Goal: Task Accomplishment & Management: Use online tool/utility

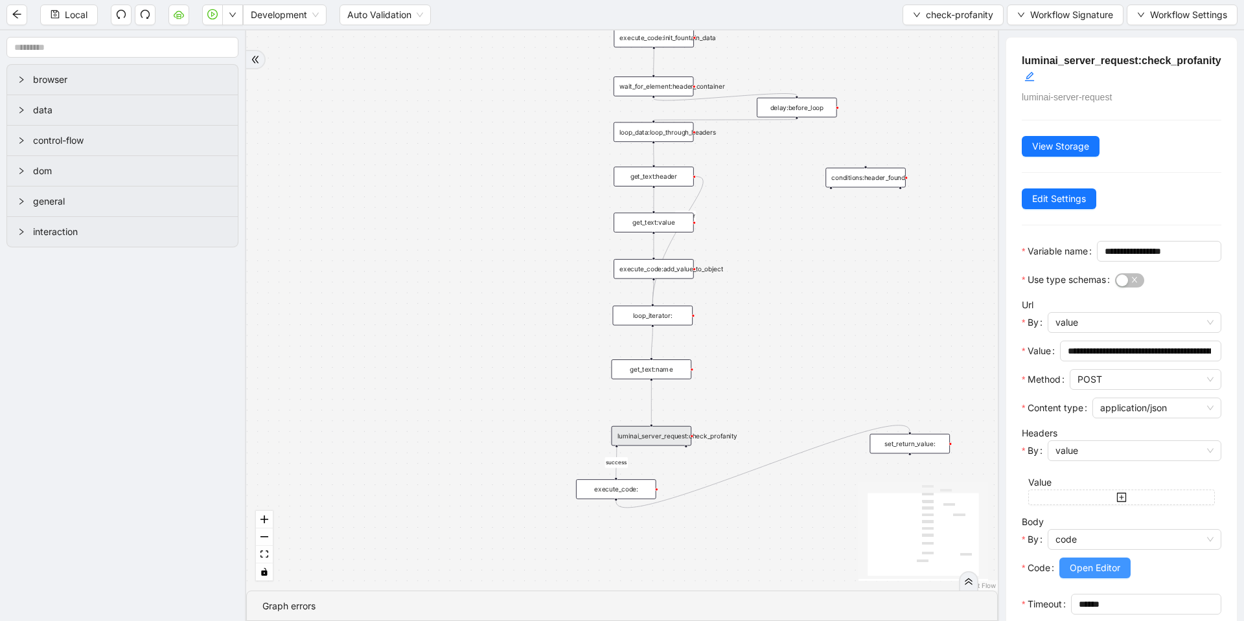
click at [1100, 579] on button "Open Editor" at bounding box center [1094, 568] width 71 height 21
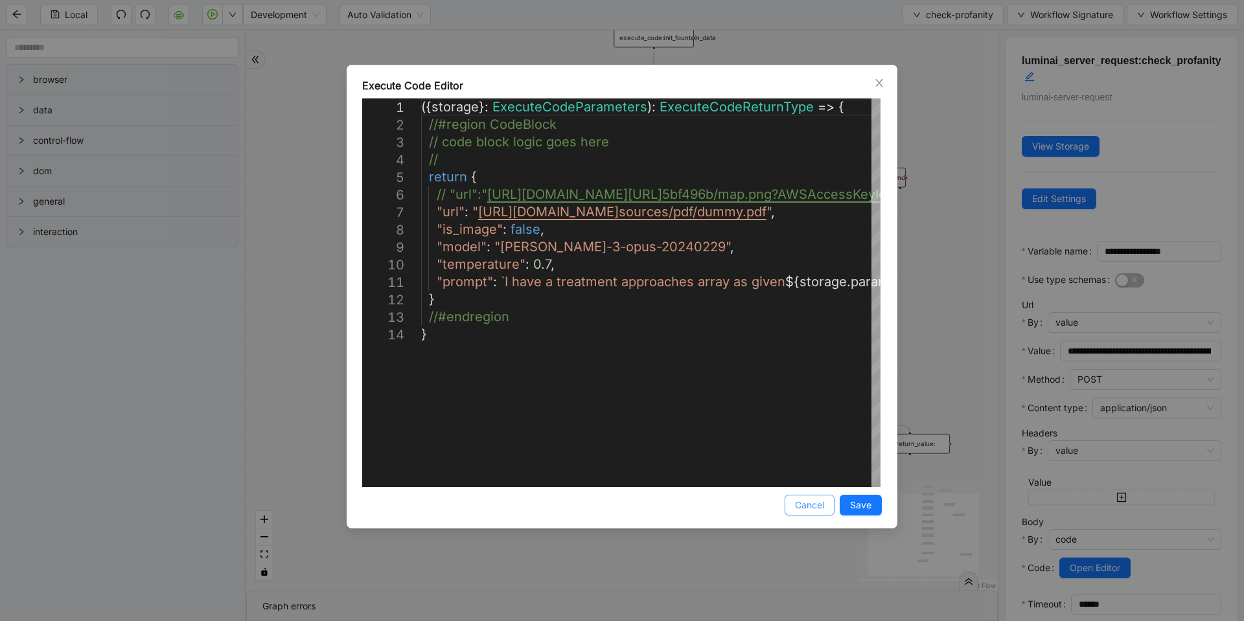
click at [800, 505] on span "Cancel" at bounding box center [809, 505] width 29 height 14
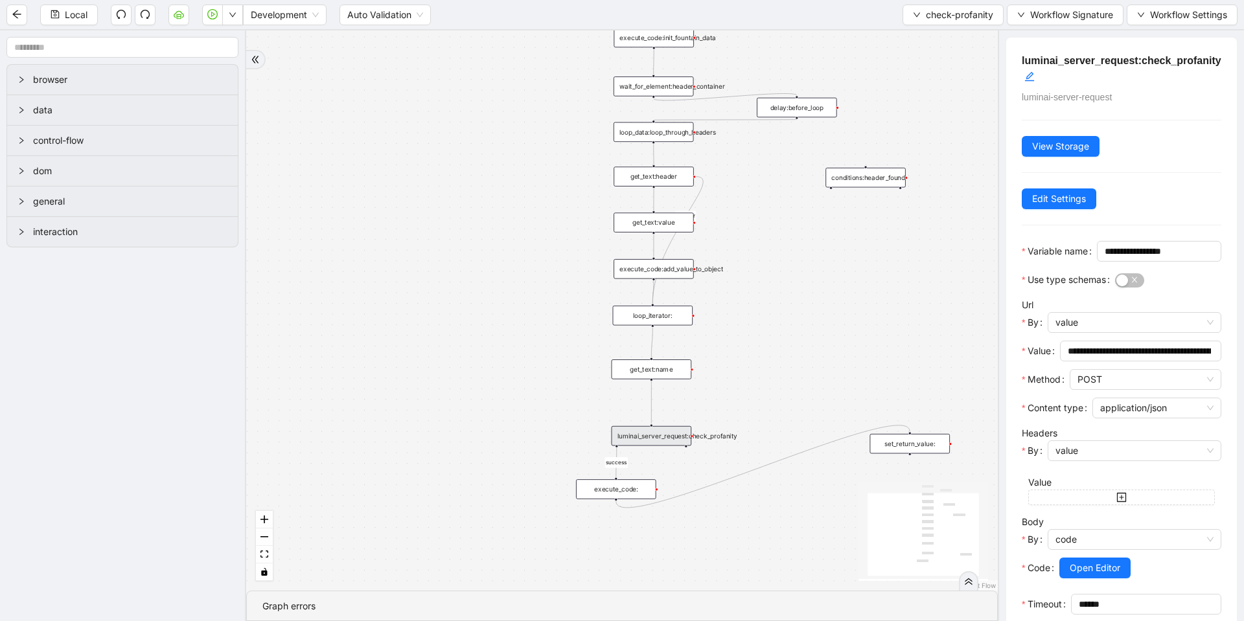
click at [939, 365] on div "onError success trigger conditions:header_found loop_iterator: execute_code:ini…" at bounding box center [622, 310] width 752 height 561
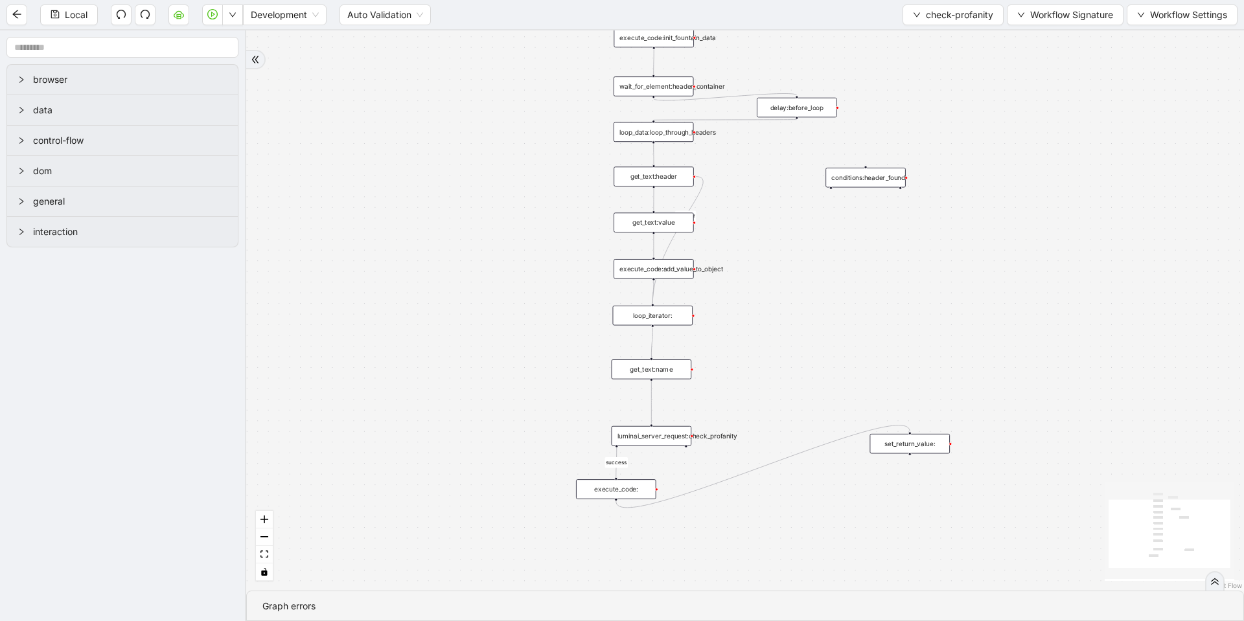
click at [669, 429] on div "luminai_server_request:check_profanity" at bounding box center [652, 435] width 80 height 19
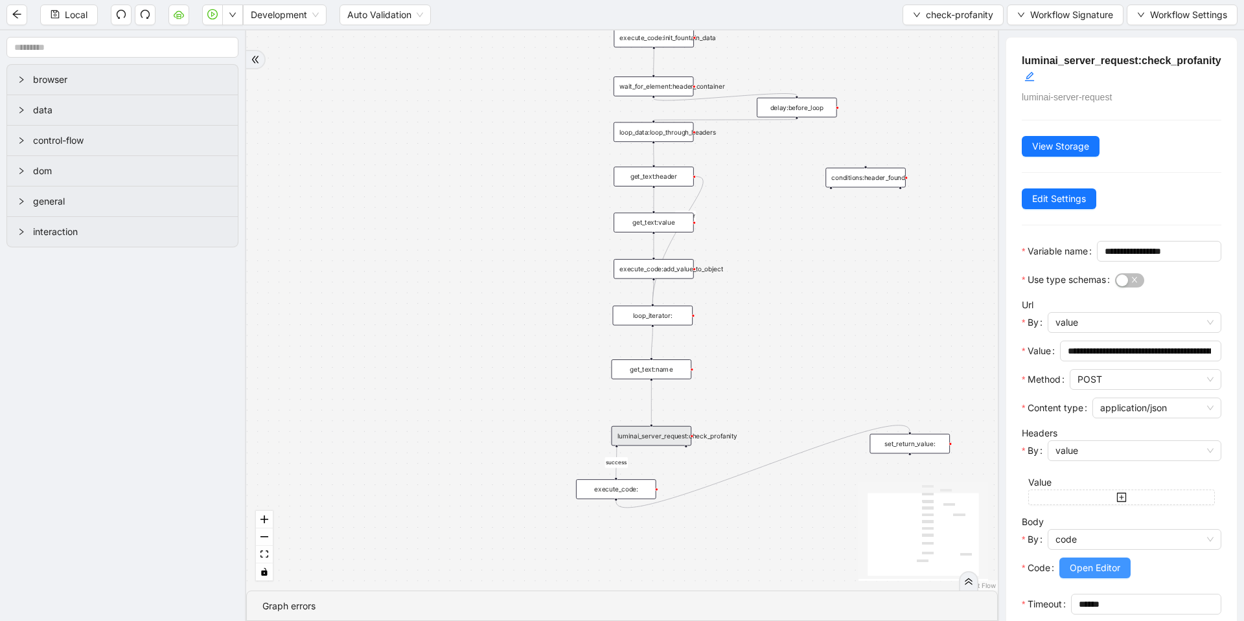
click at [1107, 575] on span "Open Editor" at bounding box center [1095, 568] width 51 height 14
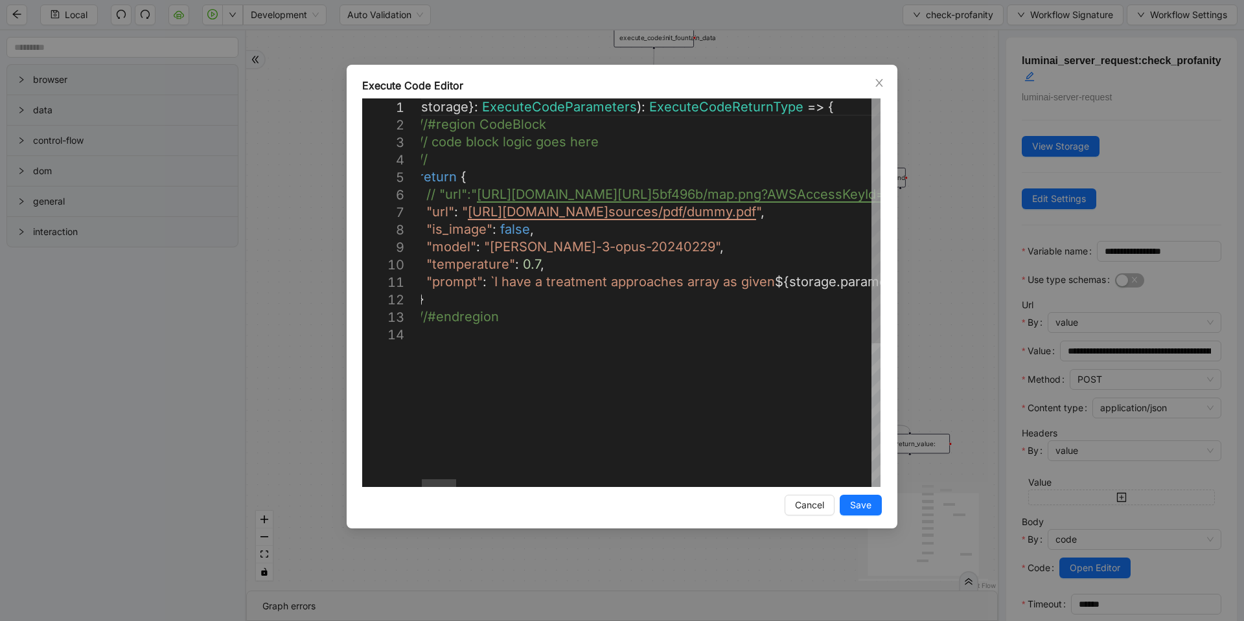
scroll to position [0, 202]
drag, startPoint x: 540, startPoint y: 284, endPoint x: 680, endPoint y: 288, distance: 140.6
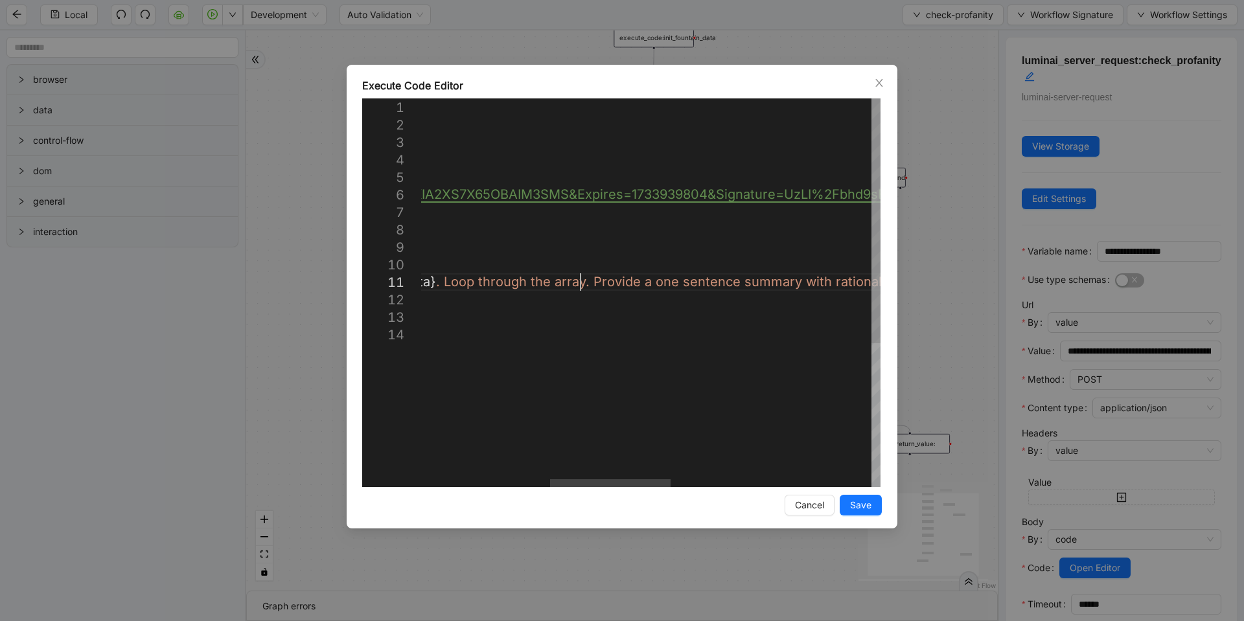
scroll to position [1, 850]
click at [434, 280] on div "({ storage }: ExecuteCodeParameters ): ExecuteCodeReturnType => { //#region Cod…" at bounding box center [800, 406] width 1738 height 616
click at [811, 283] on div "({ storage }: ExecuteCodeParameters ): ExecuteCodeReturnType => { //#region Cod…" at bounding box center [866, 406] width 2063 height 616
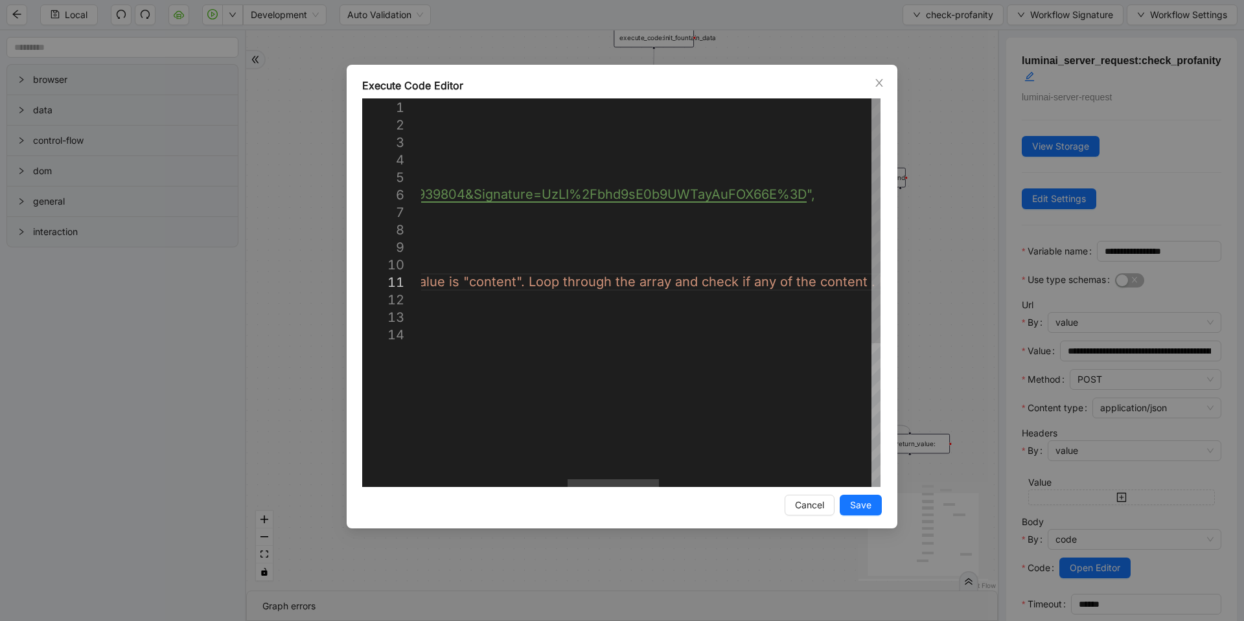
click at [861, 279] on div "({ storage }: ExecuteCodeParameters ): ExecuteCodeReturnType => { //#region Cod…" at bounding box center [817, 406] width 2256 height 616
paste textarea "**********"
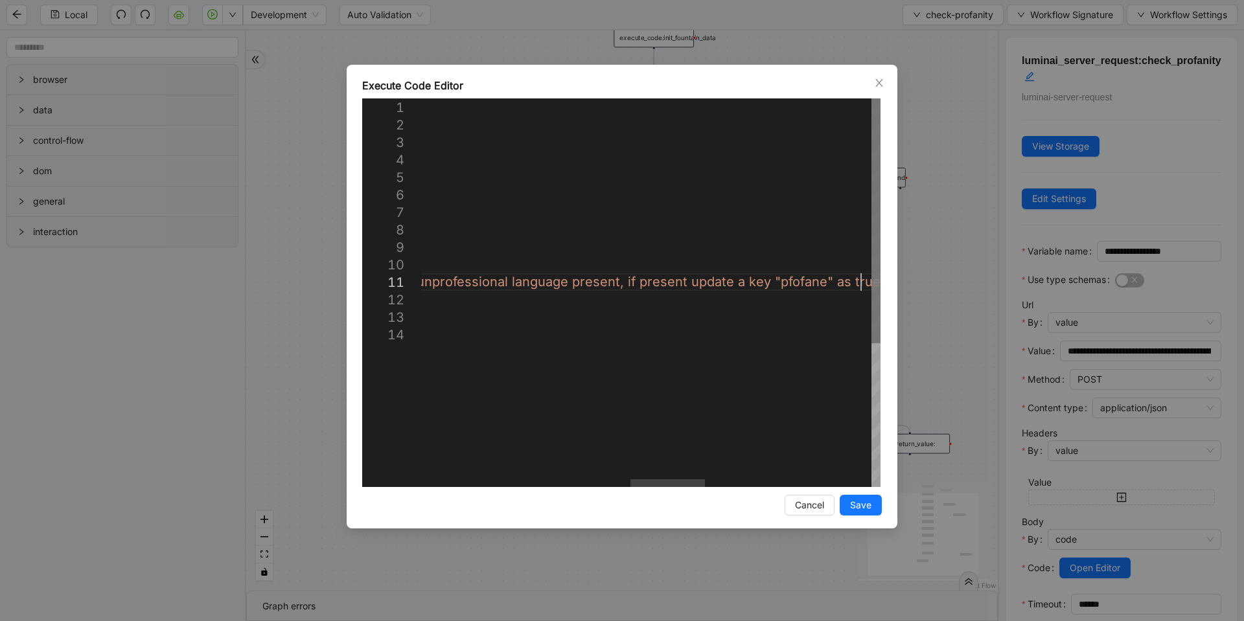
scroll to position [1, 2231]
click at [773, 281] on div "({ storage }: ExecuteCodeParameters ): ExecuteCodeReturnType => { //#region Cod…" at bounding box center [538, 406] width 2813 height 616
click at [778, 279] on div "({ storage }: ExecuteCodeParameters ): ExecuteCodeReturnType => { //#region Cod…" at bounding box center [458, 406] width 2814 height 616
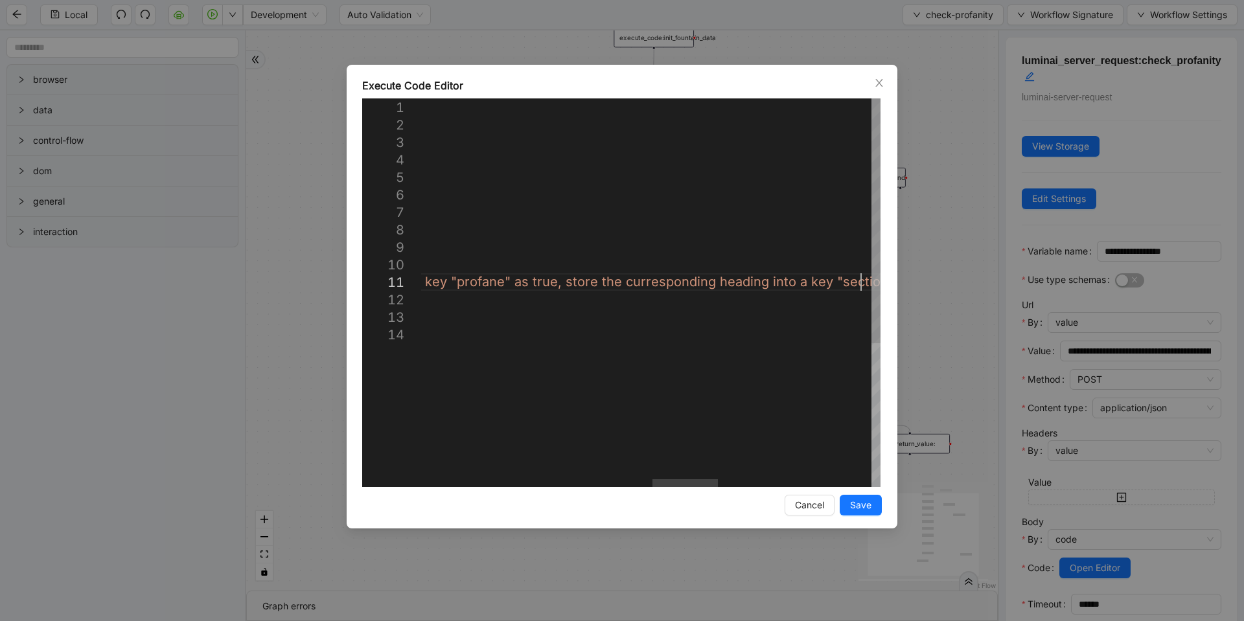
click at [715, 285] on div "({ storage }: ExecuteCodeParameters ): ExecuteCodeReturnType => { //#region Cod…" at bounding box center [379, 406] width 3142 height 616
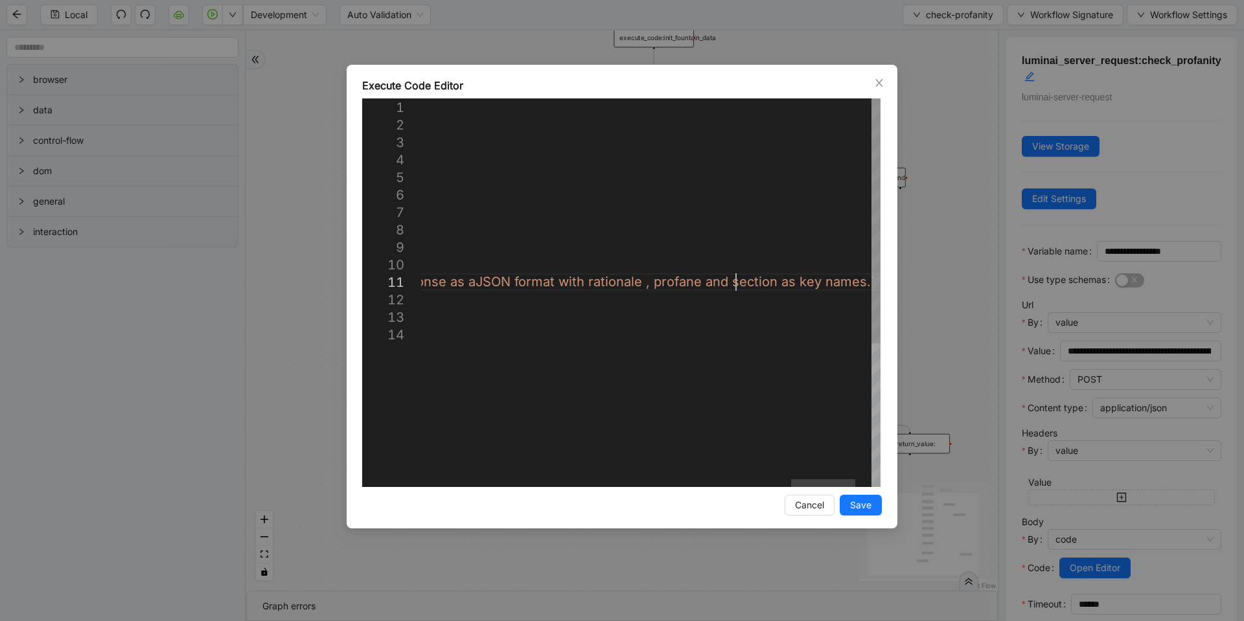
scroll to position [1, 3760]
type textarea "**********"
click at [870, 502] on span "Save" at bounding box center [860, 505] width 21 height 14
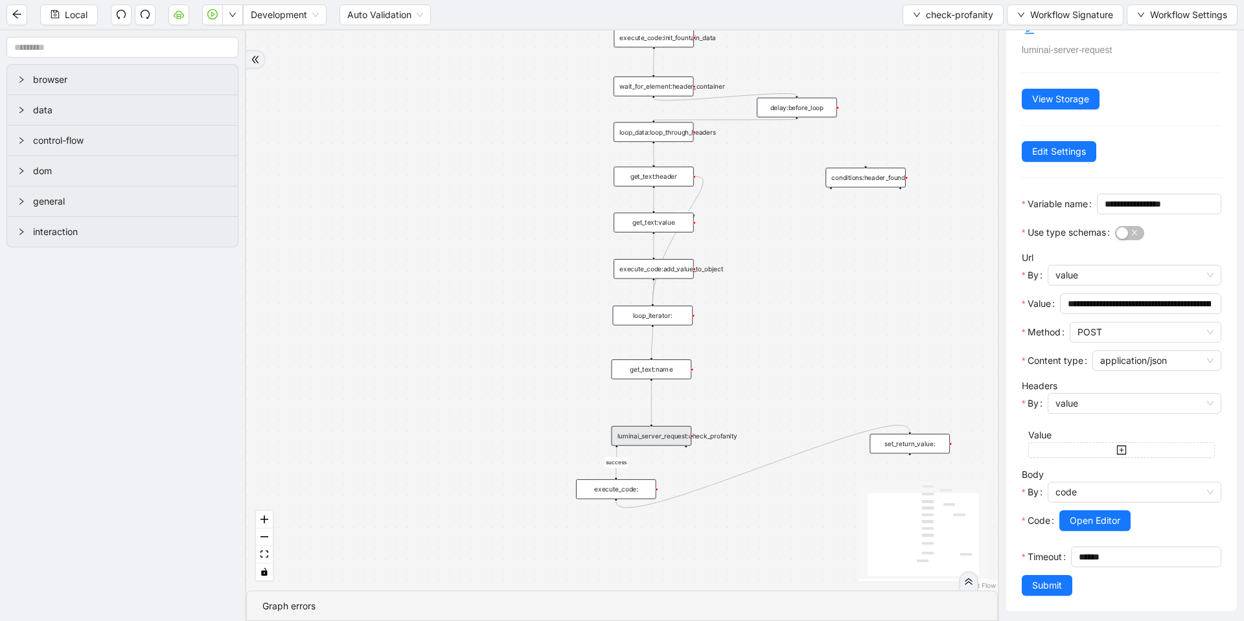
scroll to position [93, 0]
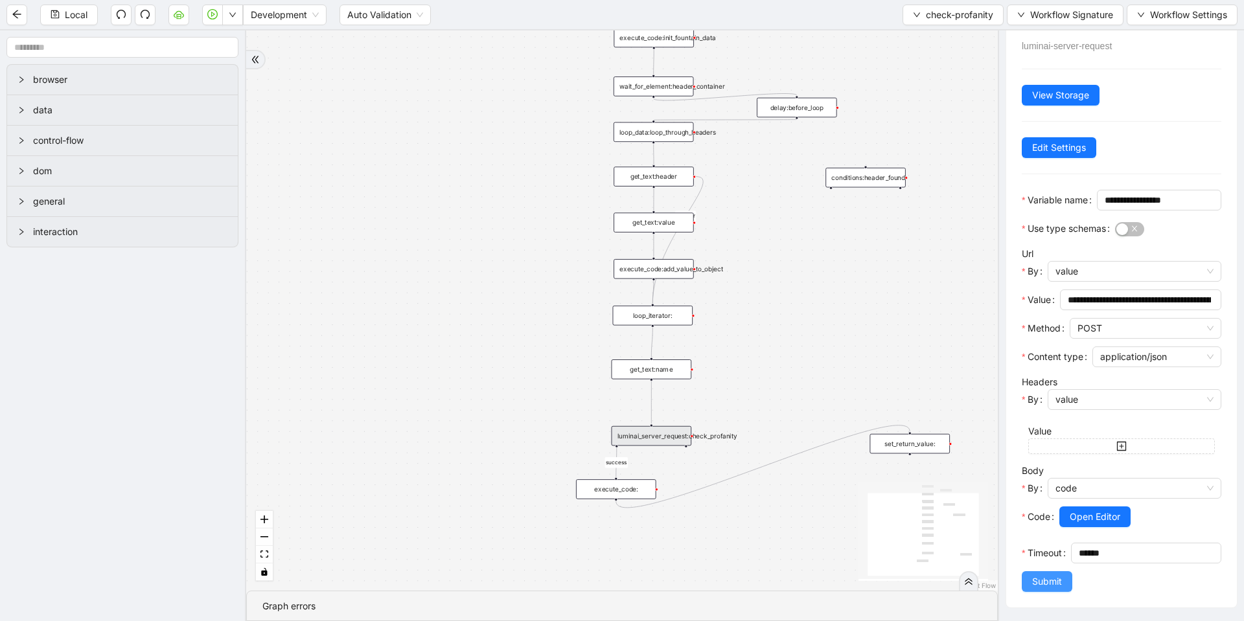
click at [1052, 581] on span "Submit" at bounding box center [1047, 582] width 30 height 14
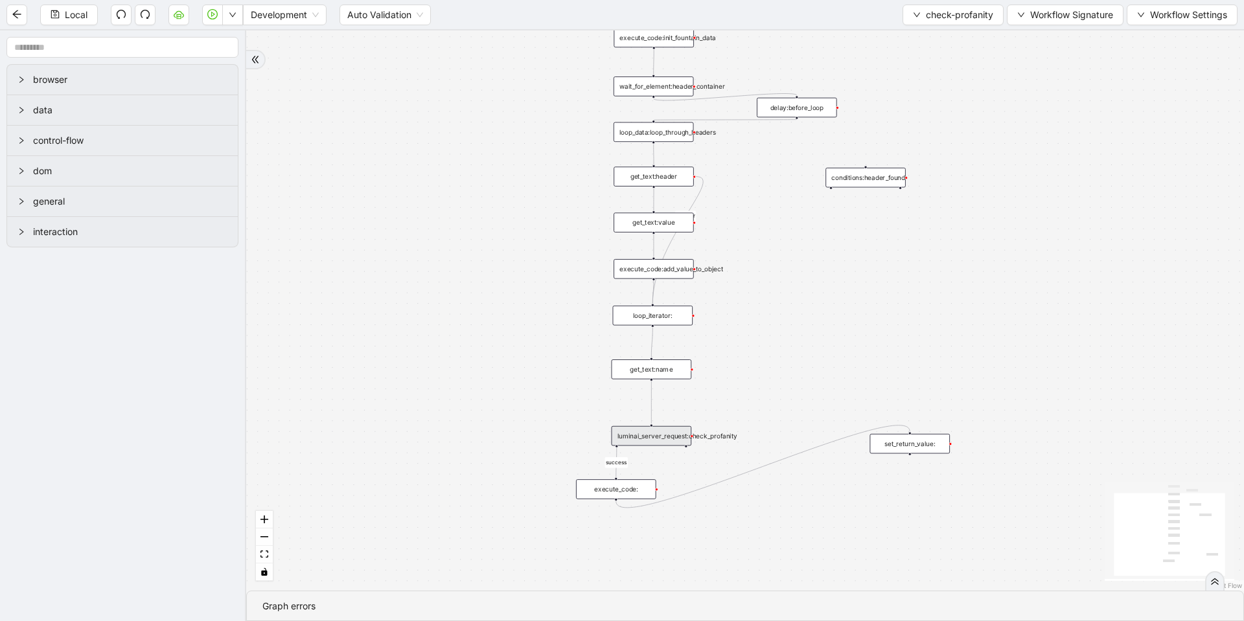
scroll to position [0, 0]
click at [49, 16] on button "Local" at bounding box center [69, 15] width 58 height 21
click at [660, 436] on div "luminai_server_request:check_profanity" at bounding box center [652, 435] width 80 height 19
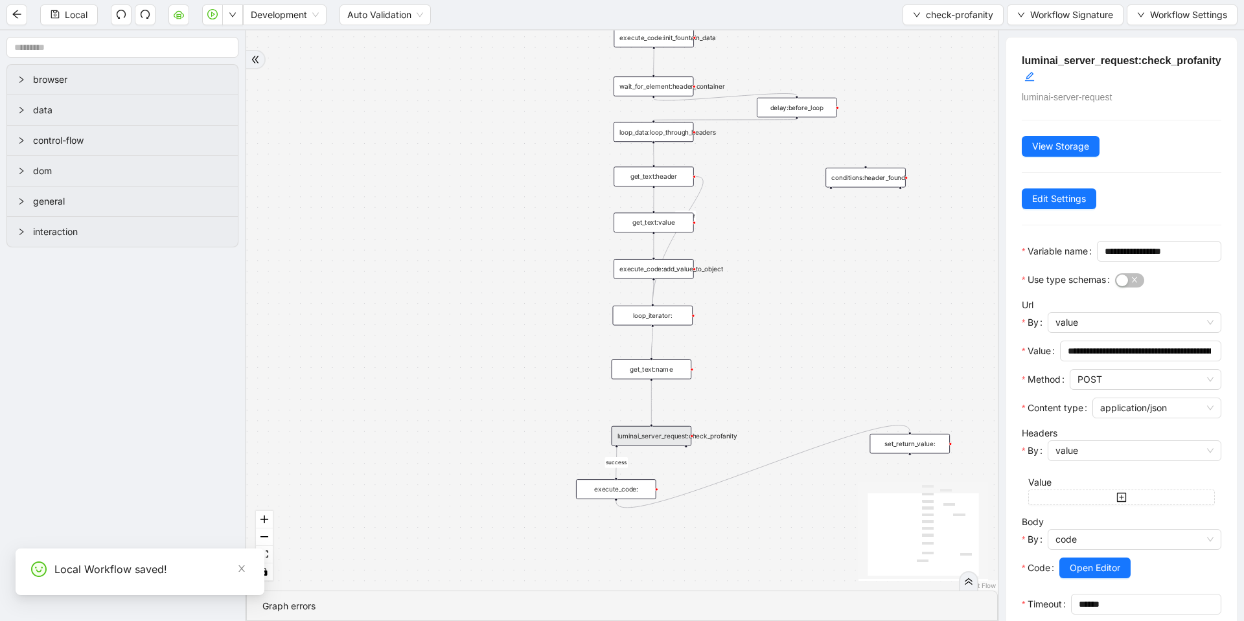
click at [1094, 558] on div at bounding box center [1135, 554] width 174 height 8
click at [1094, 579] on button "Open Editor" at bounding box center [1094, 568] width 71 height 21
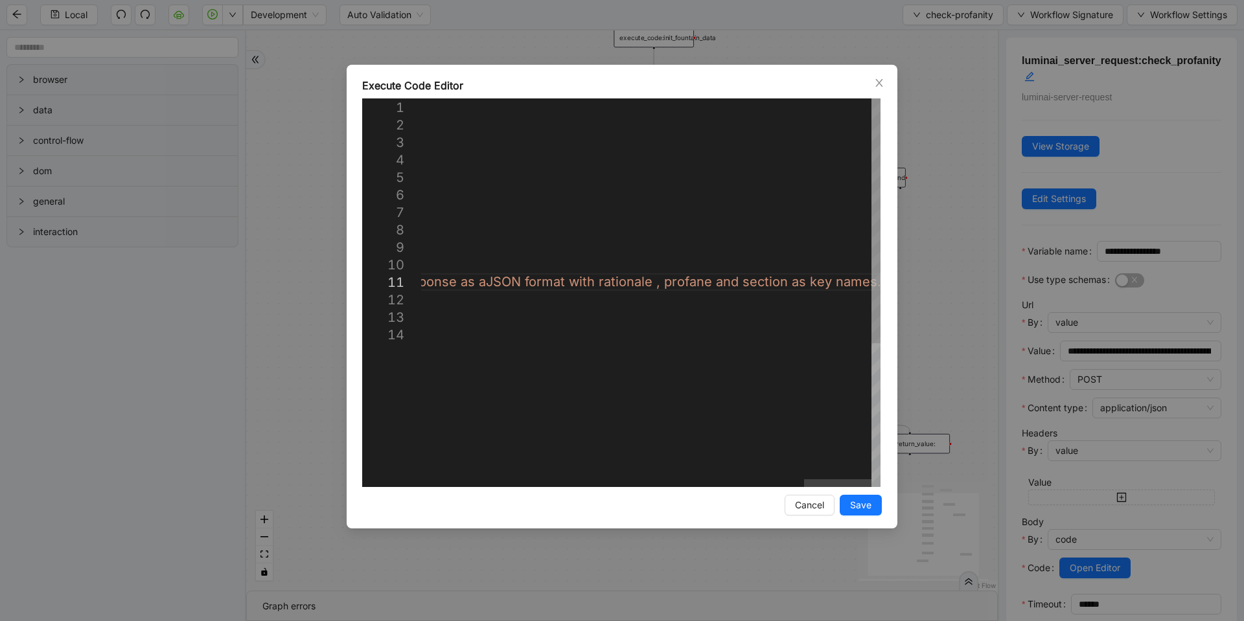
paste textarea "Editor content;Press Alt+F1 for Accessibility Options."
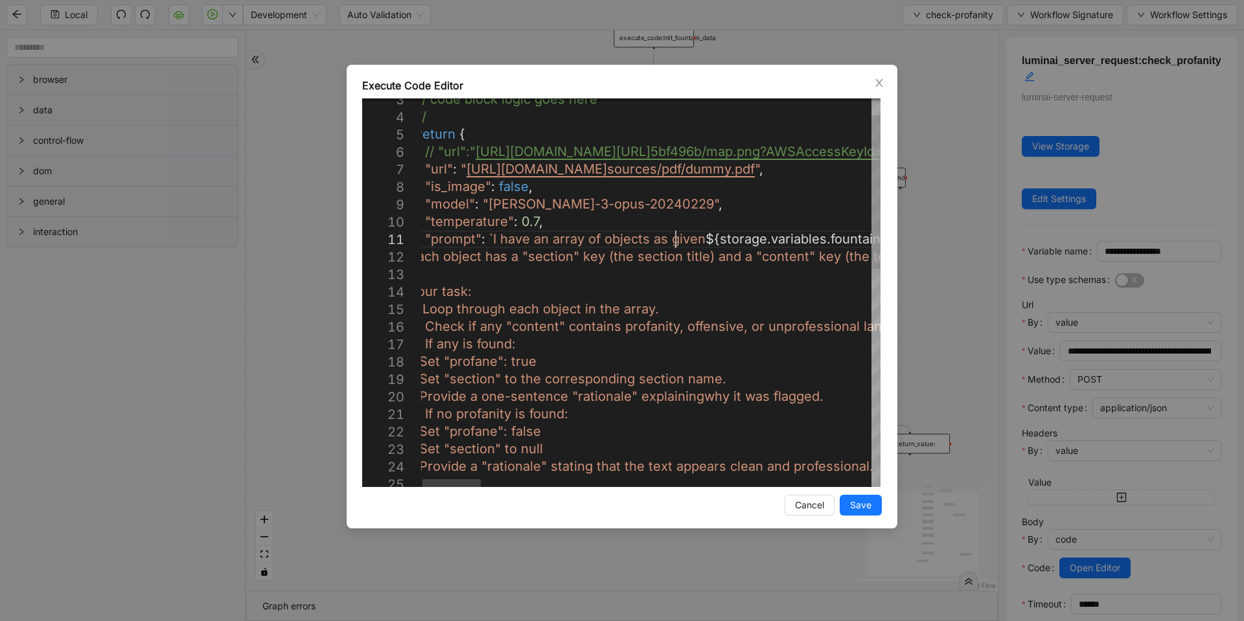
type textarea "**********"
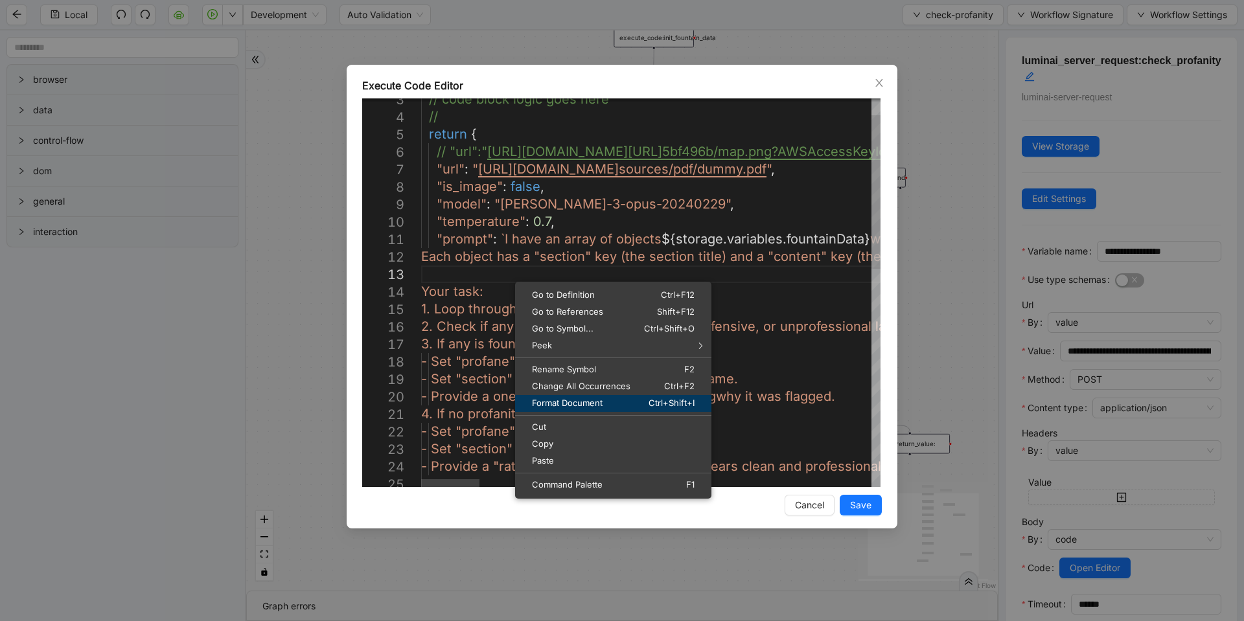
click at [564, 406] on span "Format Document" at bounding box center [569, 403] width 108 height 8
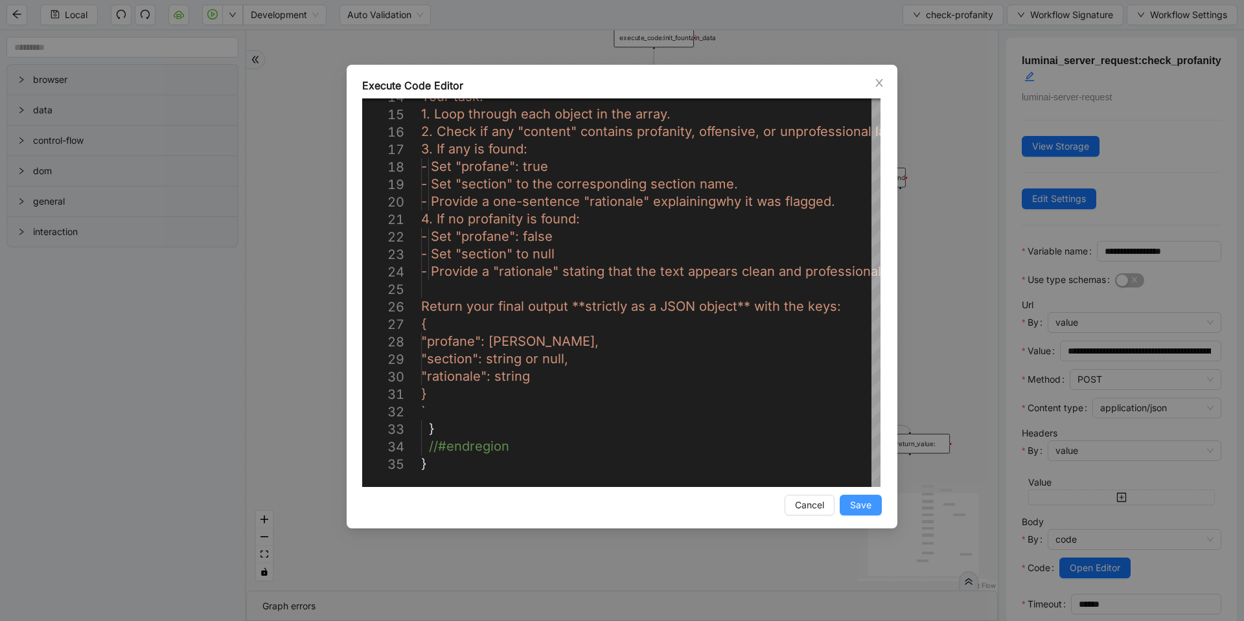
click at [852, 502] on span "Save" at bounding box center [860, 505] width 21 height 14
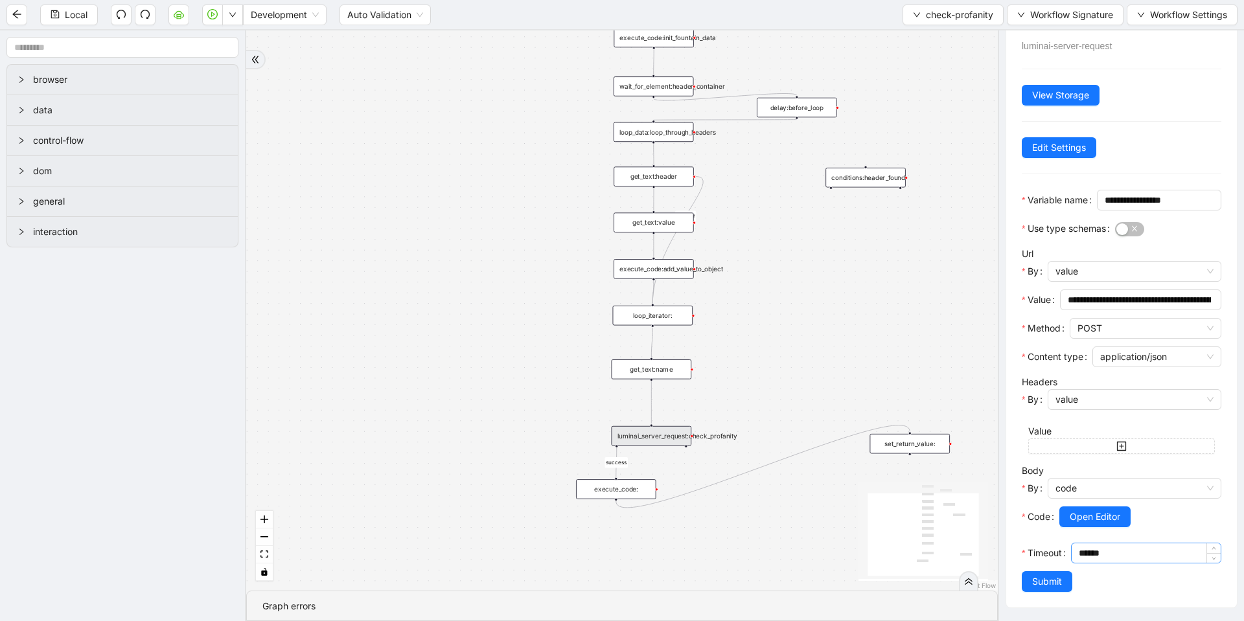
scroll to position [93, 0]
click at [1054, 588] on span "Submit" at bounding box center [1047, 582] width 30 height 14
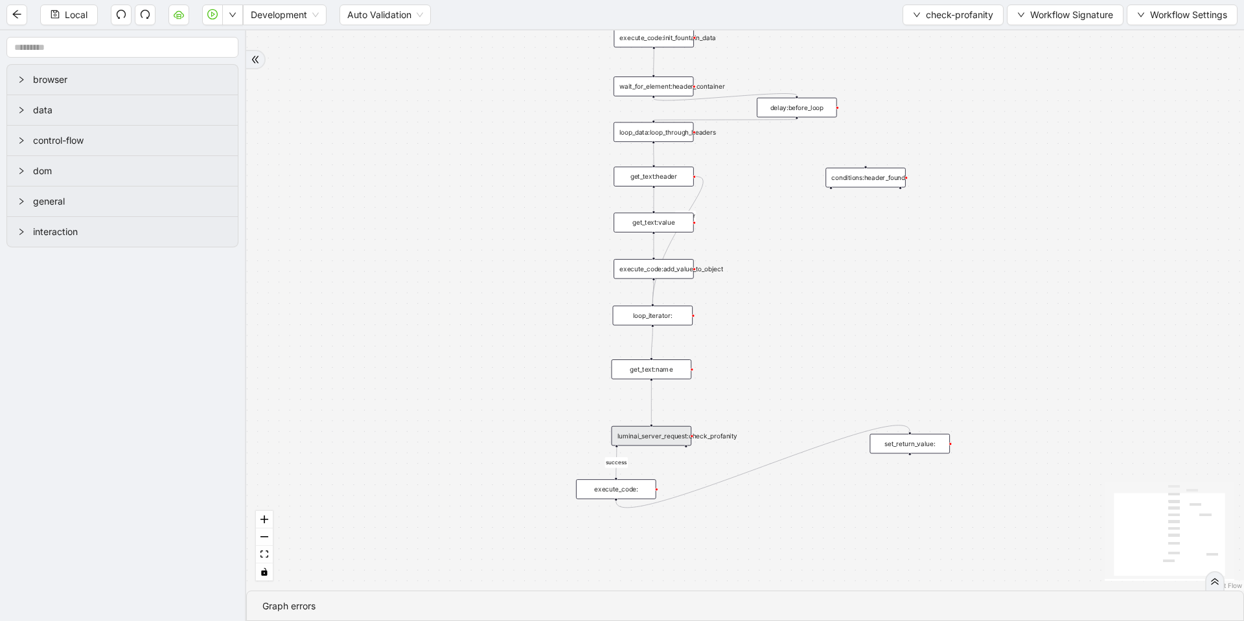
scroll to position [0, 0]
click at [58, 21] on button "Local" at bounding box center [69, 15] width 58 height 21
click at [629, 435] on div "luminai_server_request:check_profanity" at bounding box center [652, 435] width 80 height 19
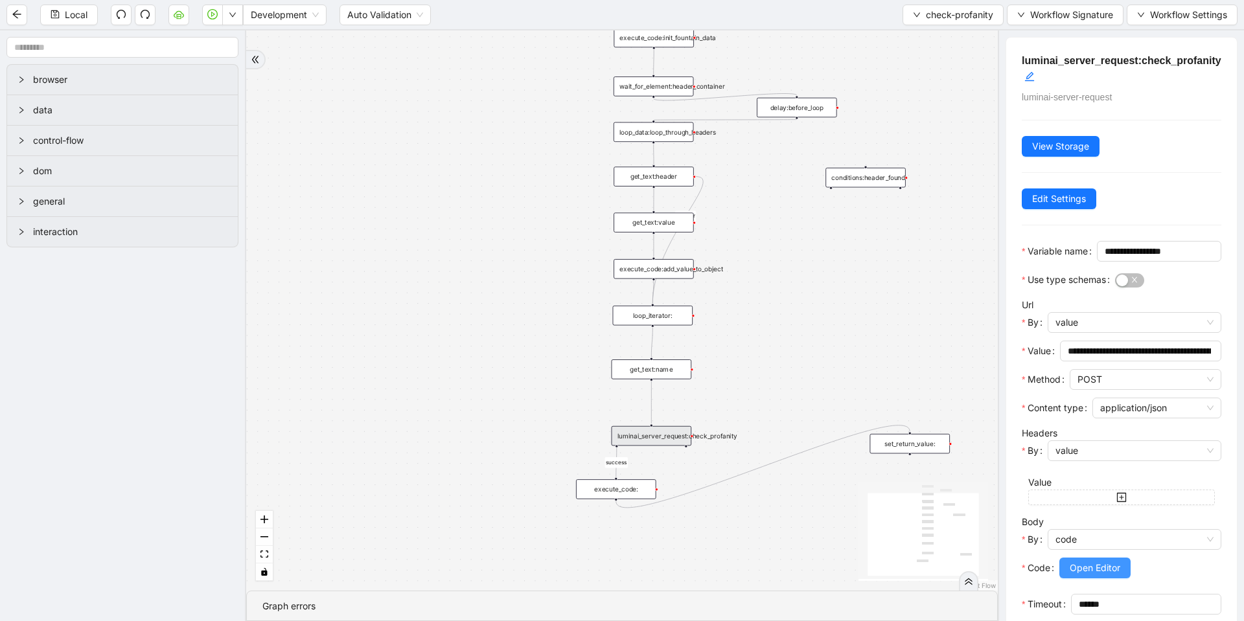
click at [1080, 579] on button "Open Editor" at bounding box center [1094, 568] width 71 height 21
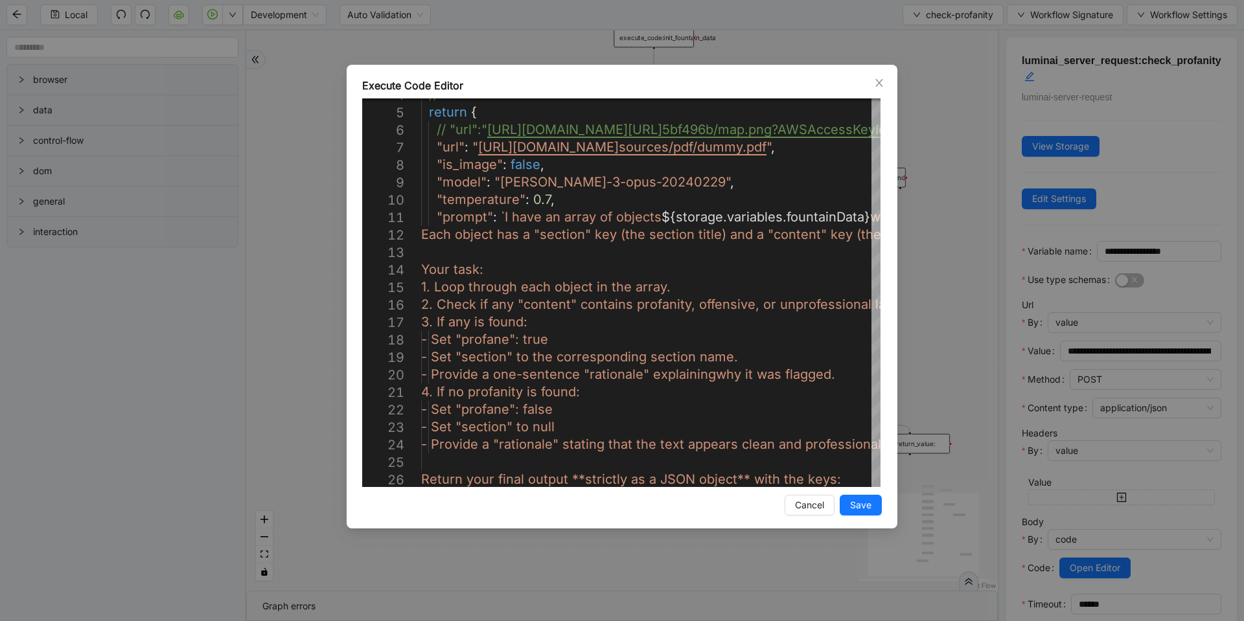
click at [282, 251] on div "Execute Code Editor 4 5 6 7 8 9 10 11 12 13 14 15 16 17 18 19 20 21 22 23 24 25…" at bounding box center [622, 310] width 1244 height 621
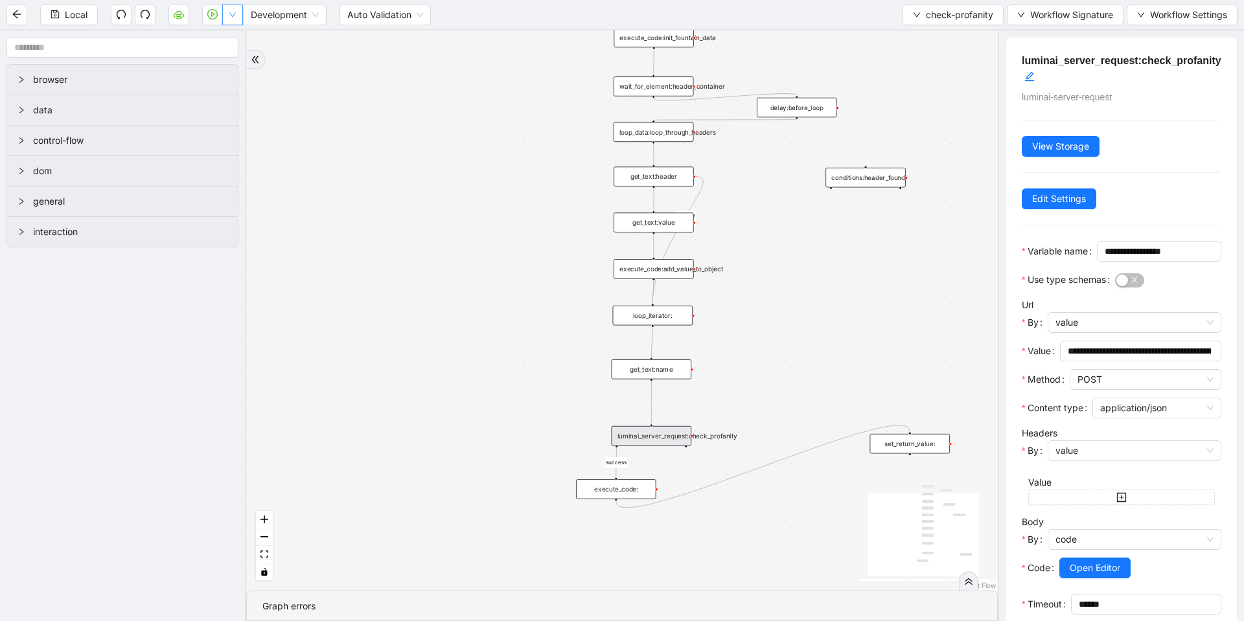
click at [229, 14] on icon "down" at bounding box center [233, 15] width 8 height 8
click at [238, 20] on button "button" at bounding box center [232, 15] width 21 height 21
click at [224, 43] on span "Run local workflow" at bounding box center [191, 40] width 79 height 14
click at [673, 432] on div "luminai_server_request:check_profanity" at bounding box center [652, 435] width 80 height 19
click at [1092, 575] on span "Open Editor" at bounding box center [1095, 568] width 51 height 14
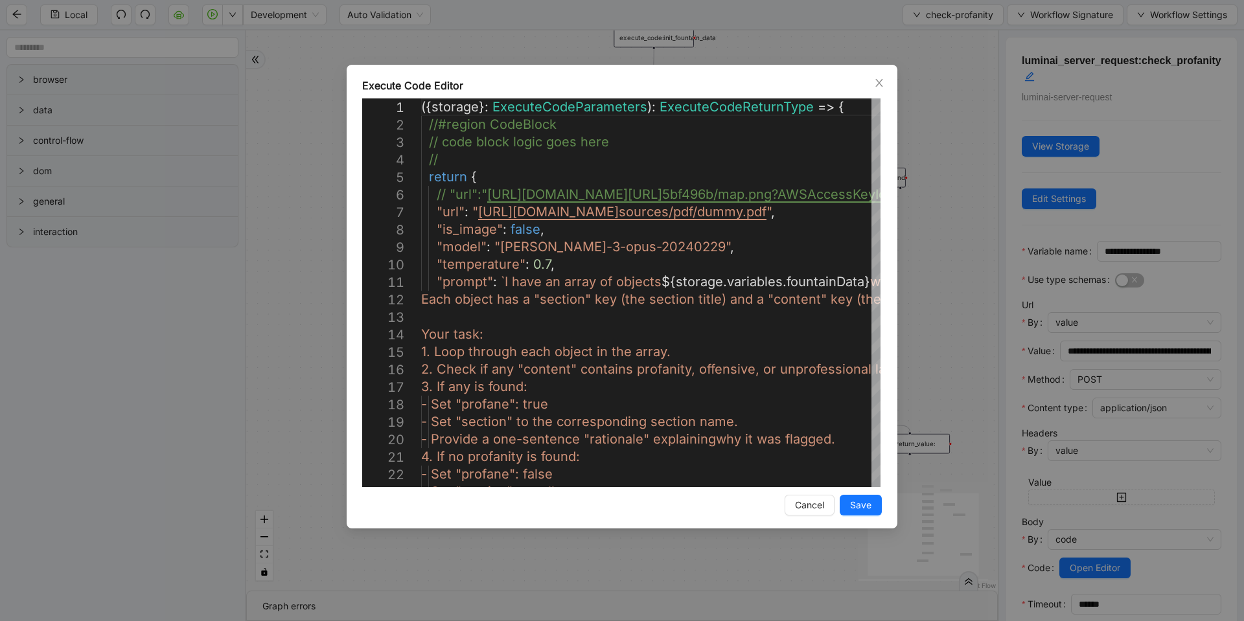
click at [940, 296] on div "Execute Code Editor 15 16 17 18 19 20 21 22 23 14 13 12 11 10 8 9 7 6 5 4 3 2 1…" at bounding box center [622, 310] width 1244 height 621
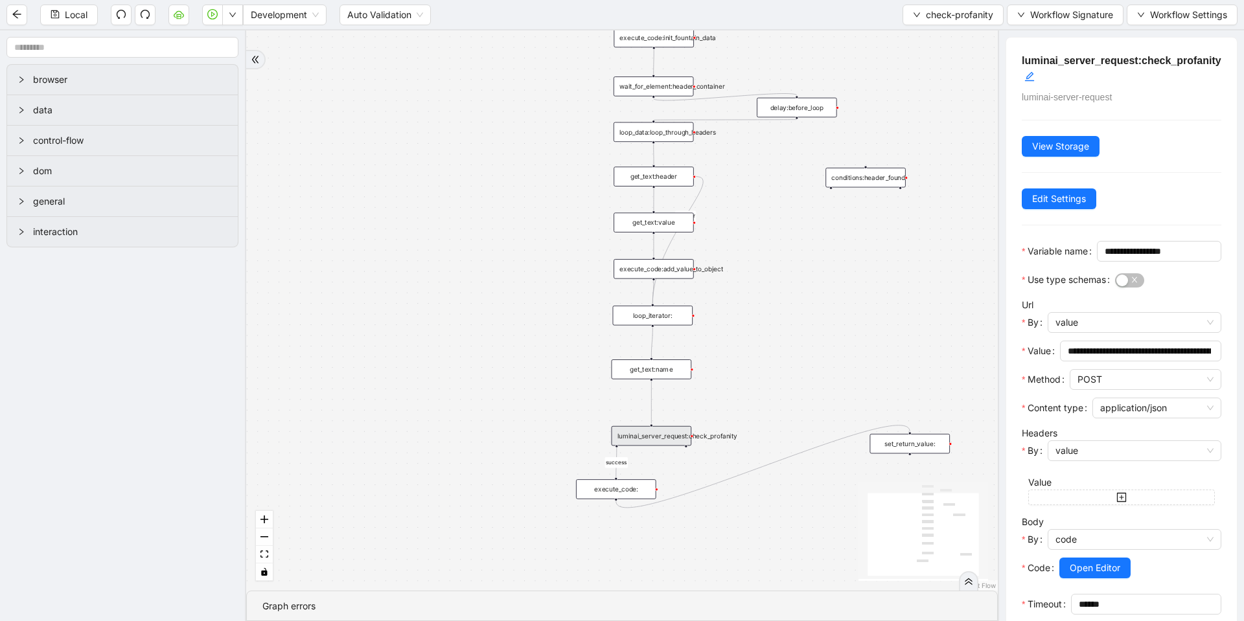
click at [663, 268] on div "execute_code:add_value_to_object" at bounding box center [654, 268] width 80 height 19
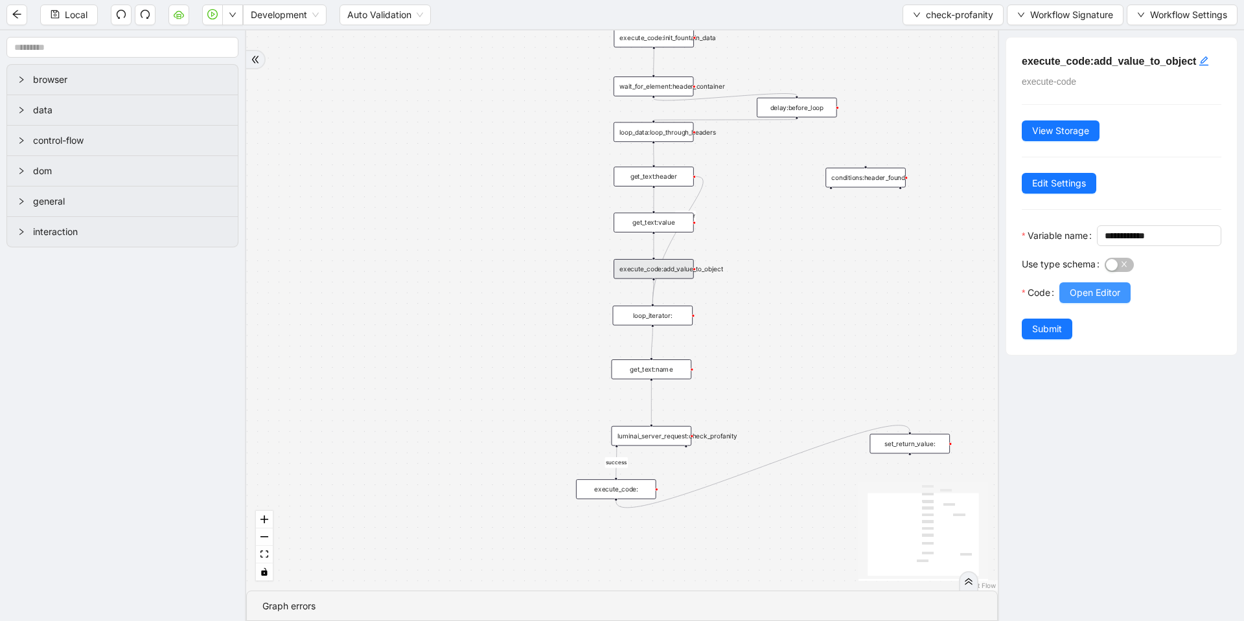
click at [1071, 300] on span "Open Editor" at bounding box center [1095, 293] width 51 height 14
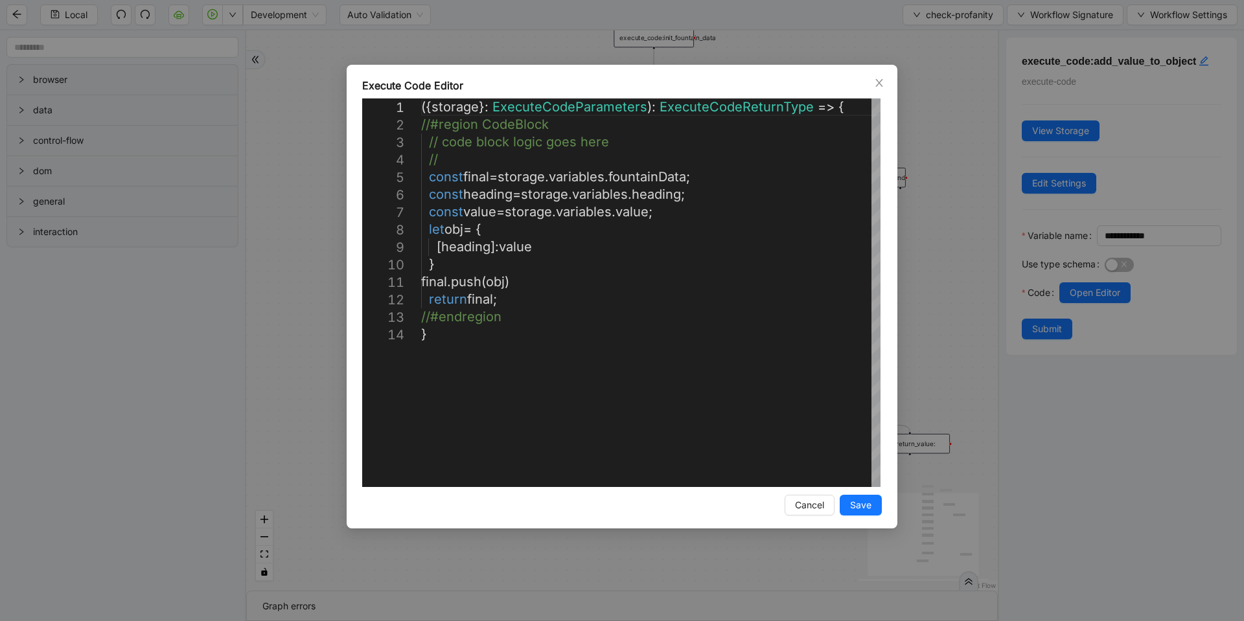
click at [970, 253] on div "**********" at bounding box center [622, 310] width 1244 height 621
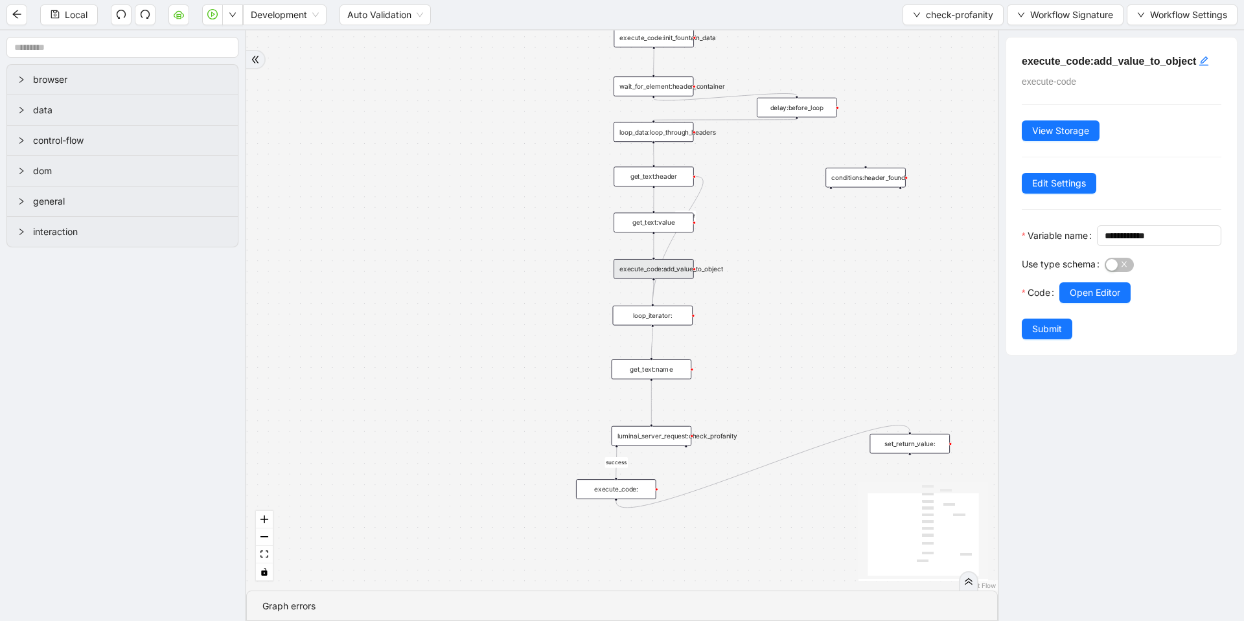
click at [665, 426] on div "luminai_server_request:check_profanity" at bounding box center [652, 435] width 80 height 19
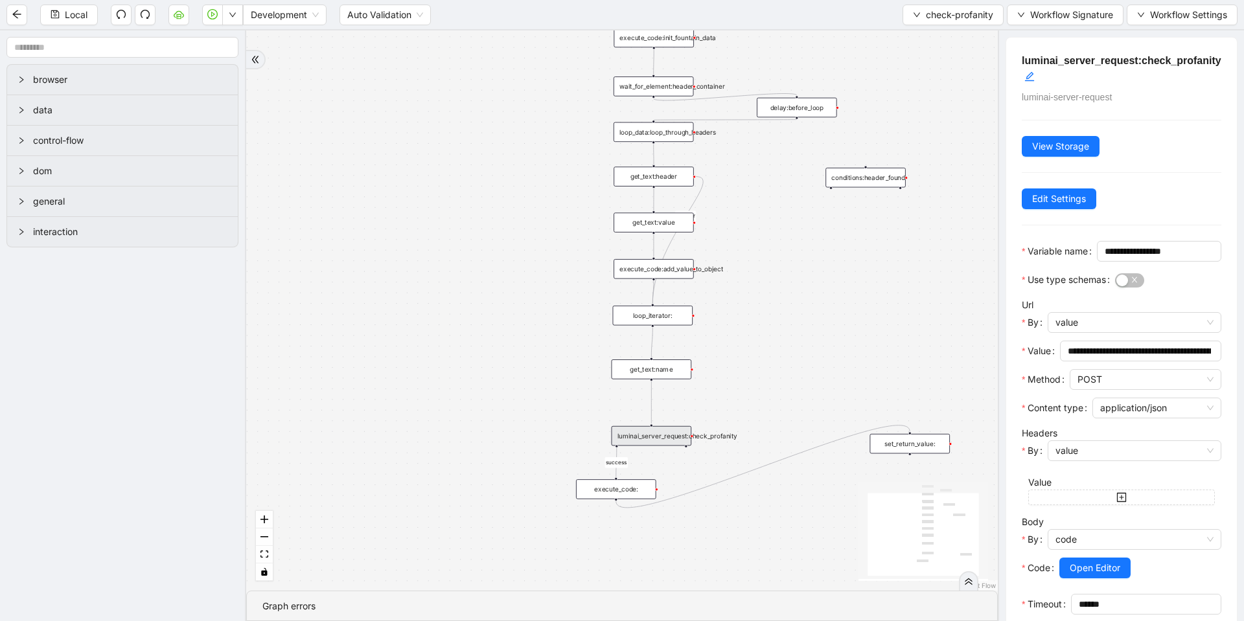
click at [1092, 594] on div at bounding box center [1140, 587] width 162 height 16
click at [1092, 575] on span "Open Editor" at bounding box center [1095, 568] width 51 height 14
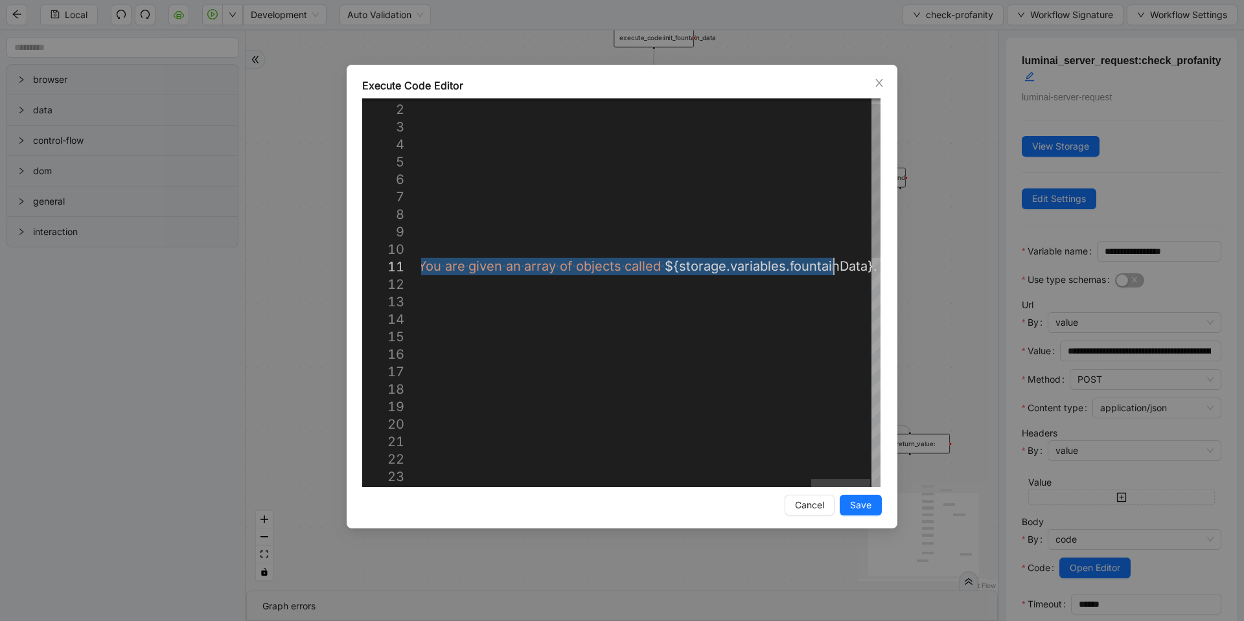
paste textarea "Editor content;Press Alt+F1 for Accessibility Options."
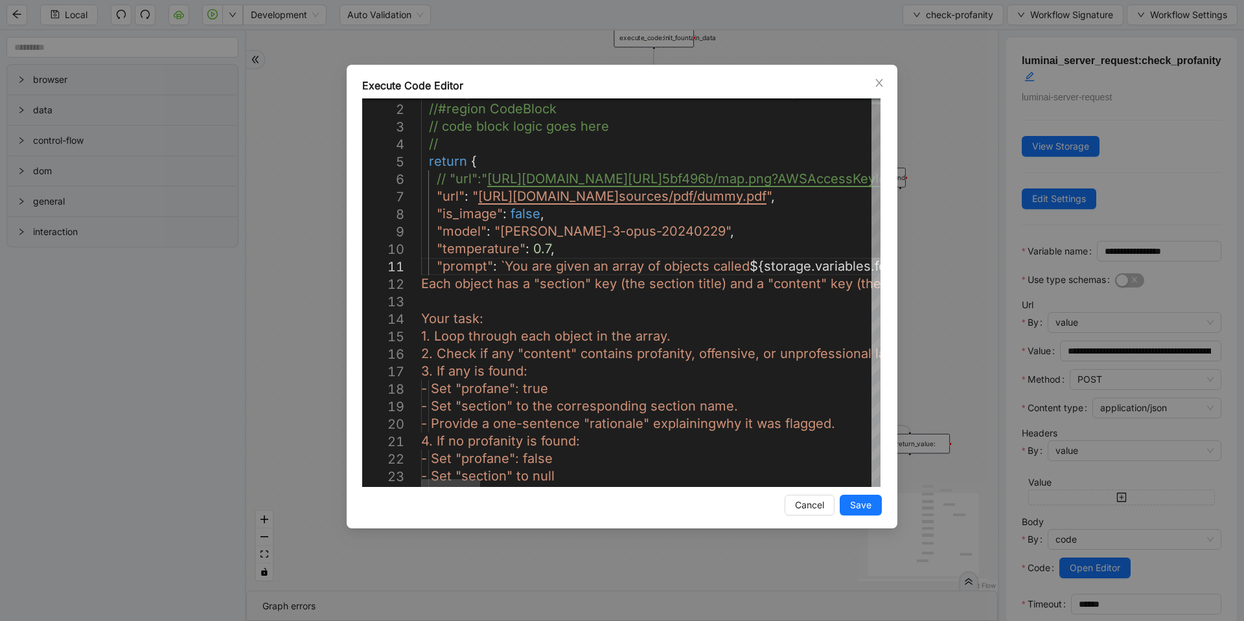
type textarea "**********"
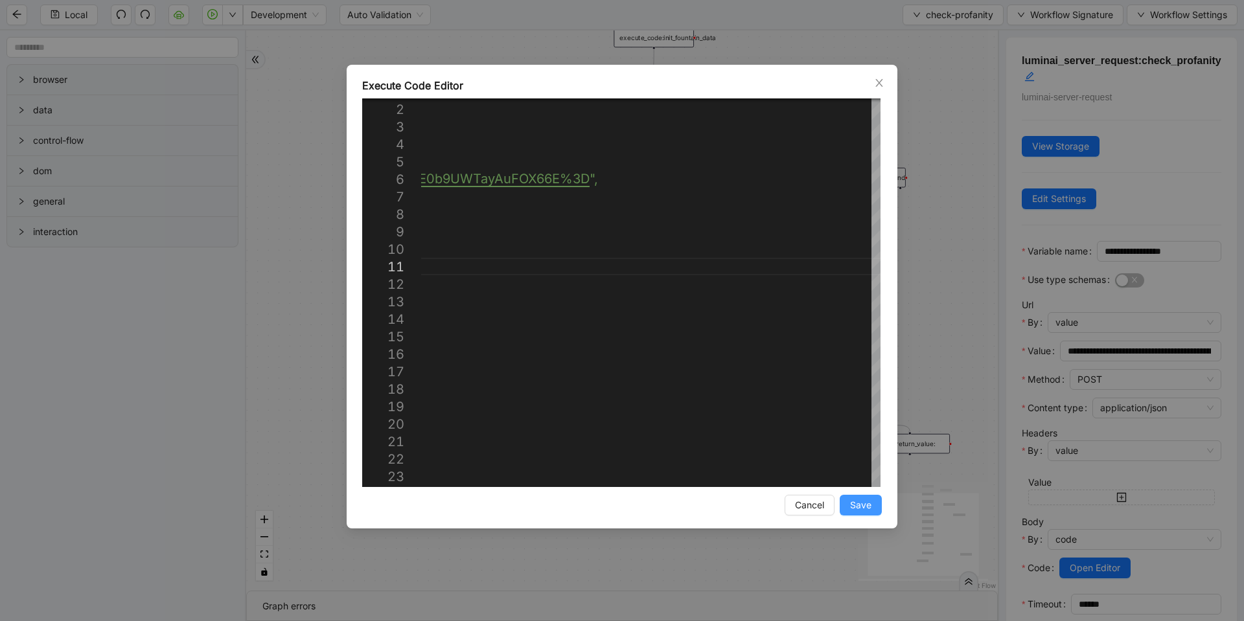
click at [855, 507] on span "Save" at bounding box center [860, 505] width 21 height 14
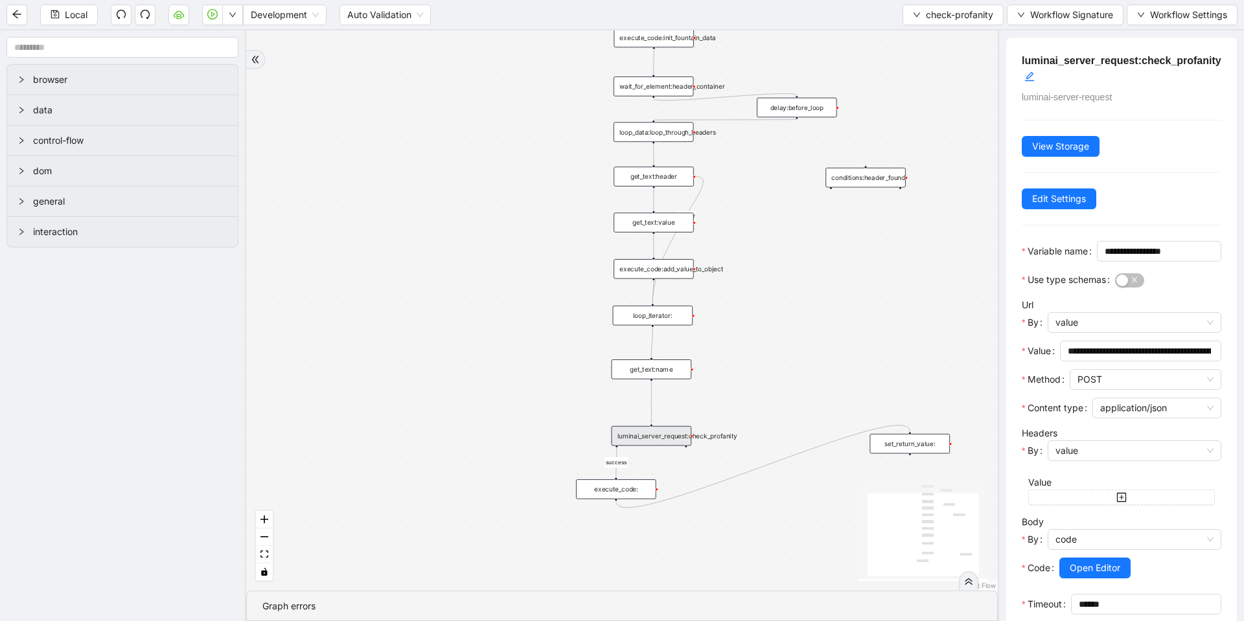
scroll to position [93, 0]
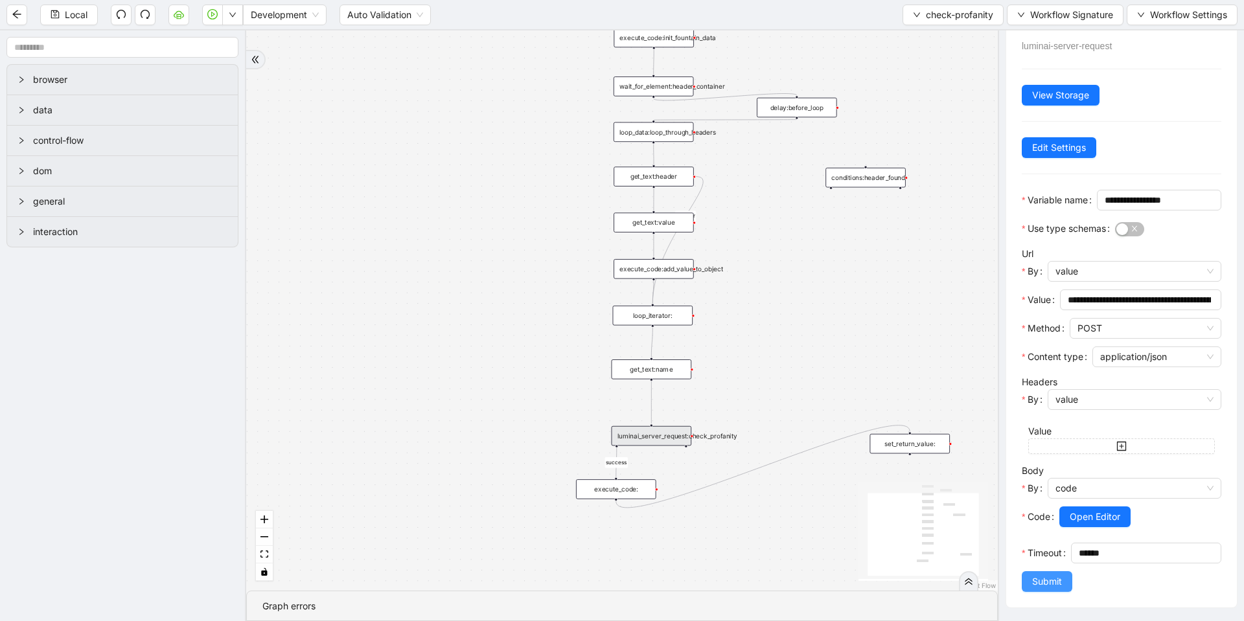
click at [1056, 583] on span "Submit" at bounding box center [1047, 582] width 30 height 14
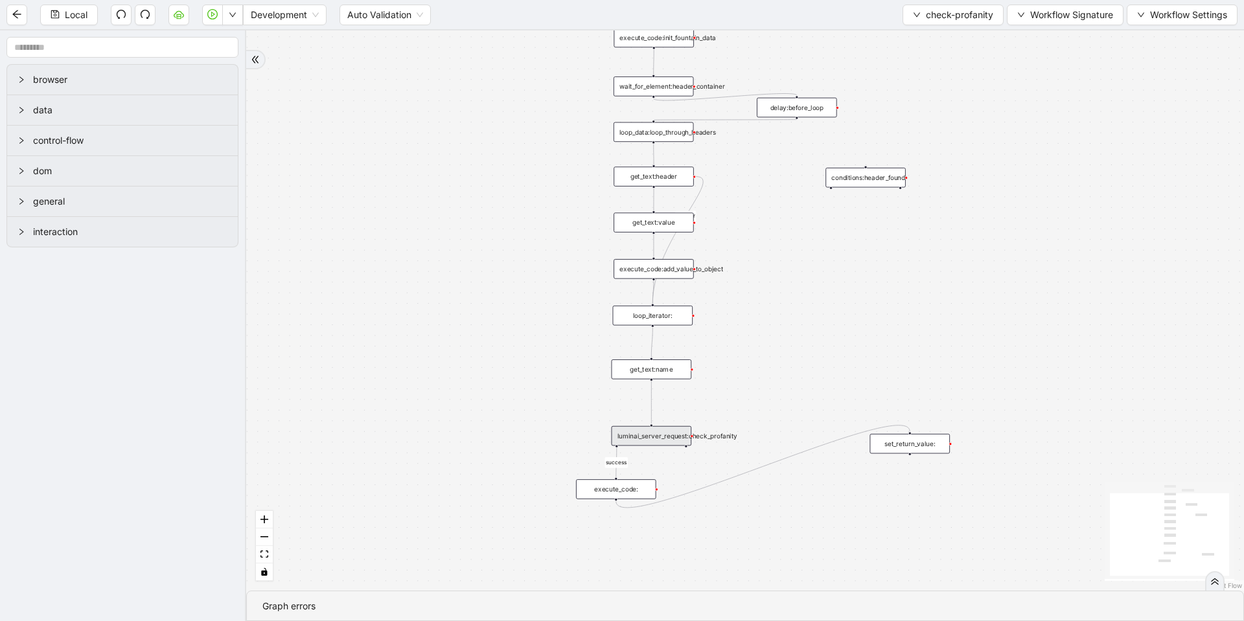
scroll to position [0, 0]
click at [60, 18] on button "Local" at bounding box center [69, 15] width 58 height 21
click at [232, 19] on button "button" at bounding box center [232, 15] width 21 height 21
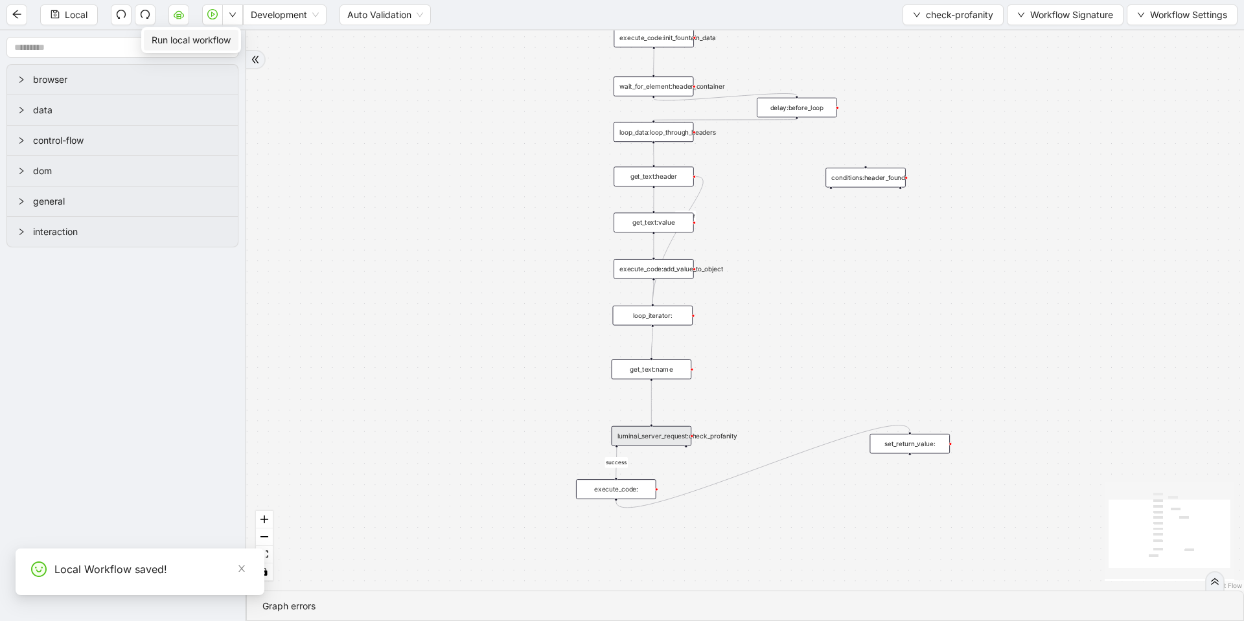
click at [217, 41] on span "Run local workflow" at bounding box center [191, 40] width 79 height 14
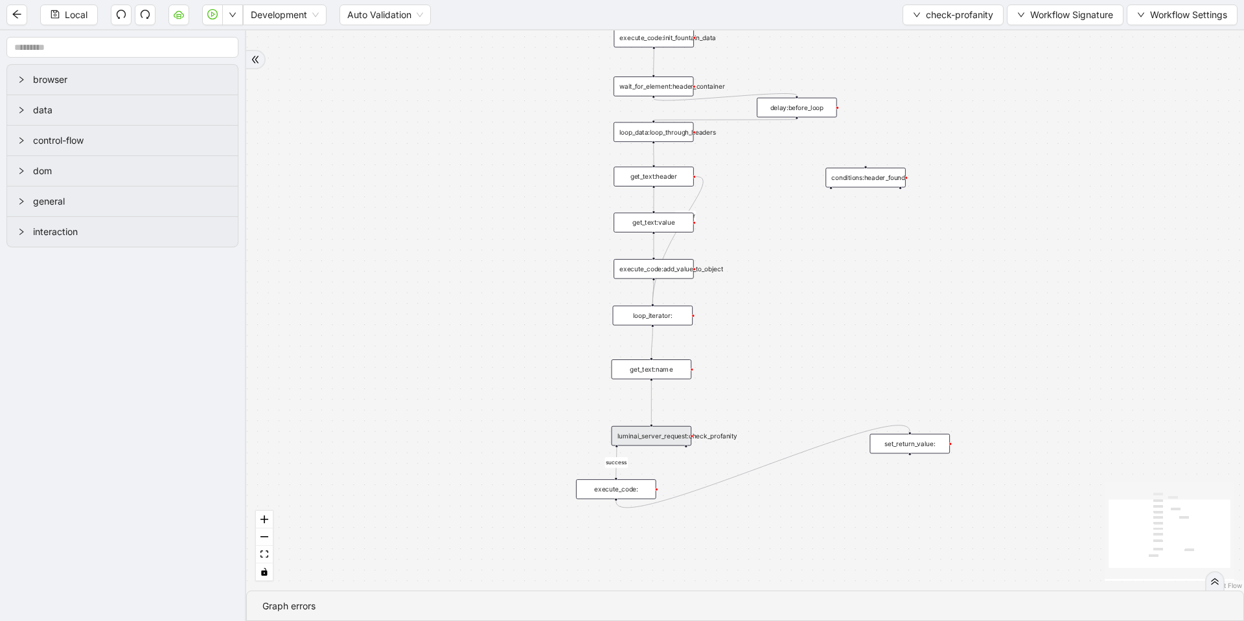
click at [658, 436] on div "luminai_server_request:check_profanity" at bounding box center [652, 435] width 80 height 19
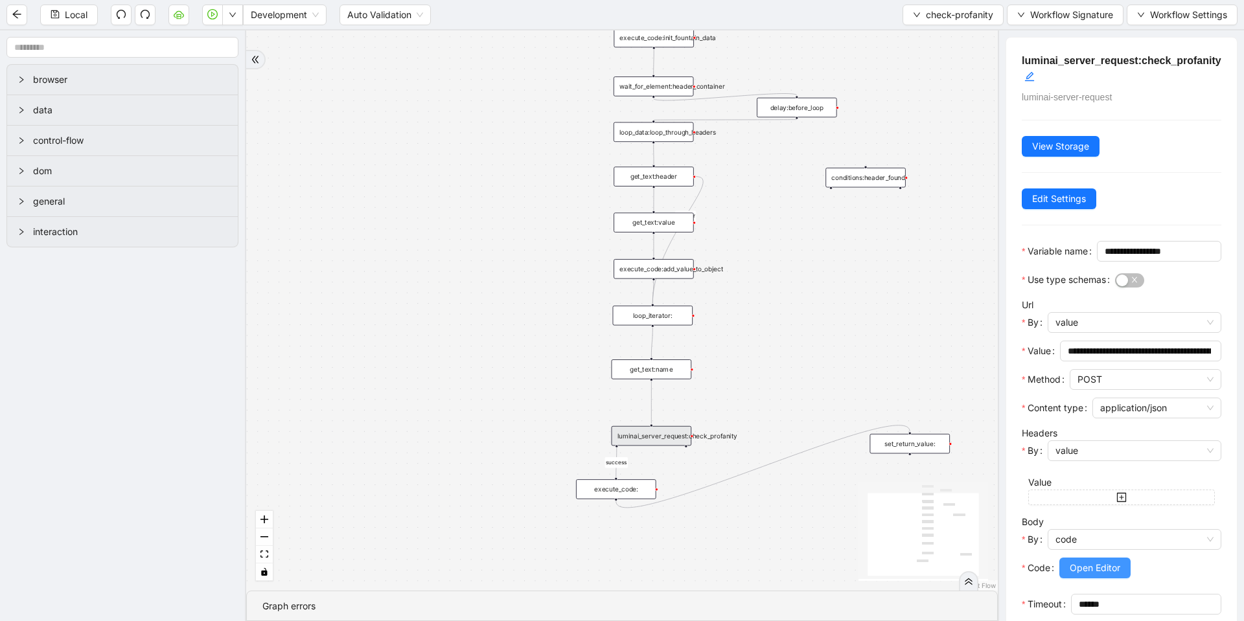
click at [1129, 579] on button "Open Editor" at bounding box center [1094, 568] width 71 height 21
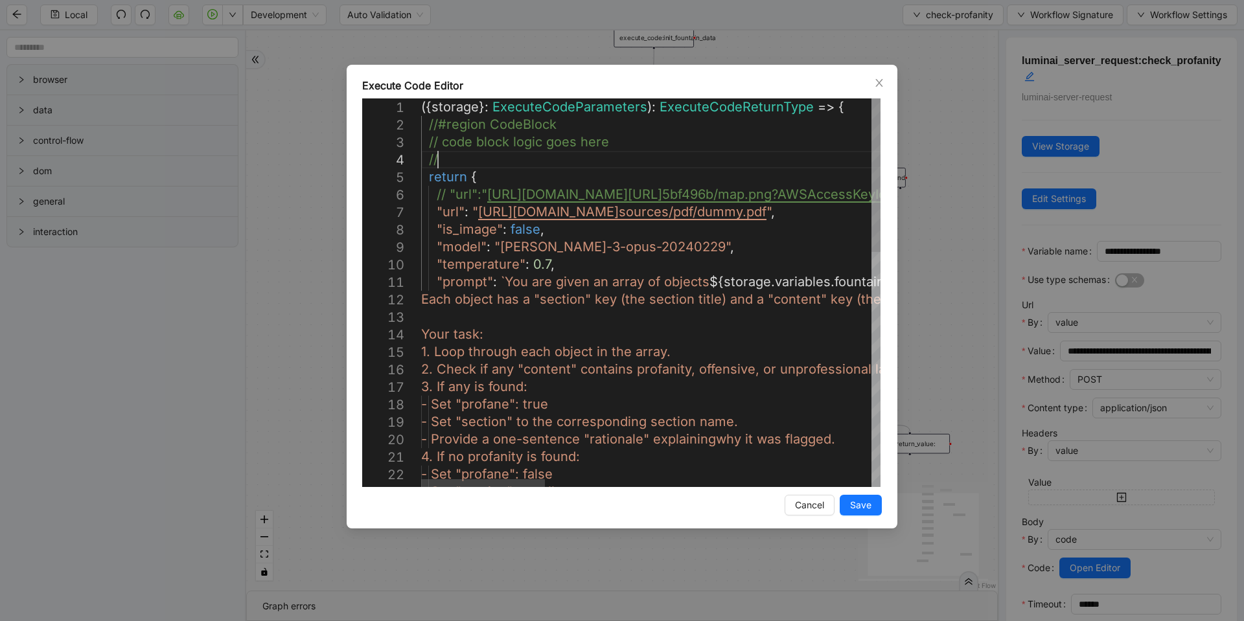
click at [486, 158] on div "({ storage }: ExecuteCodeParameters ): ExecuteCodeReturnType => { //#region Cod…" at bounding box center [1256, 590] width 1670 height 984
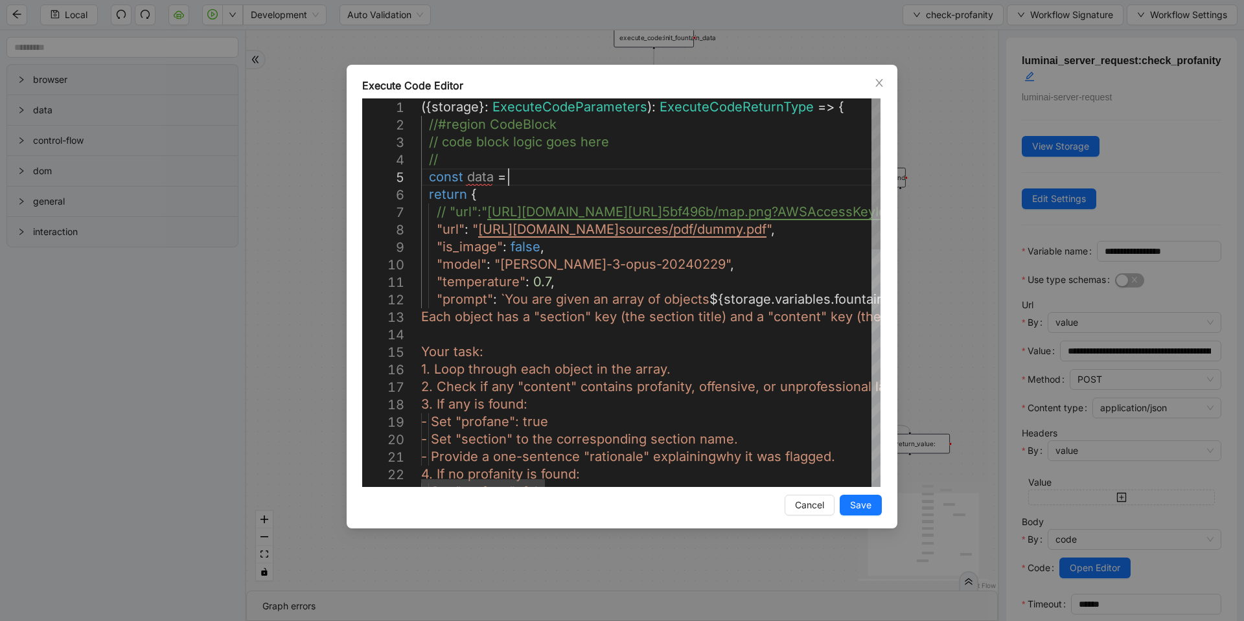
scroll to position [71, 116]
click at [709, 301] on div "({ storage }: ExecuteCodeParameters ): ExecuteCodeReturnType => { //#region Cod…" at bounding box center [1256, 598] width 1670 height 1001
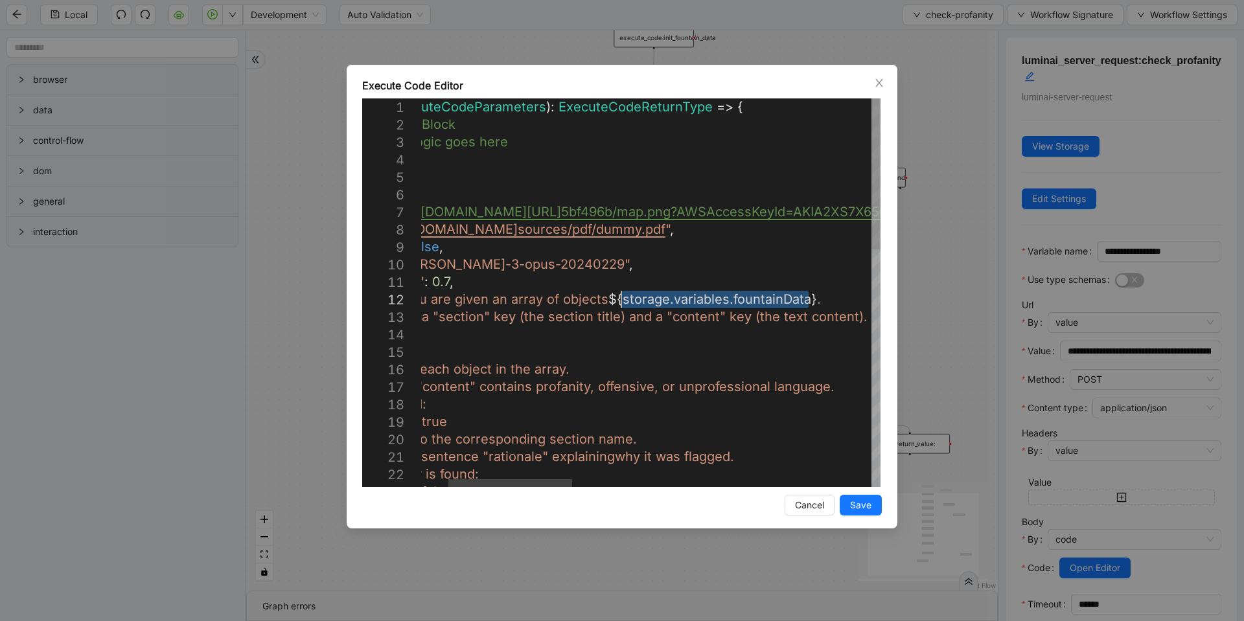
drag, startPoint x: 808, startPoint y: 299, endPoint x: 624, endPoint y: 299, distance: 184.0
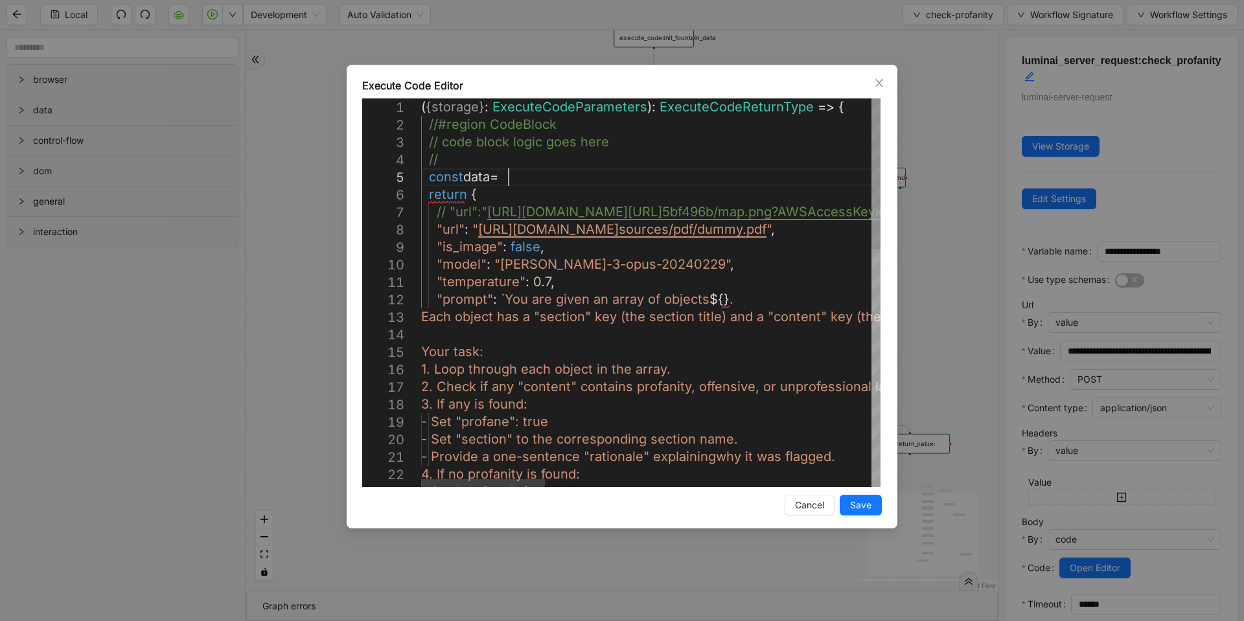
click at [529, 183] on div "( { storage } : ExecuteCodeParameters ): ExecuteCodeReturnType => { //#region C…" at bounding box center [1256, 598] width 1670 height 1001
paste textarea "**********"
click at [471, 180] on div "({ storage }: ExecuteCodeParameters ): ExecuteCodeReturnType => { //#region Cod…" at bounding box center [1256, 598] width 1670 height 1001
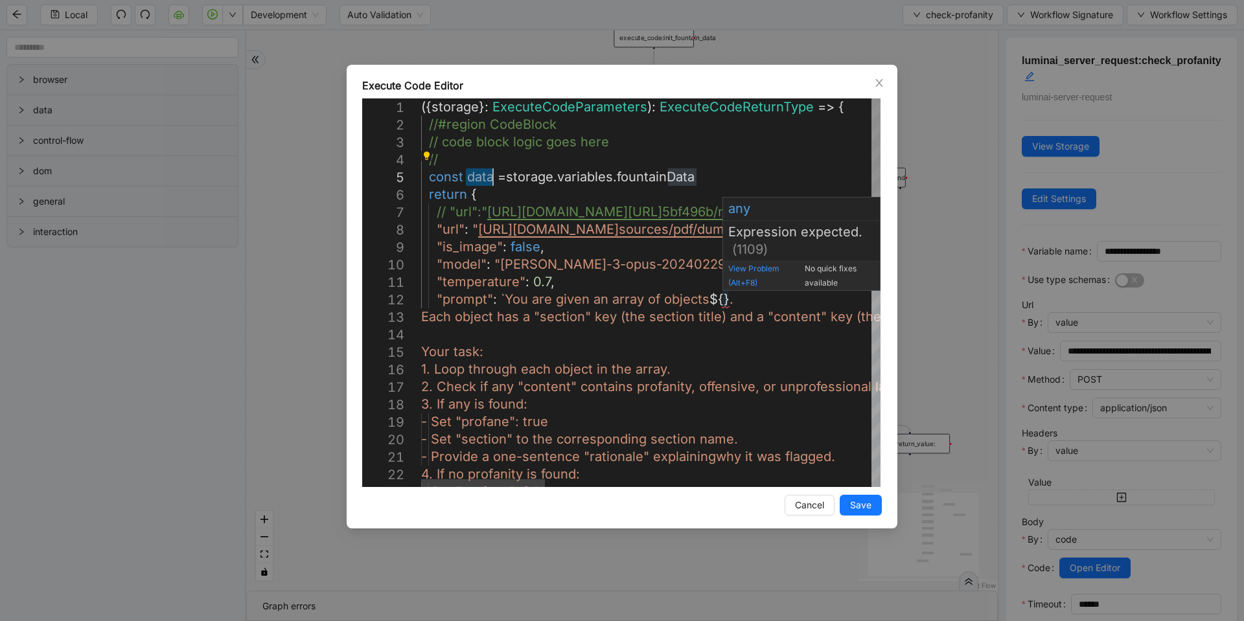
click at [724, 298] on div "({ storage }: ExecuteCodeParameters ): ExecuteCodeReturnType => { //#region Cod…" at bounding box center [1256, 598] width 1670 height 1001
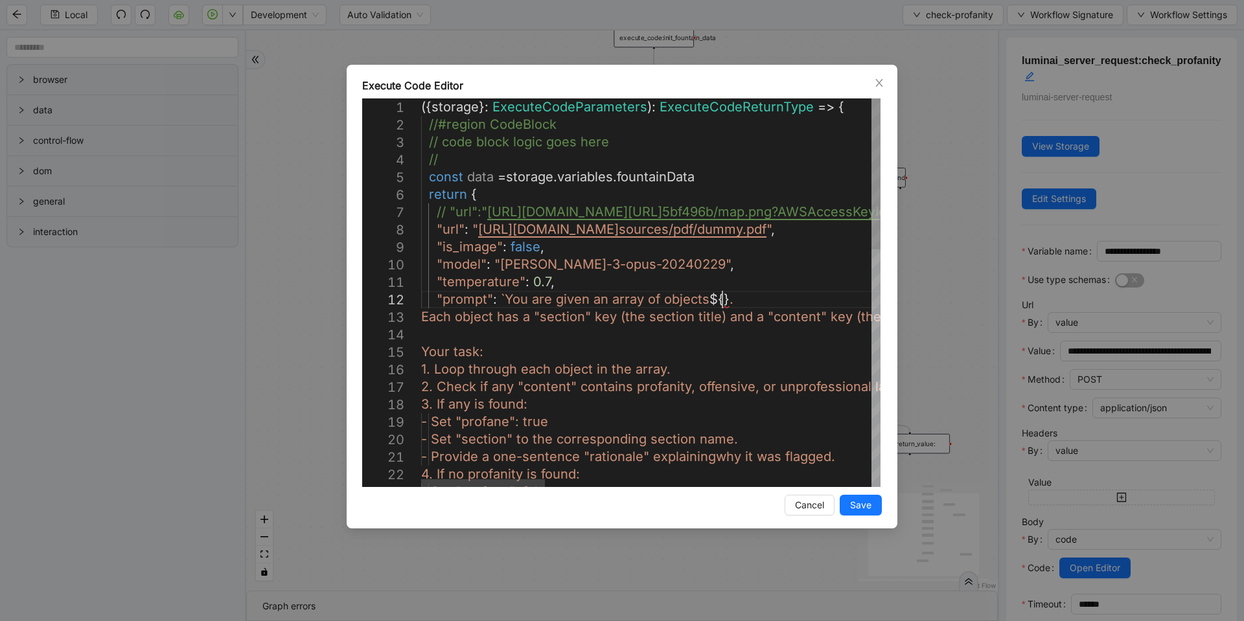
paste textarea "****"
drag, startPoint x: 505, startPoint y: 300, endPoint x: 752, endPoint y: 302, distance: 246.9
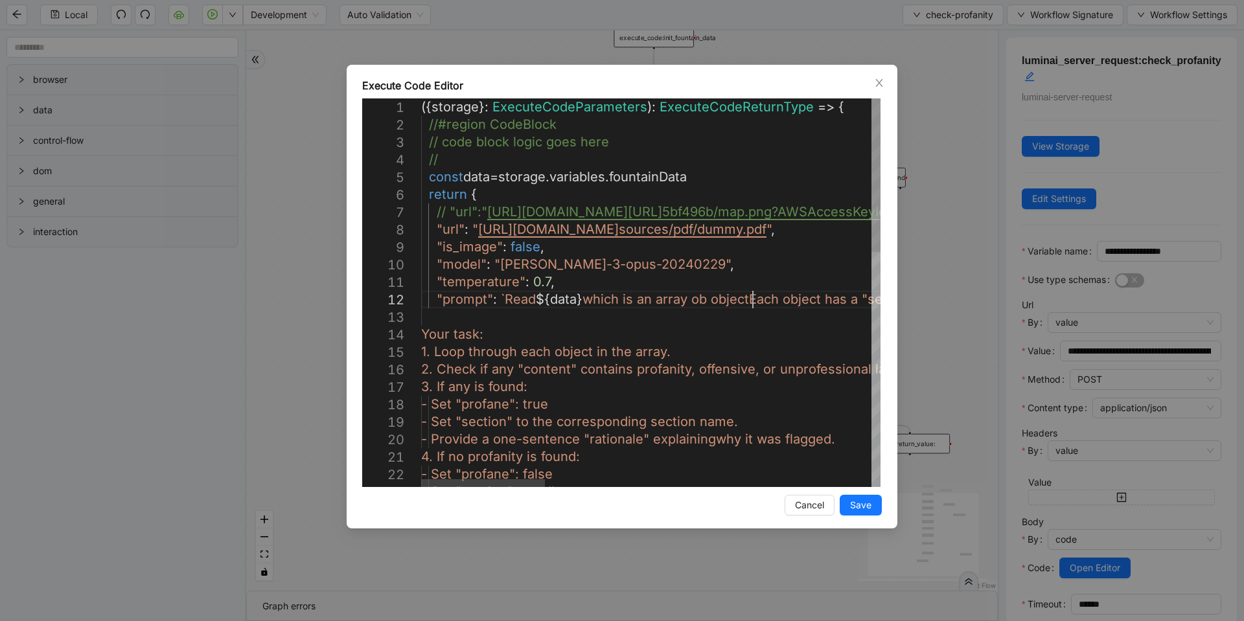
scroll to position [33, 445]
type textarea "**********"
click at [853, 502] on span "Save" at bounding box center [860, 505] width 21 height 14
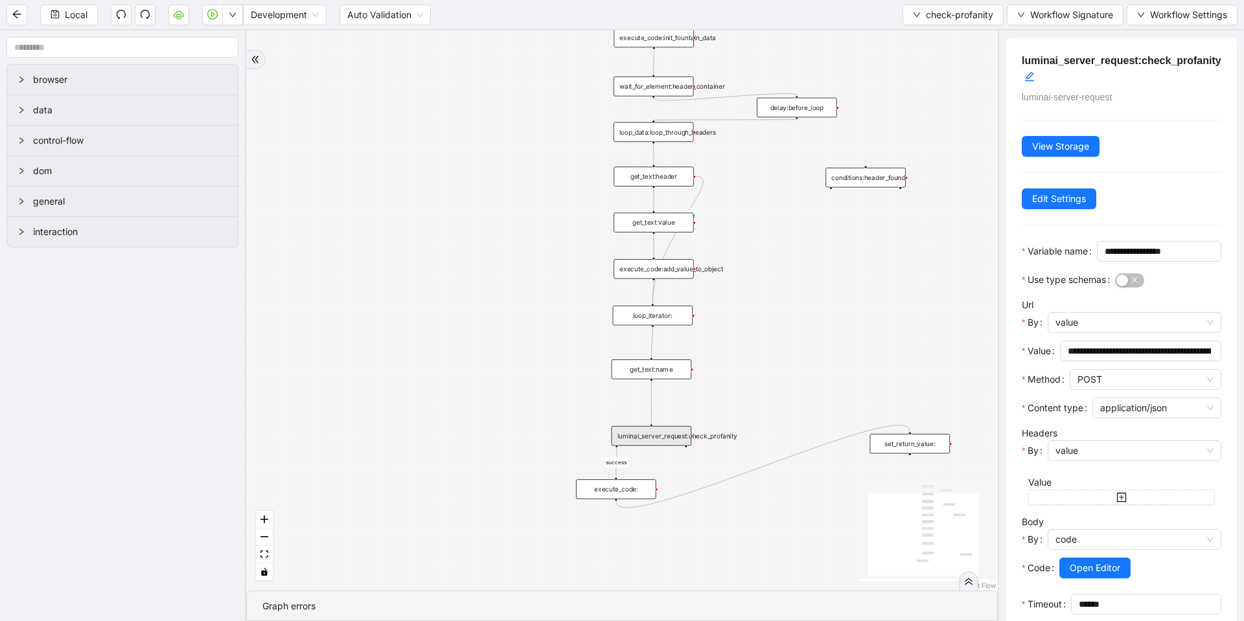
scroll to position [93, 0]
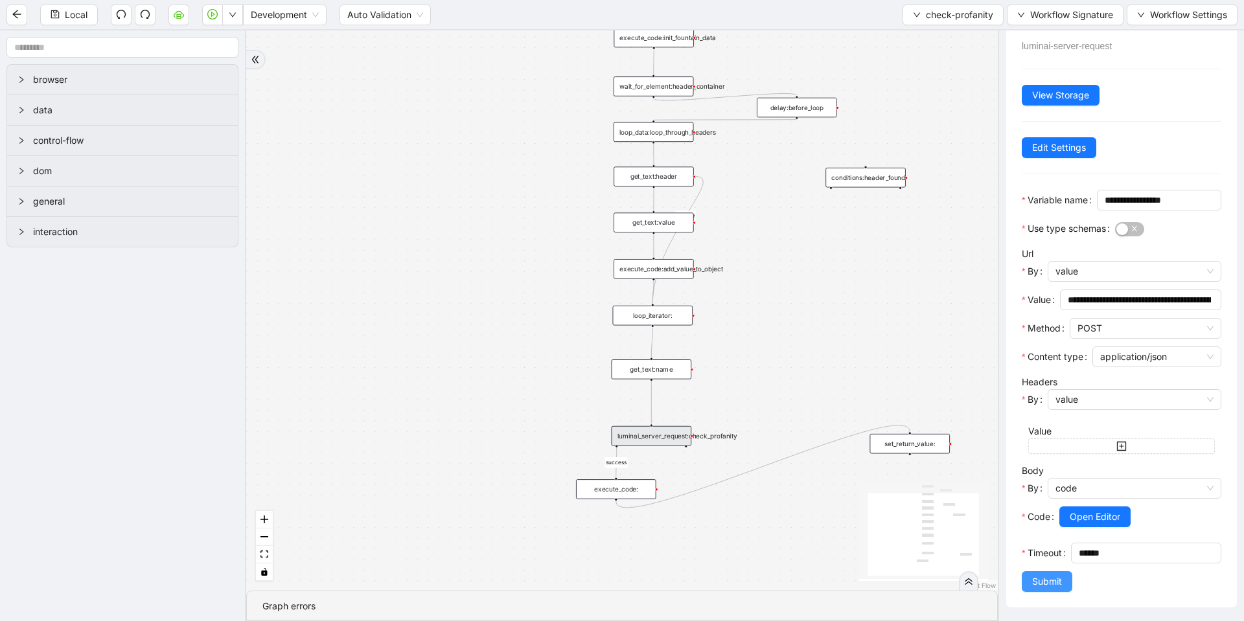
click at [1034, 581] on span "Submit" at bounding box center [1047, 582] width 30 height 14
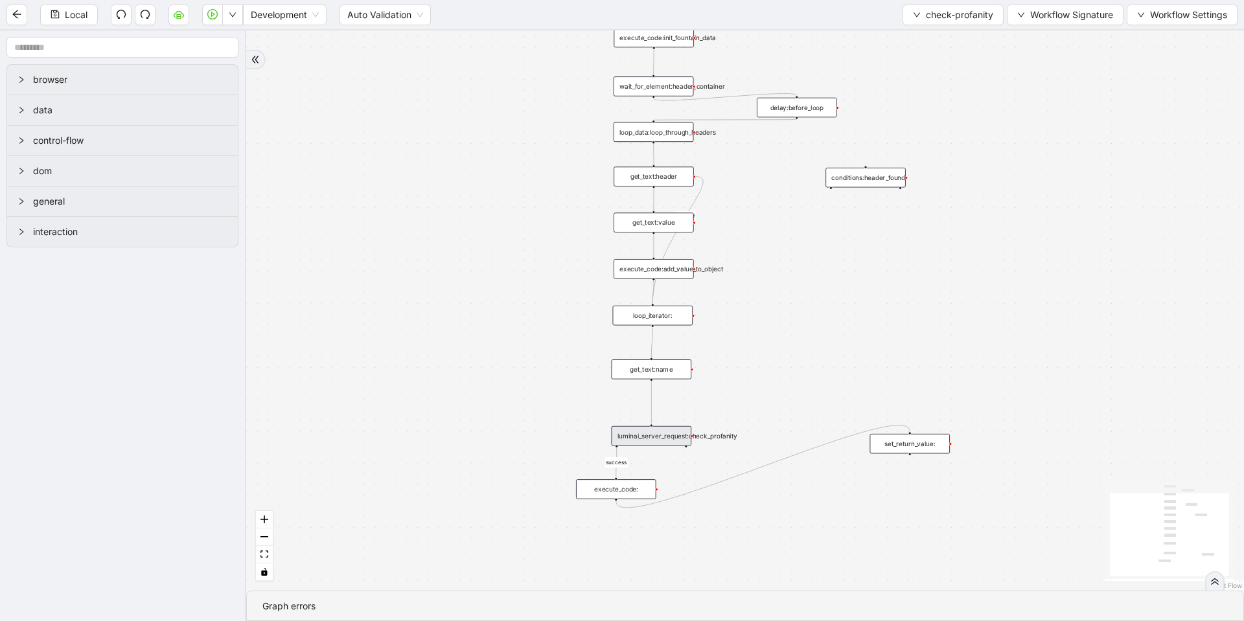
scroll to position [0, 0]
click at [74, 16] on span "Local" at bounding box center [76, 15] width 23 height 14
click at [637, 489] on div "execute_code:" at bounding box center [616, 489] width 80 height 19
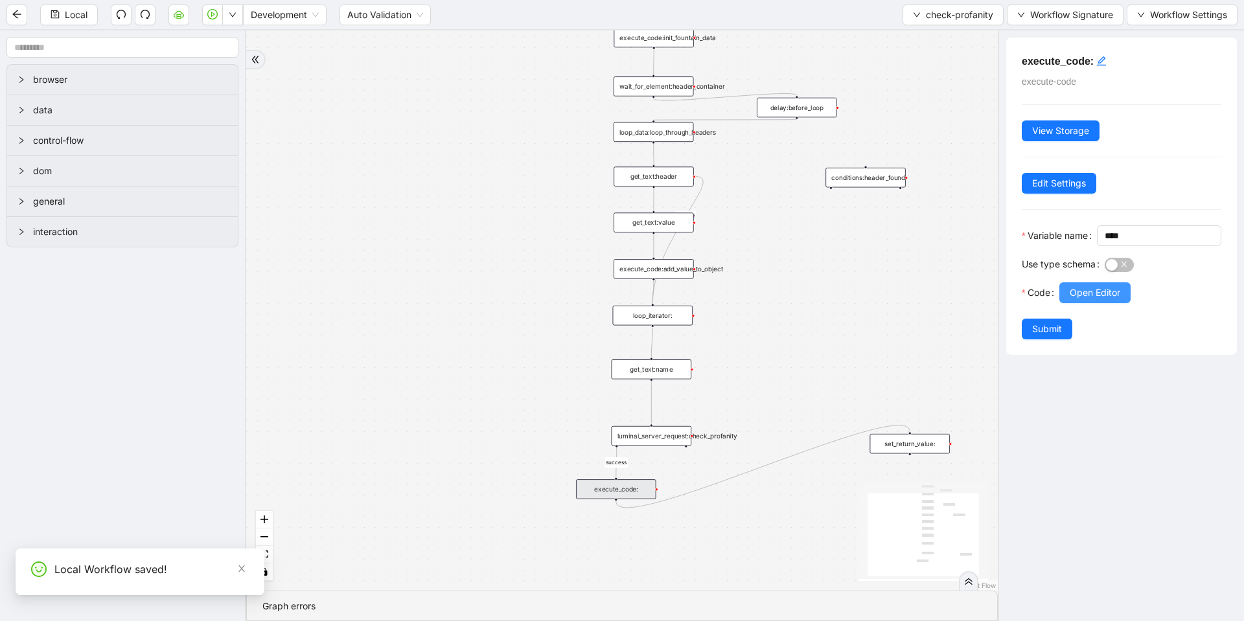
click at [1083, 303] on button "Open Editor" at bounding box center [1094, 293] width 71 height 21
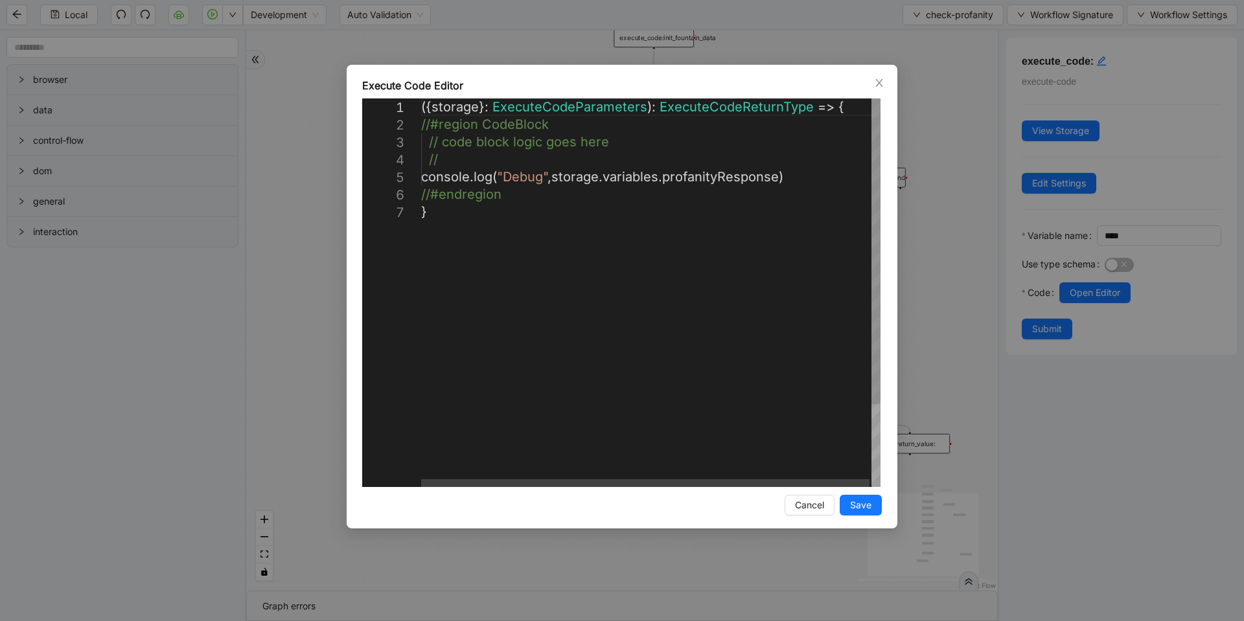
click at [787, 174] on div "({ storage }: ExecuteCodeParameters ): ExecuteCodeReturnType => { //#region Cod…" at bounding box center [651, 345] width 461 height 494
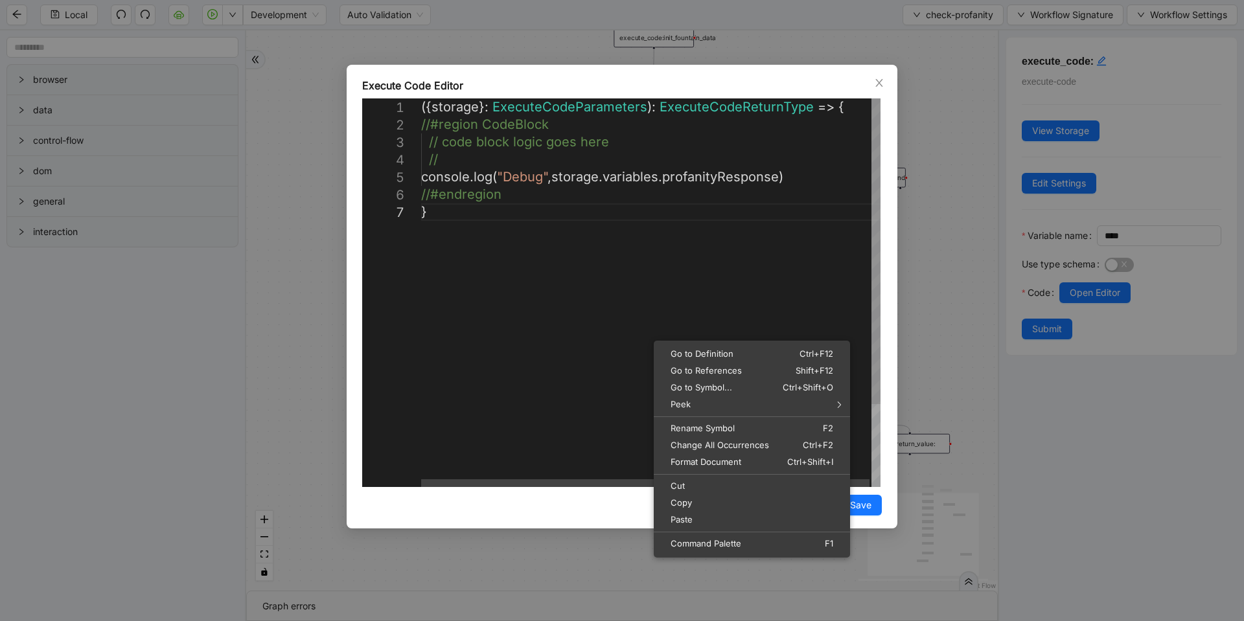
scroll to position [0, 452]
click at [192, 327] on div "**********" at bounding box center [622, 310] width 1244 height 621
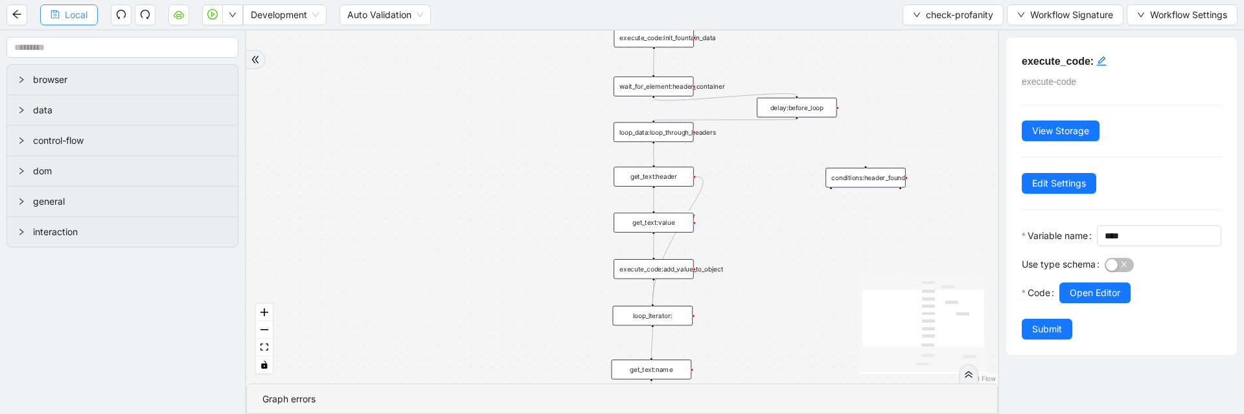
click at [83, 17] on span "Local" at bounding box center [76, 15] width 23 height 14
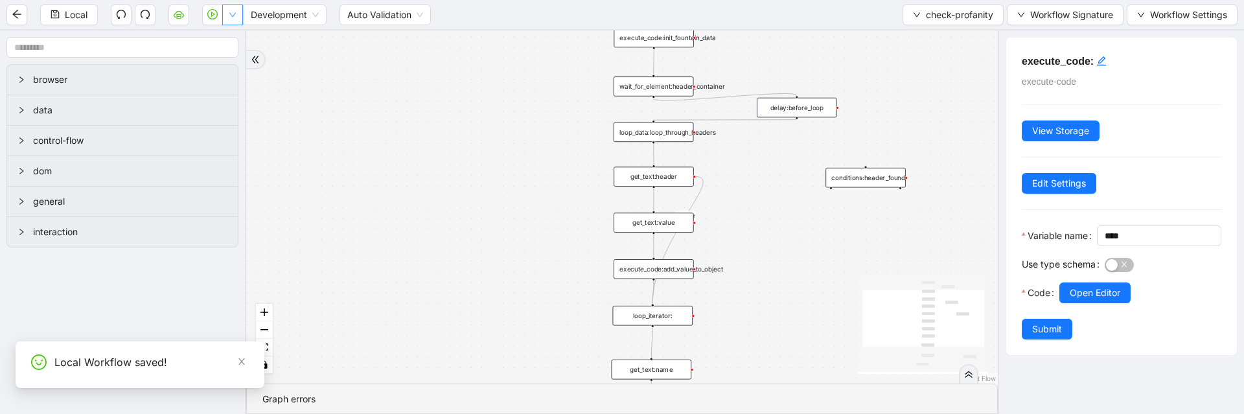
click at [238, 19] on button "button" at bounding box center [232, 15] width 21 height 21
click at [218, 40] on span "Run local workflow" at bounding box center [191, 40] width 79 height 14
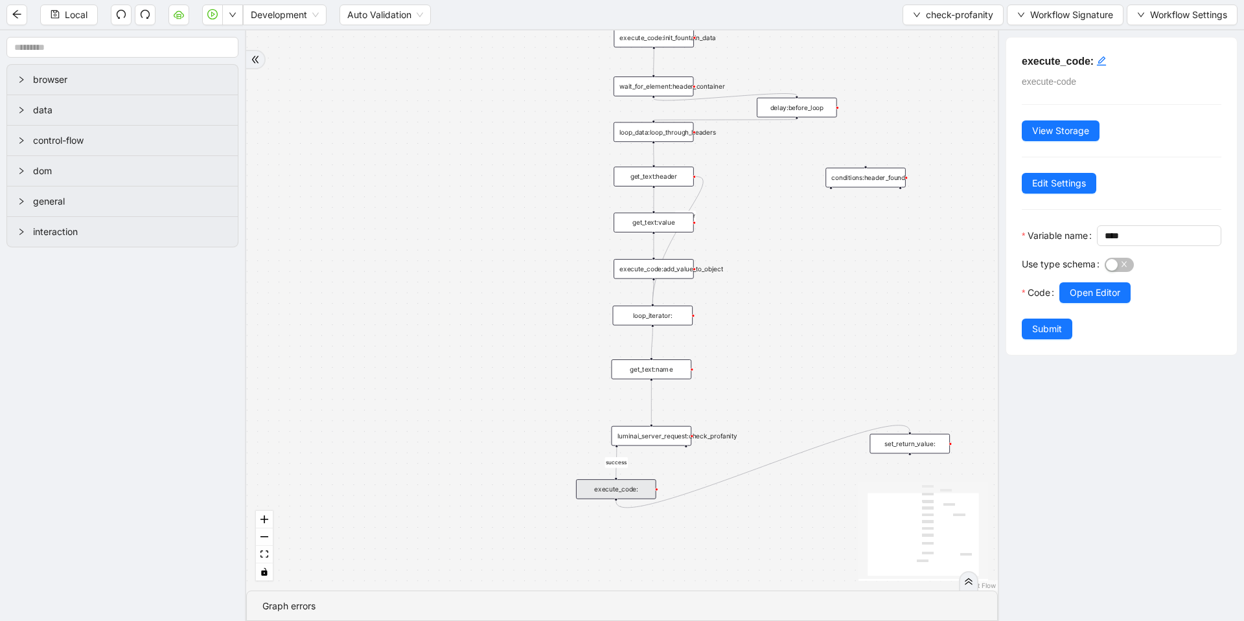
click at [658, 445] on div "luminai_server_request:check_profanity" at bounding box center [652, 435] width 80 height 19
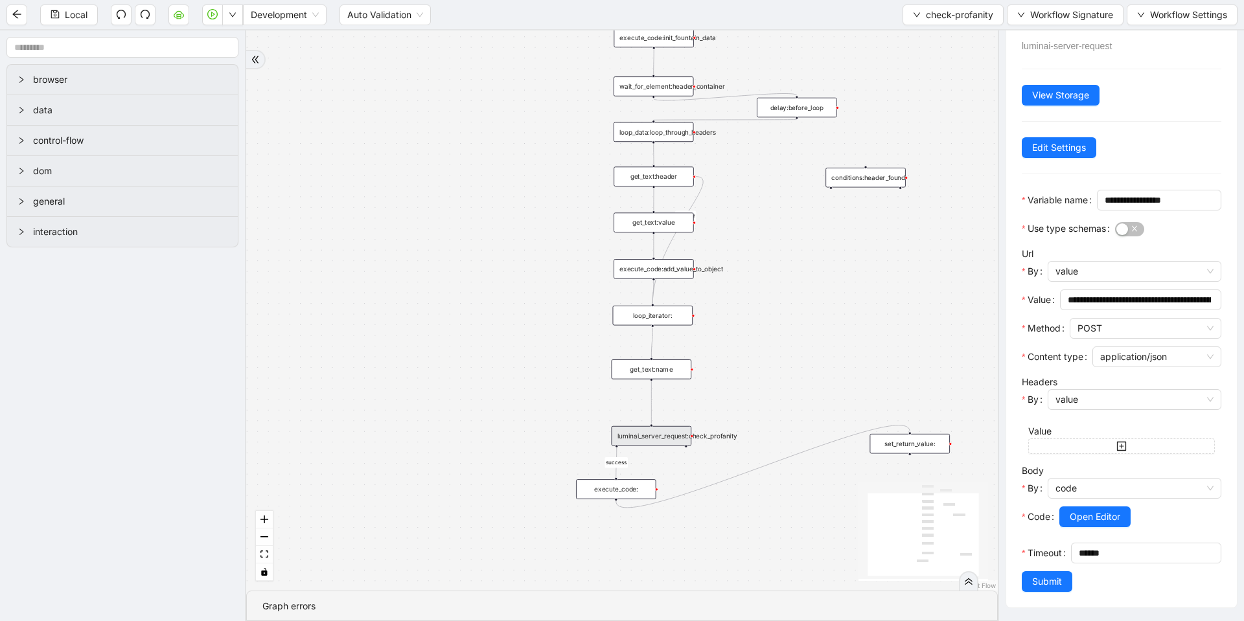
scroll to position [93, 0]
click at [1107, 510] on span "Open Editor" at bounding box center [1095, 517] width 51 height 14
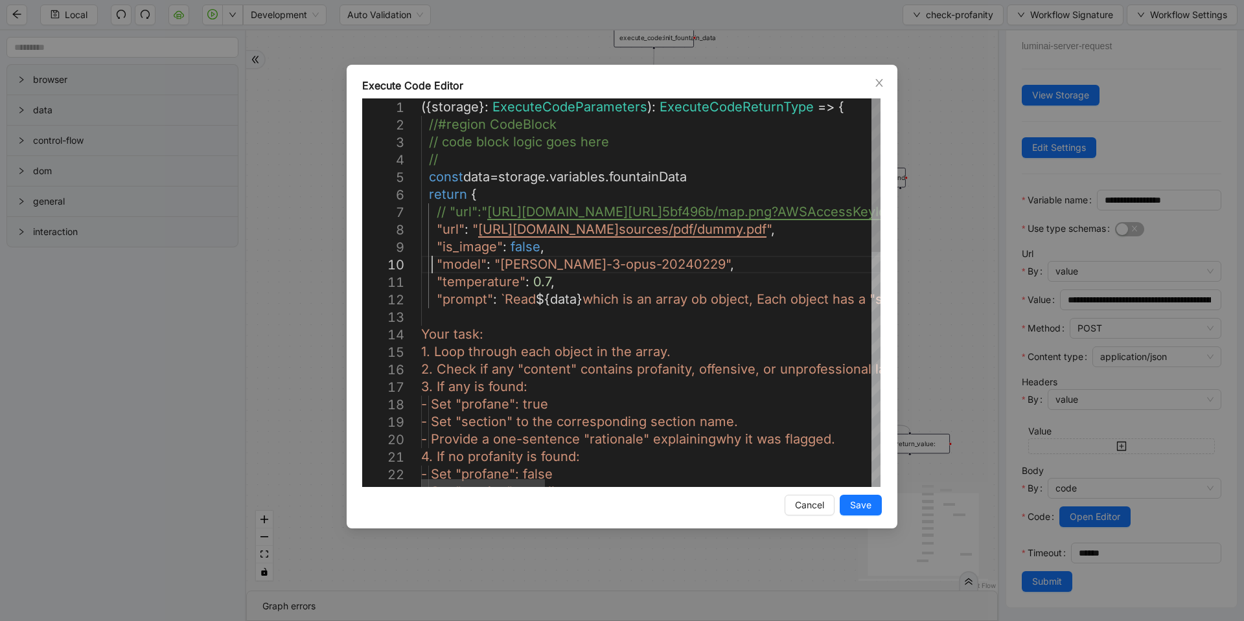
scroll to position [0, 23]
click at [432, 262] on div "({ storage }: ExecuteCodeParameters ): ExecuteCodeReturnType => { //#region Cod…" at bounding box center [1256, 590] width 1670 height 984
click at [732, 181] on div "({ storage }: ExecuteCodeParameters ): ExecuteCodeReturnType => { //#region Cod…" at bounding box center [1256, 590] width 1670 height 984
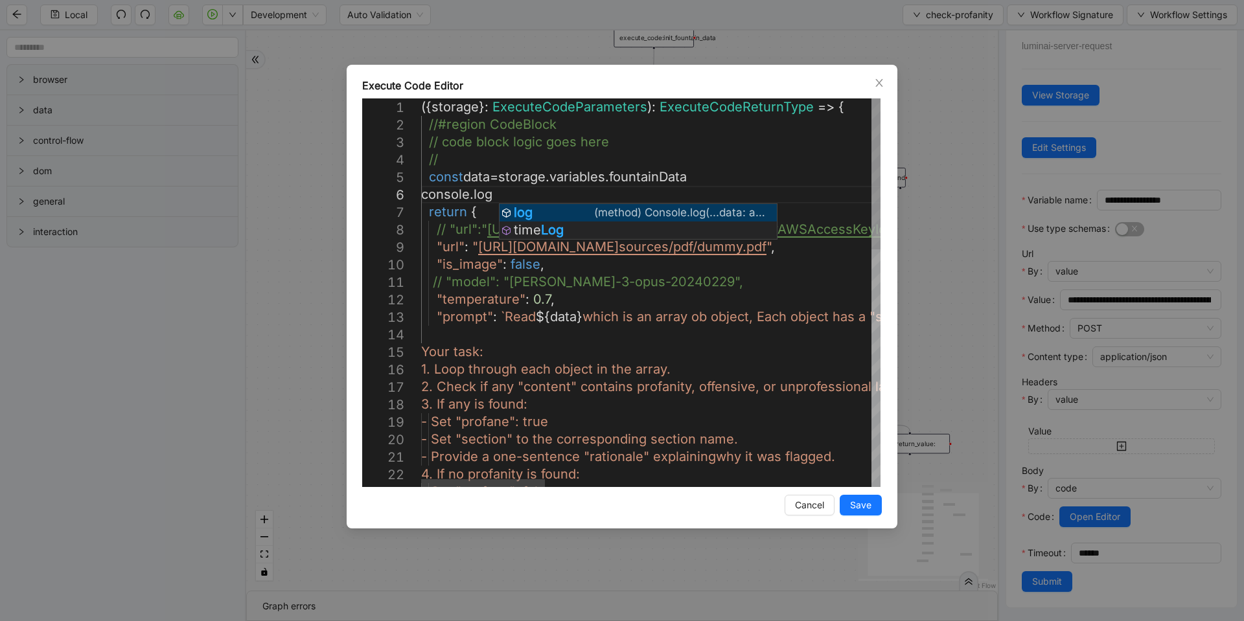
scroll to position [103, 109]
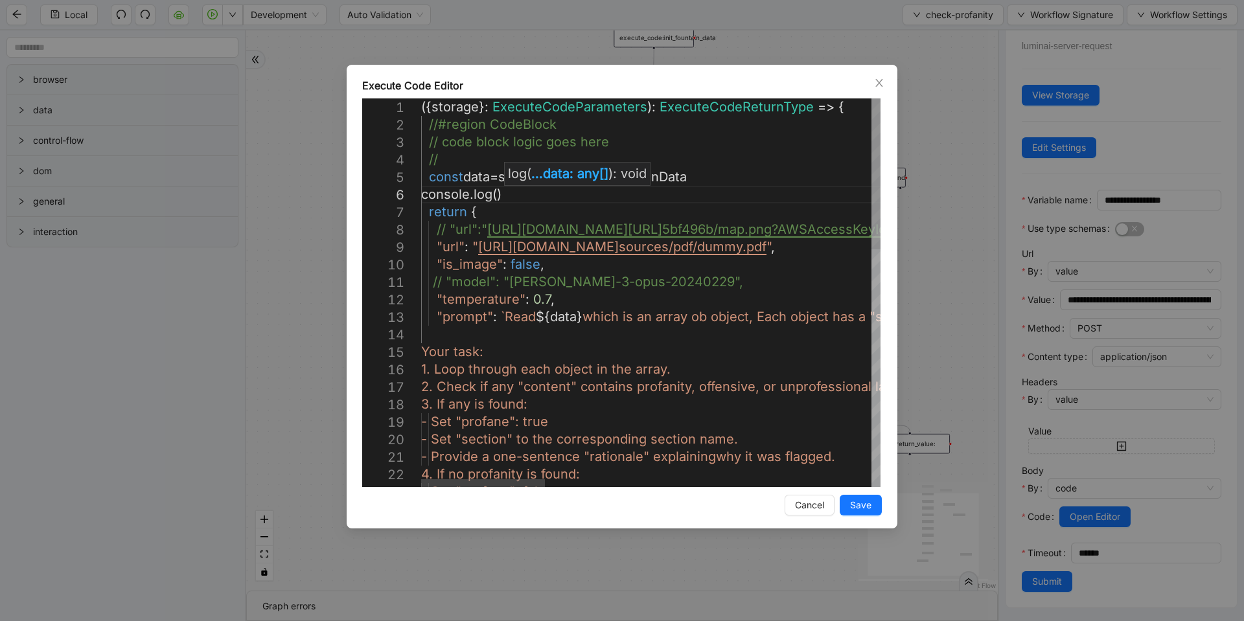
click at [485, 180] on div "({ storage }: ExecuteCodeParameters ): ExecuteCodeReturnType => { //#region Cod…" at bounding box center [1256, 598] width 1670 height 1001
click at [503, 191] on div "({ storage }: ExecuteCodeParameters ): ExecuteCodeReturnType => { //#region Cod…" at bounding box center [1256, 598] width 1670 height 1001
paste textarea "****"
type textarea "**********"
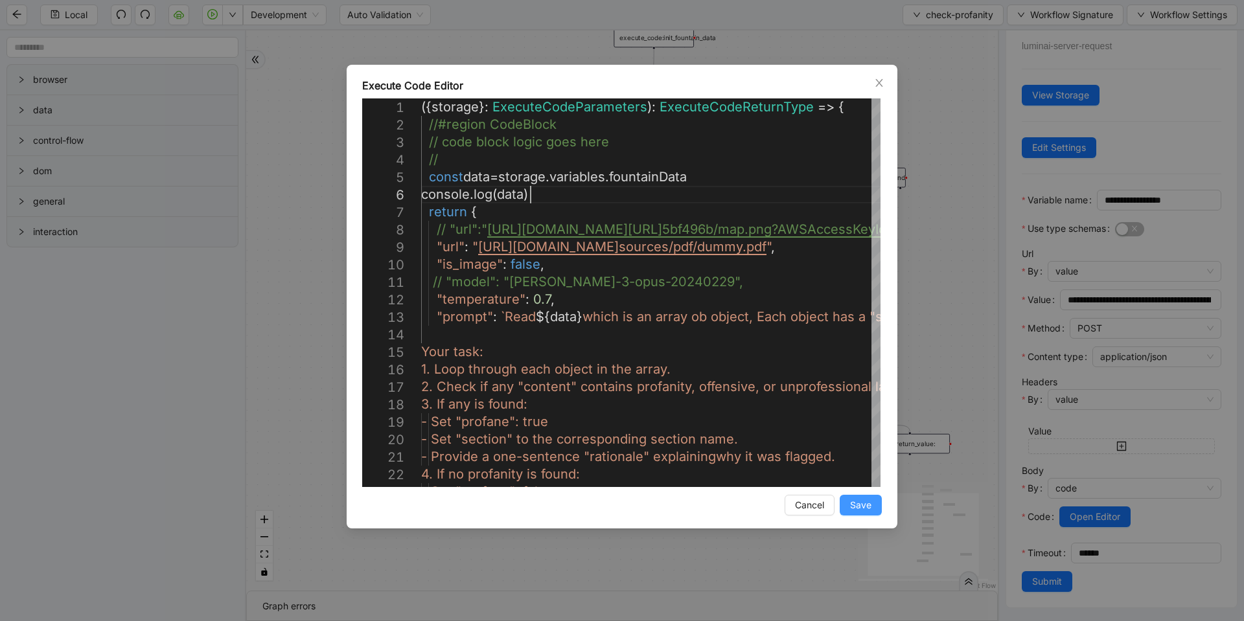
click at [851, 506] on span "Save" at bounding box center [860, 505] width 21 height 14
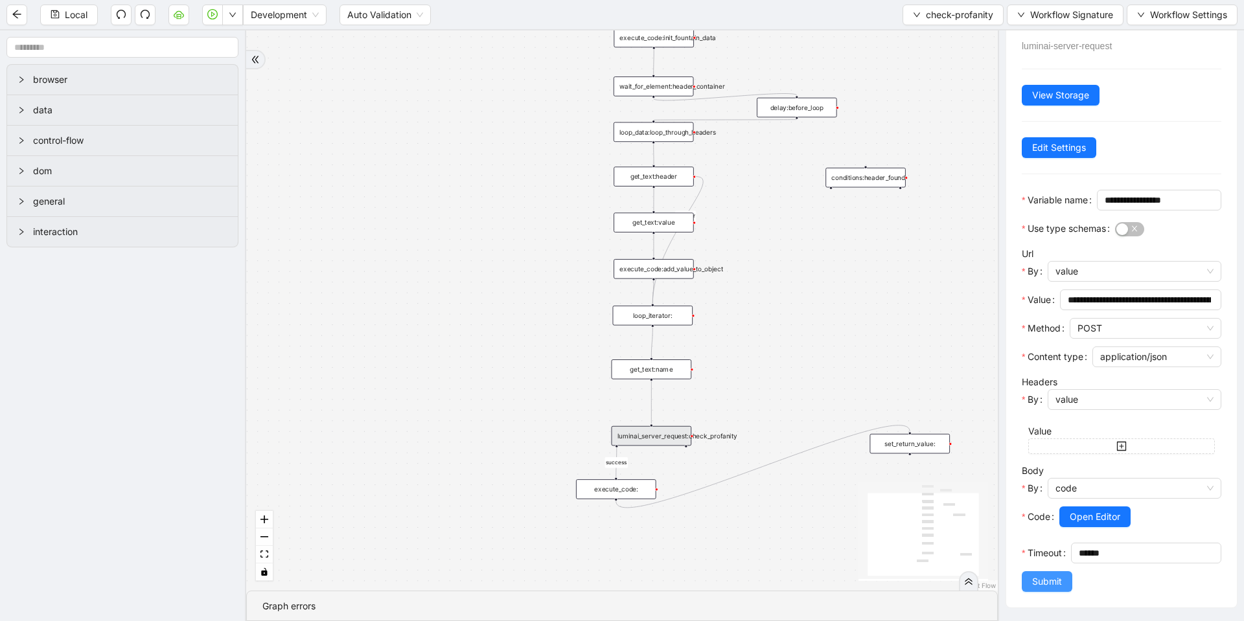
click at [1064, 579] on button "Submit" at bounding box center [1047, 582] width 51 height 21
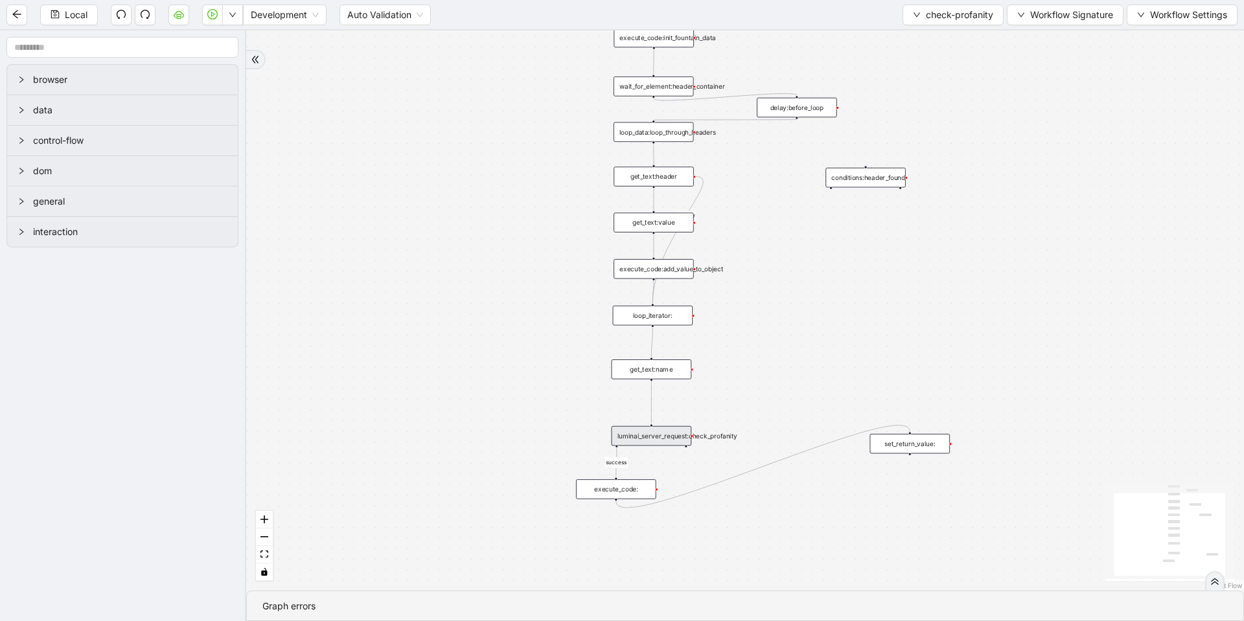
scroll to position [0, 0]
click at [69, 22] on button "Local" at bounding box center [69, 15] width 58 height 21
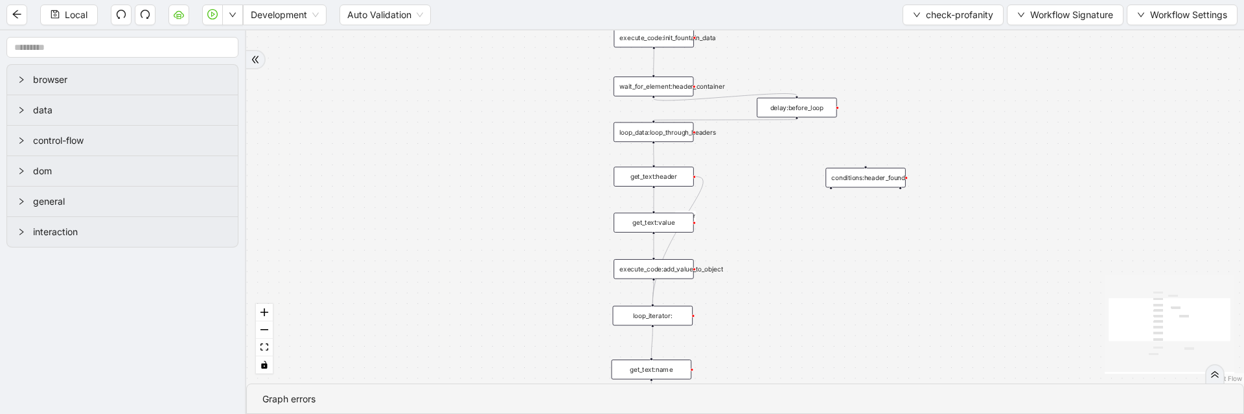
click at [523, 336] on div "onError success trigger conditions:header_found loop_iterator: execute_code:ini…" at bounding box center [745, 206] width 998 height 353
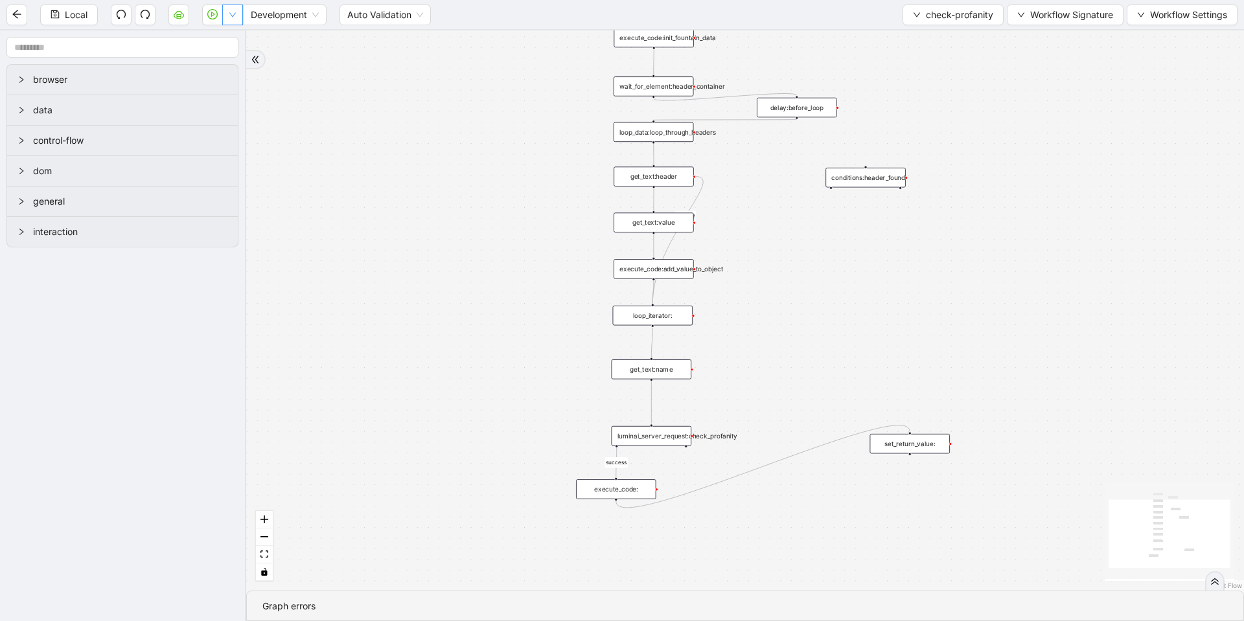
click at [229, 16] on icon "down" at bounding box center [233, 15] width 8 height 8
click at [218, 43] on span "Run local workflow" at bounding box center [191, 40] width 79 height 14
click at [646, 430] on div "luminai_server_request:check_profanity" at bounding box center [652, 435] width 80 height 19
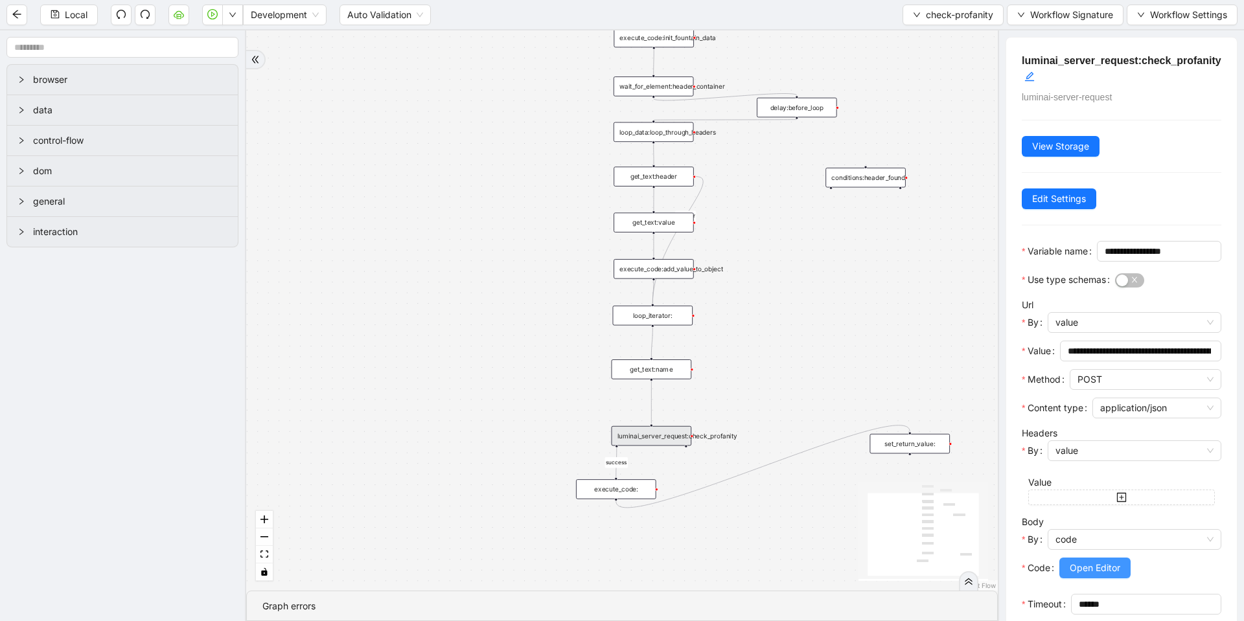
click at [1088, 575] on span "Open Editor" at bounding box center [1095, 568] width 51 height 14
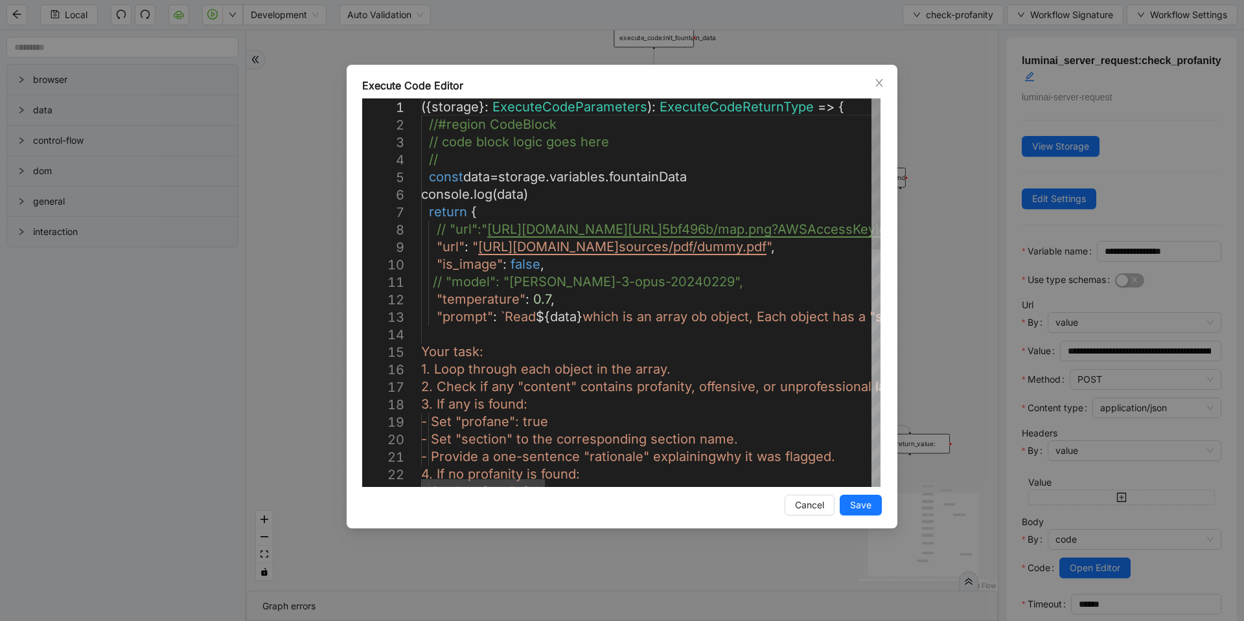
click at [700, 318] on div "({ storage }: ExecuteCodeParameters ): ExecuteCodeReturnType => { //#region Cod…" at bounding box center [1256, 598] width 1670 height 1001
click at [540, 318] on div "({ storage }: ExecuteCodeParameters ): ExecuteCodeReturnType => { //#region Cod…" at bounding box center [1256, 598] width 1670 height 1001
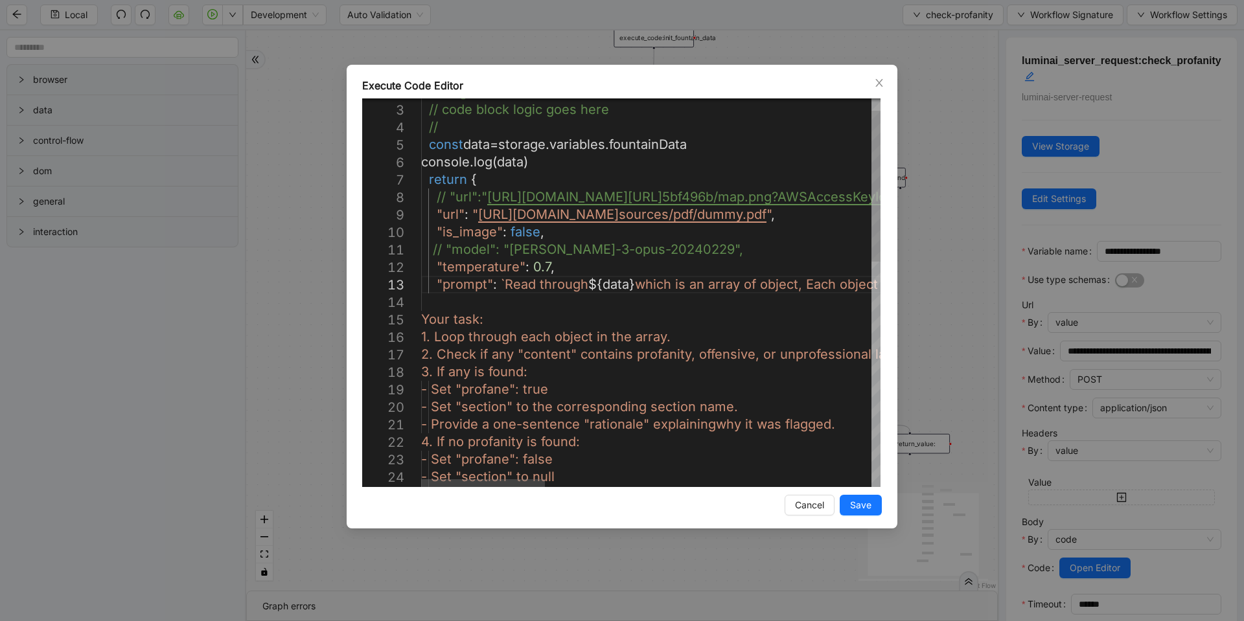
click at [438, 252] on div "console . log ( data ) return { // "url":" https://luminai2-extension-downloade…" at bounding box center [1256, 566] width 1670 height 1001
click at [443, 251] on div "console . log ( data ) return { // "url":" https://luminai2-extension-downloade…" at bounding box center [1256, 566] width 1670 height 1001
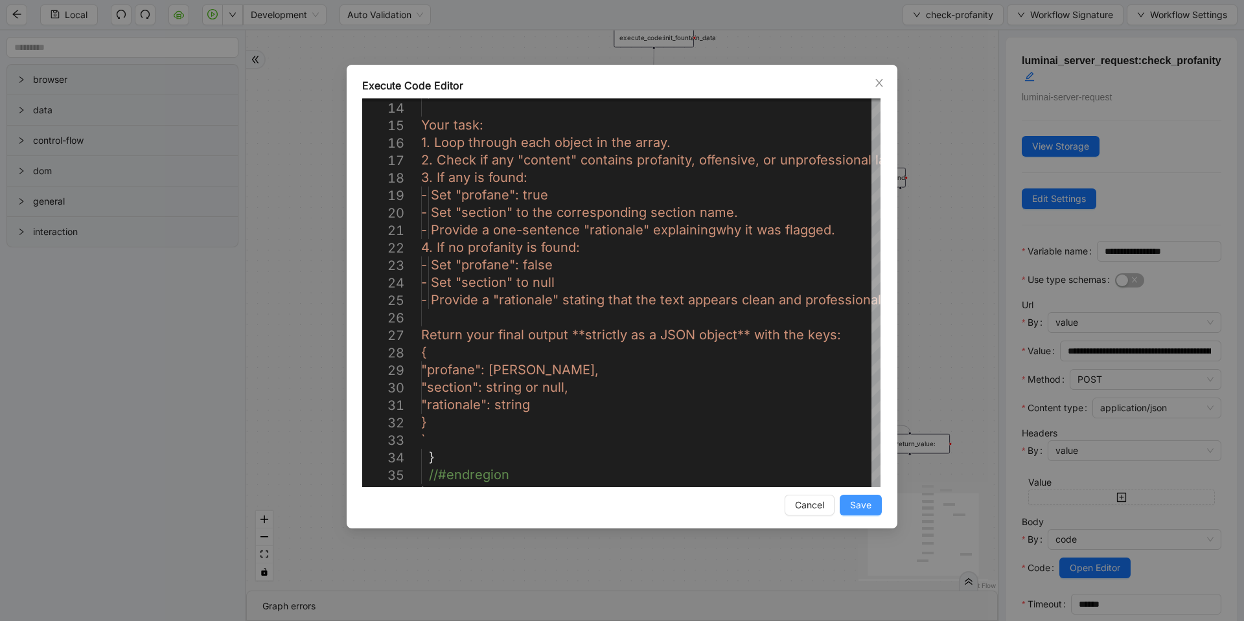
type textarea "**********"
click at [849, 504] on button "Save" at bounding box center [861, 505] width 42 height 21
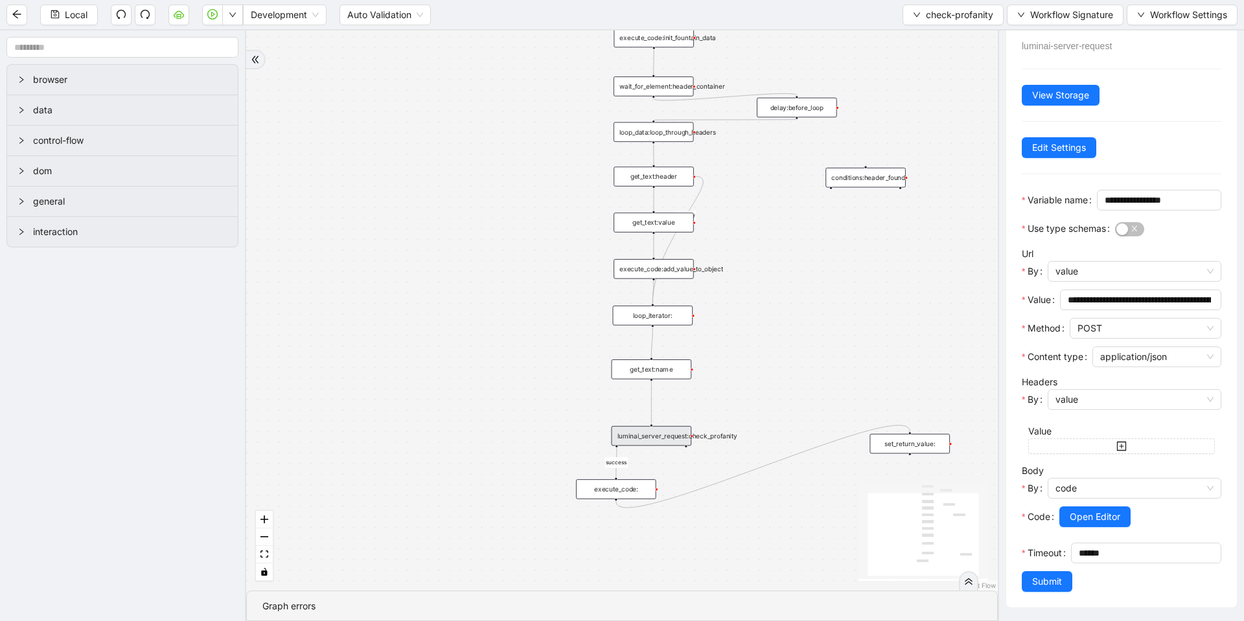
scroll to position [93, 0]
click at [1048, 590] on button "Submit" at bounding box center [1047, 582] width 51 height 21
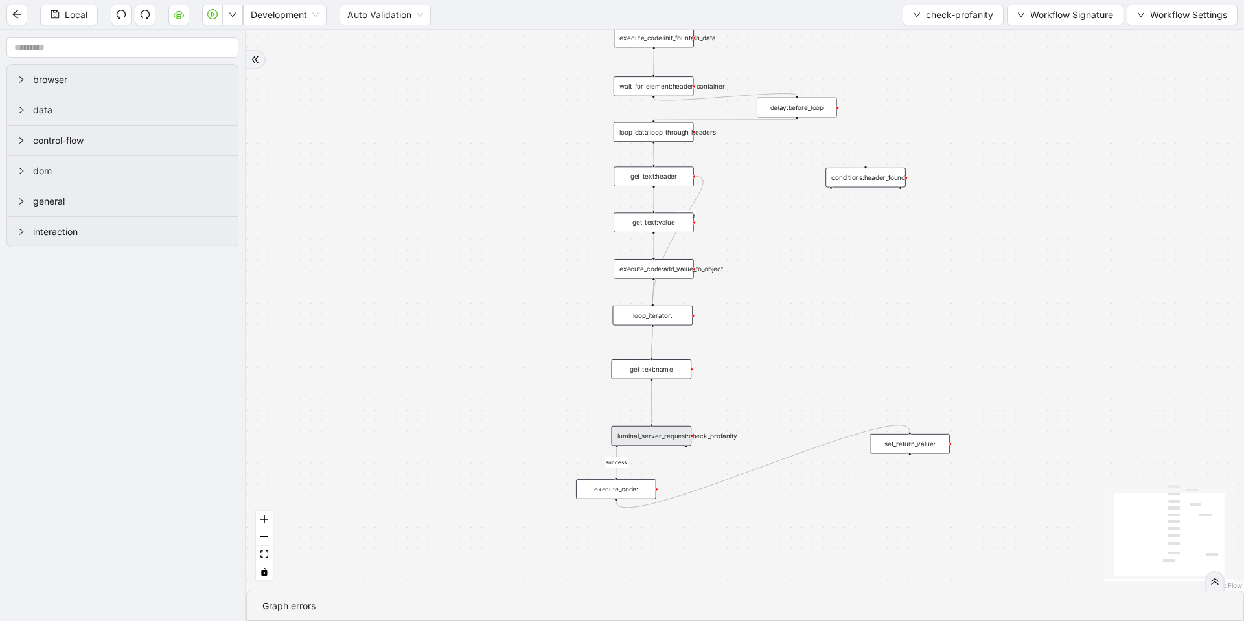
scroll to position [0, 0]
click at [61, 17] on button "Local" at bounding box center [69, 15] width 58 height 21
click at [228, 16] on button "button" at bounding box center [232, 15] width 21 height 21
click at [225, 45] on span "Run local workflow" at bounding box center [191, 40] width 79 height 14
click at [663, 428] on div "luminai_server_request:check_profanity" at bounding box center [652, 435] width 80 height 19
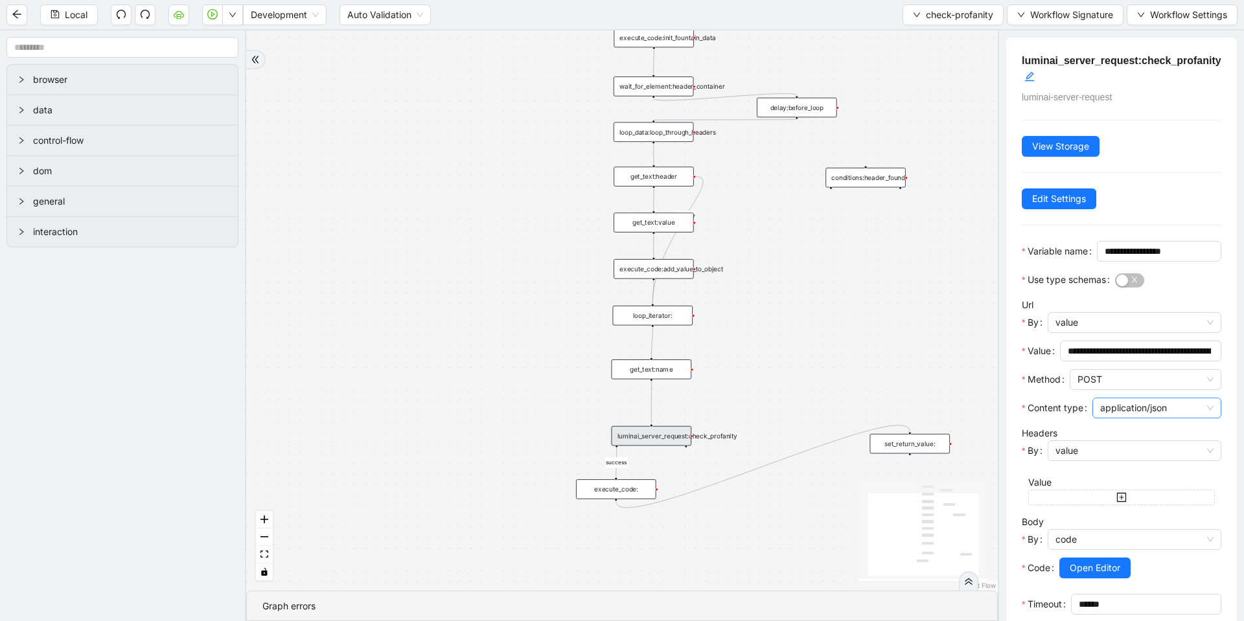
scroll to position [78, 0]
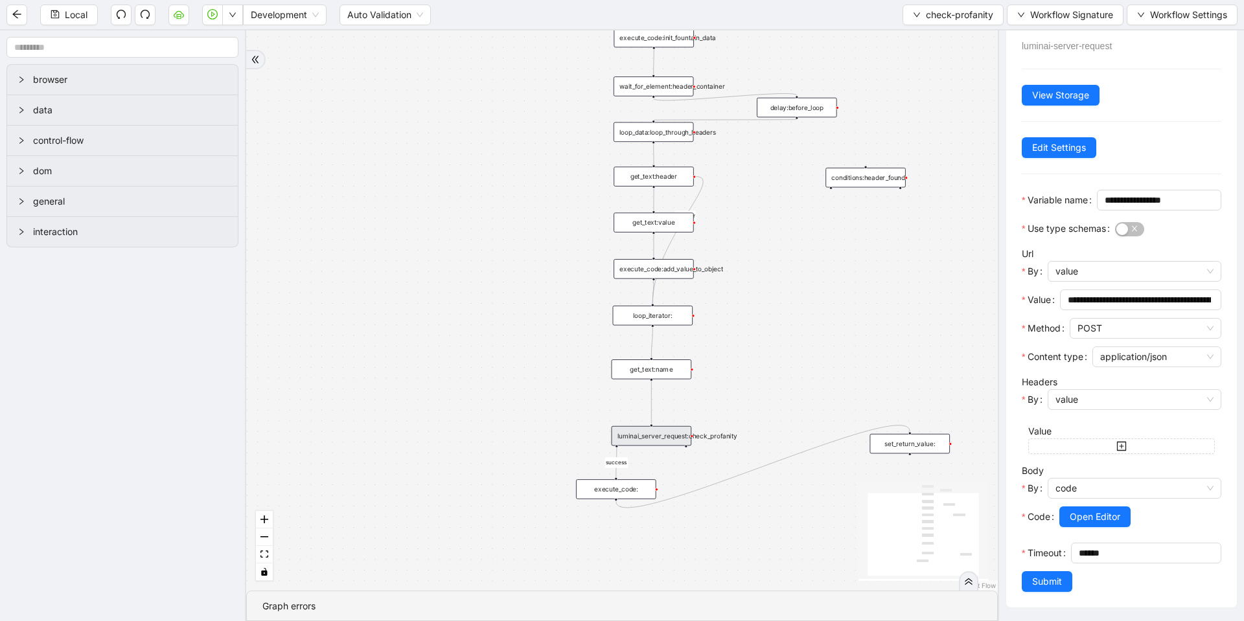
click at [660, 441] on div "luminai_server_request:check_profanity" at bounding box center [652, 435] width 80 height 19
click at [1101, 510] on span "Open Editor" at bounding box center [1095, 517] width 51 height 14
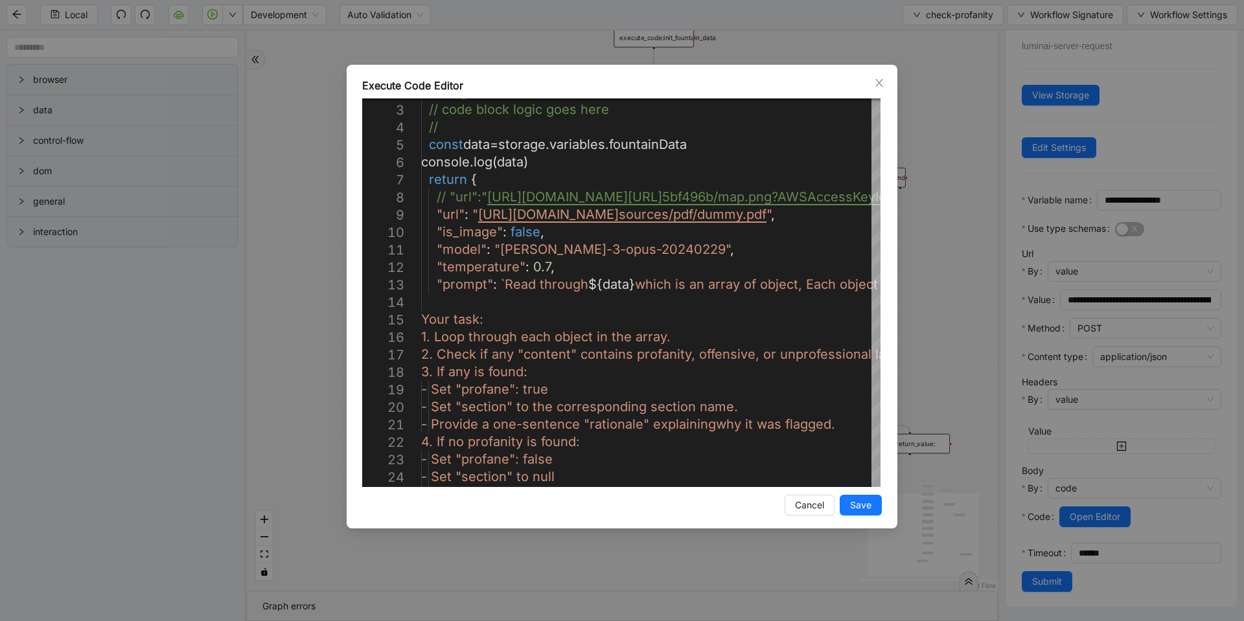
click at [311, 436] on div "Execute Code Editor 2 3 4 5 6 7 8 9 10 11 12 13 14 15 16 17 18 19 20 21 22 23 2…" at bounding box center [622, 310] width 1244 height 621
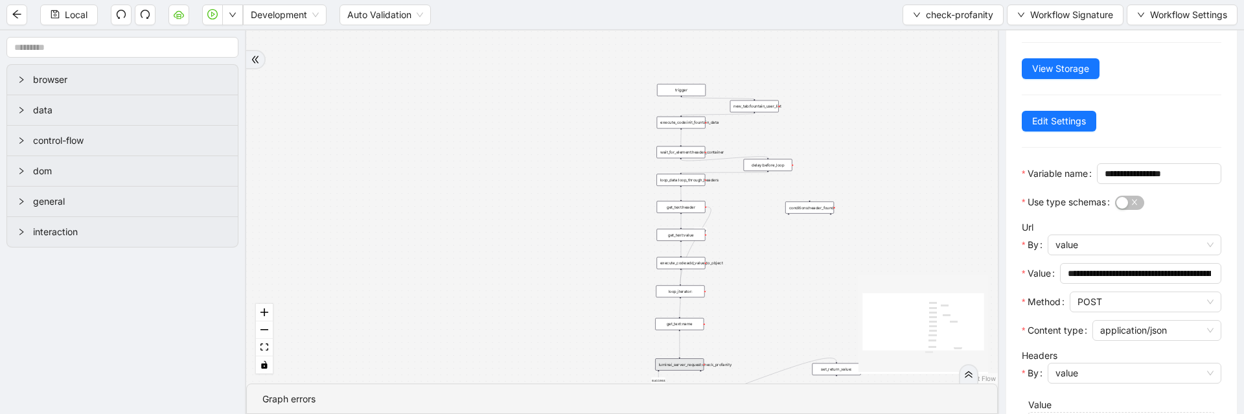
drag, startPoint x: 752, startPoint y: 333, endPoint x: 710, endPoint y: 203, distance: 136.3
click at [730, 204] on div "onError success trigger conditions:header_found loop_iterator: execute_code:ini…" at bounding box center [622, 206] width 752 height 353
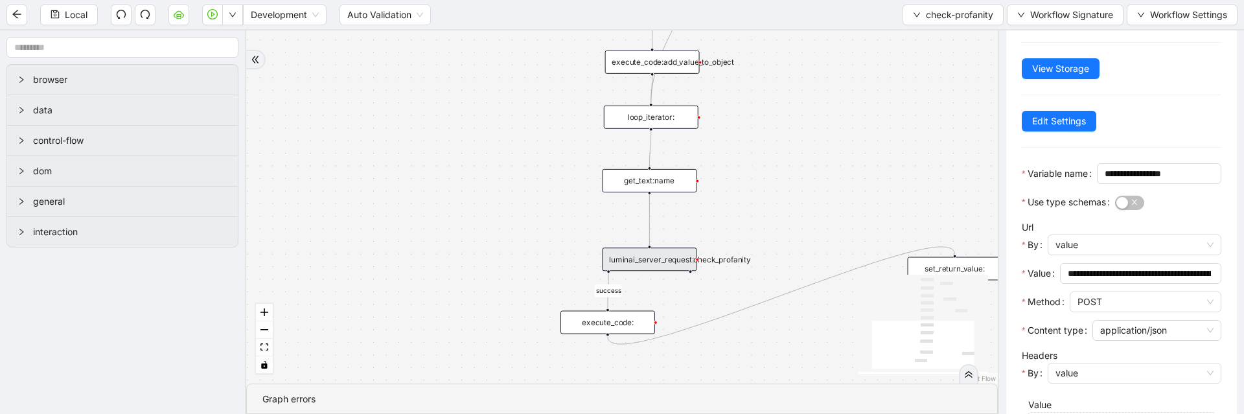
click at [660, 266] on div "luminai_server_request:check_profanity" at bounding box center [649, 259] width 95 height 23
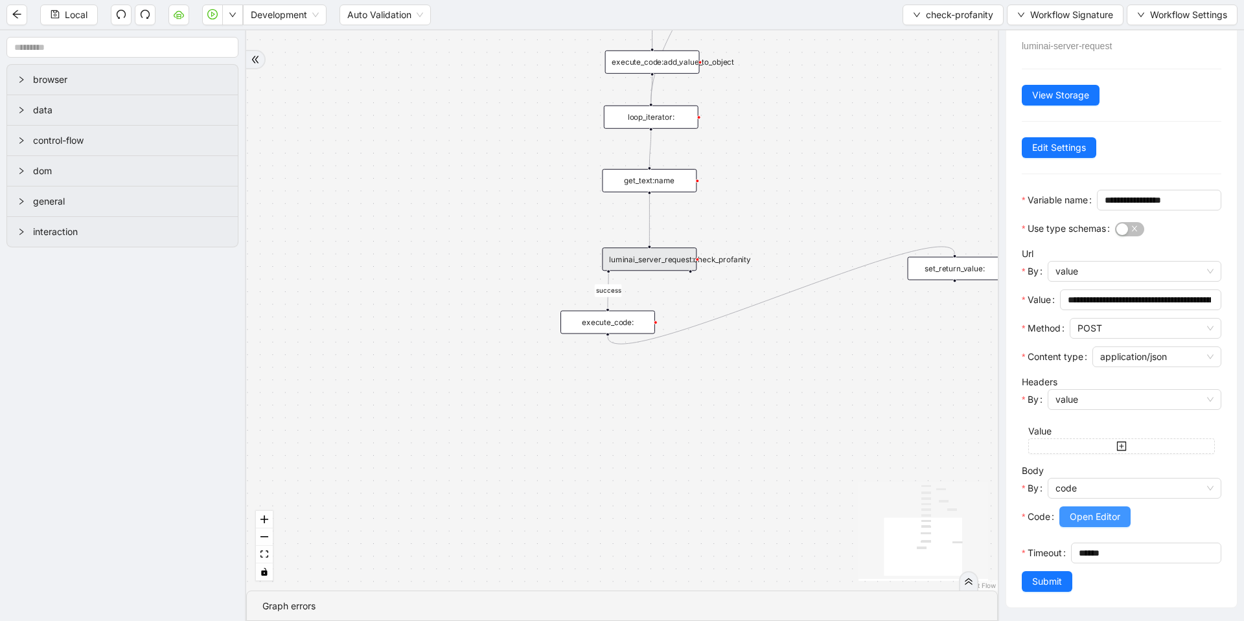
click at [1085, 513] on span "Open Editor" at bounding box center [1095, 517] width 51 height 14
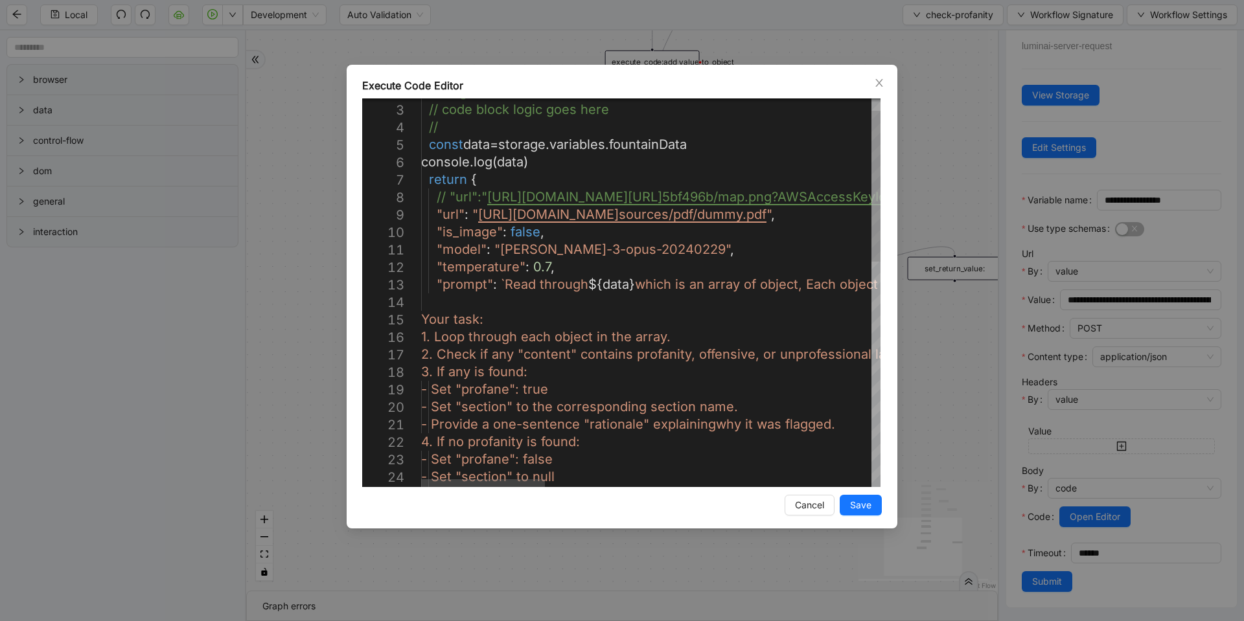
scroll to position [0, 537]
drag, startPoint x: 592, startPoint y: 286, endPoint x: 634, endPoint y: 279, distance: 42.6
paste textarea "**********"
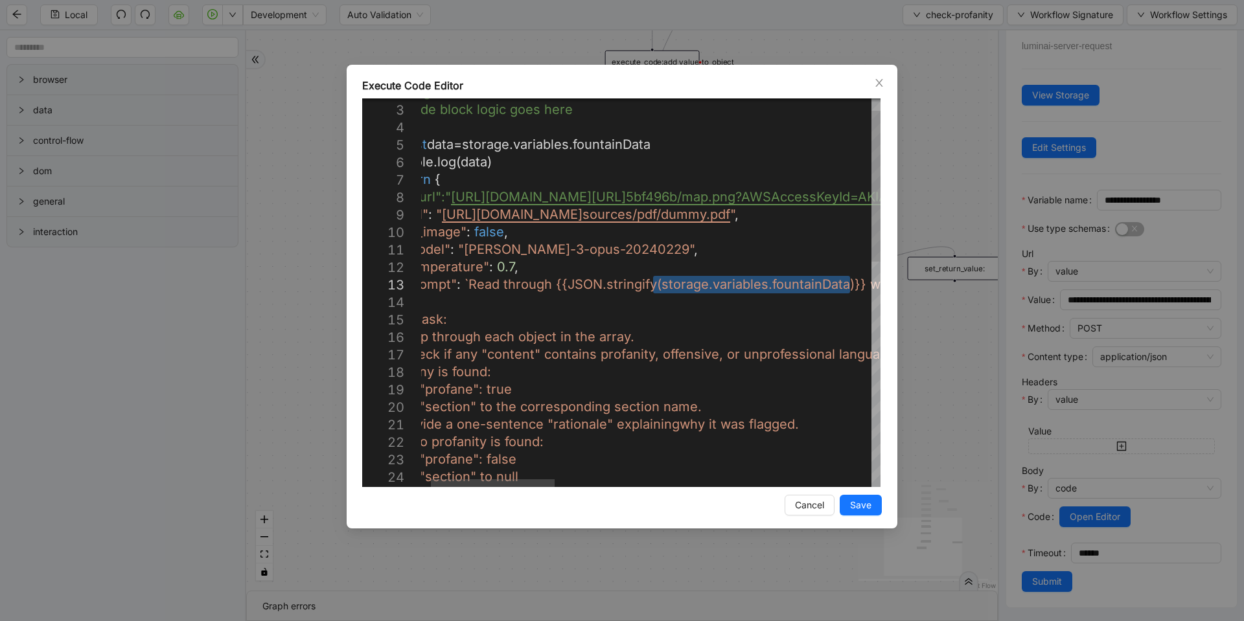
drag, startPoint x: 653, startPoint y: 286, endPoint x: 849, endPoint y: 279, distance: 195.8
drag, startPoint x: 846, startPoint y: 284, endPoint x: 660, endPoint y: 287, distance: 186.0
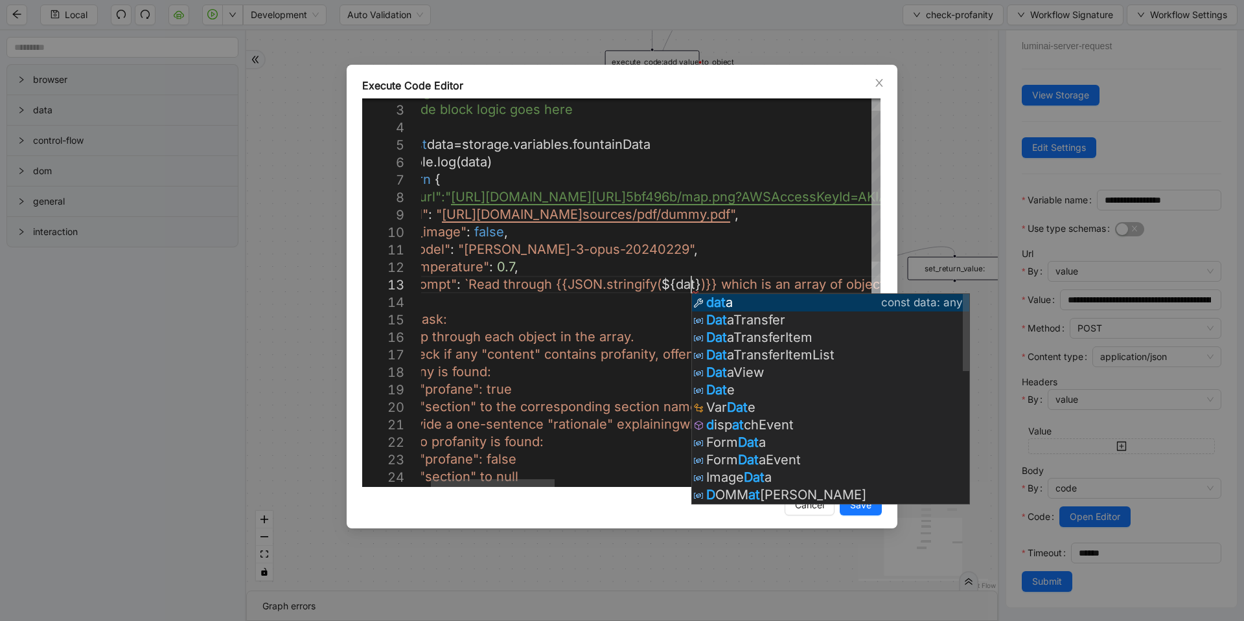
scroll to position [36, 398]
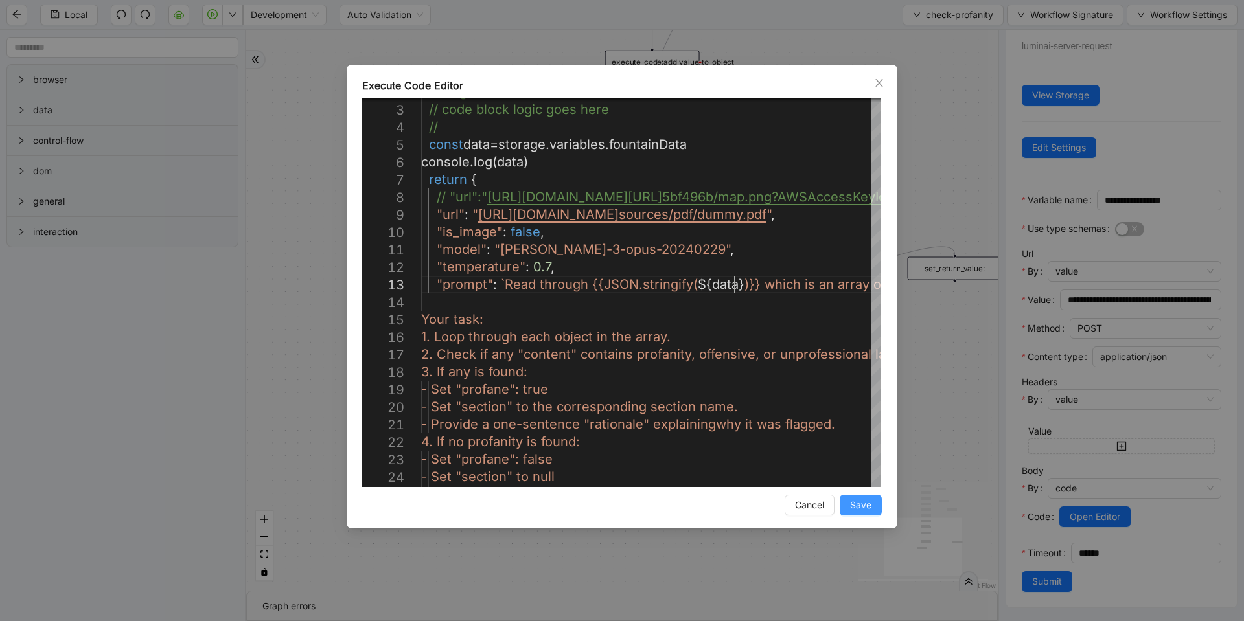
type textarea "**********"
click at [854, 514] on button "Save" at bounding box center [861, 505] width 42 height 21
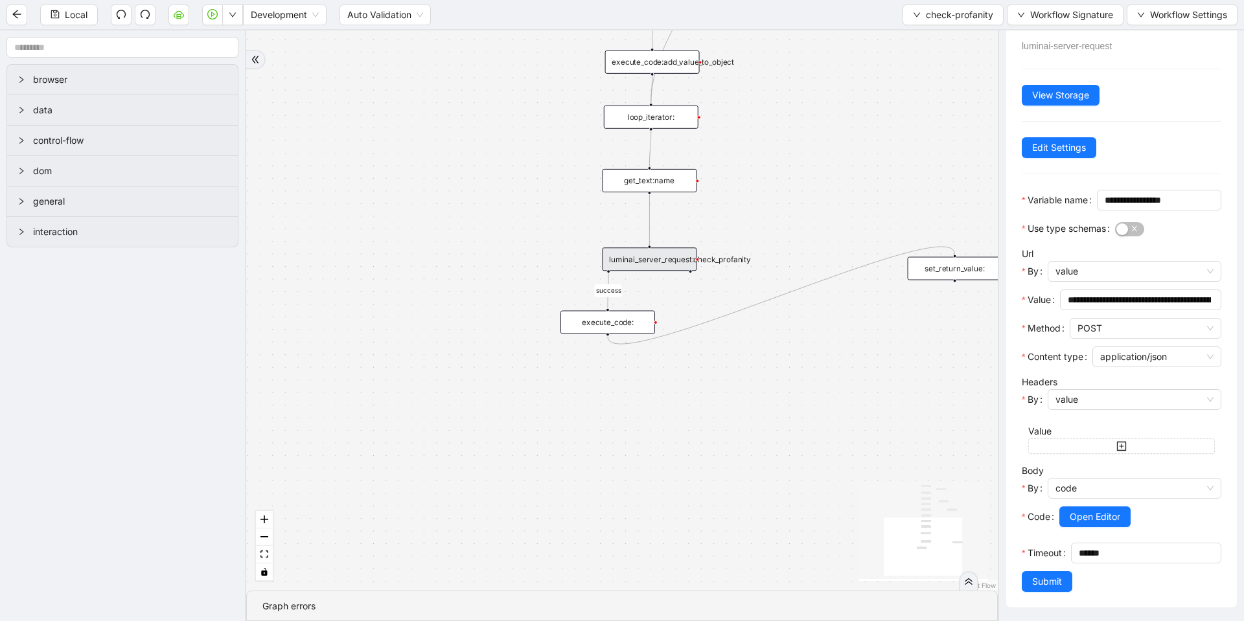
scroll to position [93, 0]
click at [1043, 589] on button "Submit" at bounding box center [1047, 582] width 51 height 21
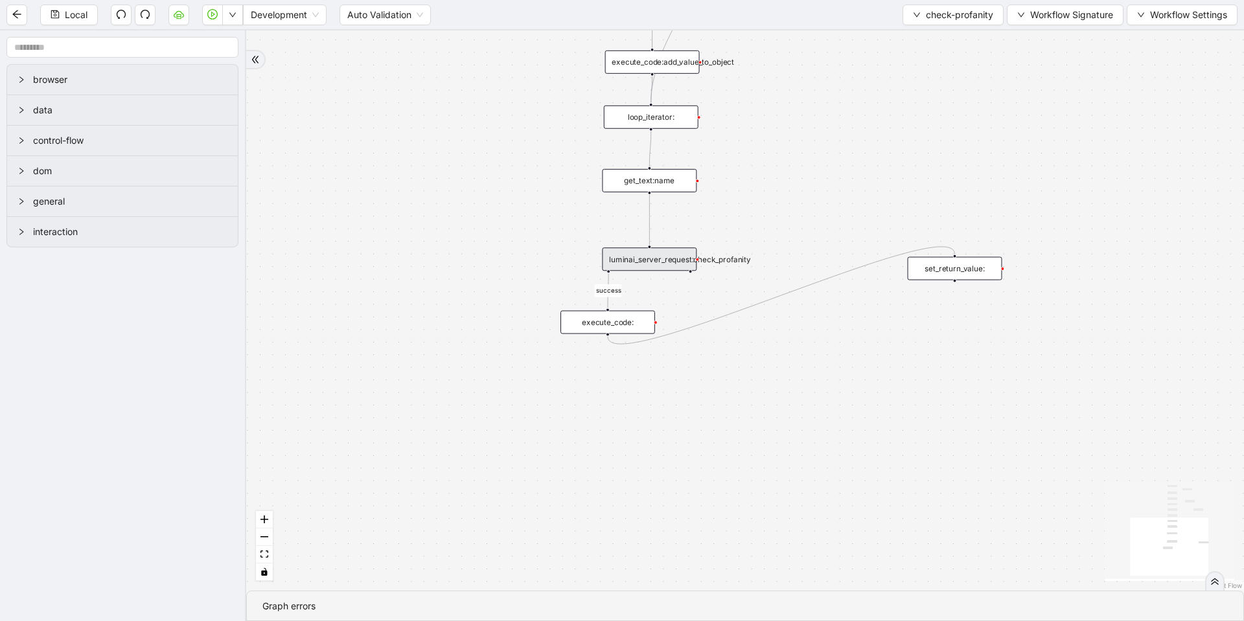
scroll to position [0, 0]
click at [87, 19] on span "Local" at bounding box center [76, 15] width 23 height 14
click at [224, 33] on span "Run local workflow" at bounding box center [191, 40] width 79 height 14
click at [615, 268] on div "luminai_server_request:check_profanity" at bounding box center [649, 259] width 95 height 23
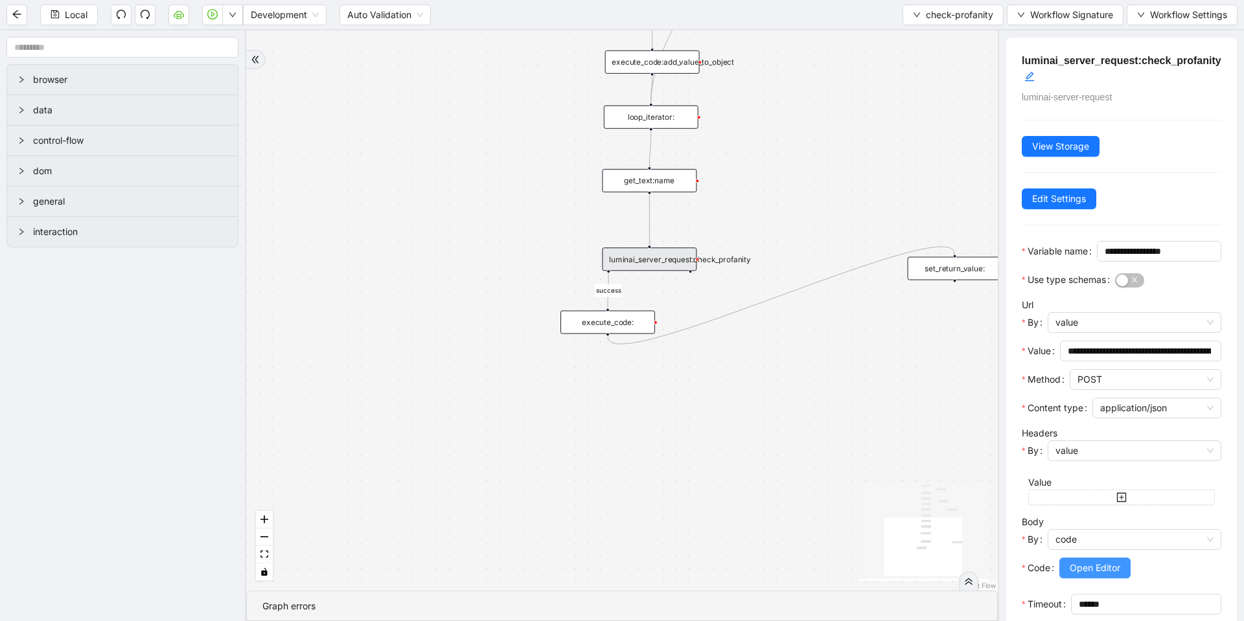
click at [1123, 579] on button "Open Editor" at bounding box center [1094, 568] width 71 height 21
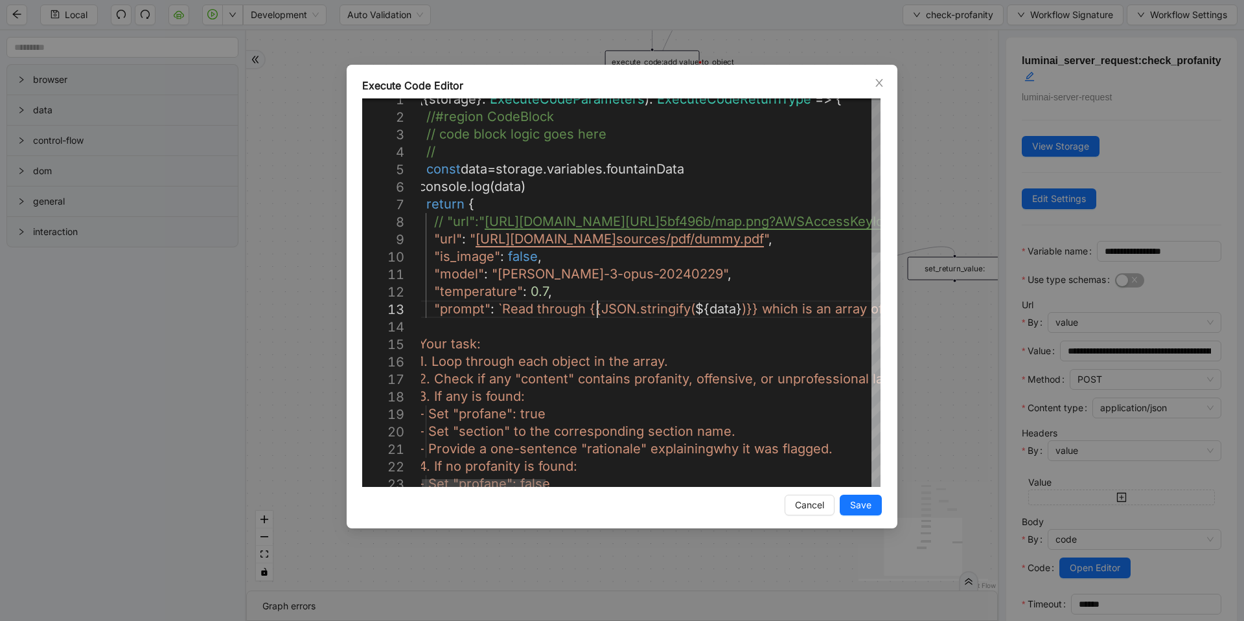
scroll to position [0, 537]
drag, startPoint x: 599, startPoint y: 310, endPoint x: 687, endPoint y: 309, distance: 87.5
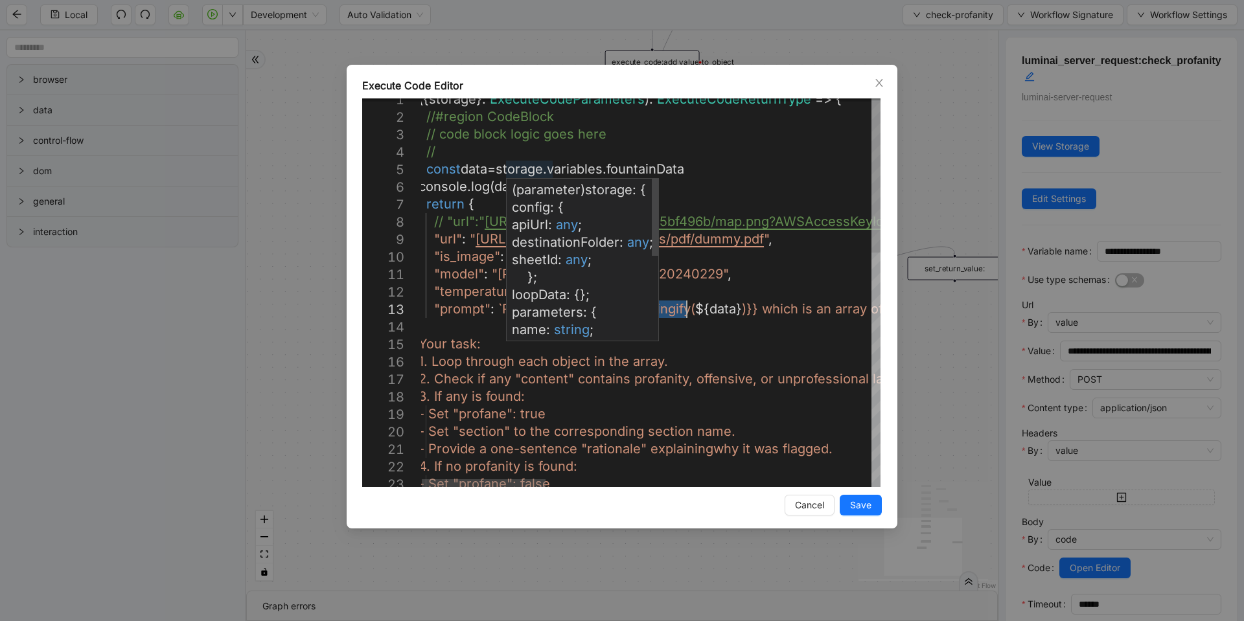
click at [505, 172] on div "({ storage }: ExecuteCodeParameters ): ExecuteCodeReturnType => { //#region Cod…" at bounding box center [1254, 591] width 1670 height 1001
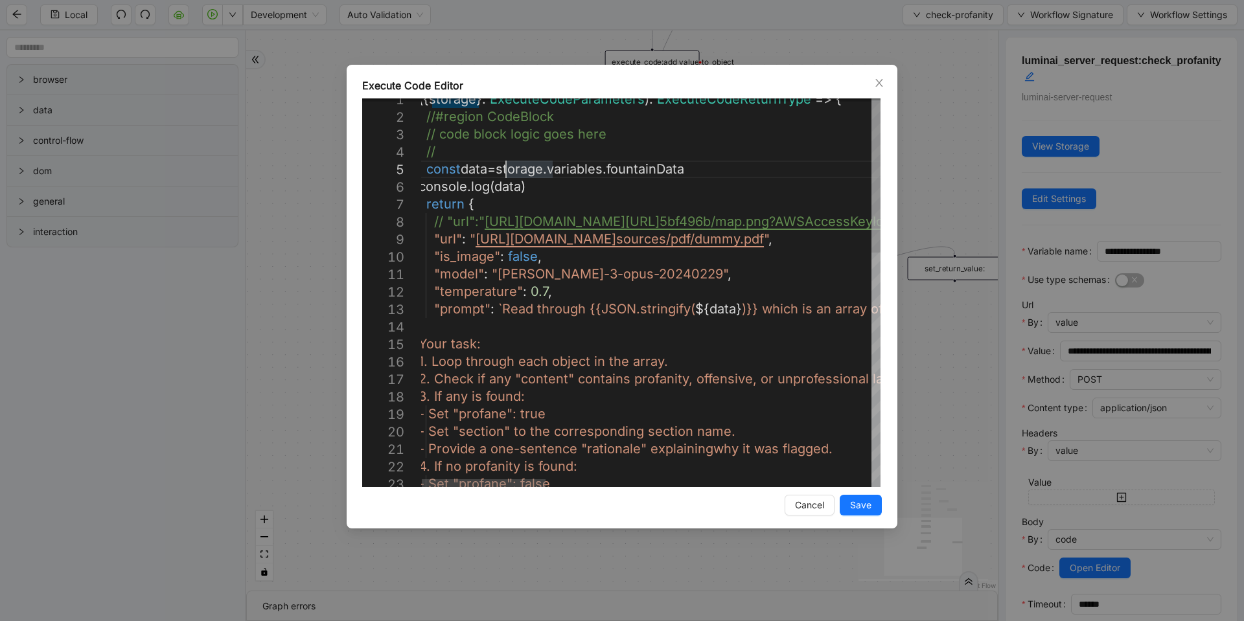
paste textarea "**********"
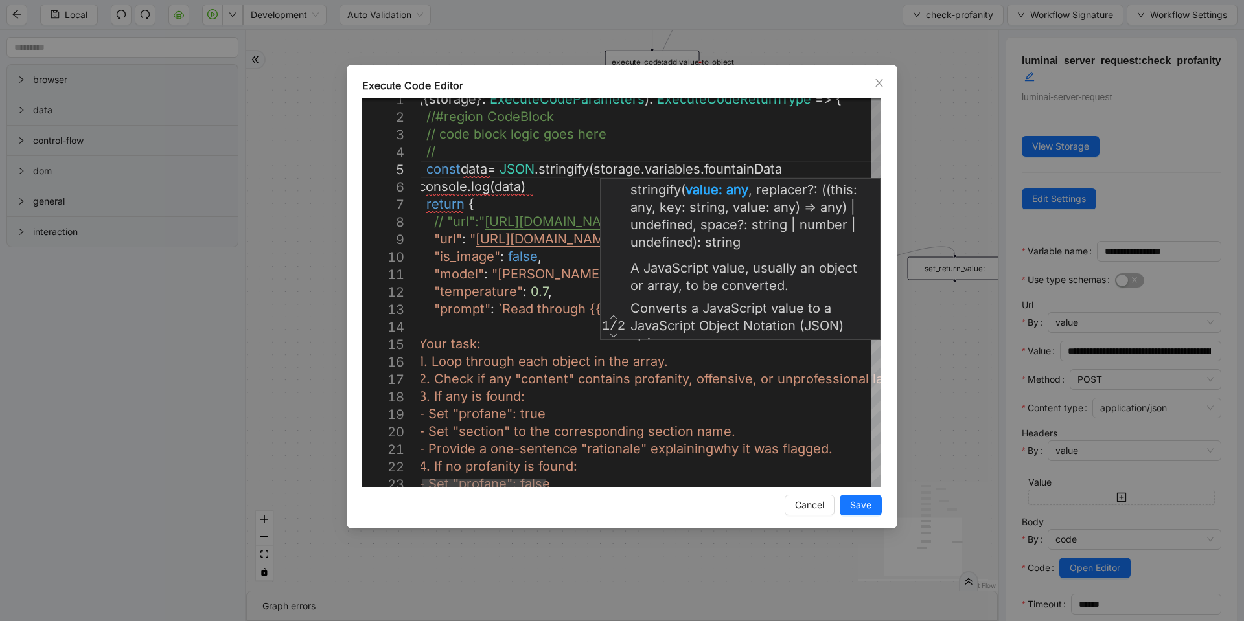
click at [819, 164] on div "({ storage }: ExecuteCodeParameters ): ExecuteCodeReturnType => { //#region Cod…" at bounding box center [1254, 591] width 1670 height 1001
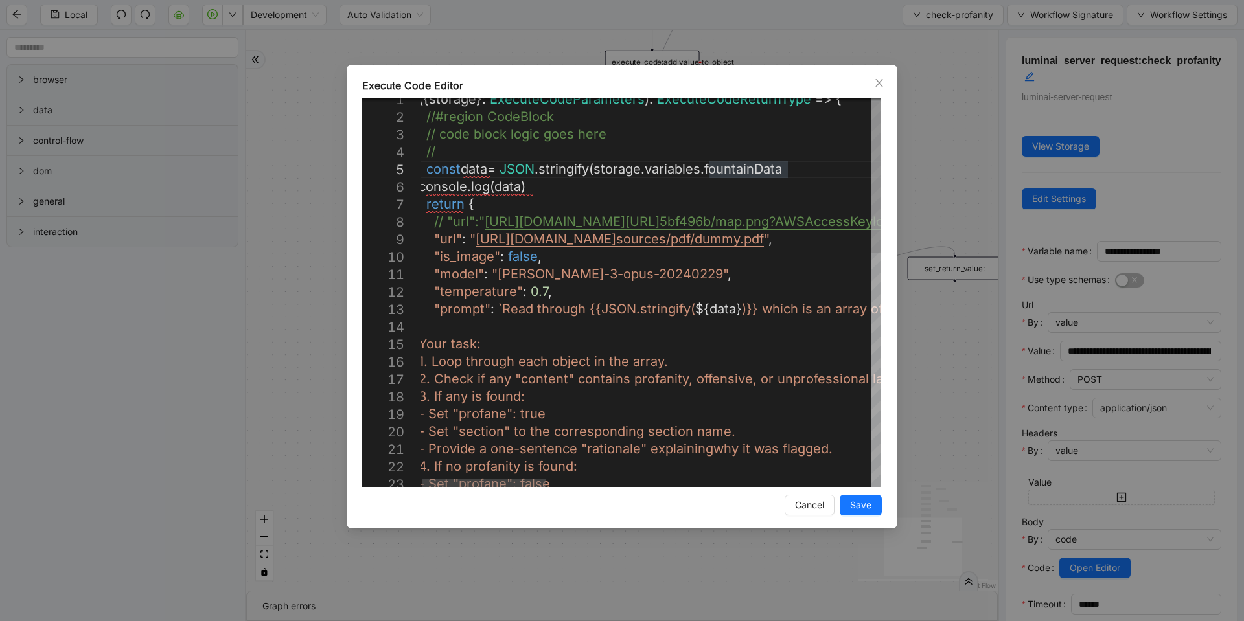
scroll to position [71, 475]
drag, startPoint x: 691, startPoint y: 307, endPoint x: 586, endPoint y: 309, distance: 105.6
click at [649, 314] on div "({ storage }: ExecuteCodeParameters ): ExecuteCodeReturnType => { //#region Cod…" at bounding box center [1254, 591] width 1670 height 1001
type textarea "**********"
click at [857, 502] on span "Save" at bounding box center [860, 505] width 21 height 14
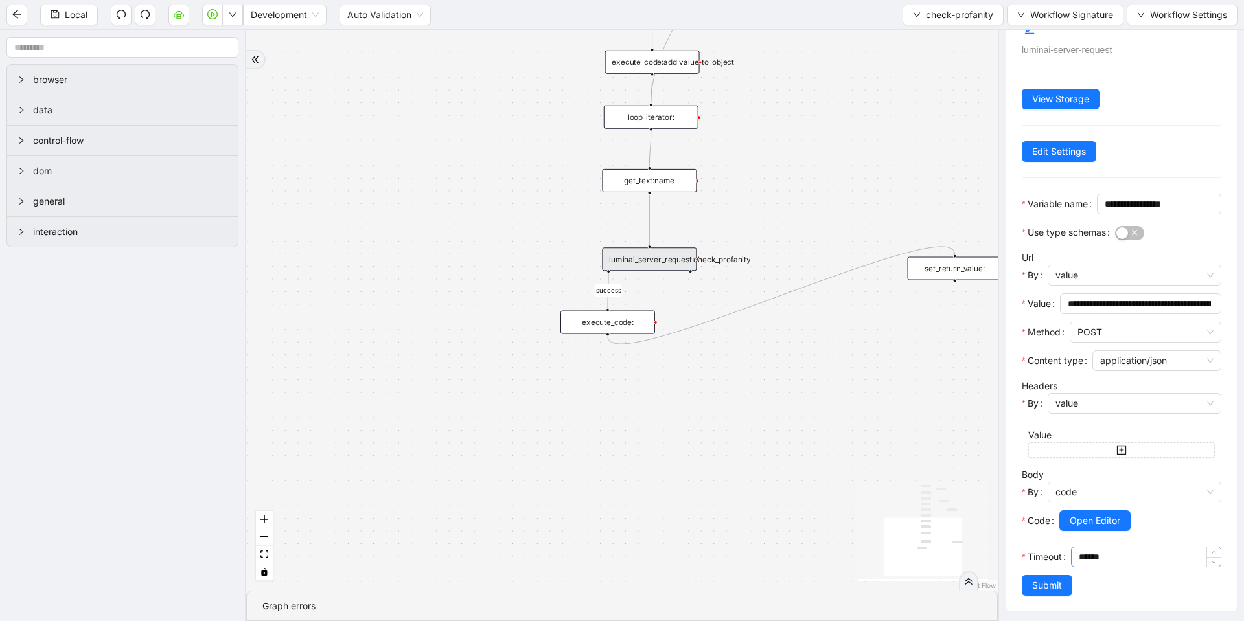
scroll to position [93, 0]
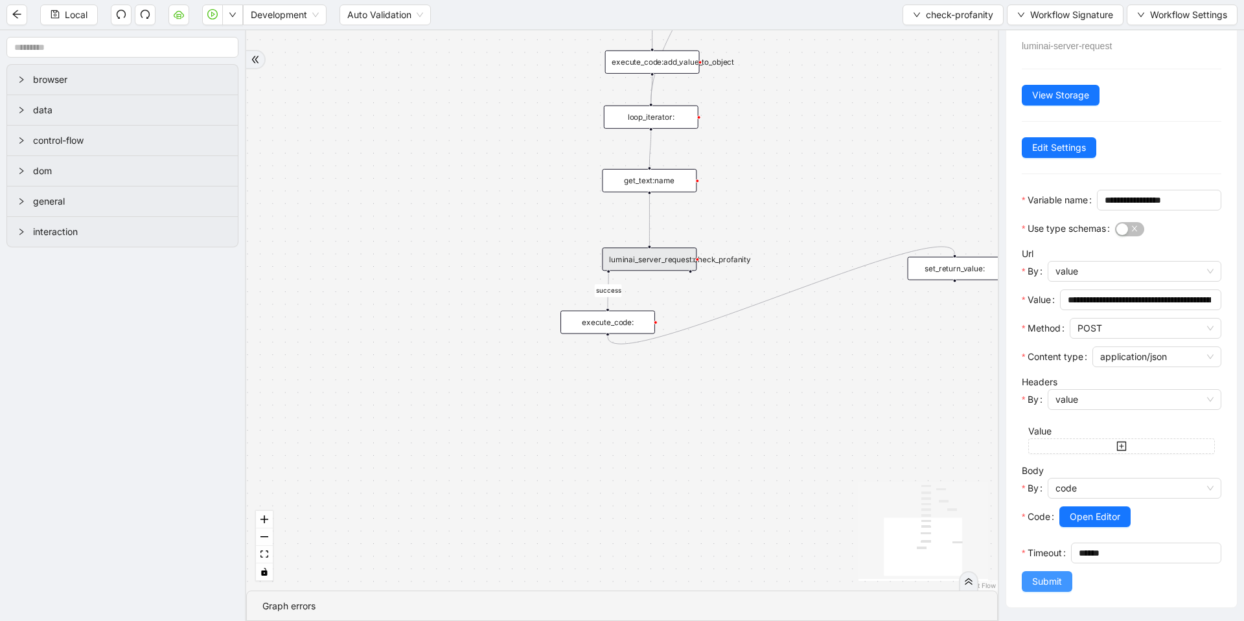
click at [1050, 583] on span "Submit" at bounding box center [1047, 582] width 30 height 14
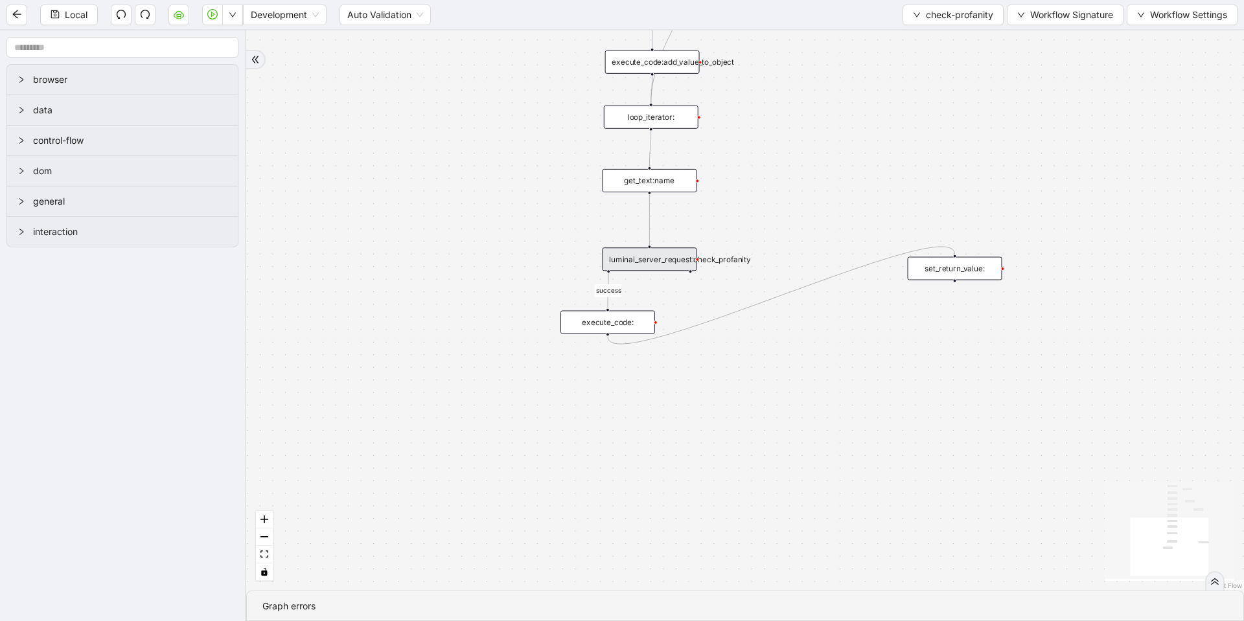
scroll to position [0, 0]
click at [84, 19] on span "Local" at bounding box center [76, 15] width 23 height 14
click at [238, 16] on button "button" at bounding box center [232, 15] width 21 height 21
click at [231, 45] on span "Run local workflow" at bounding box center [191, 40] width 79 height 14
click at [662, 265] on div "luminai_server_request:check_profanity" at bounding box center [649, 259] width 95 height 23
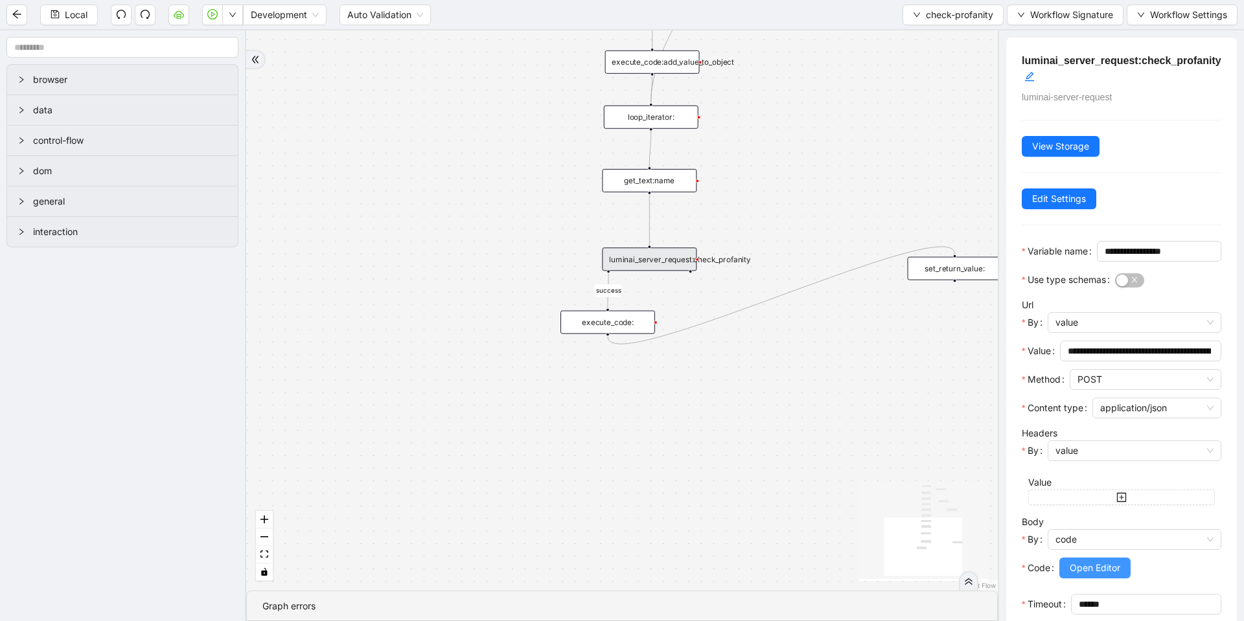
click at [1103, 575] on span "Open Editor" at bounding box center [1095, 568] width 51 height 14
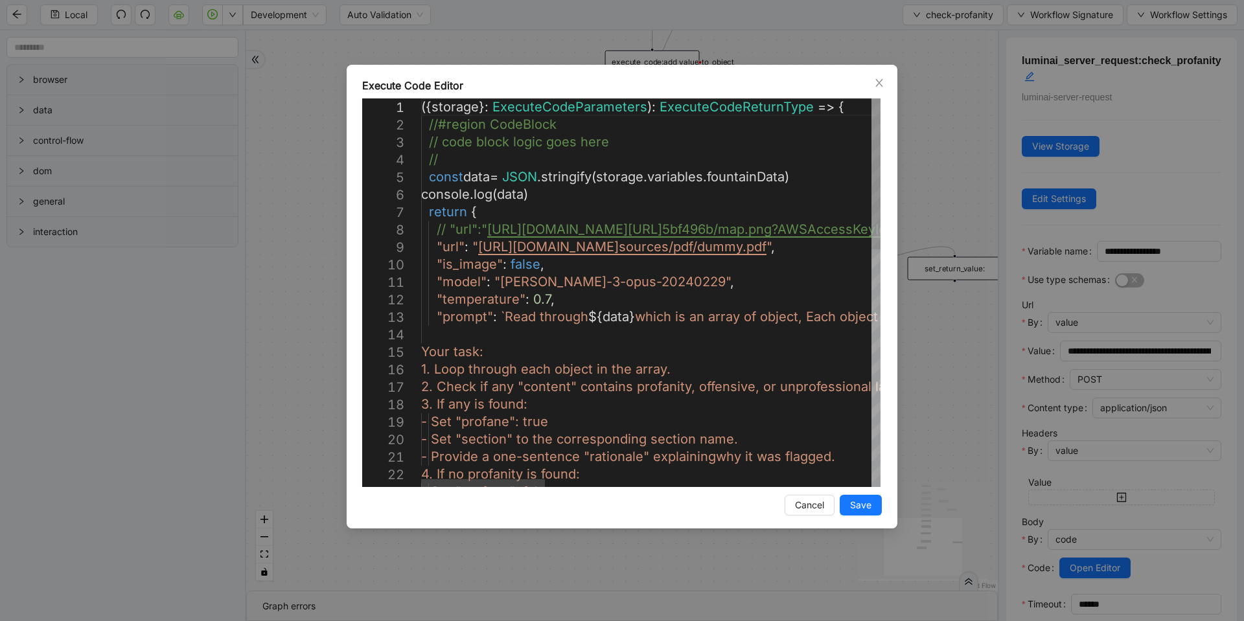
scroll to position [0, 413]
drag, startPoint x: 662, startPoint y: 282, endPoint x: 500, endPoint y: 281, distance: 162.0
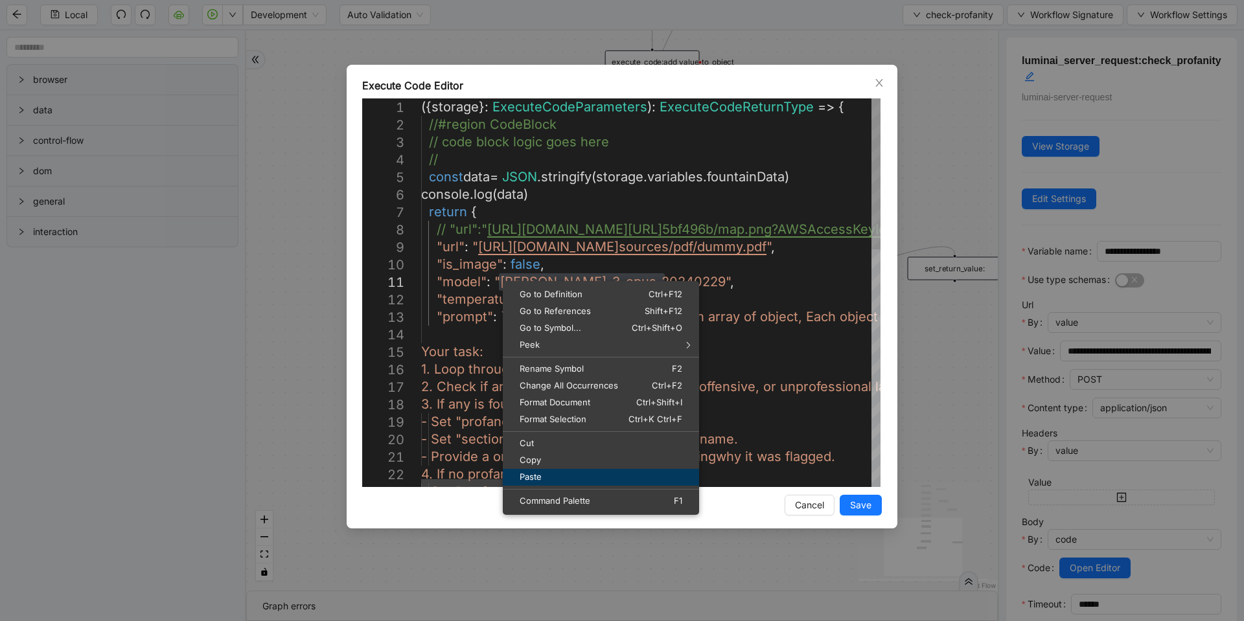
click at [536, 478] on span "Paste" at bounding box center [601, 477] width 196 height 8
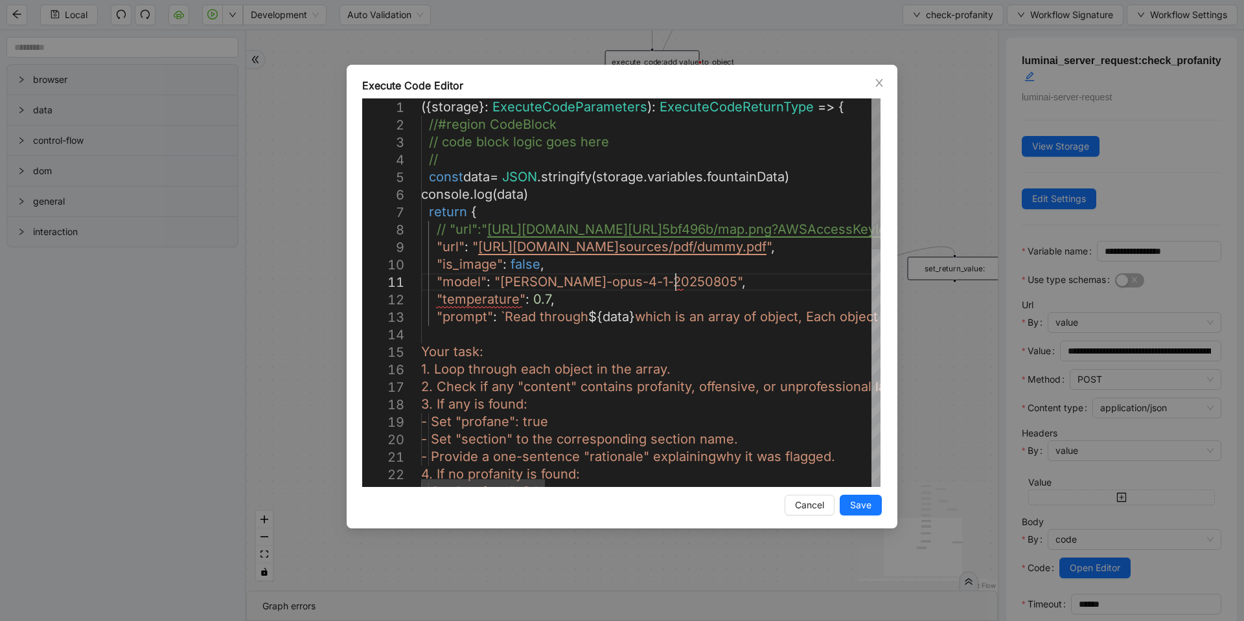
scroll to position [1, 304]
type textarea "**********"
click at [854, 500] on span "Save" at bounding box center [860, 505] width 21 height 14
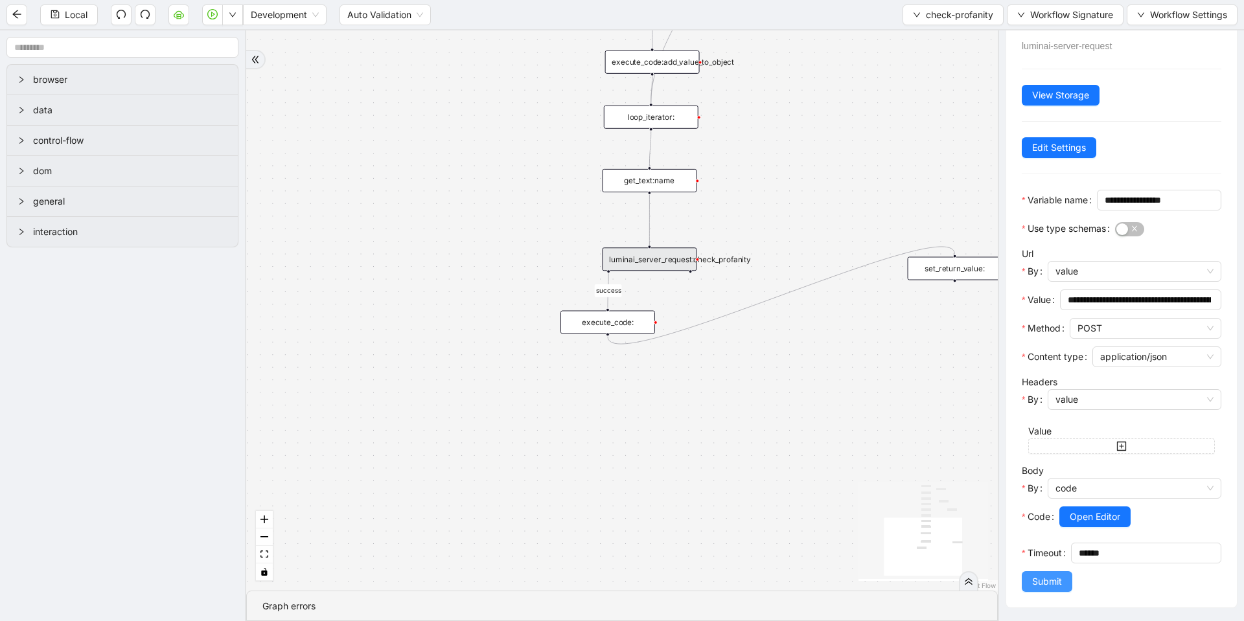
scroll to position [93, 0]
click at [1047, 584] on span "Submit" at bounding box center [1047, 582] width 30 height 14
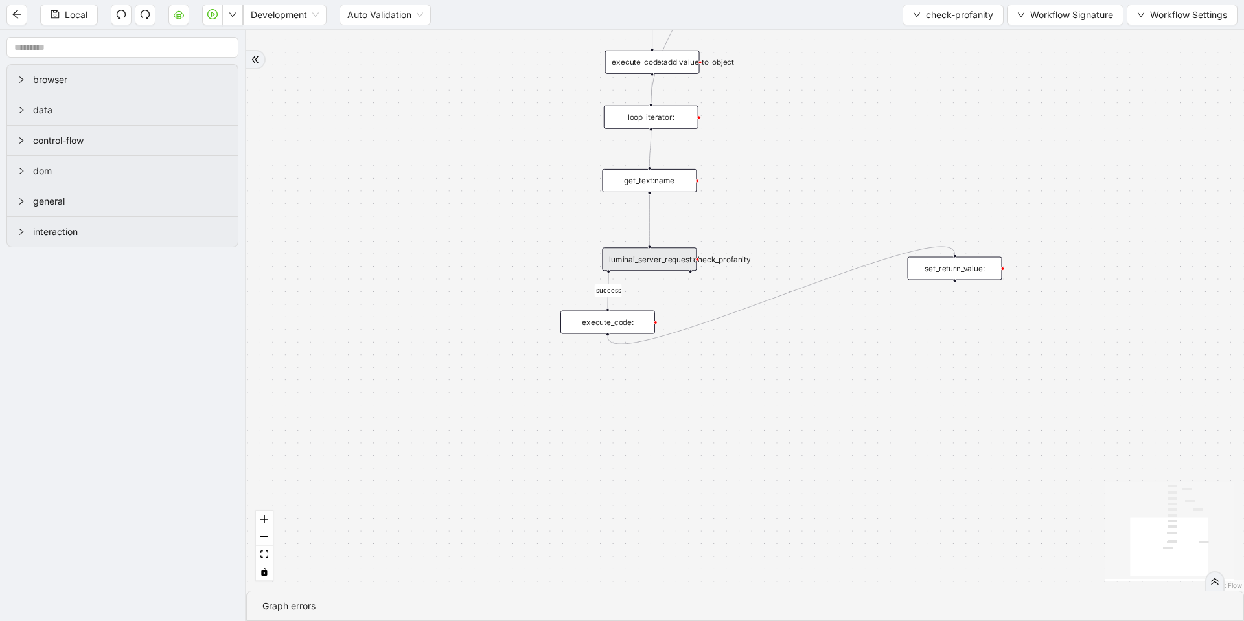
scroll to position [0, 0]
click at [59, 17] on icon "save" at bounding box center [55, 14] width 8 height 8
click at [240, 20] on button "button" at bounding box center [232, 15] width 21 height 21
click at [221, 38] on span "Run local workflow" at bounding box center [191, 40] width 79 height 14
click at [635, 255] on div "luminai_server_request:check_profanity" at bounding box center [649, 259] width 95 height 23
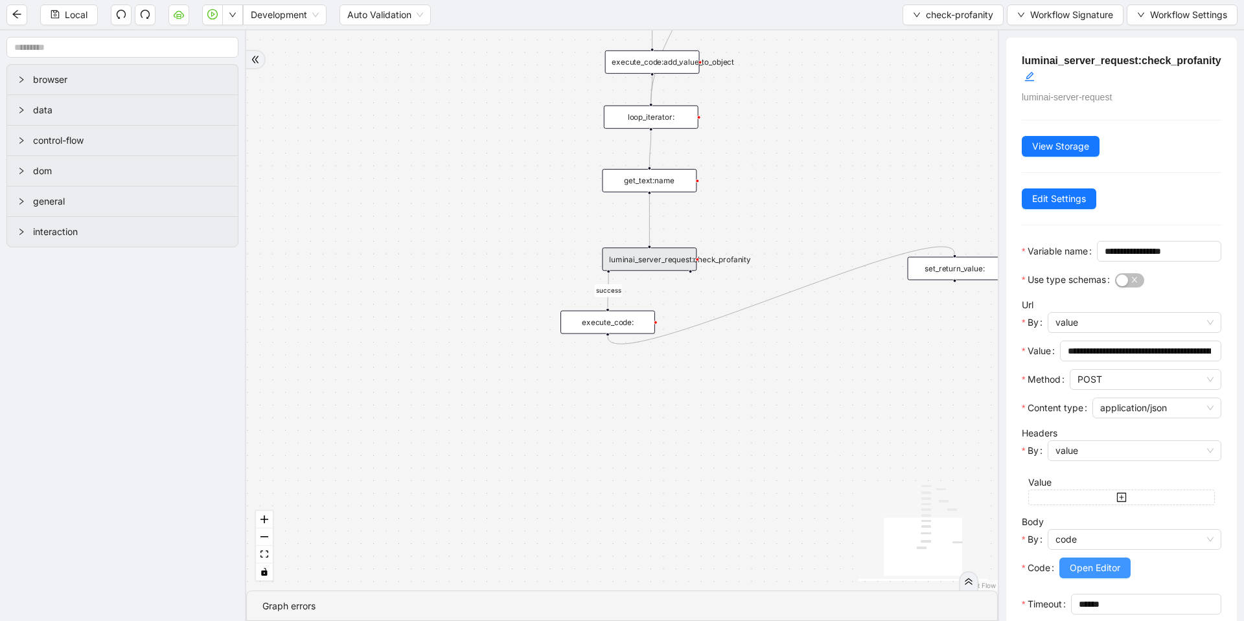
click at [1111, 575] on span "Open Editor" at bounding box center [1095, 568] width 51 height 14
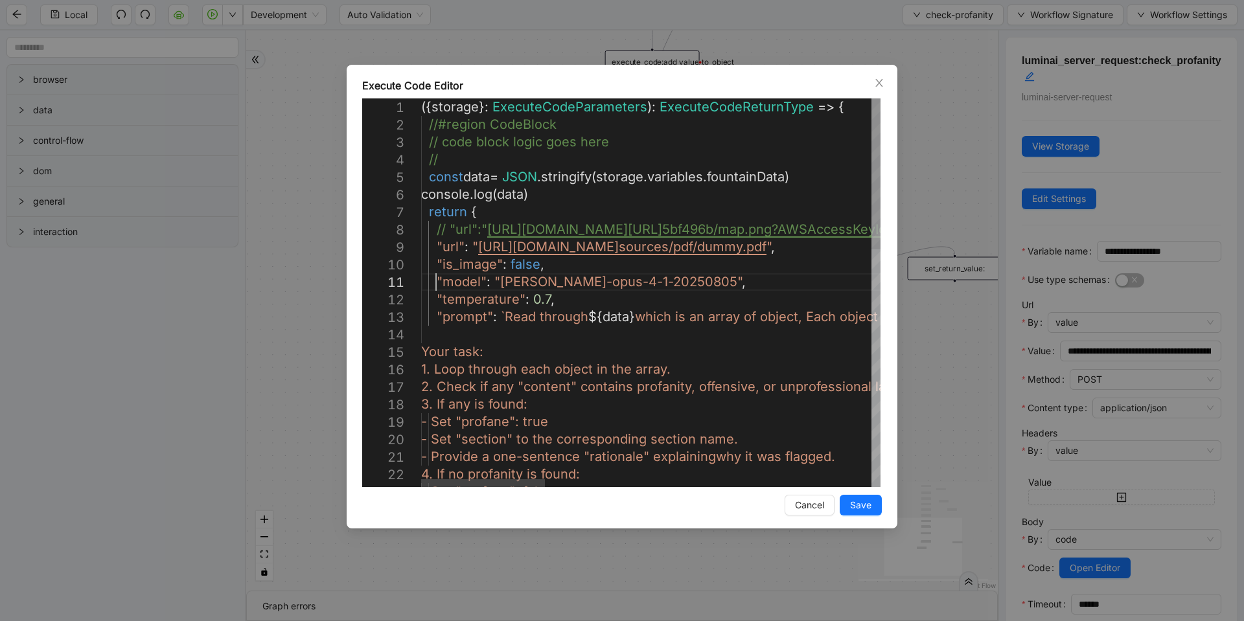
click at [434, 281] on div "({ storage }: ExecuteCodeParameters ): ExecuteCodeReturnType => { //#region Cod…" at bounding box center [1256, 598] width 1670 height 1001
type textarea "**********"
click at [862, 509] on span "Save" at bounding box center [860, 505] width 21 height 14
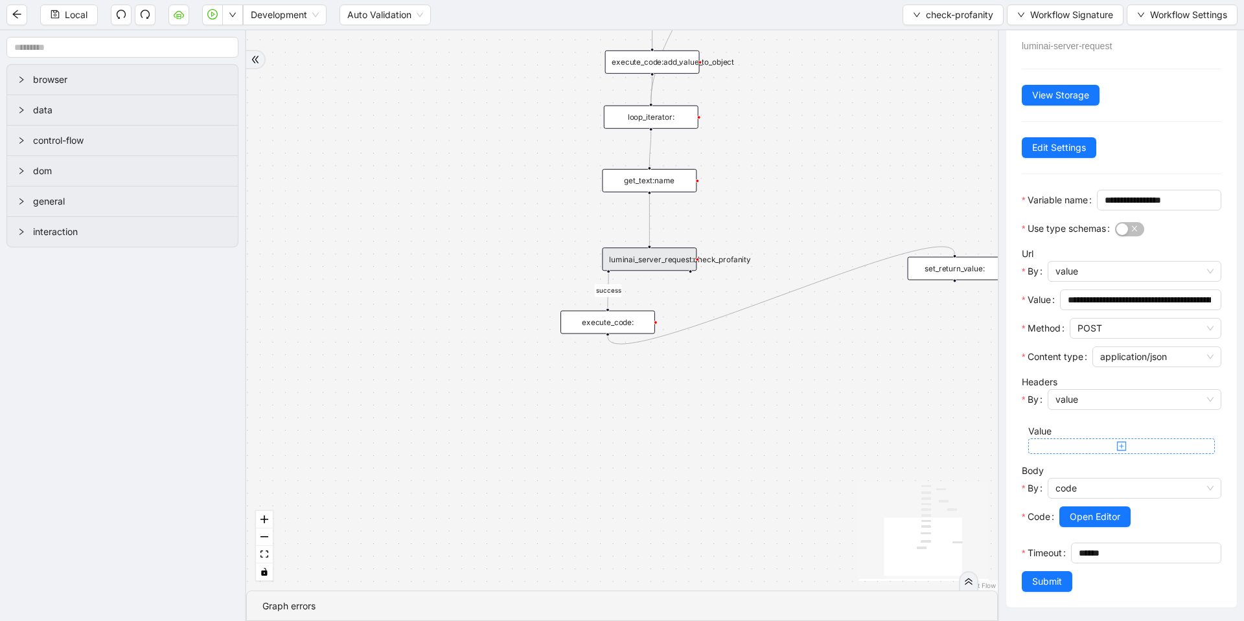
scroll to position [93, 0]
click at [1045, 589] on button "Submit" at bounding box center [1047, 582] width 51 height 21
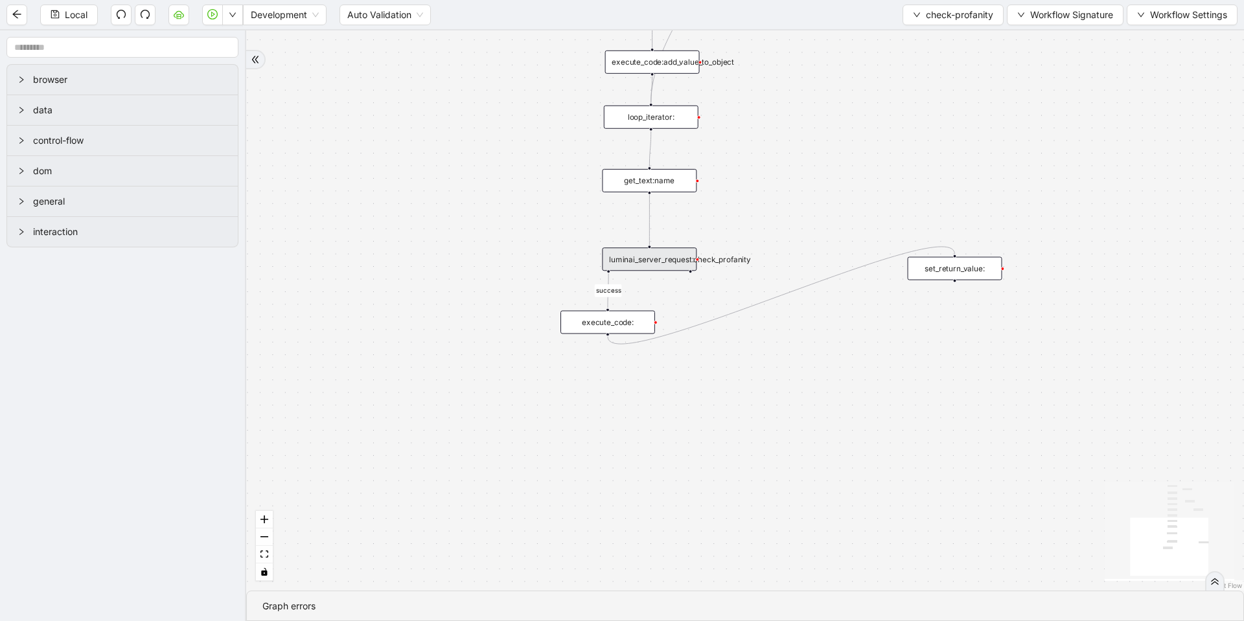
scroll to position [0, 0]
click at [90, 8] on button "Local" at bounding box center [69, 15] width 58 height 21
drag, startPoint x: 956, startPoint y: 275, endPoint x: 608, endPoint y: 386, distance: 364.6
click at [608, 386] on div "set_return_value:" at bounding box center [608, 379] width 95 height 23
click at [80, 21] on span "Local" at bounding box center [76, 15] width 23 height 14
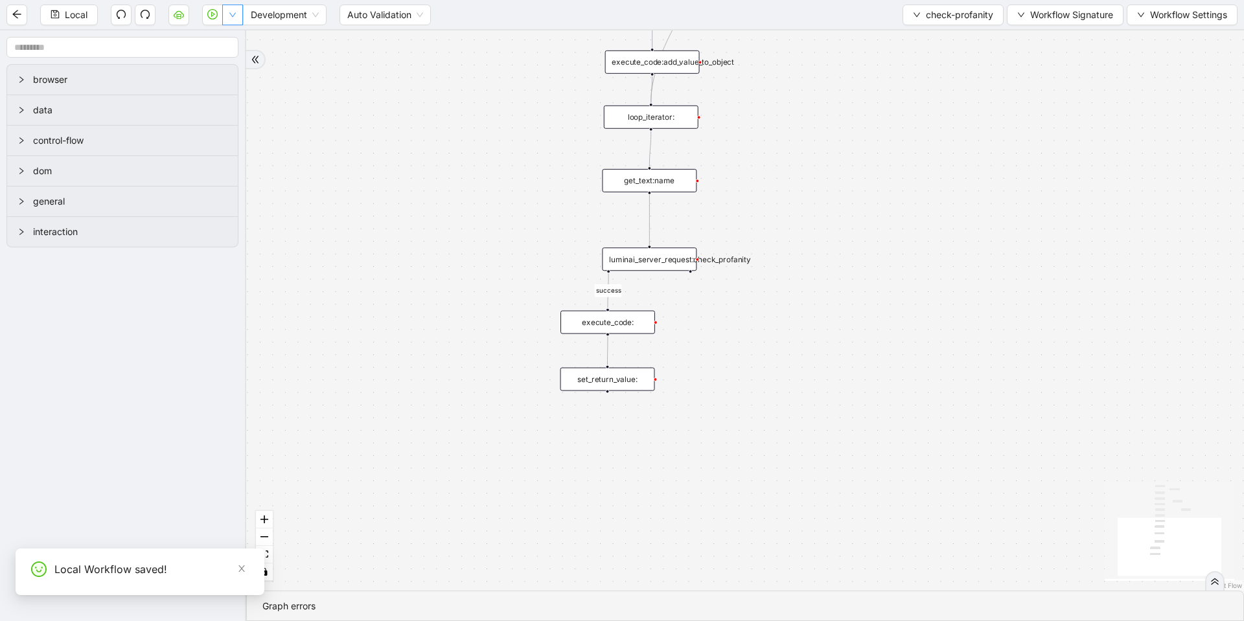
click at [230, 19] on button "button" at bounding box center [232, 15] width 21 height 21
click at [205, 36] on span "Run local workflow" at bounding box center [191, 40] width 79 height 14
click at [629, 380] on div "set_return_value:" at bounding box center [608, 379] width 95 height 23
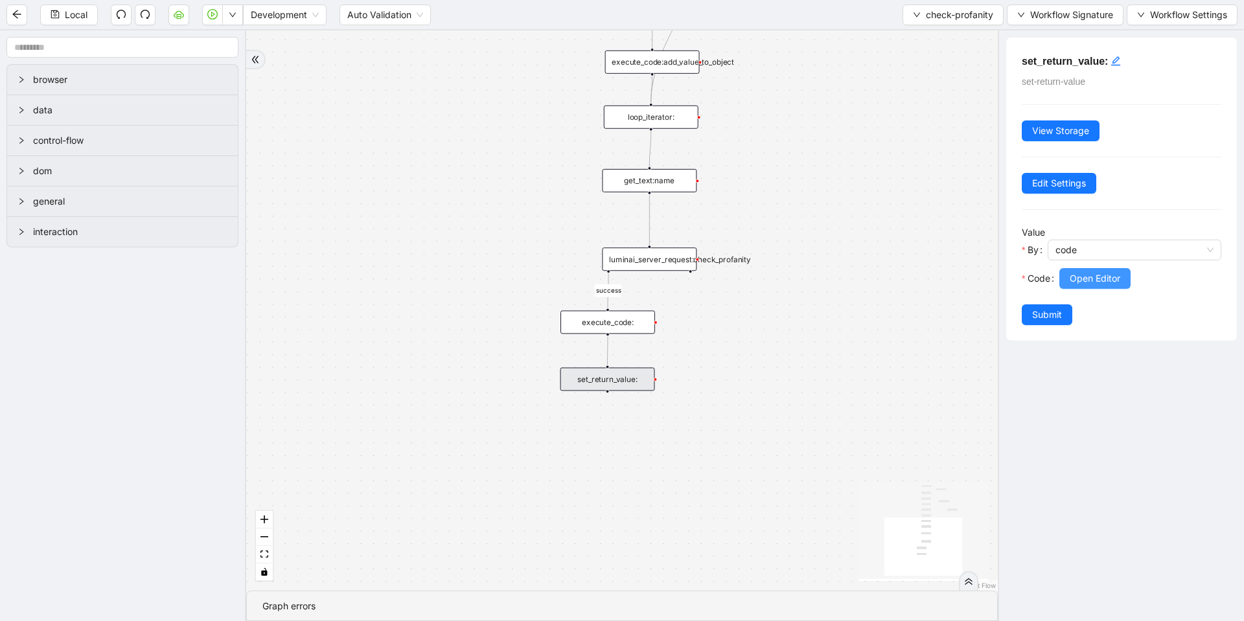
click at [1078, 276] on span "Open Editor" at bounding box center [1095, 279] width 51 height 14
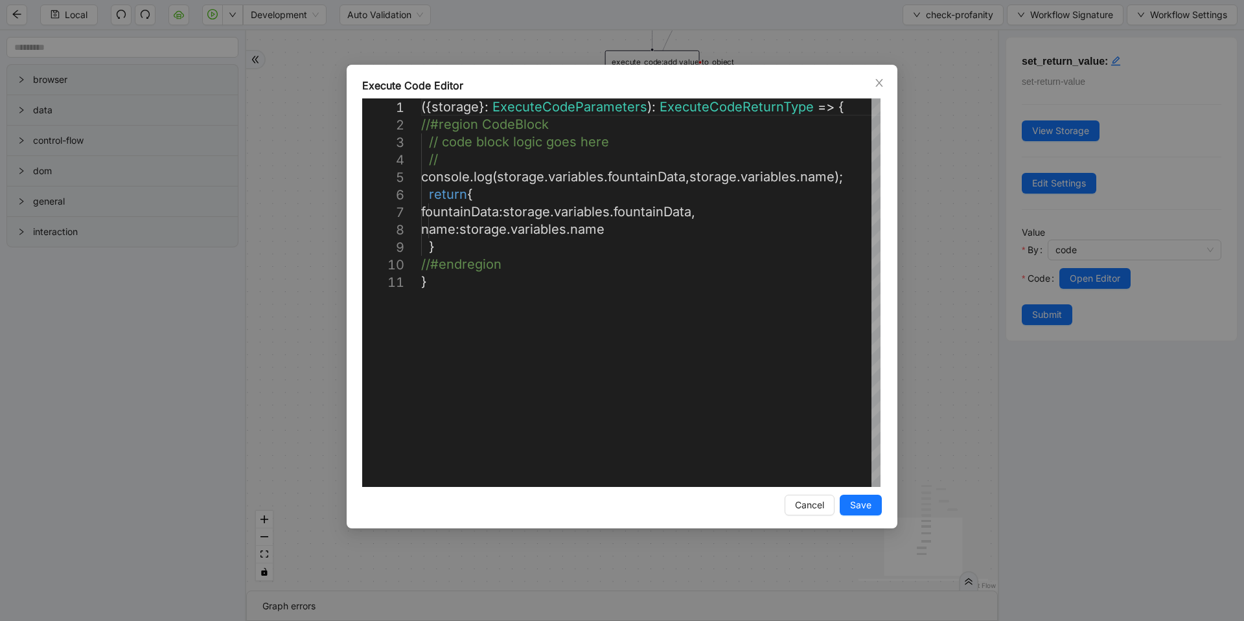
click at [957, 207] on div "**********" at bounding box center [622, 310] width 1244 height 621
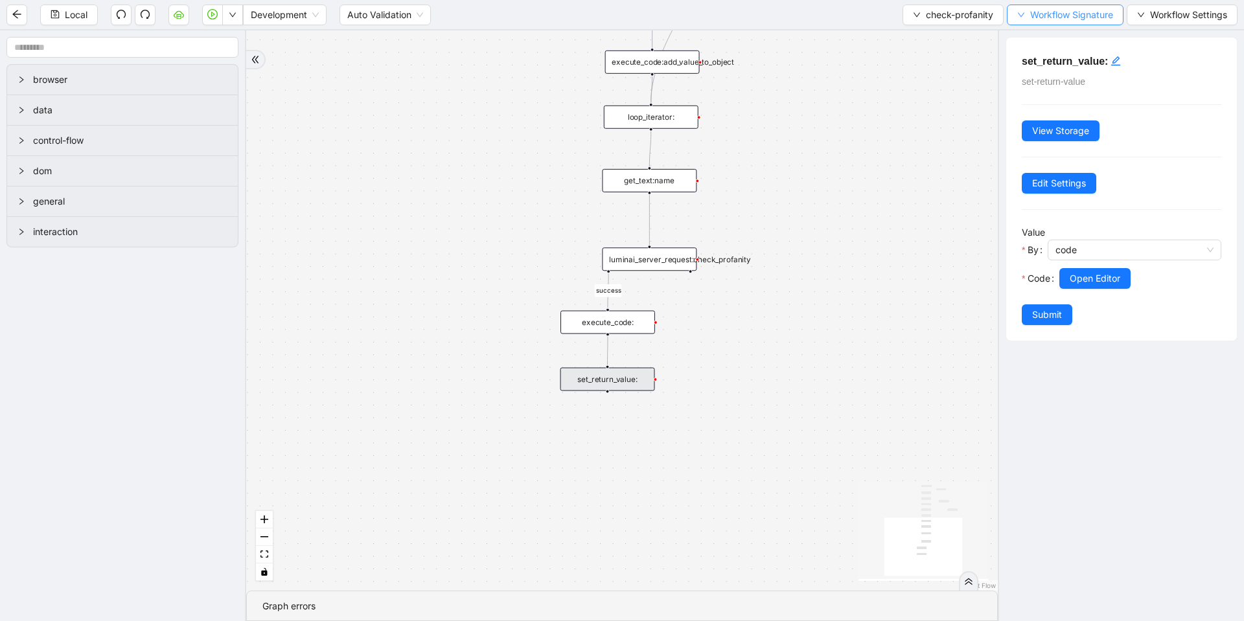
click at [1044, 6] on button "Workflow Signature" at bounding box center [1065, 15] width 117 height 21
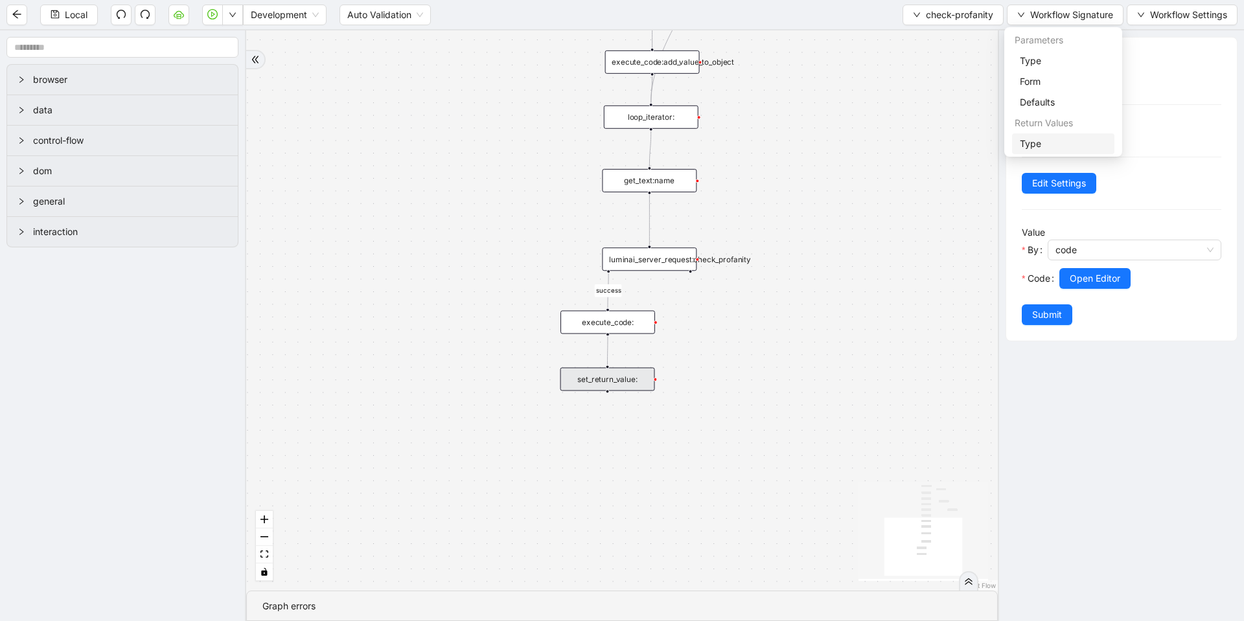
click at [1020, 148] on span "Type" at bounding box center [1063, 144] width 87 height 14
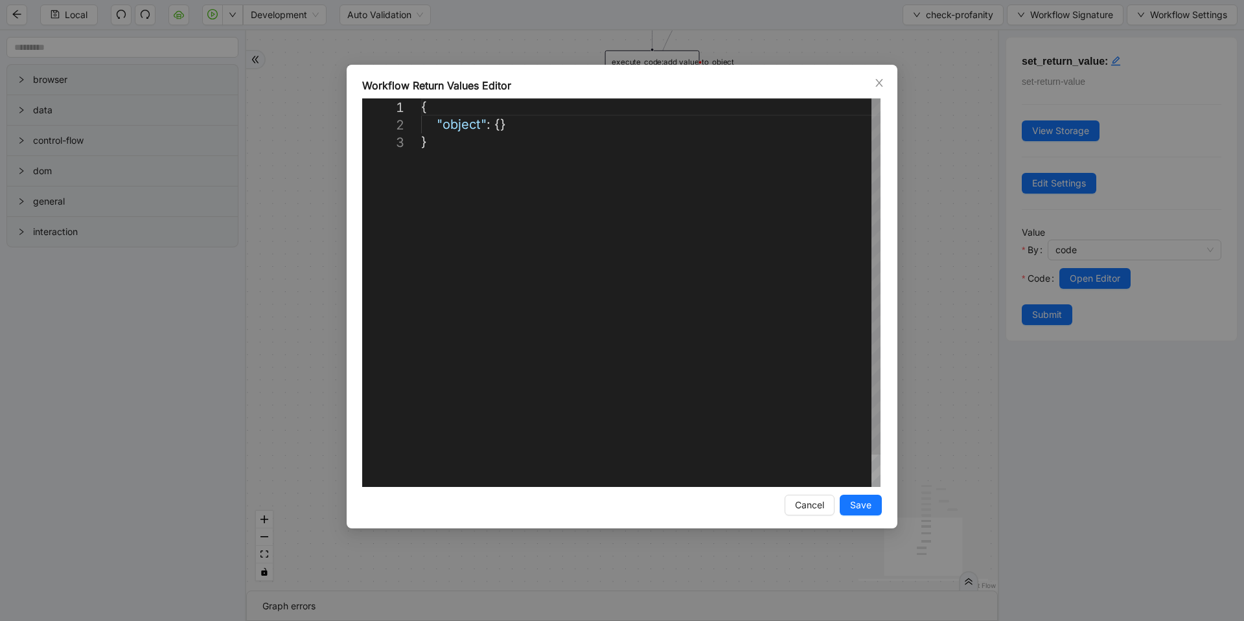
click at [499, 128] on div "{ "object" : {} }" at bounding box center [650, 310] width 459 height 424
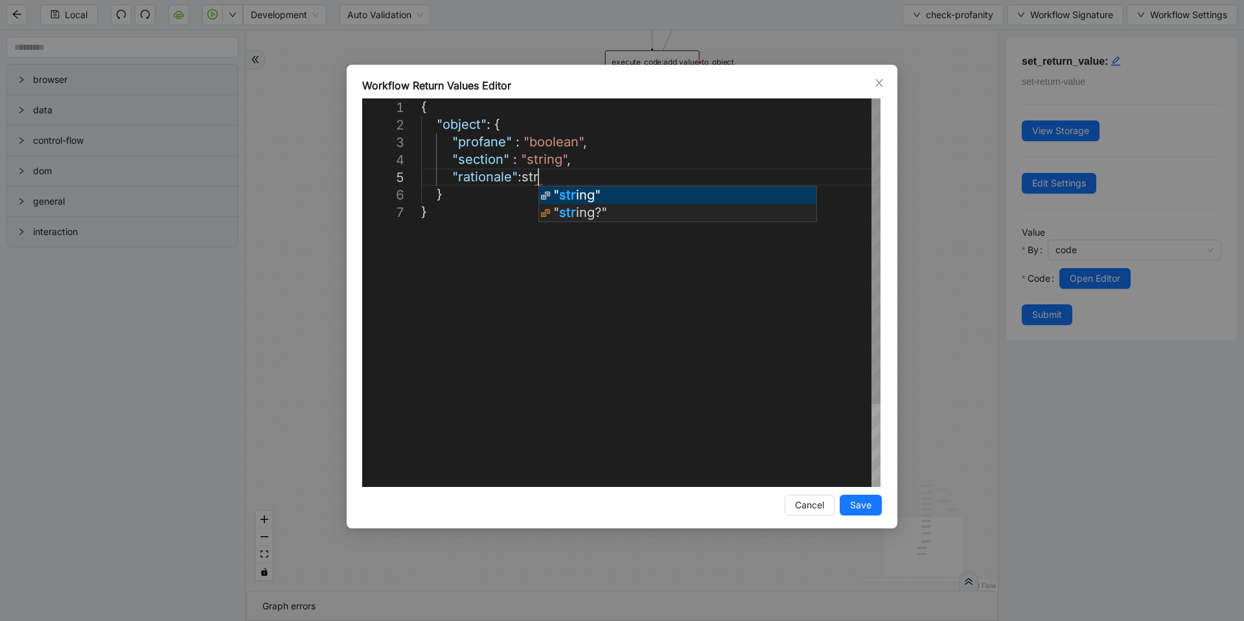
scroll to position [71, 186]
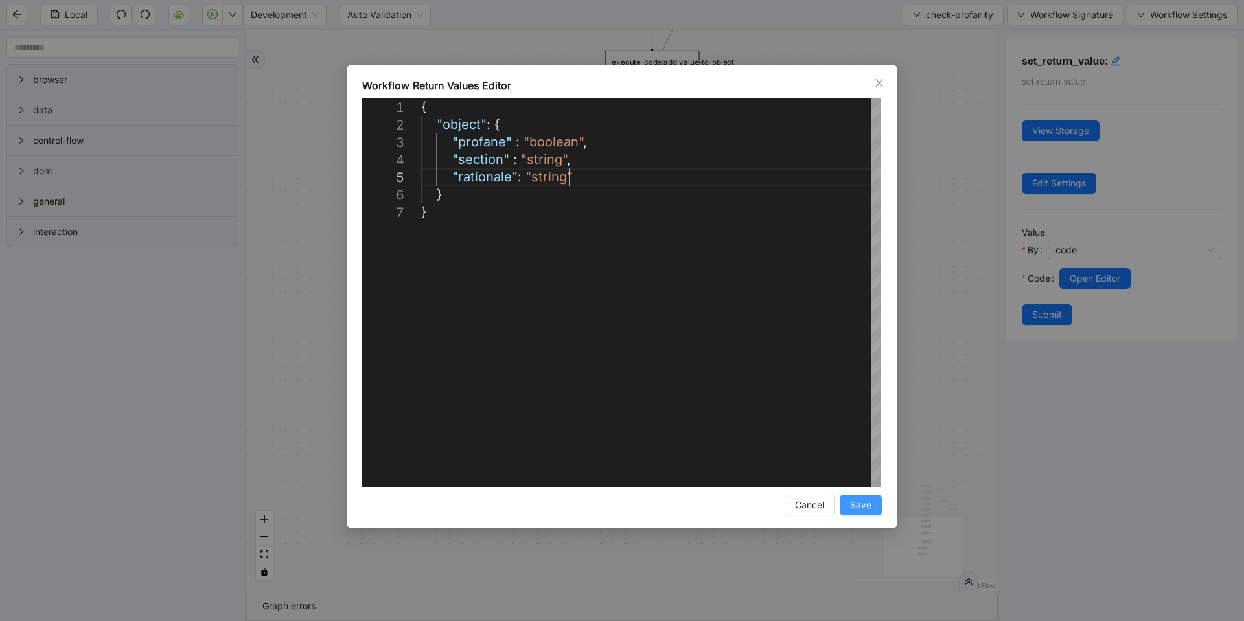
type textarea "**********"
click at [853, 506] on span "Save" at bounding box center [860, 505] width 21 height 14
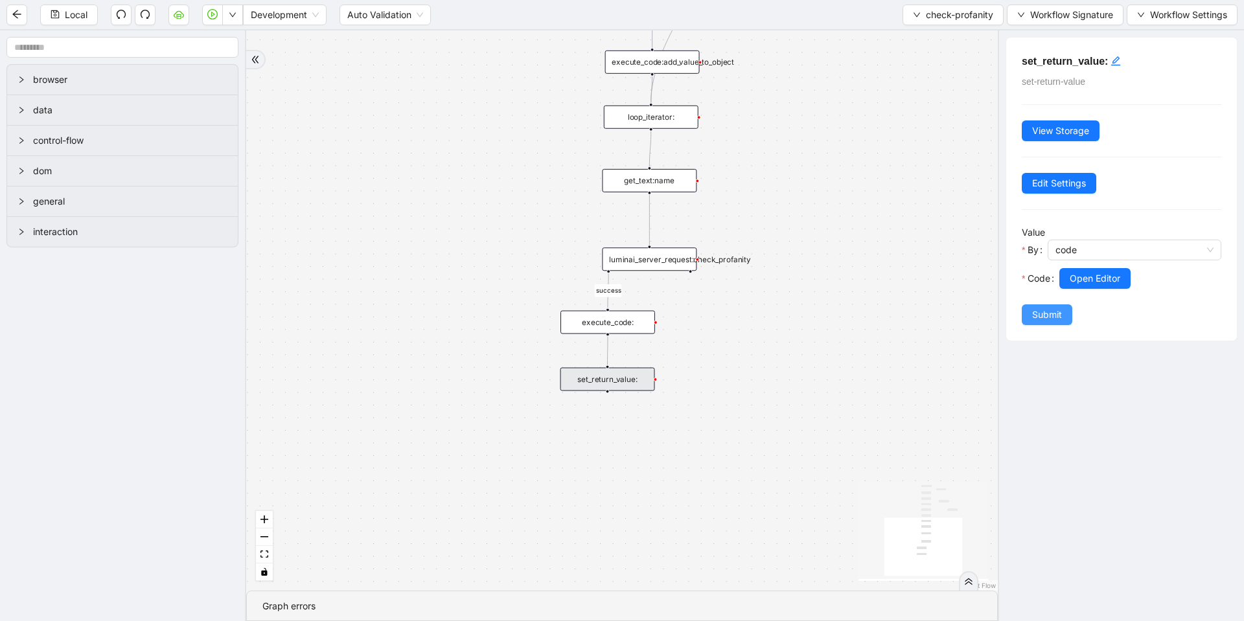
click at [1035, 313] on span "Submit" at bounding box center [1047, 315] width 30 height 14
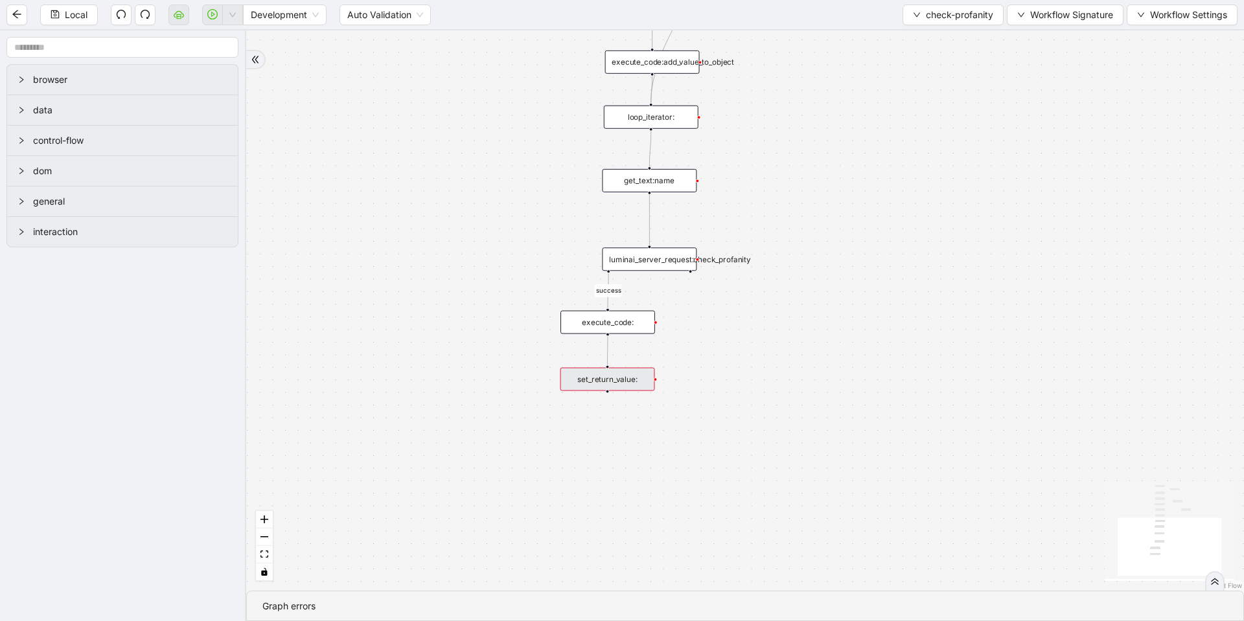
click at [622, 375] on div "set_return_value:" at bounding box center [608, 379] width 95 height 23
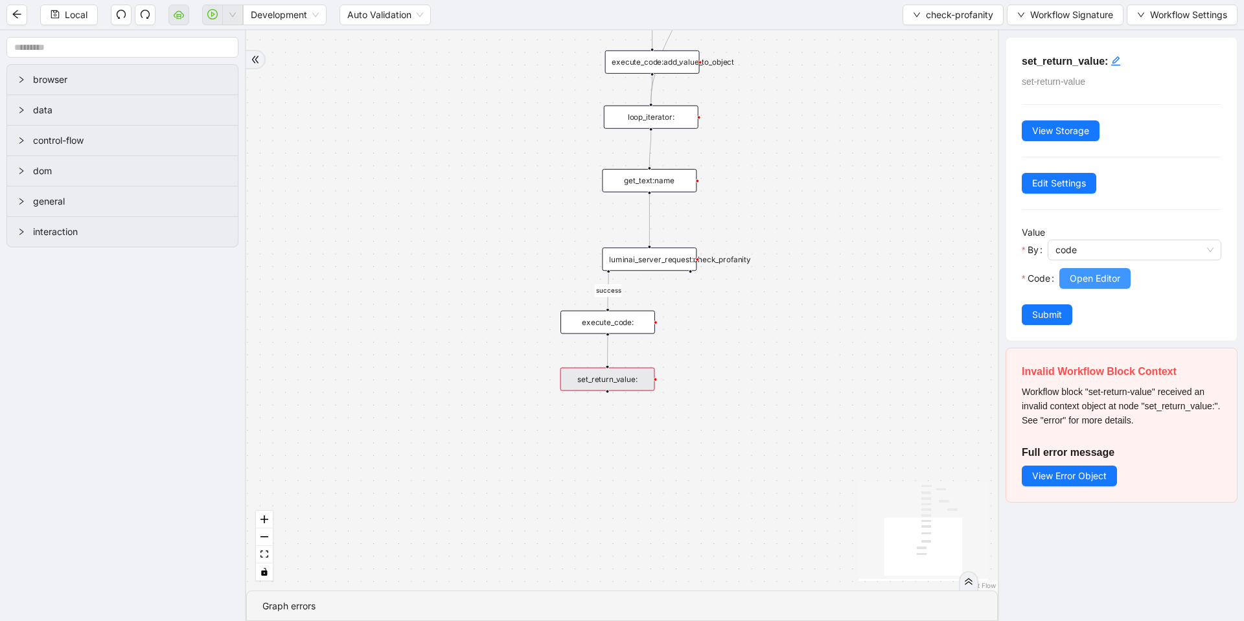
click at [1117, 282] on span "Open Editor" at bounding box center [1095, 279] width 51 height 14
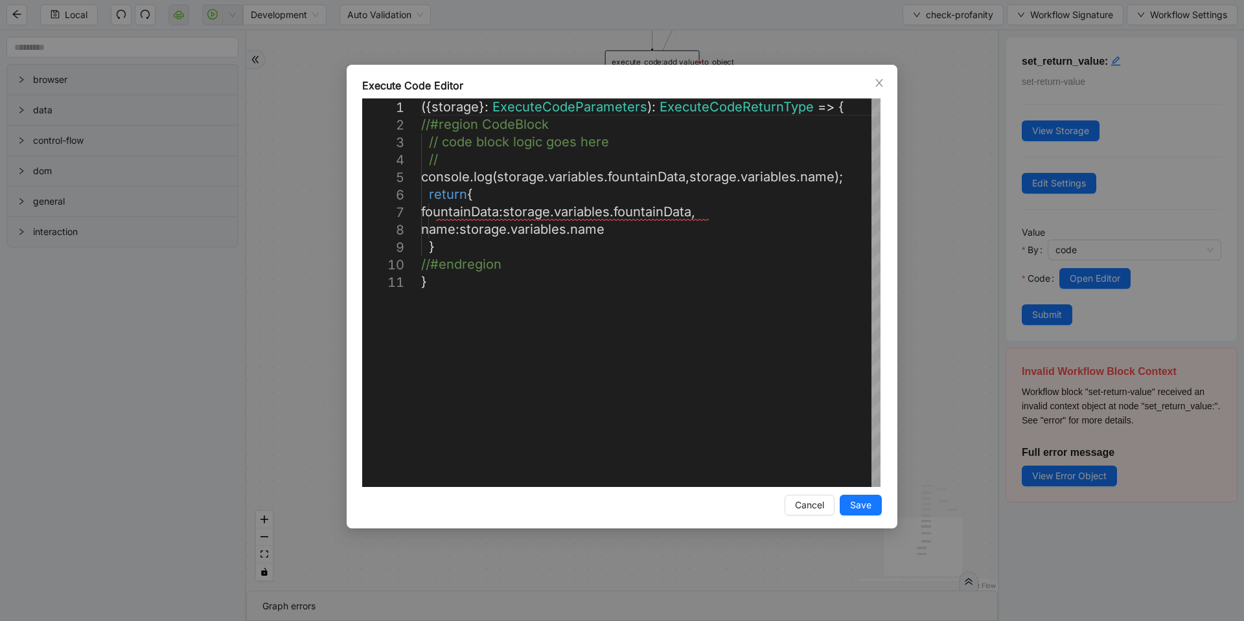
click at [912, 218] on div "**********" at bounding box center [622, 310] width 1244 height 621
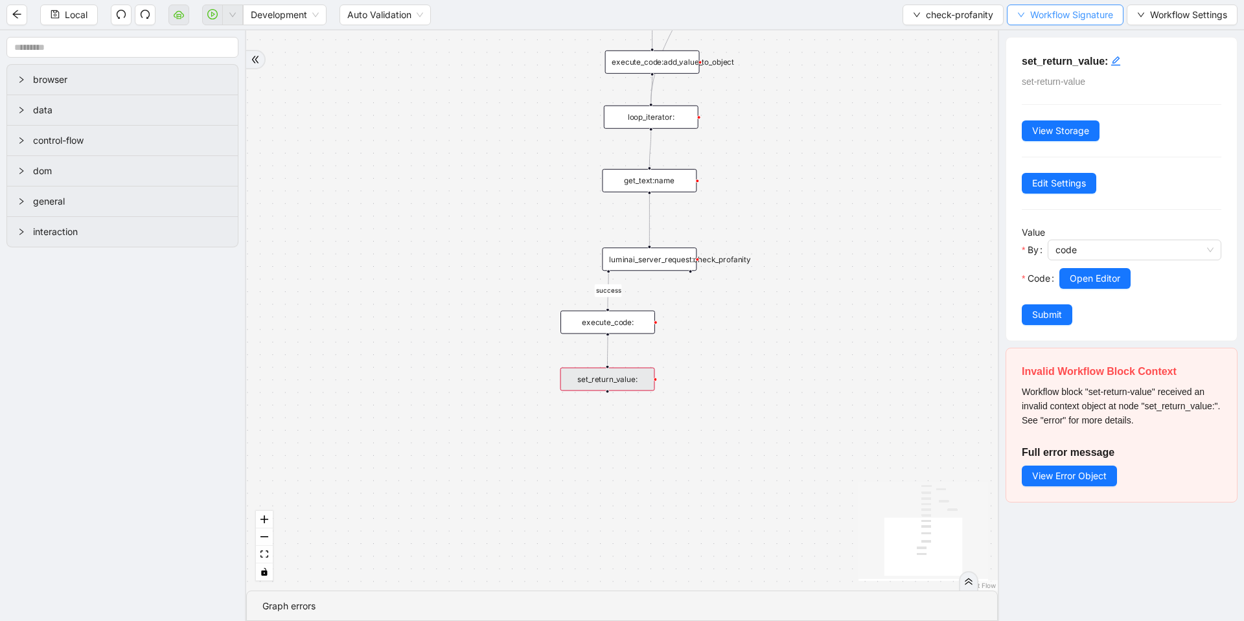
click at [1044, 19] on span "Workflow Signature" at bounding box center [1071, 15] width 83 height 14
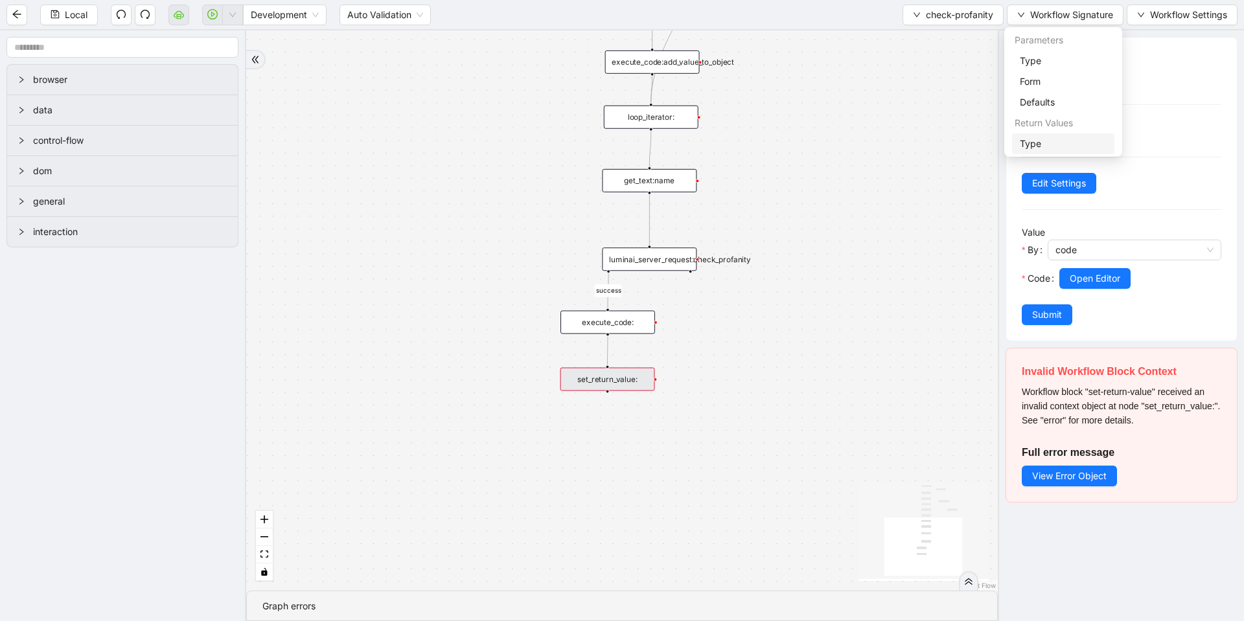
click at [1017, 135] on li "Type" at bounding box center [1063, 143] width 102 height 21
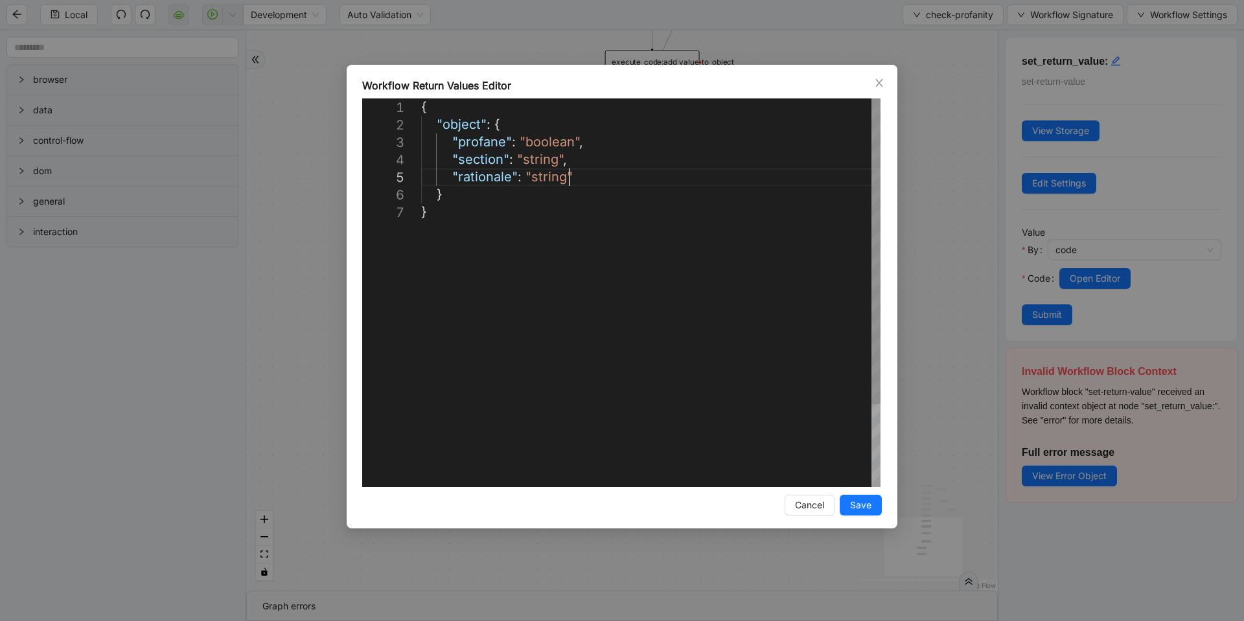
click at [582, 182] on div "{ "object" : { "profane" : "boolean" , "section" : "string" , "rationale" : "st…" at bounding box center [650, 345] width 459 height 494
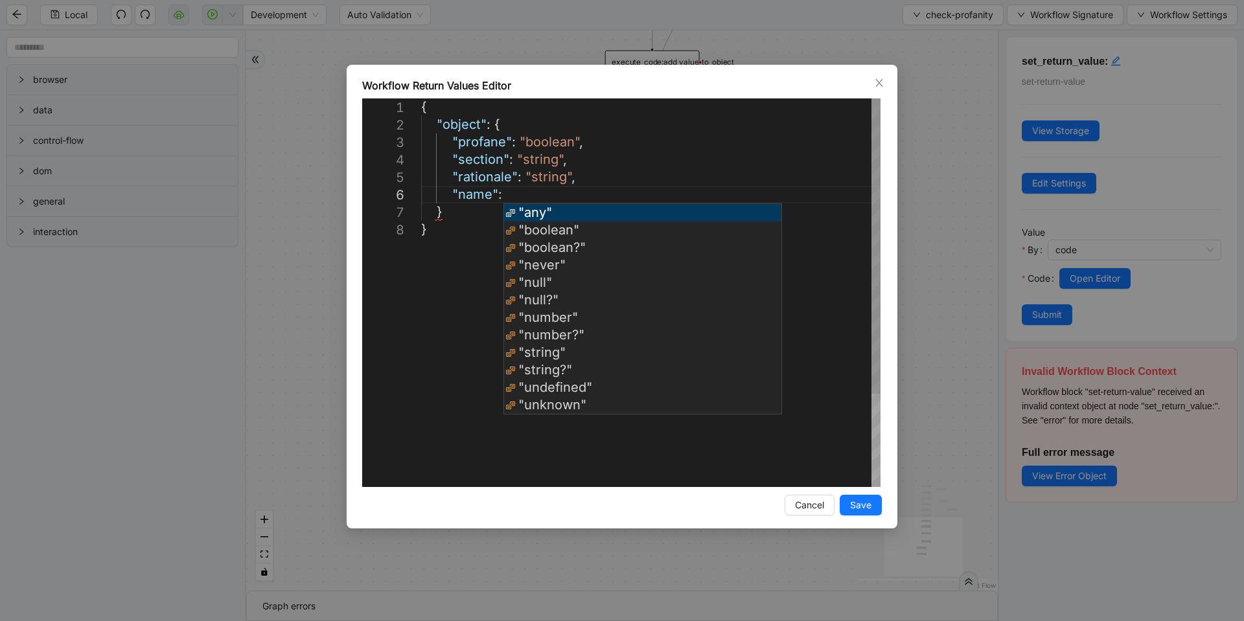
scroll to position [88, 132]
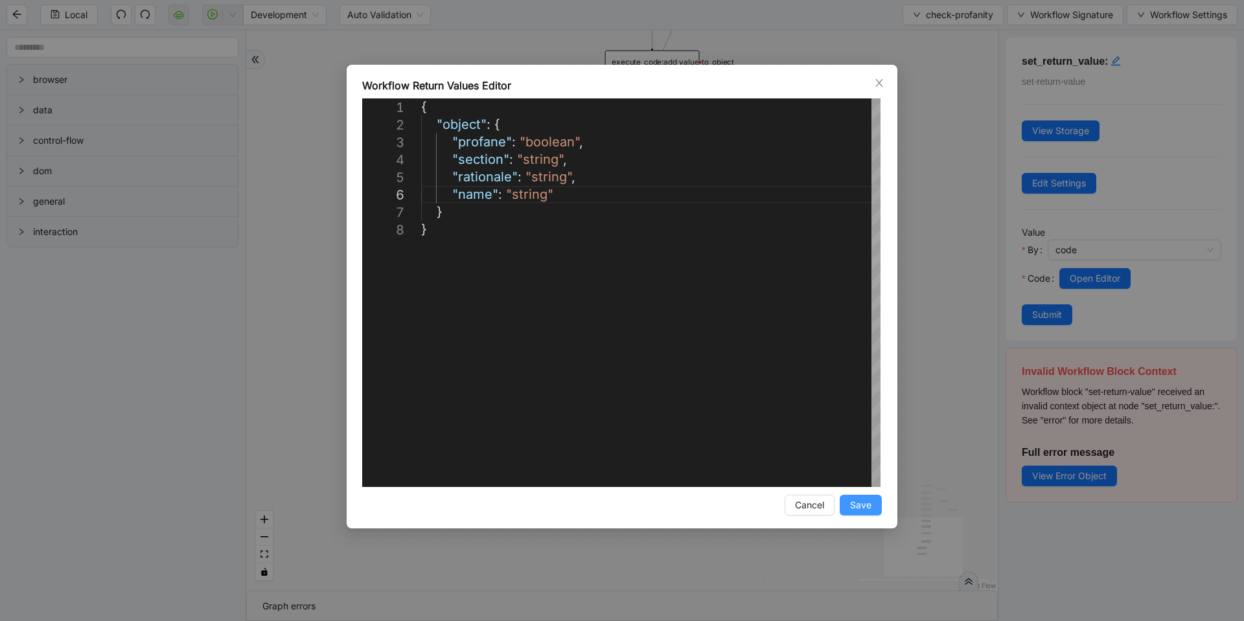
type textarea "**********"
click at [862, 510] on span "Save" at bounding box center [860, 505] width 21 height 14
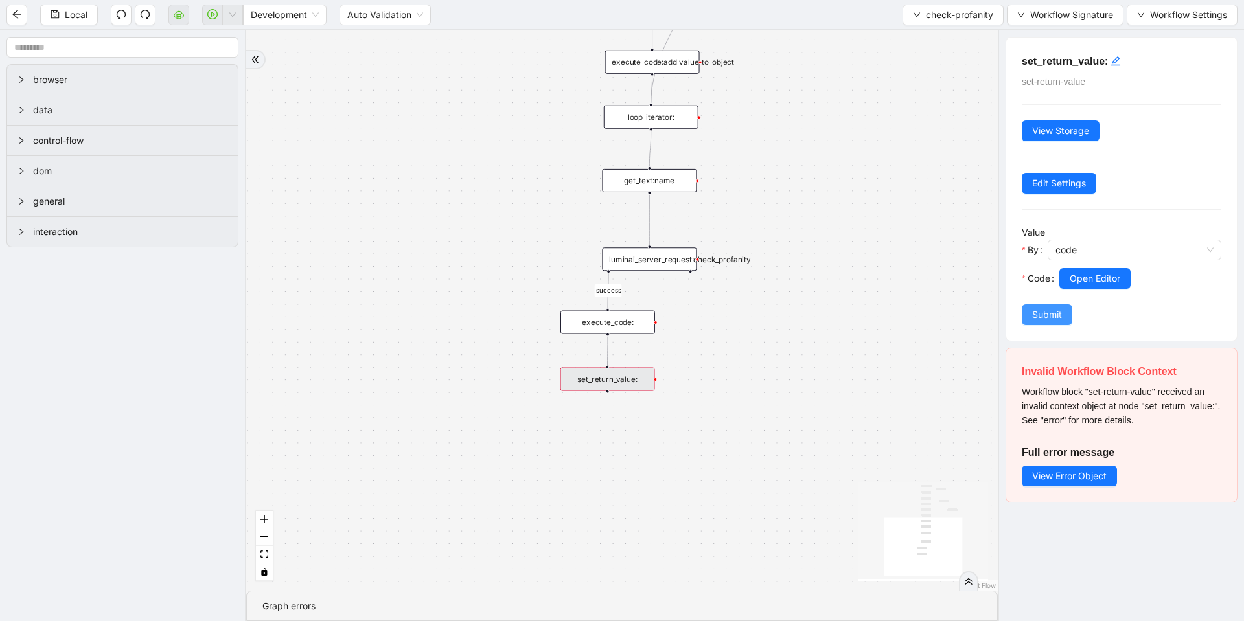
click at [1046, 316] on span "Submit" at bounding box center [1047, 315] width 30 height 14
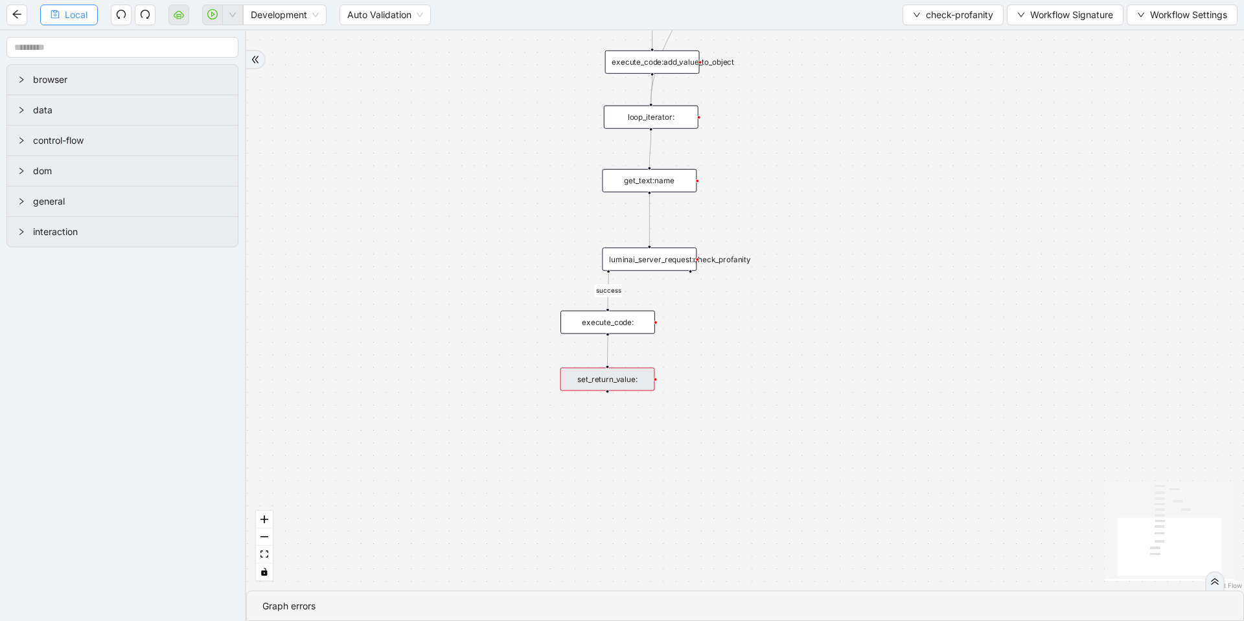
click at [84, 22] on button "Local" at bounding box center [69, 15] width 58 height 21
click at [616, 378] on div "set_return_value:" at bounding box center [608, 379] width 95 height 23
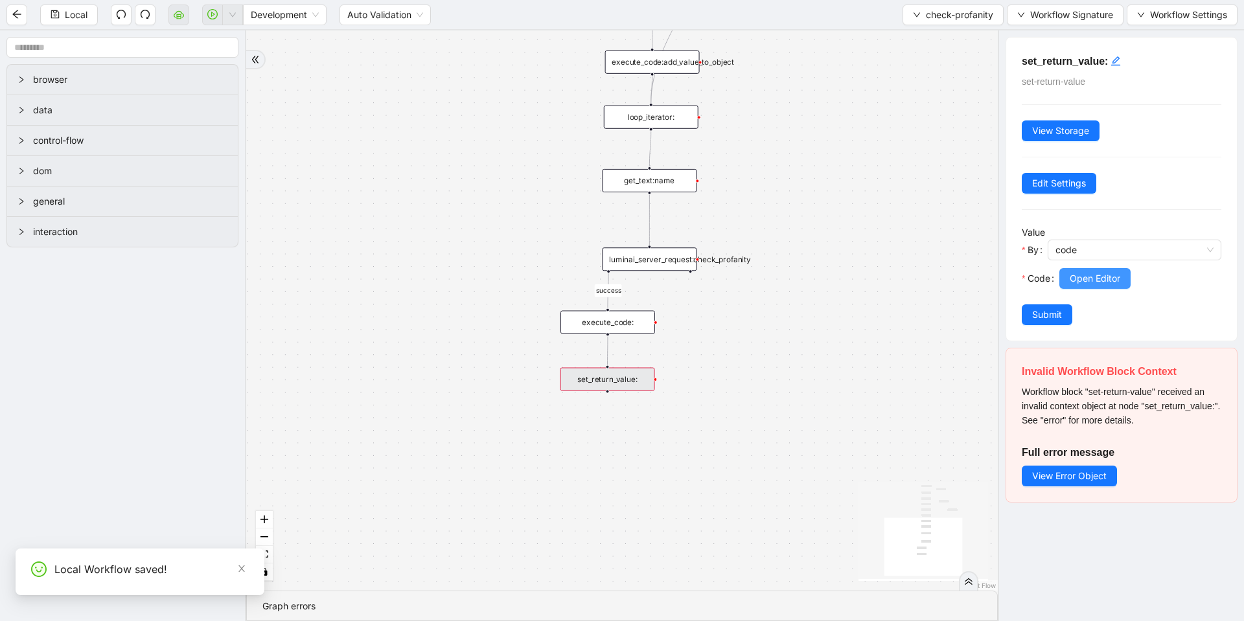
click at [1093, 281] on span "Open Editor" at bounding box center [1095, 279] width 51 height 14
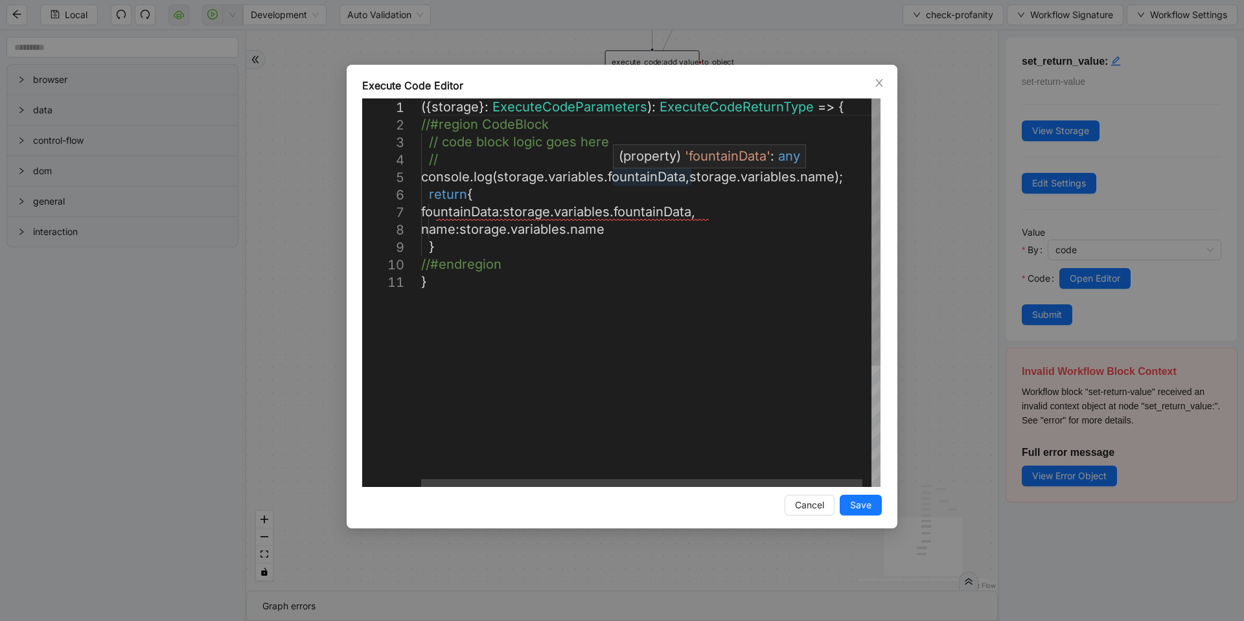
click at [689, 179] on div "({ storage }: ExecuteCodeParameters ): ExecuteCodeReturnType => { //#region Cod…" at bounding box center [655, 380] width 468 height 564
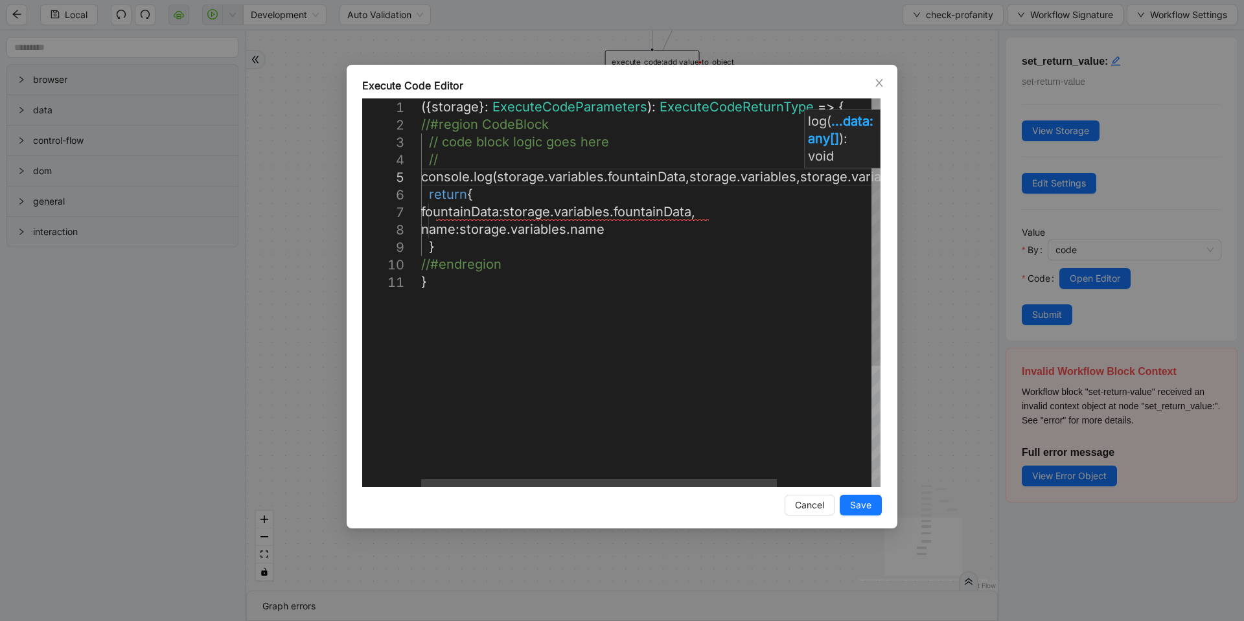
scroll to position [71, 499]
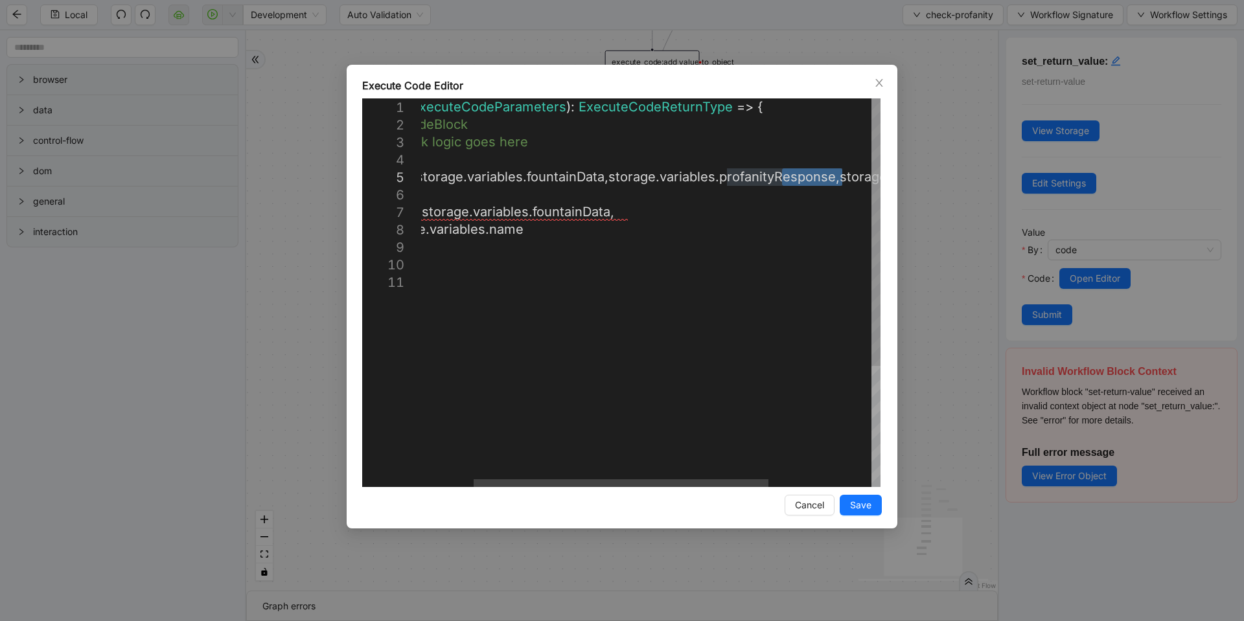
drag, startPoint x: 840, startPoint y: 179, endPoint x: 784, endPoint y: 176, distance: 56.4
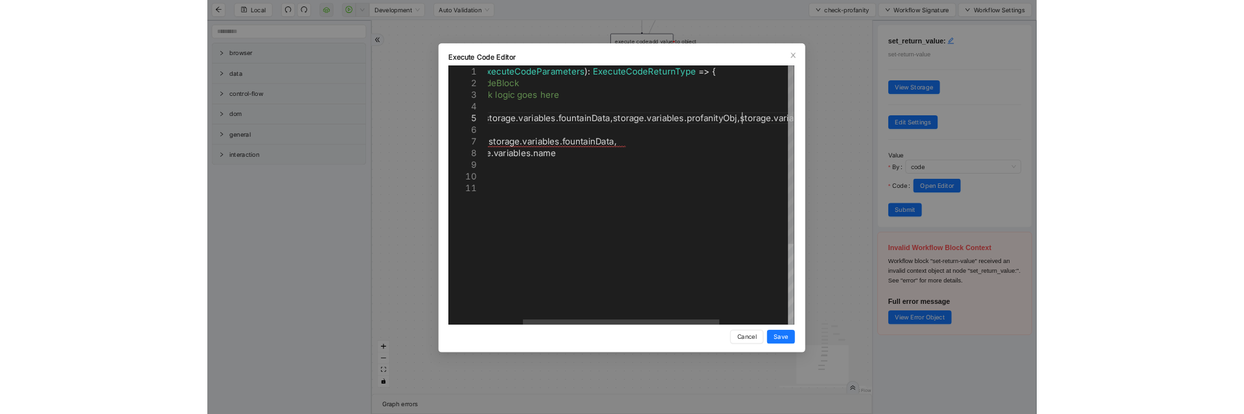
scroll to position [71, 593]
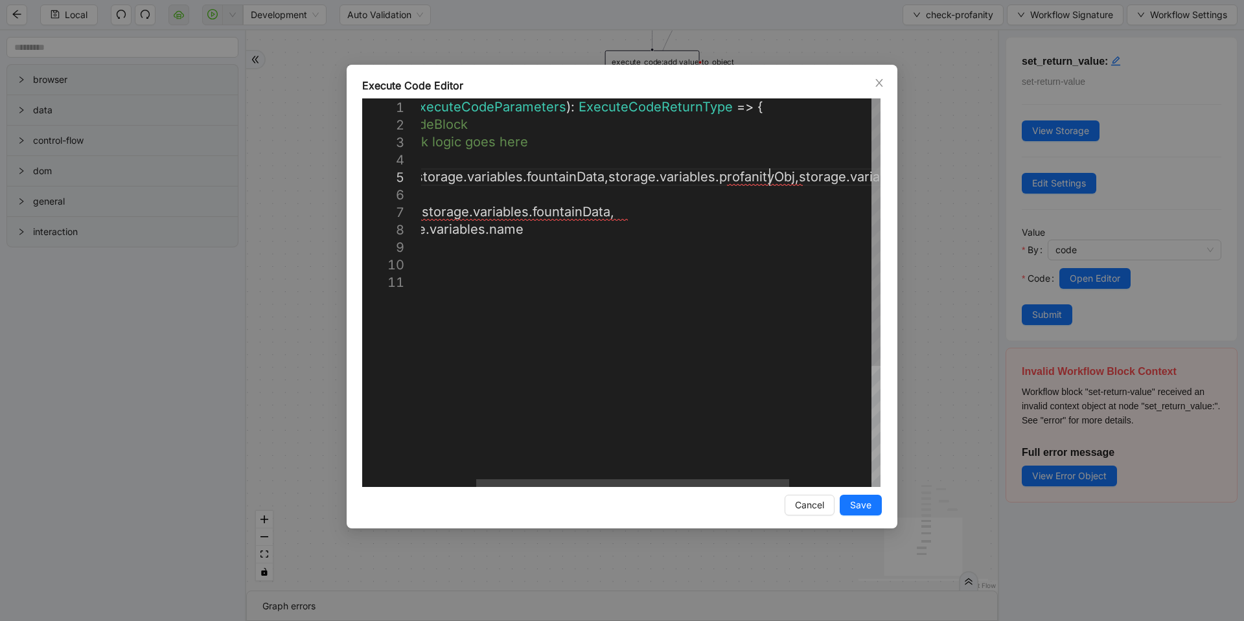
click at [771, 180] on div "({ storage }: ExecuteCodeParameters ): ExecuteCodeReturnType => { //#region Cod…" at bounding box center [670, 380] width 661 height 564
type textarea "**********"
click at [849, 505] on button "Save" at bounding box center [861, 505] width 42 height 21
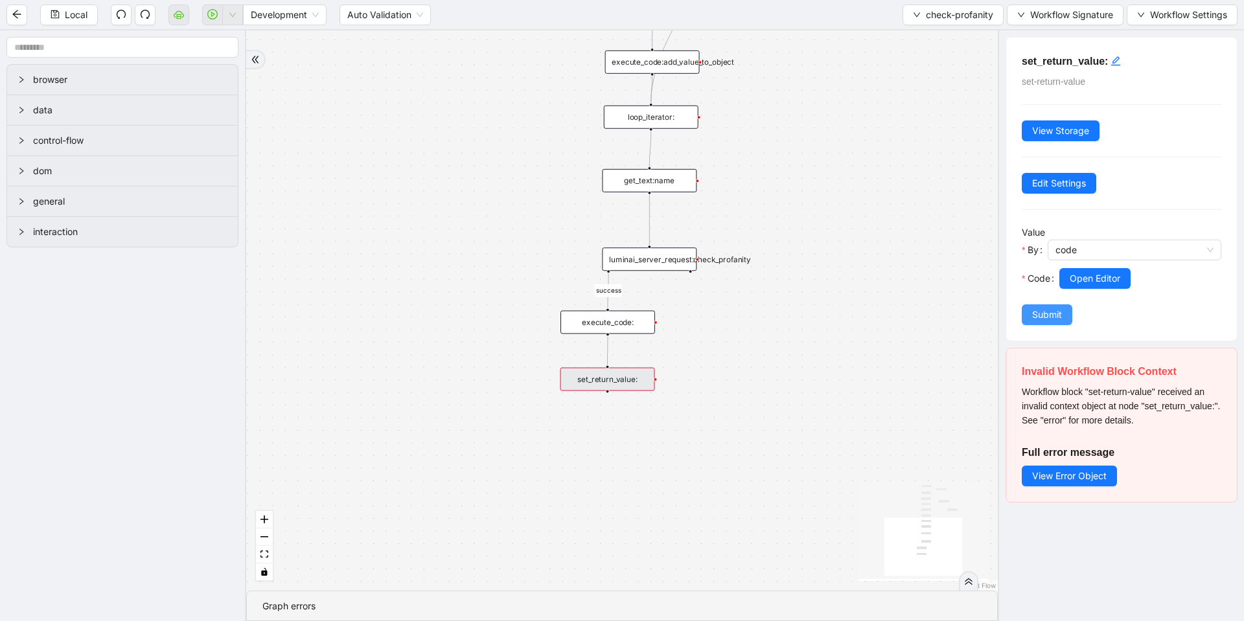
click at [1036, 311] on span "Submit" at bounding box center [1047, 315] width 30 height 14
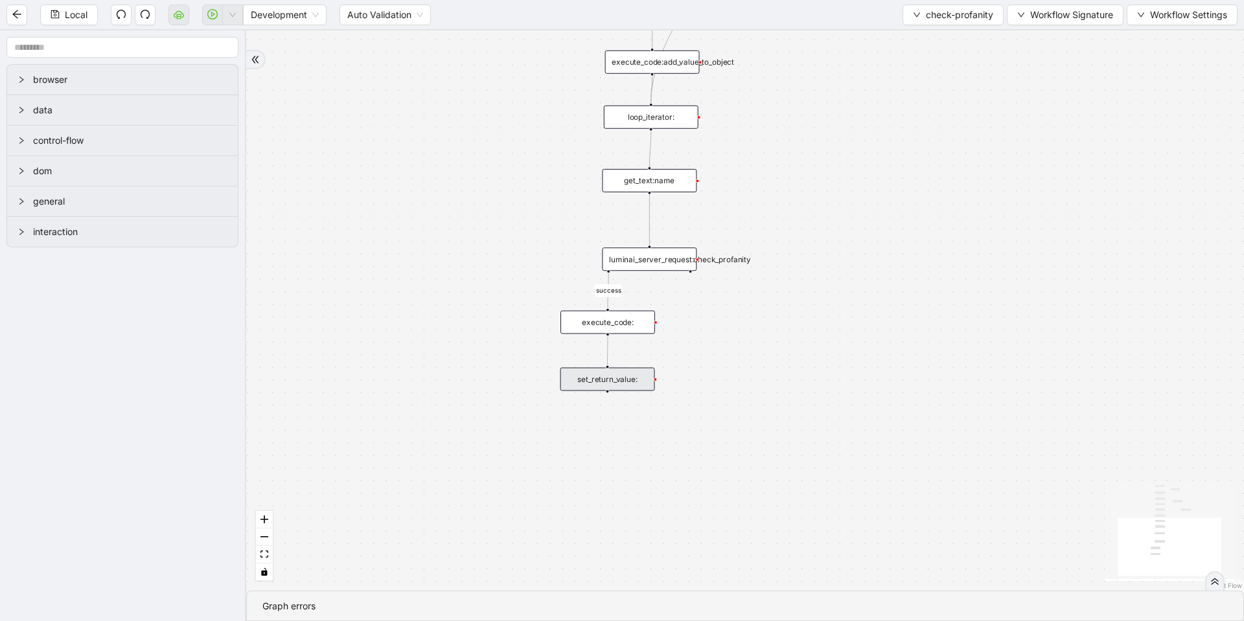
click at [598, 321] on div "execute_code:" at bounding box center [608, 322] width 95 height 23
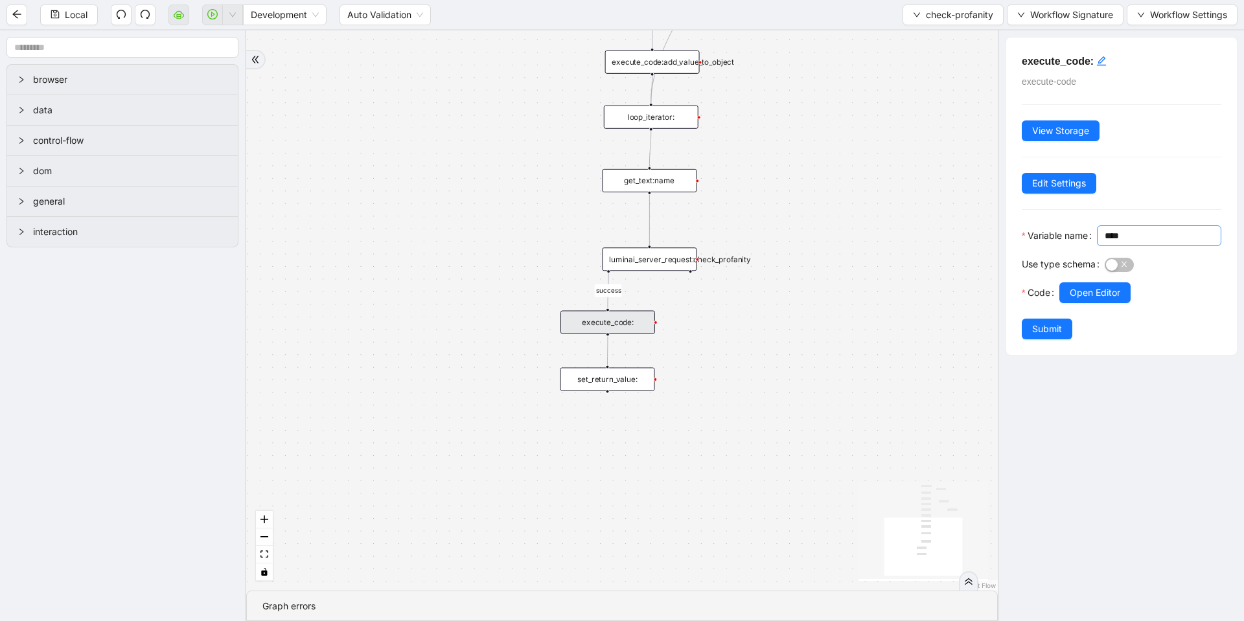
click at [1105, 243] on input "****" at bounding box center [1158, 236] width 106 height 14
paste input "********"
type input "**********"
click at [1089, 300] on span "Open Editor" at bounding box center [1095, 293] width 51 height 14
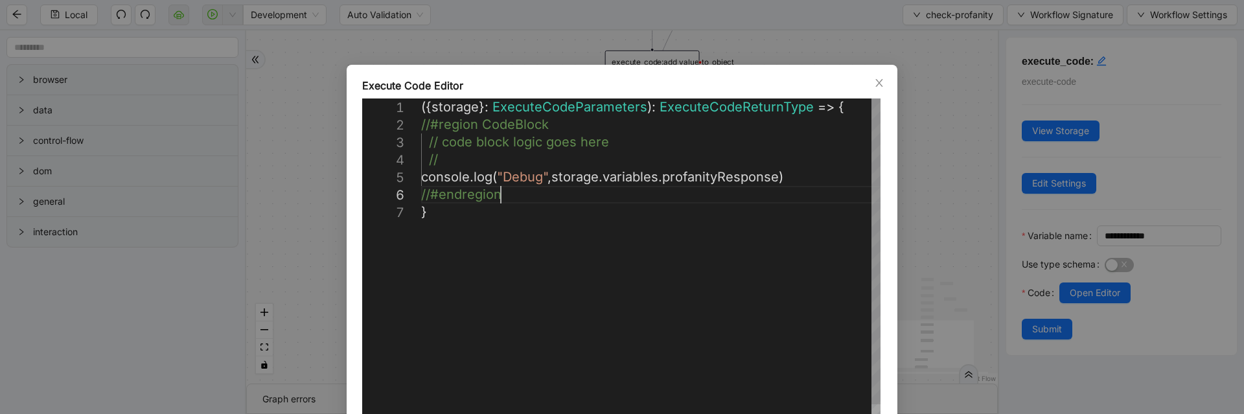
click at [799, 189] on div "({ storage }: ExecuteCodeParameters ): ExecuteCodeReturnType => { //#region Cod…" at bounding box center [651, 345] width 461 height 494
click at [802, 177] on div "({ storage }: ExecuteCodeParameters ): ExecuteCodeReturnType => { //#region Cod…" at bounding box center [651, 345] width 461 height 494
click at [801, 167] on div "({ storage }: ExecuteCodeParameters ): ExecuteCodeReturnType => { //#region Cod…" at bounding box center [651, 353] width 461 height 511
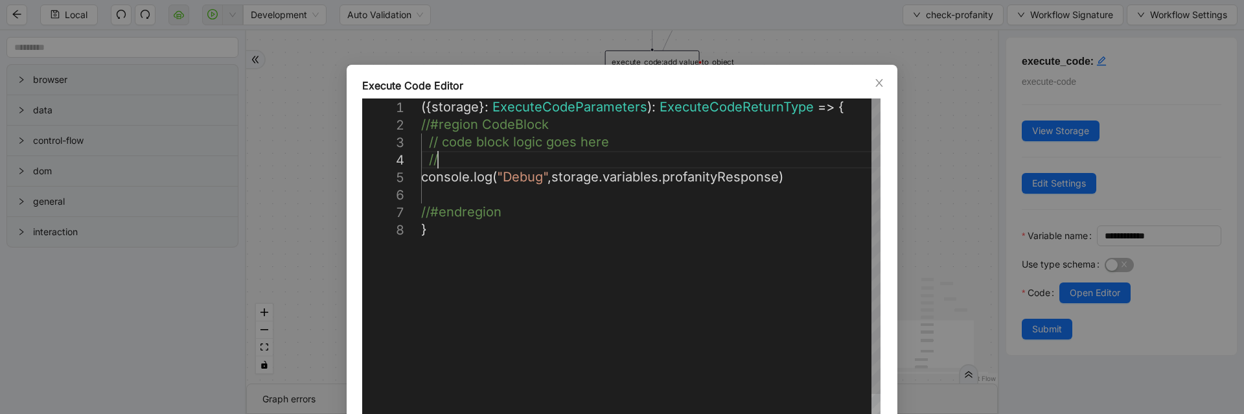
click at [801, 167] on div "({ storage }: ExecuteCodeParameters ): ExecuteCodeReturnType => { //#region Cod…" at bounding box center [651, 353] width 461 height 511
click at [798, 176] on div "({ storage }: ExecuteCodeParameters ): ExecuteCodeReturnType => { //#region Cod…" at bounding box center [651, 353] width 461 height 511
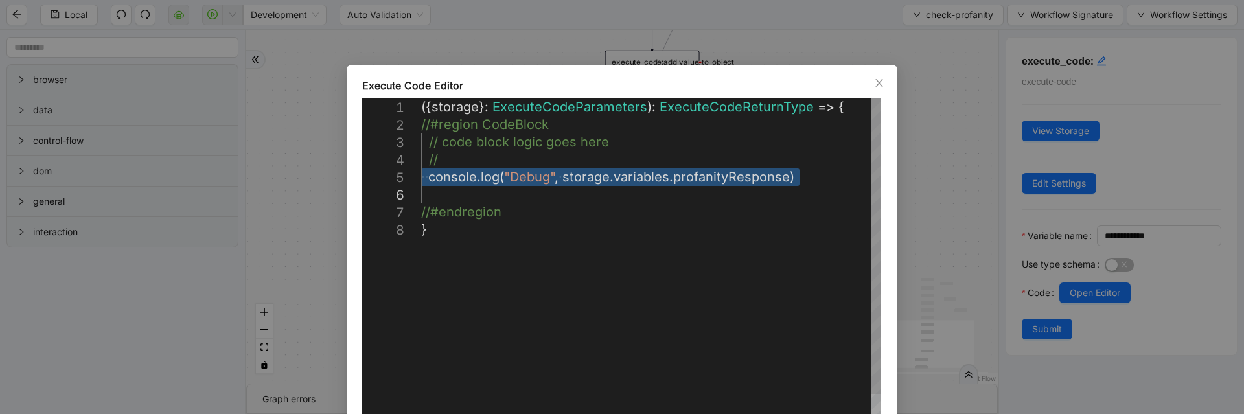
click at [789, 200] on div "({ storage }: ExecuteCodeParameters ): ExecuteCodeReturnType => { //#region Cod…" at bounding box center [651, 353] width 461 height 511
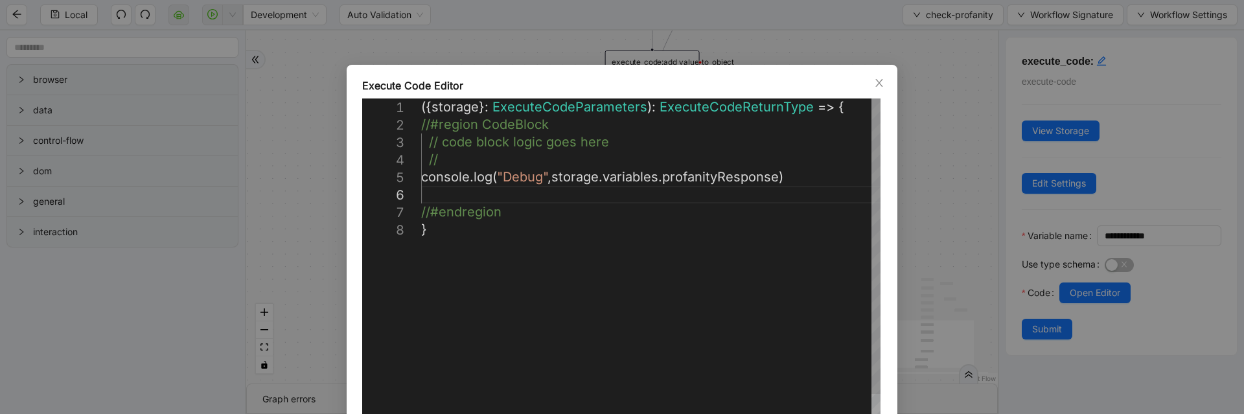
click at [429, 268] on div "({ storage }: ExecuteCodeParameters ): ExecuteCodeReturnType => { //#region Cod…" at bounding box center [651, 353] width 461 height 511
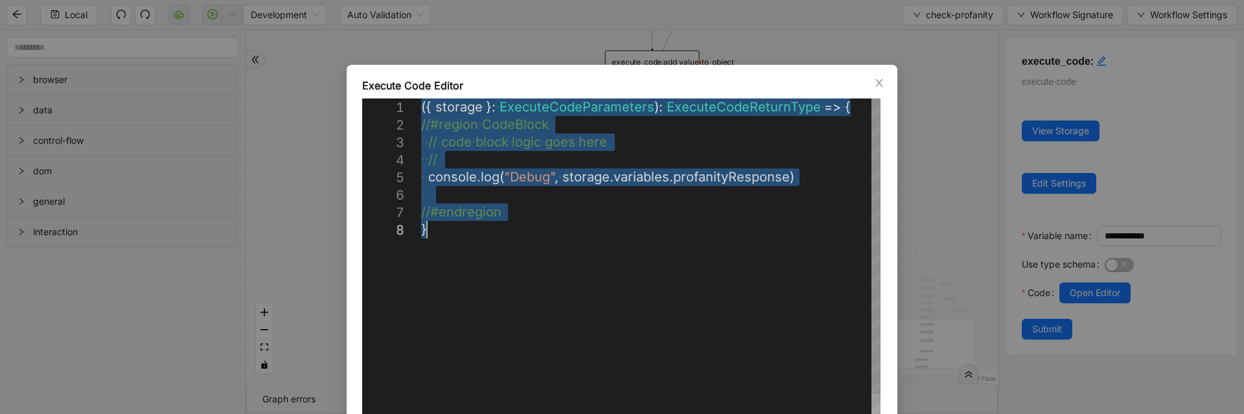
paste textarea "**********"
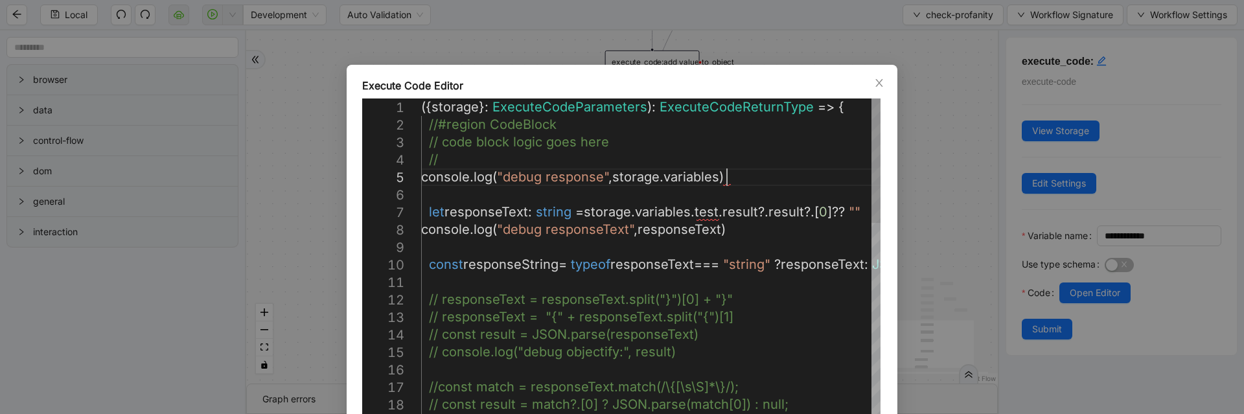
scroll to position [86, 390]
paste textarea "**********"
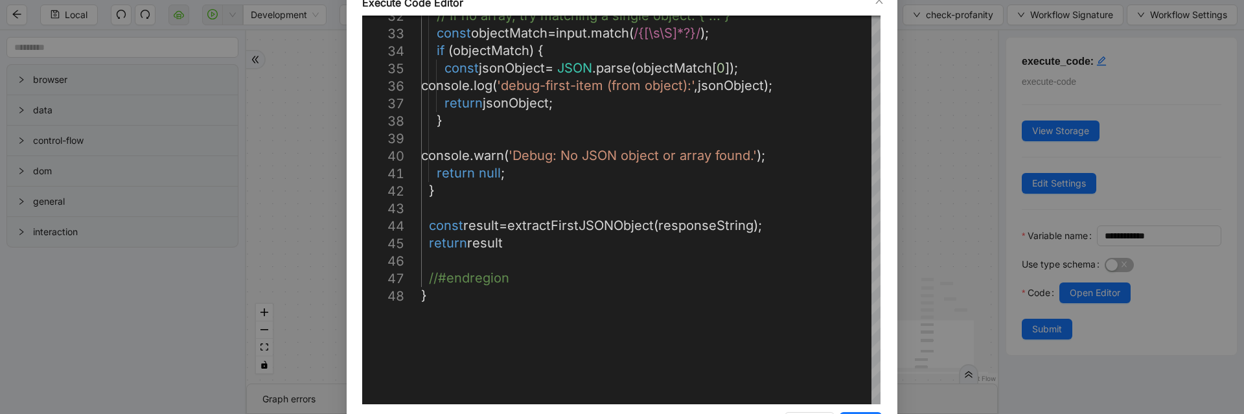
scroll to position [130, 0]
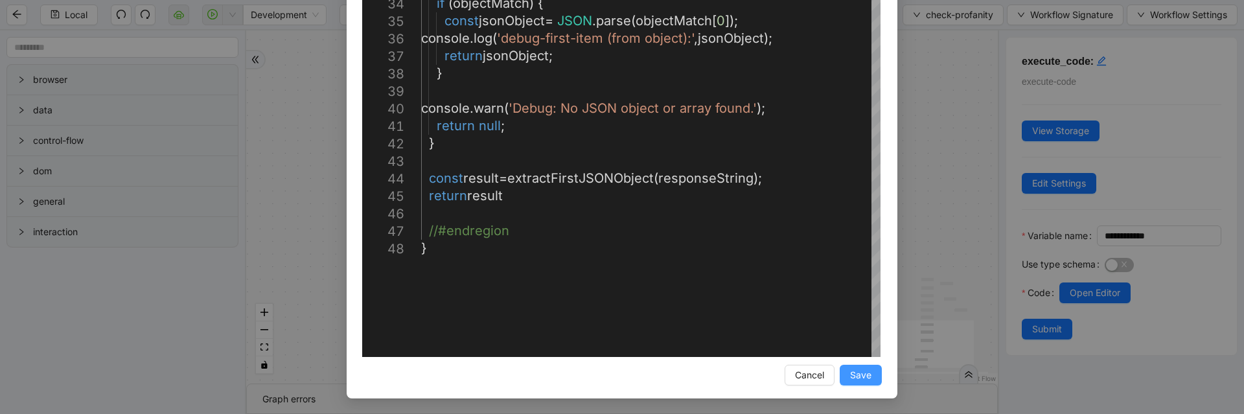
type textarea "**********"
click at [857, 376] on span "Save" at bounding box center [860, 375] width 21 height 14
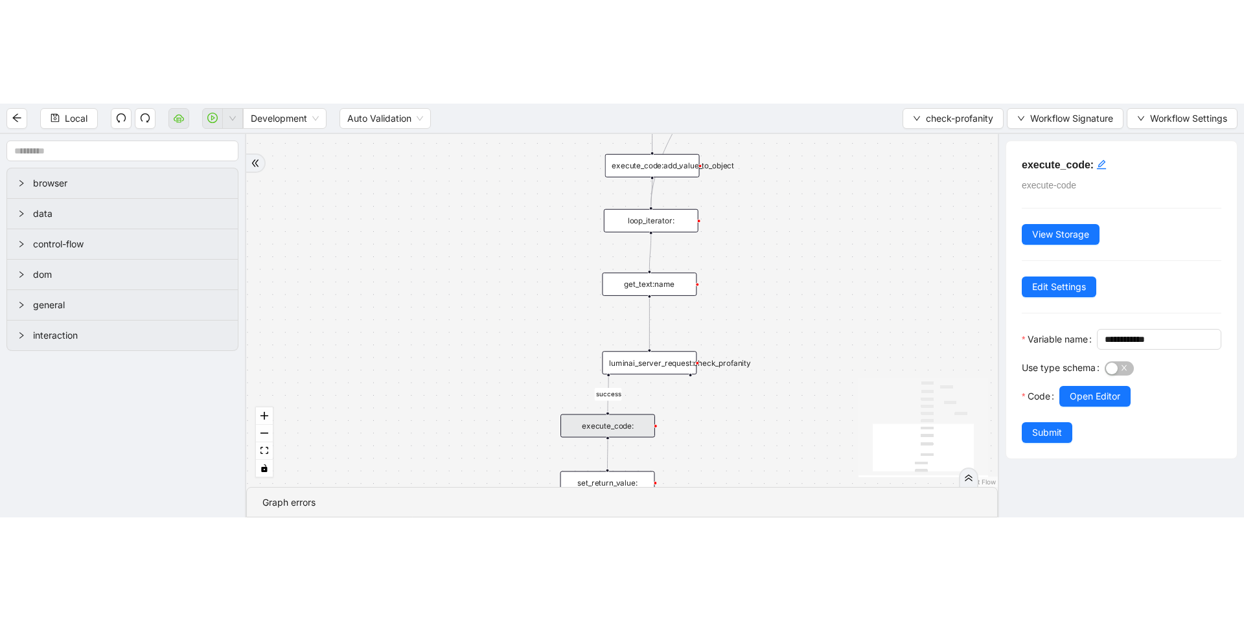
scroll to position [0, 0]
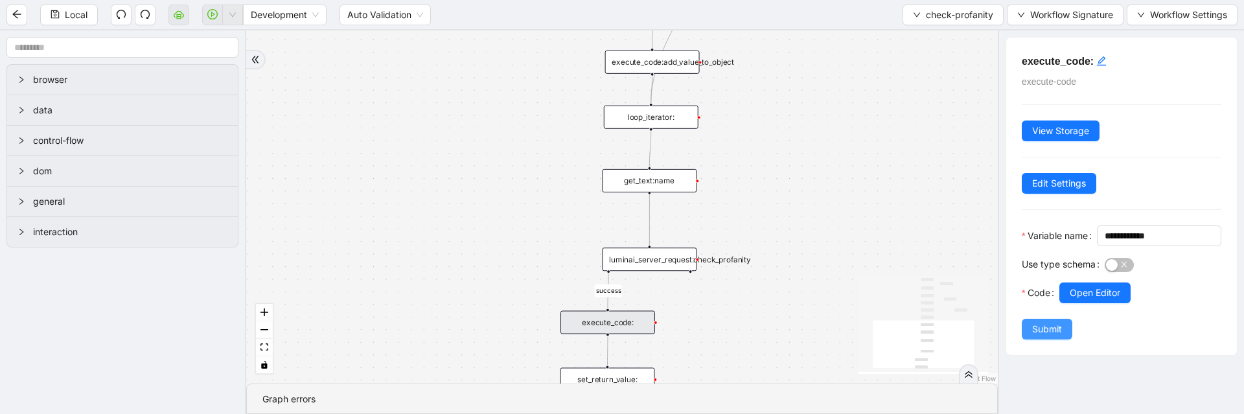
click at [1029, 340] on button "Submit" at bounding box center [1047, 329] width 51 height 21
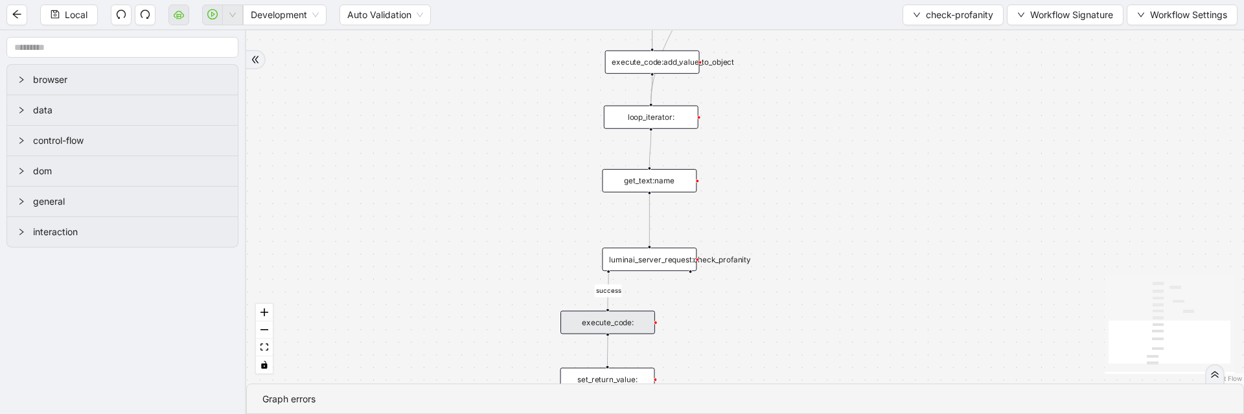
click at [54, 25] on div "Local Development Auto Validation check-profanity Workflow Signature Workflow S…" at bounding box center [622, 14] width 1244 height 29
click at [54, 19] on button "Local" at bounding box center [69, 15] width 58 height 21
click at [62, 18] on button "Local" at bounding box center [69, 15] width 58 height 21
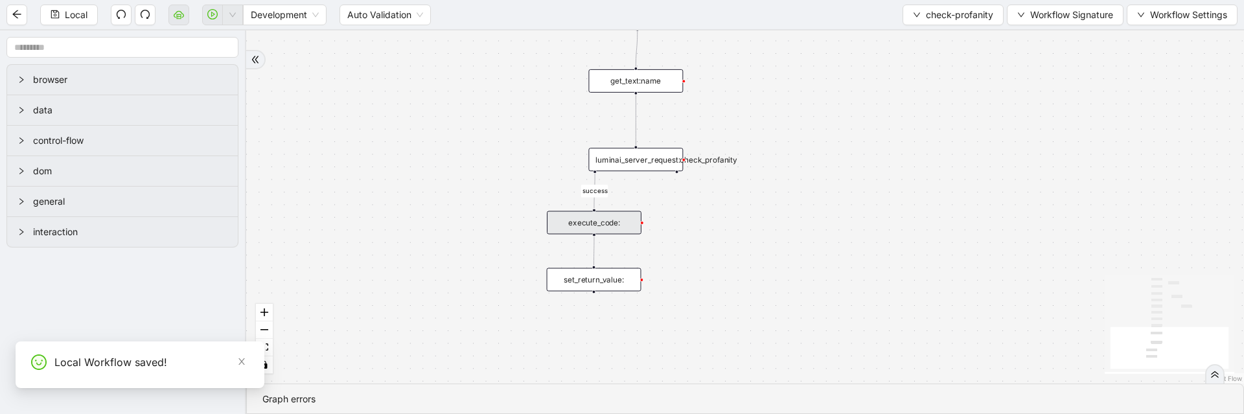
drag, startPoint x: 418, startPoint y: 273, endPoint x: 401, endPoint y: 154, distance: 121.1
click at [401, 154] on div "onError success trigger conditions:header_found loop_iterator: execute_code:ini…" at bounding box center [745, 206] width 998 height 353
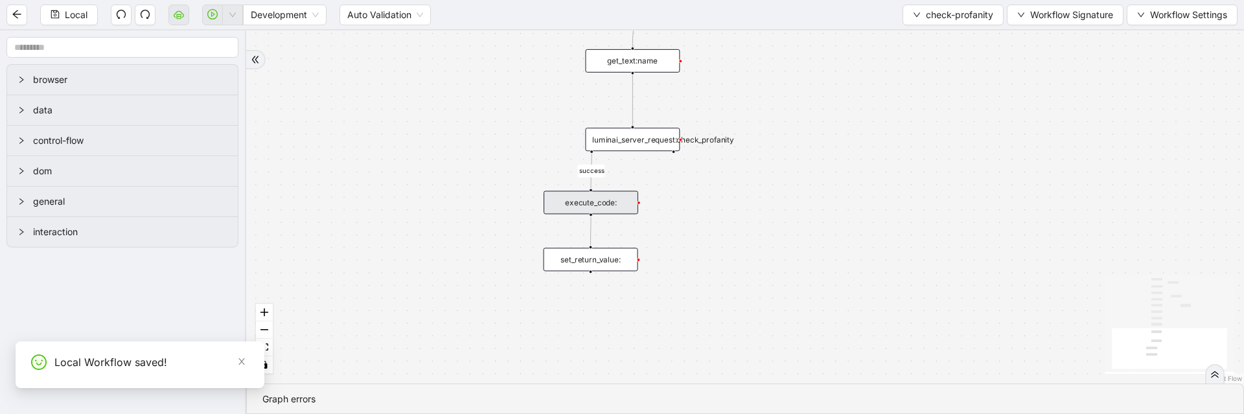
click at [494, 290] on div "onError success trigger conditions:header_found loop_iterator: execute_code:ini…" at bounding box center [745, 206] width 998 height 353
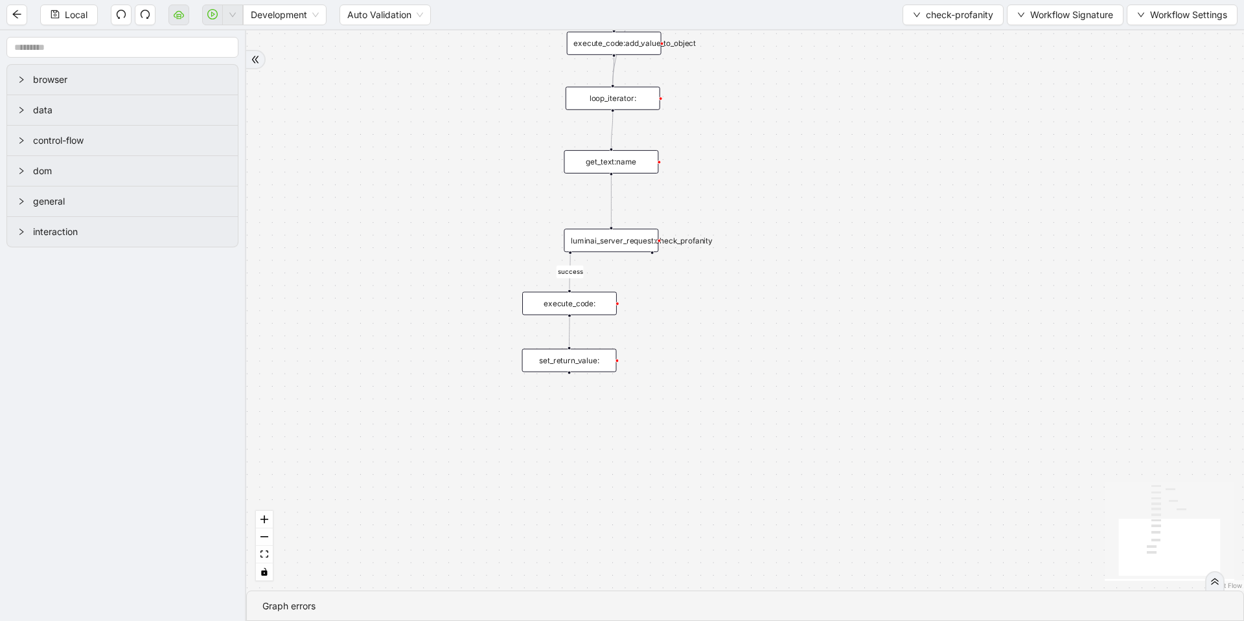
drag, startPoint x: 713, startPoint y: 238, endPoint x: 686, endPoint y: 410, distance: 173.8
click at [686, 410] on div "onError success trigger conditions:header_found loop_iterator: execute_code:ini…" at bounding box center [745, 310] width 998 height 561
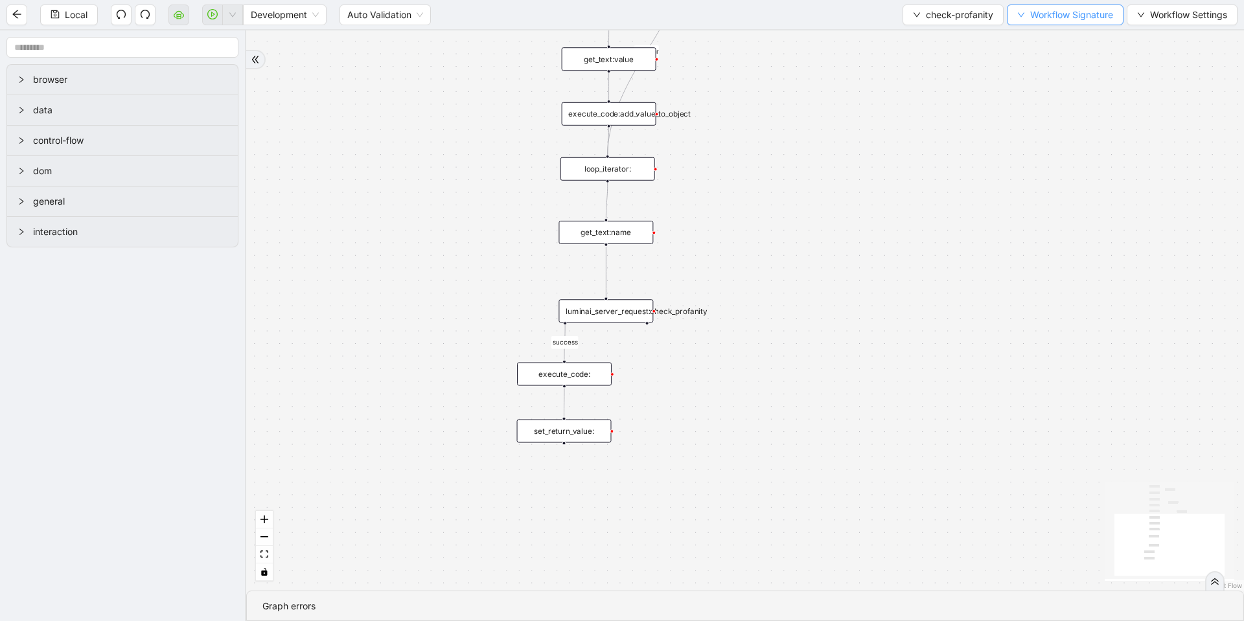
click at [1093, 8] on span "Workflow Signature" at bounding box center [1071, 15] width 83 height 14
click at [1025, 147] on span "Type" at bounding box center [1063, 144] width 87 height 14
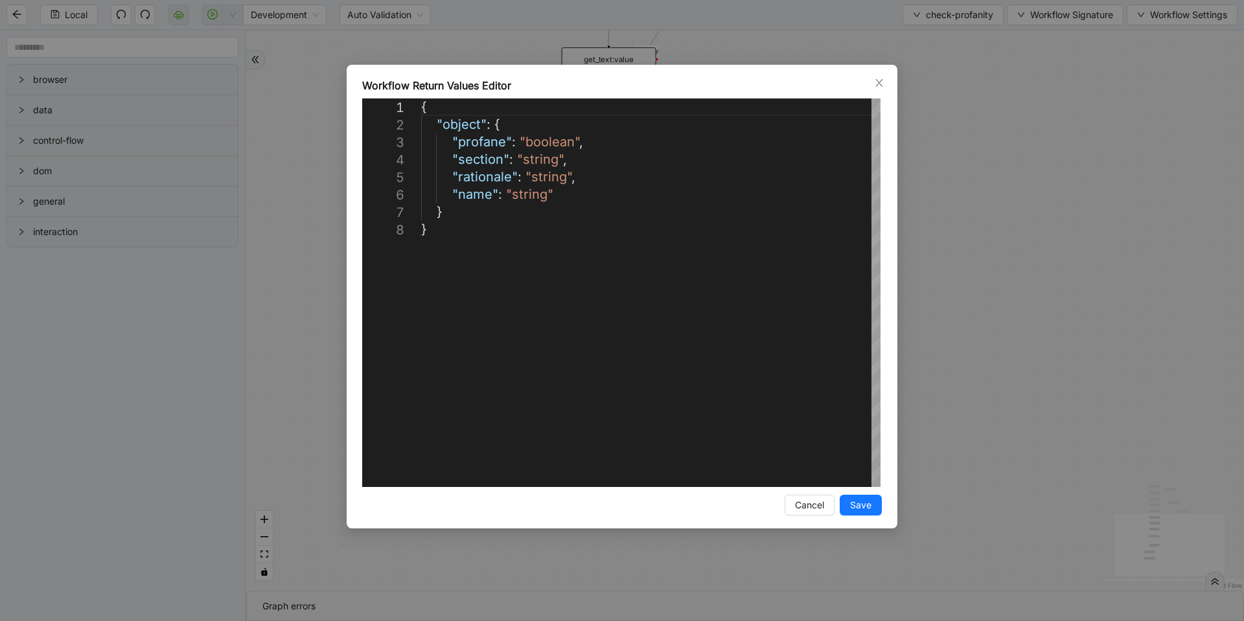
click at [1025, 147] on div "**********" at bounding box center [622, 310] width 1244 height 621
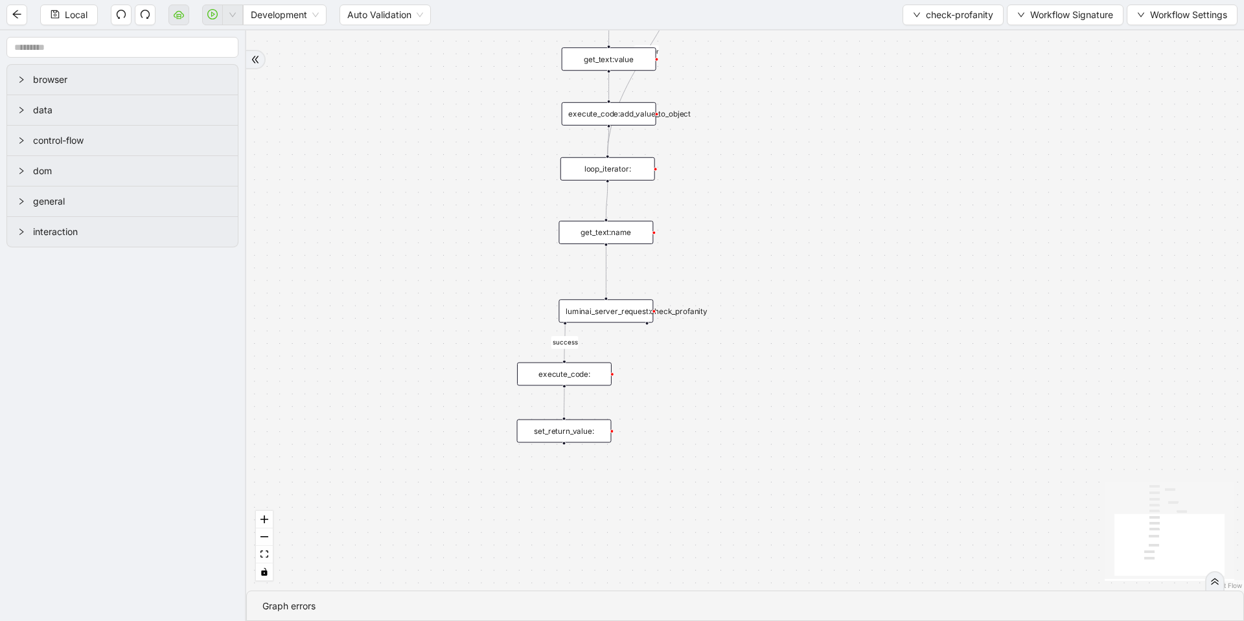
click at [542, 424] on div "set_return_value:" at bounding box center [564, 431] width 95 height 23
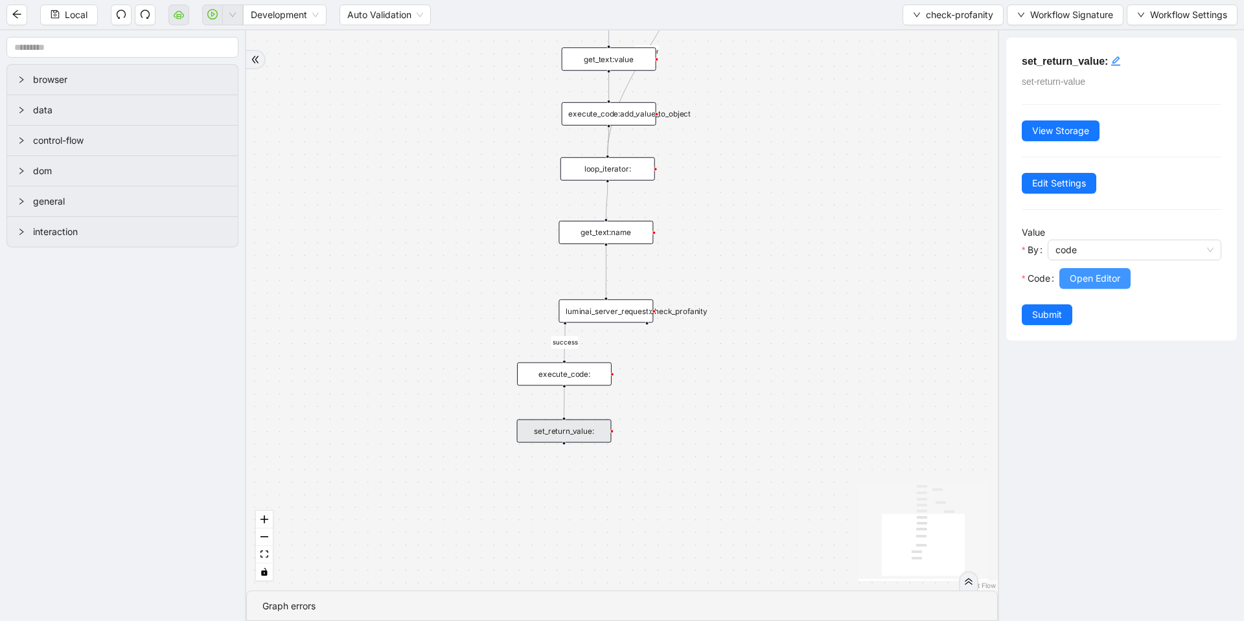
click at [1087, 277] on span "Open Editor" at bounding box center [1095, 279] width 51 height 14
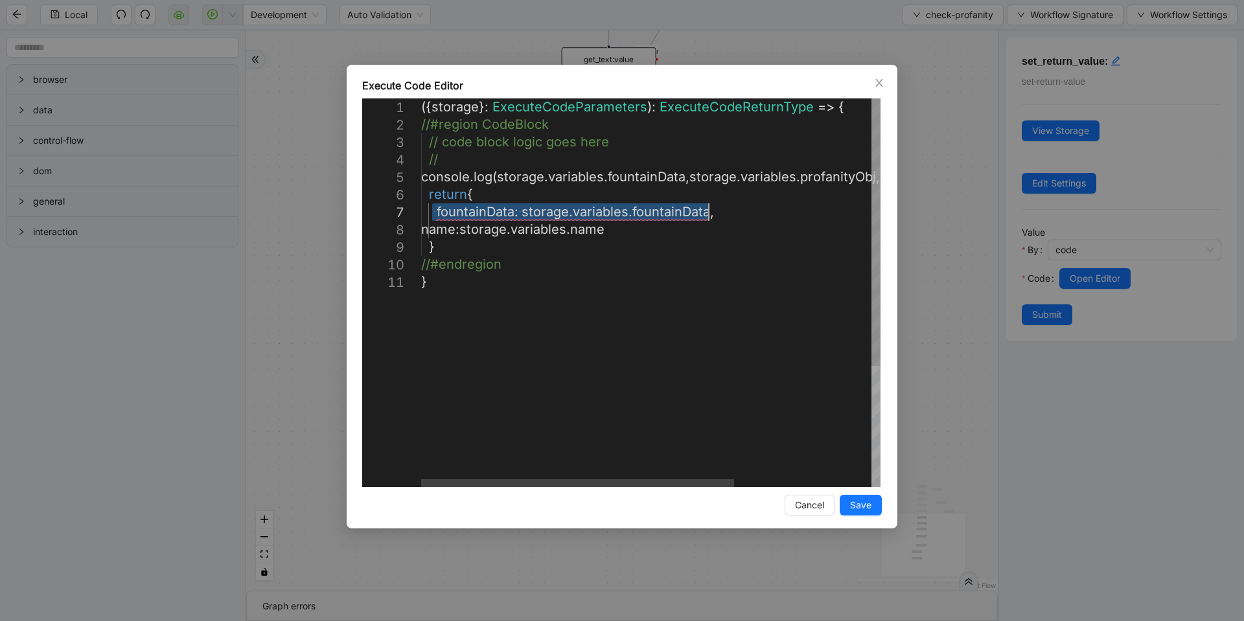
drag, startPoint x: 432, startPoint y: 215, endPoint x: 709, endPoint y: 219, distance: 276.7
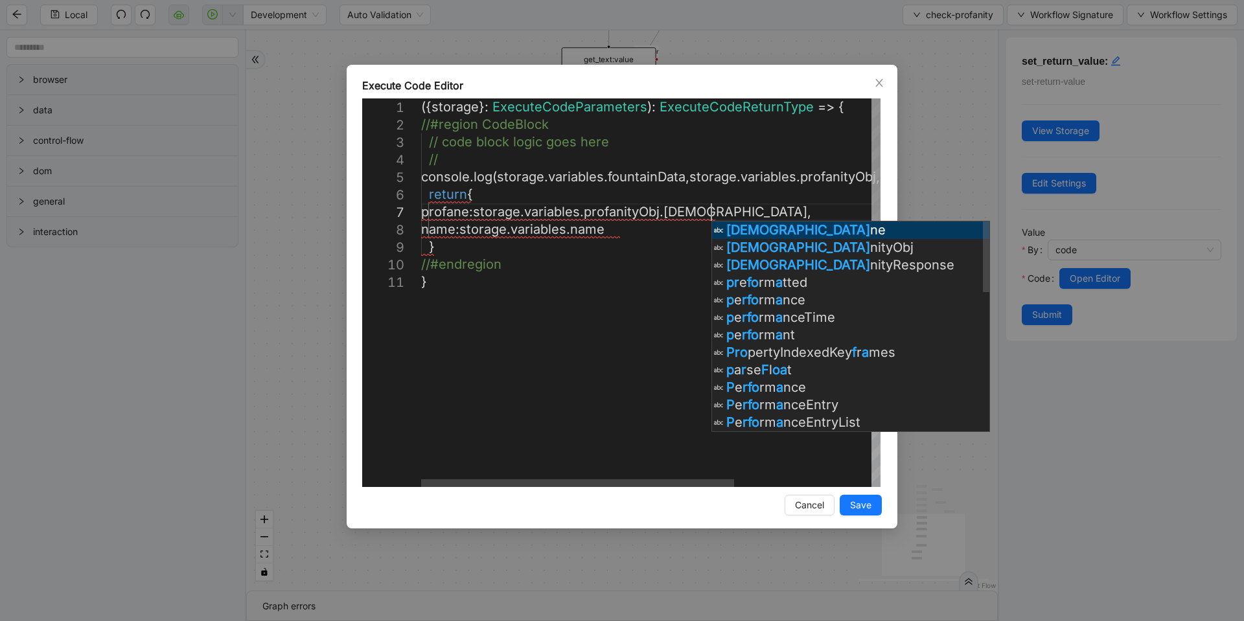
scroll to position [106, 398]
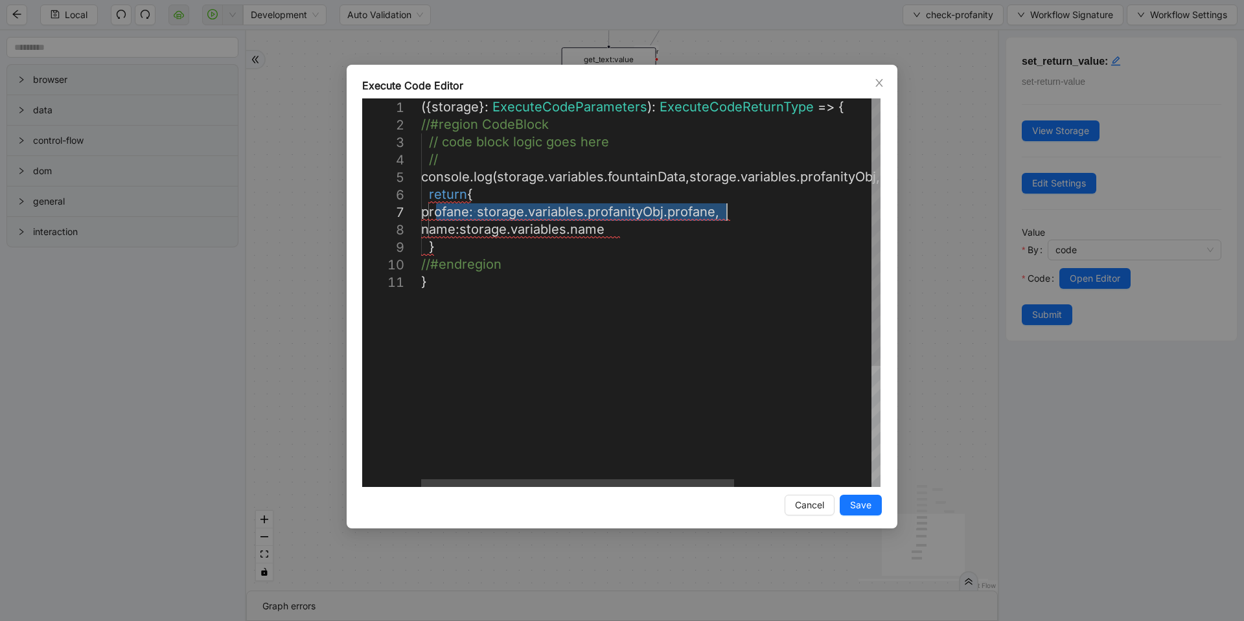
drag, startPoint x: 437, startPoint y: 218, endPoint x: 724, endPoint y: 214, distance: 286.4
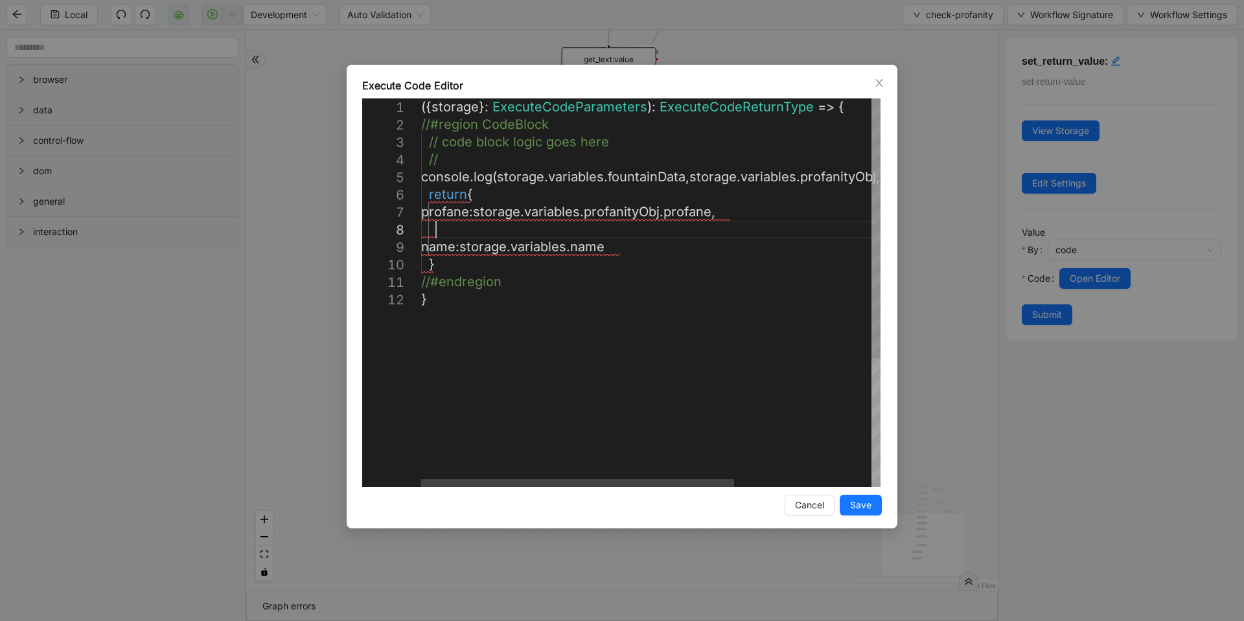
scroll to position [123, 30]
paste textarea "**********"
click at [444, 224] on div "({ storage }: ExecuteCodeParameters ): ExecuteCodeReturnType => { //#region Cod…" at bounding box center [751, 388] width 661 height 581
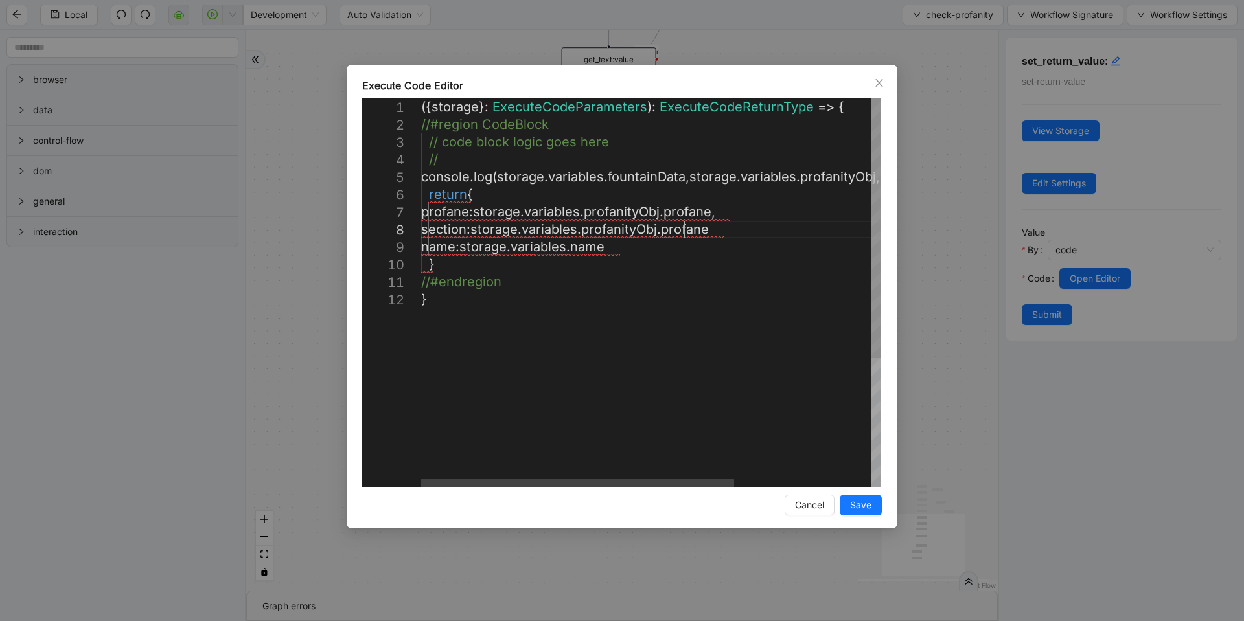
click at [680, 231] on div "({ storage }: ExecuteCodeParameters ): ExecuteCodeReturnType => { //#region Cod…" at bounding box center [751, 388] width 661 height 581
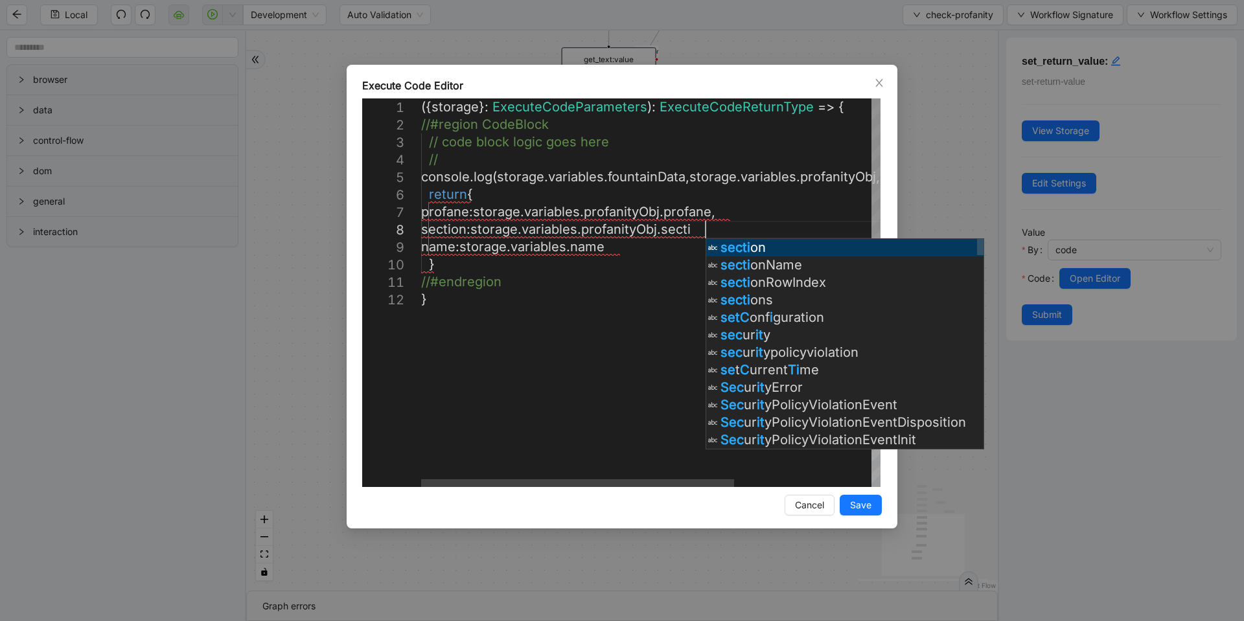
scroll to position [123, 397]
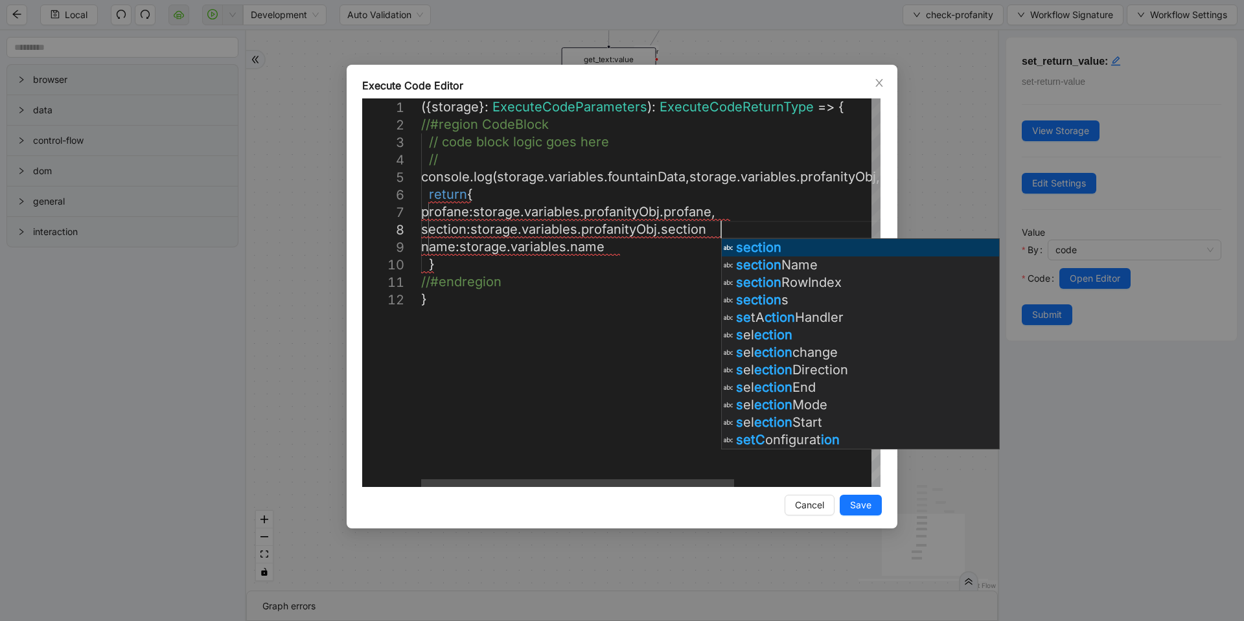
click at [726, 225] on div "({ storage }: ExecuteCodeParameters ): ExecuteCodeReturnType => { //#region Cod…" at bounding box center [751, 388] width 661 height 581
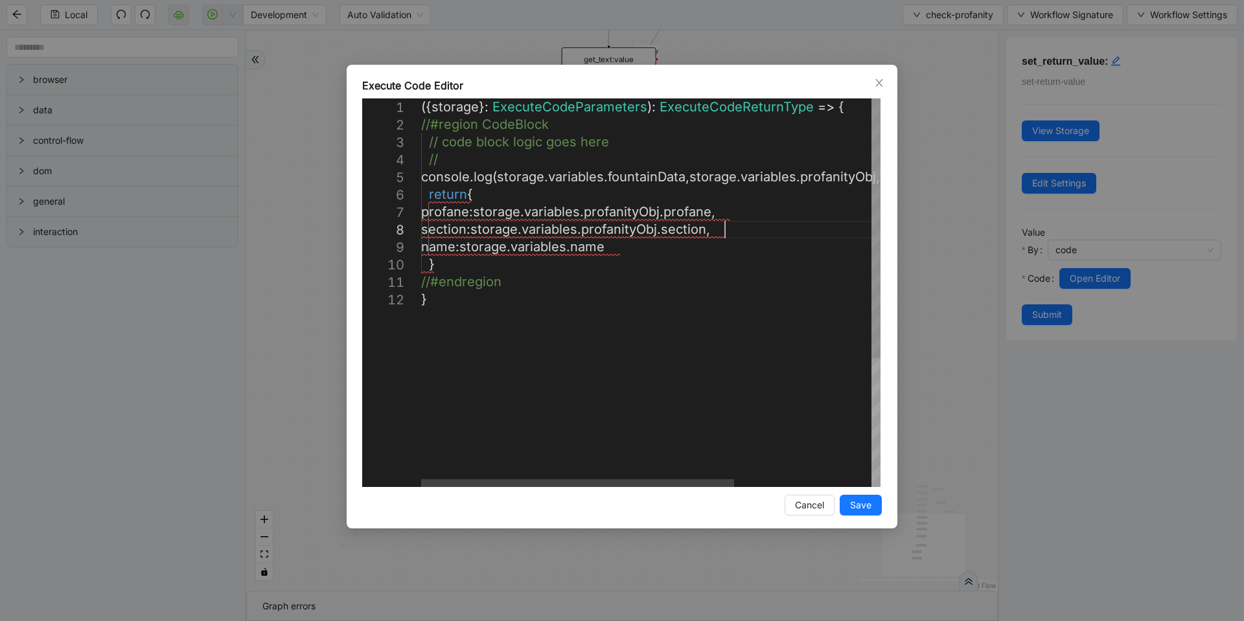
scroll to position [141, 30]
paste textarea "**********"
click at [460, 251] on div "({ storage }: ExecuteCodeParameters ): ExecuteCodeReturnType => { //#region Cod…" at bounding box center [751, 397] width 661 height 599
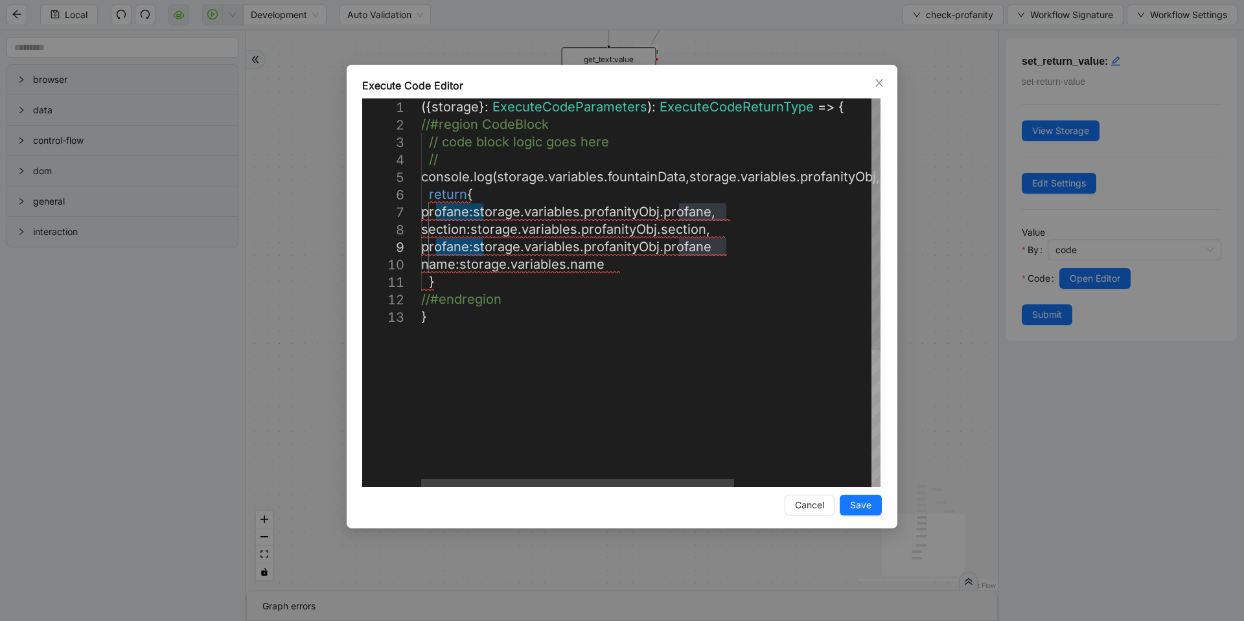
scroll to position [141, 39]
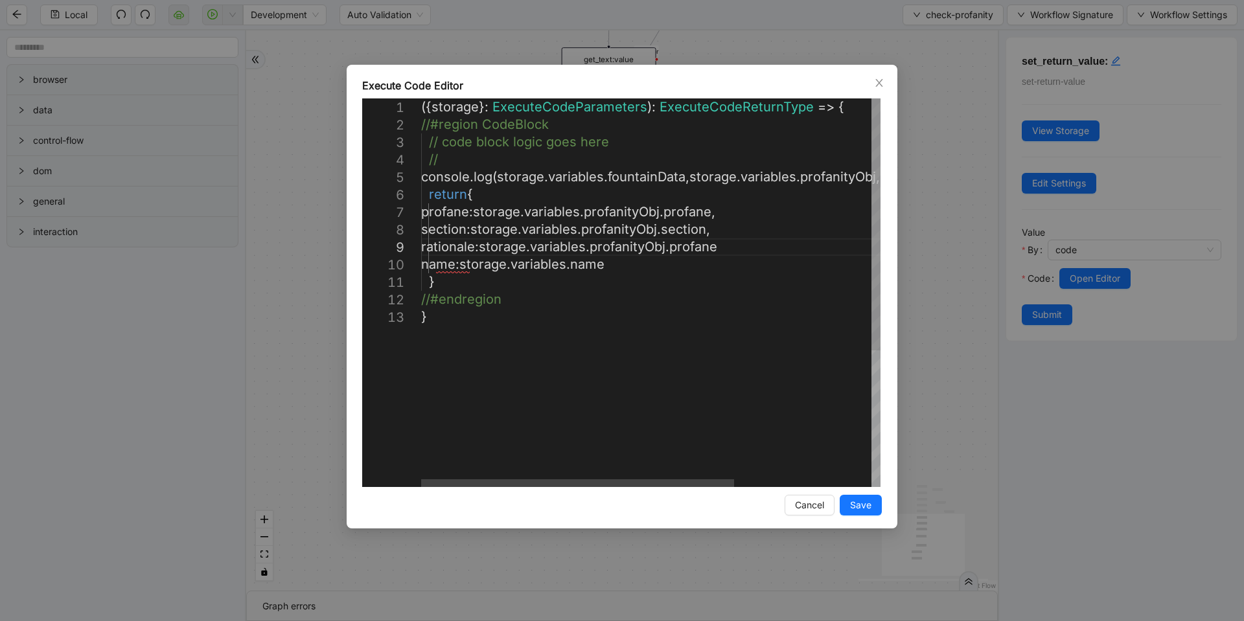
click at [460, 251] on div "({ storage }: ExecuteCodeParameters ): ExecuteCodeReturnType => { //#region Cod…" at bounding box center [751, 397] width 661 height 599
click at [698, 248] on div "({ storage }: ExecuteCodeParameters ): ExecuteCodeReturnType => { //#region Cod…" at bounding box center [751, 397] width 661 height 599
paste textarea "**"
click at [747, 244] on div "({ storage }: ExecuteCodeParameters ): ExecuteCodeReturnType => { //#region Cod…" at bounding box center [751, 397] width 661 height 599
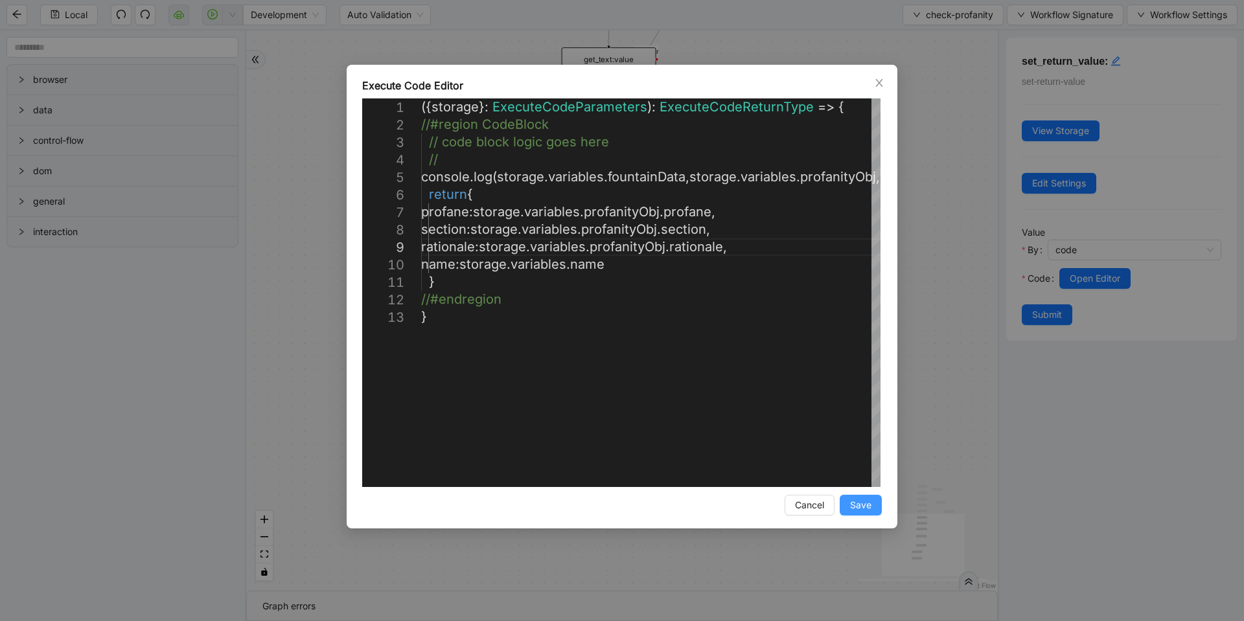
type textarea "**********"
click at [859, 502] on span "Save" at bounding box center [860, 505] width 21 height 14
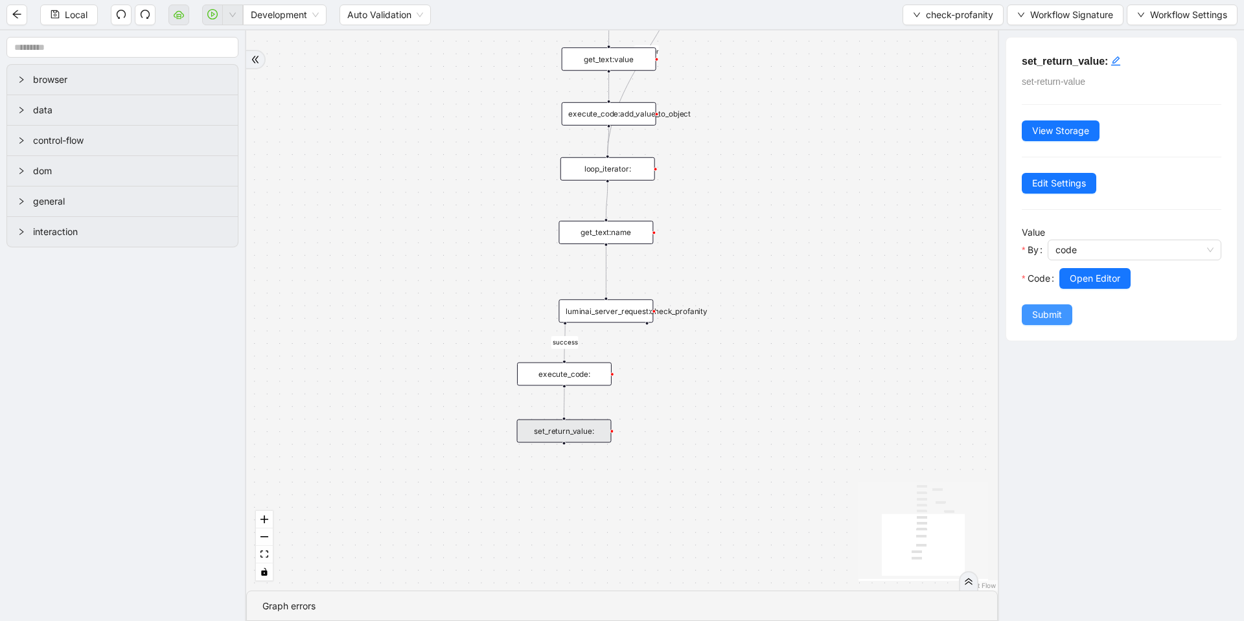
click at [1039, 312] on span "Submit" at bounding box center [1047, 315] width 30 height 14
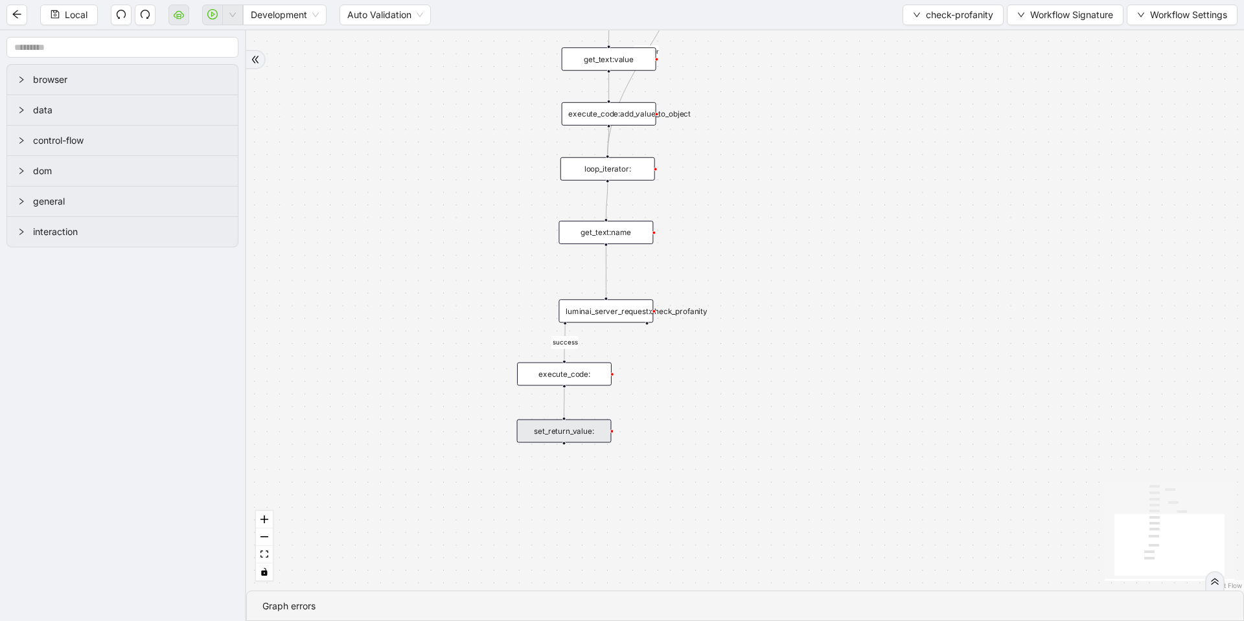
click at [533, 426] on div "set_return_value:" at bounding box center [564, 431] width 95 height 23
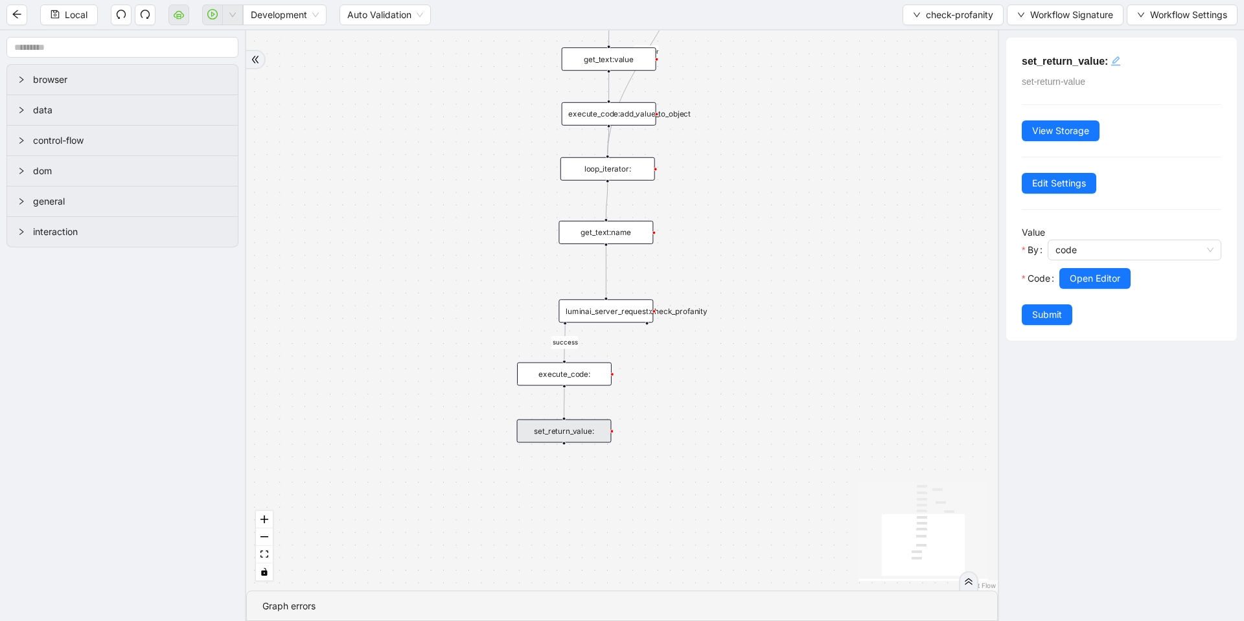
click at [1118, 63] on icon "edit" at bounding box center [1116, 61] width 10 height 10
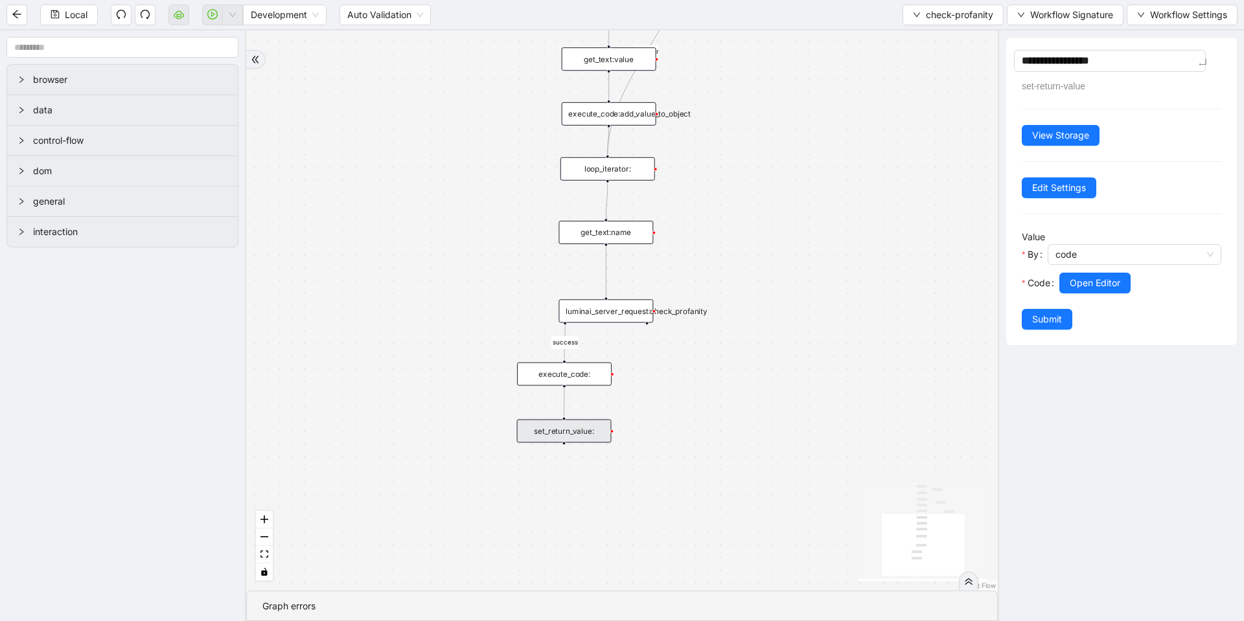
type textarea "**********"
click at [1043, 324] on button "Submit" at bounding box center [1047, 319] width 51 height 21
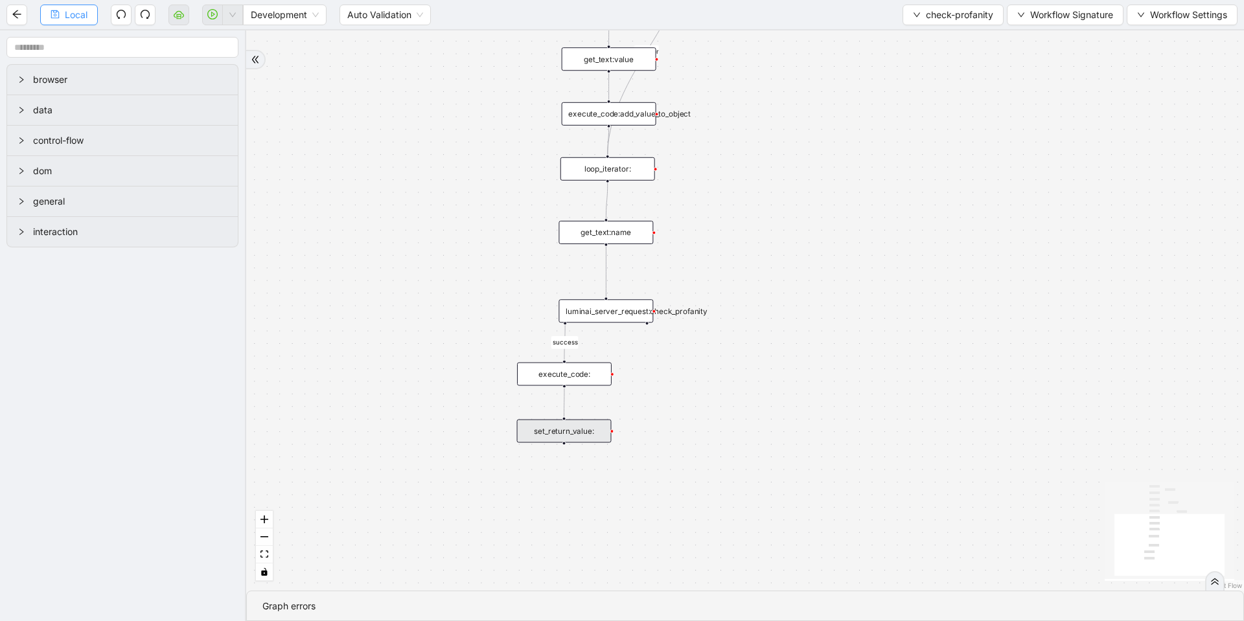
click at [65, 12] on span "Local" at bounding box center [76, 15] width 23 height 14
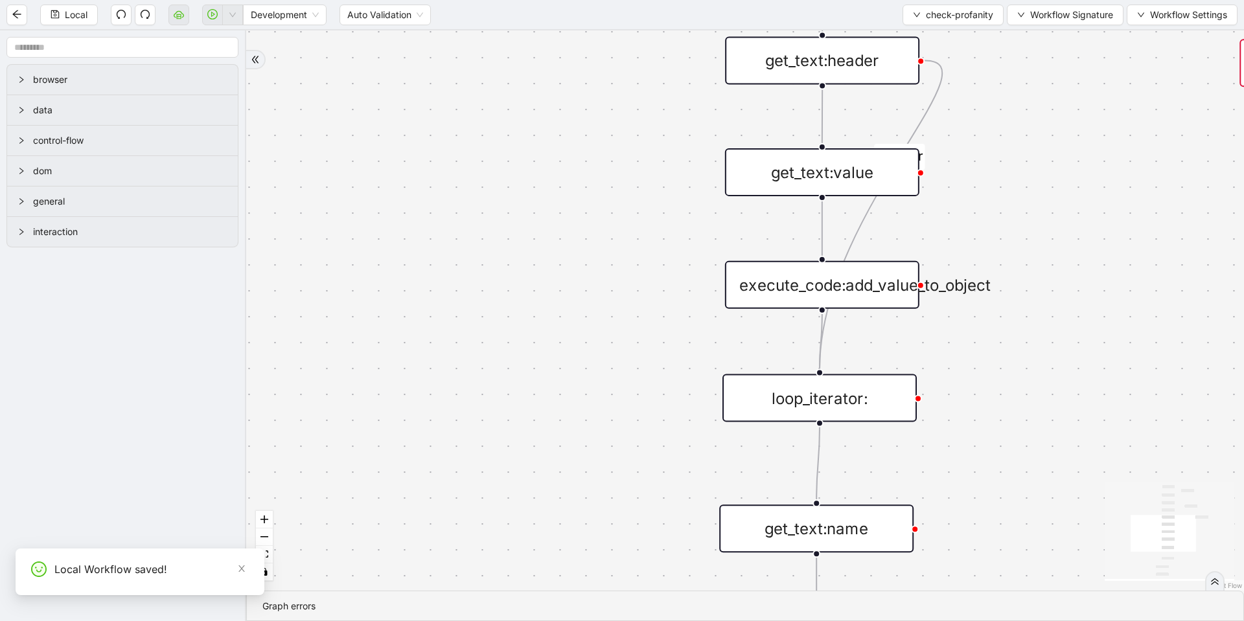
drag, startPoint x: 445, startPoint y: 161, endPoint x: 379, endPoint y: 533, distance: 377.8
click at [381, 537] on div "onError success trigger conditions:header_found loop_iterator: execute_code:ini…" at bounding box center [745, 310] width 998 height 561
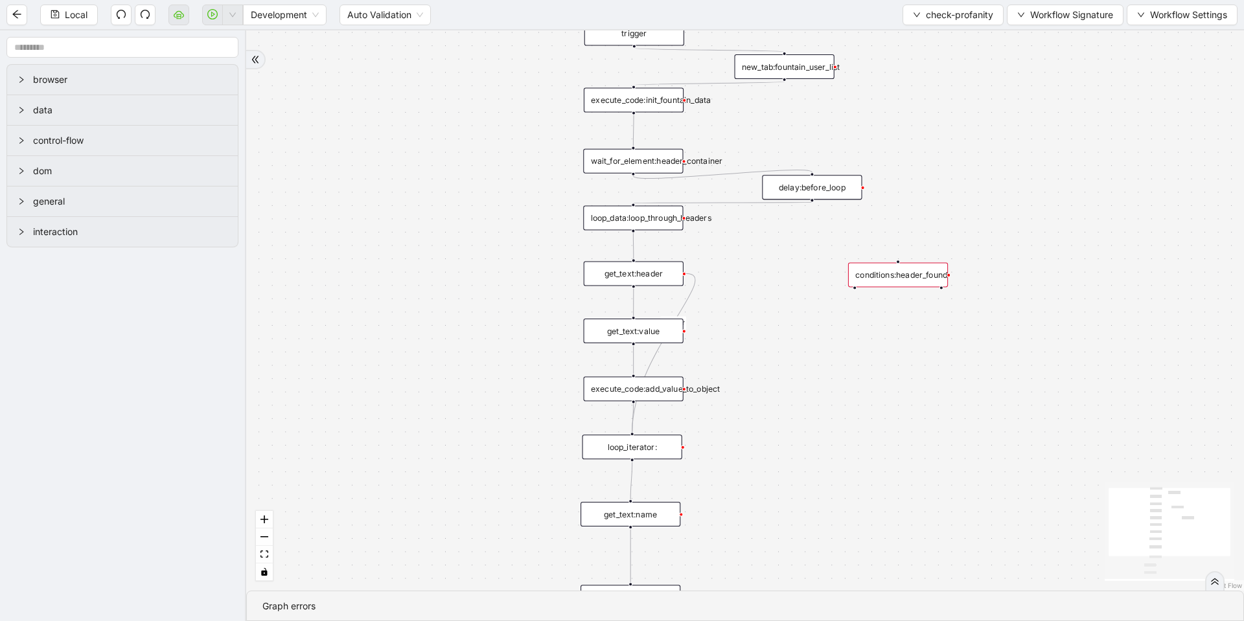
click at [917, 274] on div "conditions:header_found" at bounding box center [898, 274] width 100 height 25
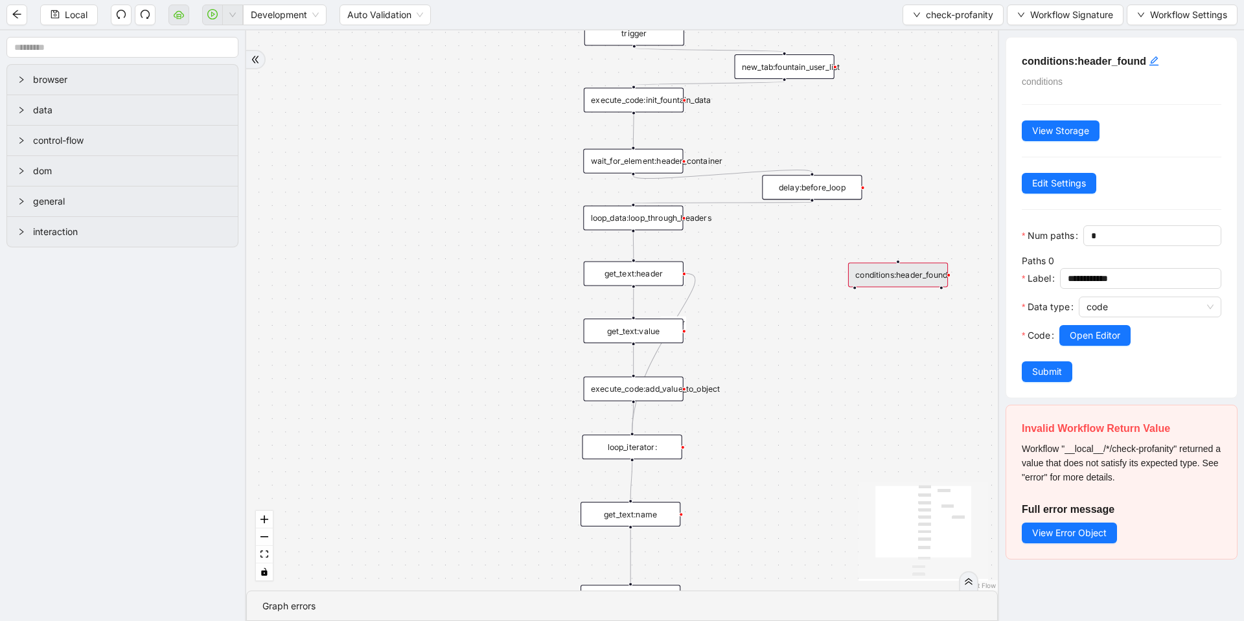
click at [892, 314] on div "onError success trigger conditions:header_found loop_iterator: execute_code:ini…" at bounding box center [622, 310] width 752 height 561
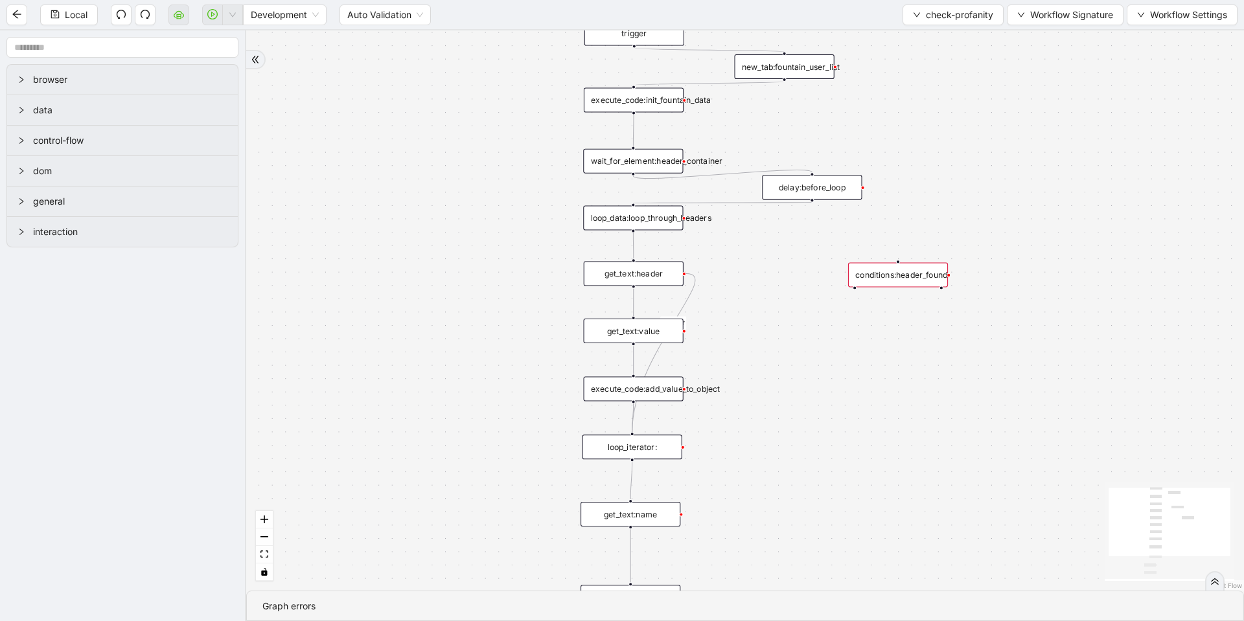
click at [898, 274] on div "conditions:header_found" at bounding box center [898, 274] width 100 height 25
click at [83, 23] on button "Local" at bounding box center [69, 15] width 58 height 21
click at [227, 30] on li "Run local workflow" at bounding box center [191, 40] width 95 height 21
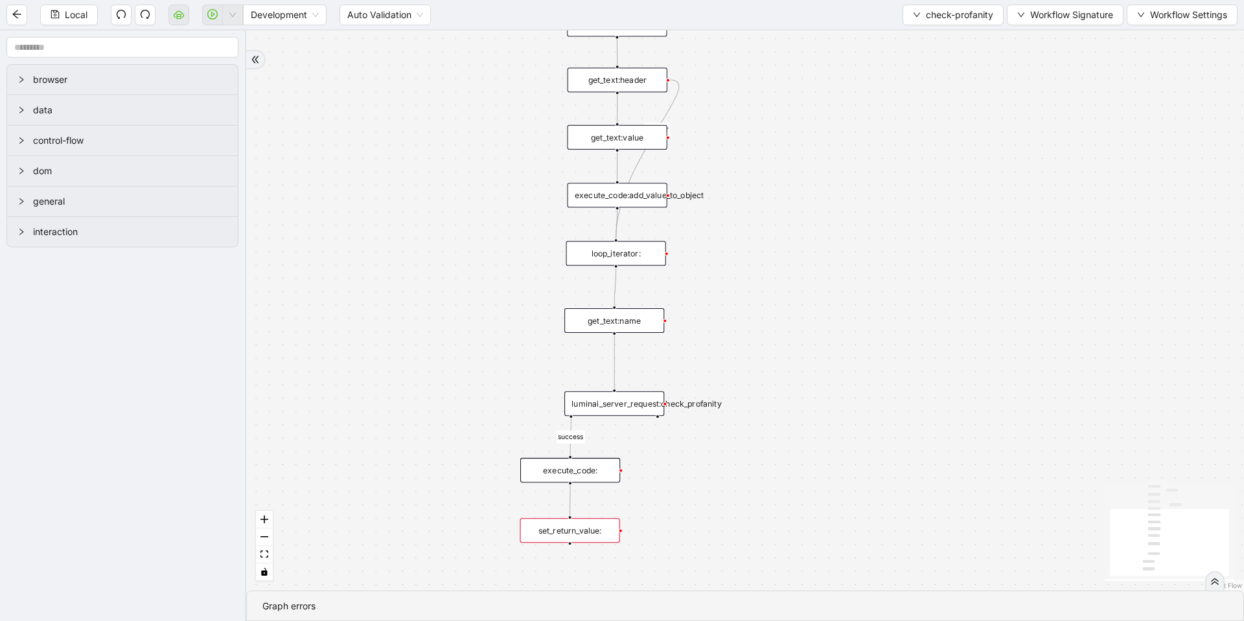
drag, startPoint x: 458, startPoint y: 376, endPoint x: 437, endPoint y: 204, distance: 173.0
click at [442, 181] on div "onError success trigger loop_iterator: execute_code:init_fountain_data set_retu…" at bounding box center [745, 310] width 998 height 561
click at [549, 522] on div "set_return_value:" at bounding box center [570, 530] width 100 height 25
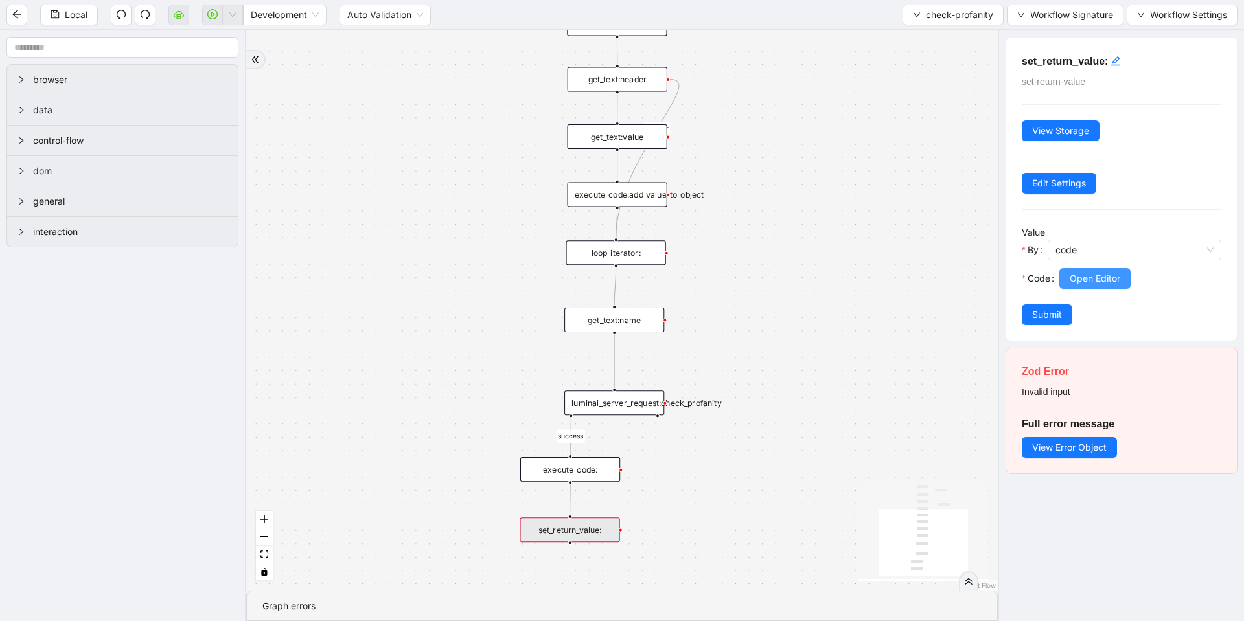
click at [1087, 274] on span "Open Editor" at bounding box center [1095, 279] width 51 height 14
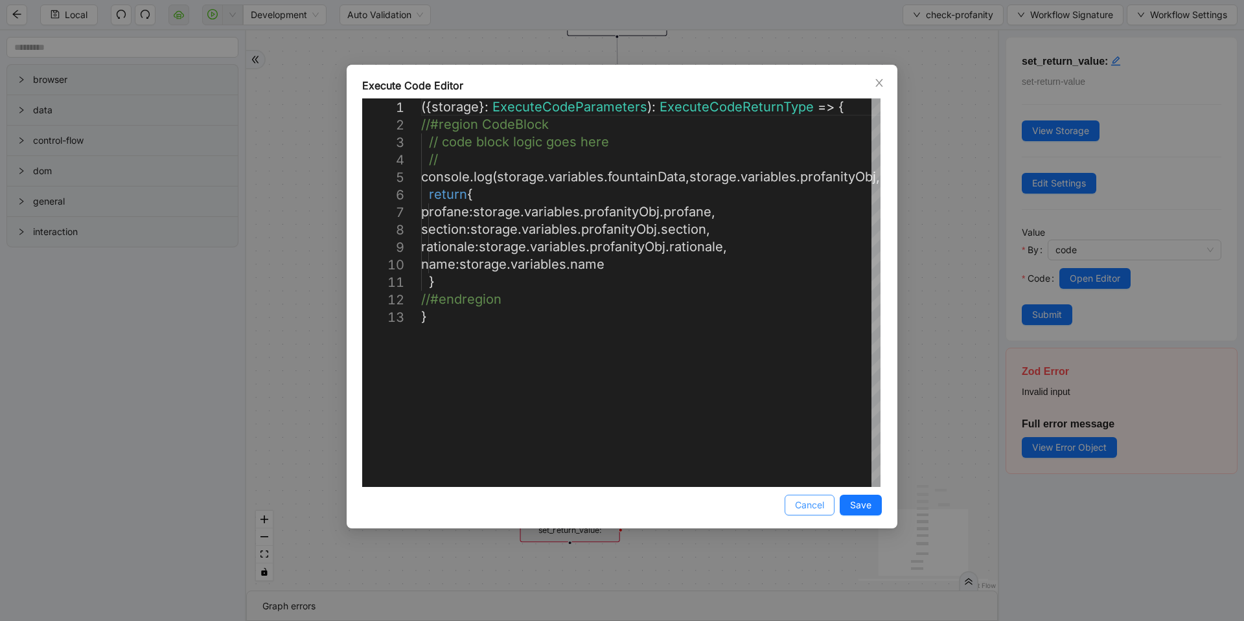
click at [808, 509] on span "Cancel" at bounding box center [809, 505] width 29 height 14
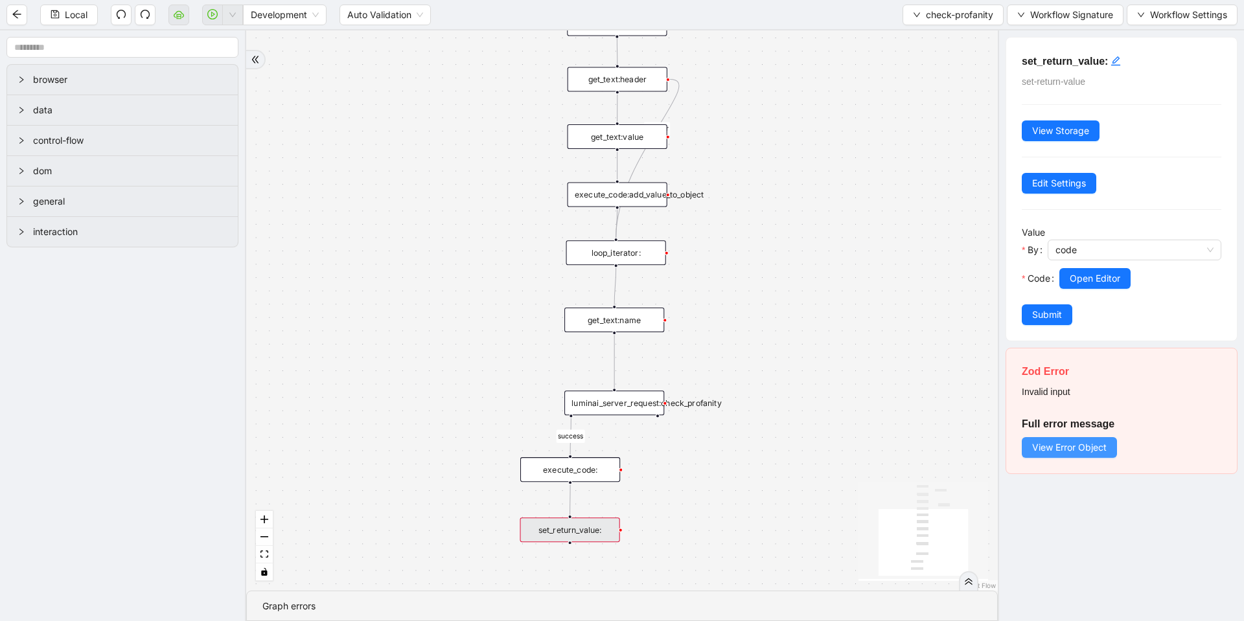
click at [1037, 444] on span "View Error Object" at bounding box center [1069, 448] width 75 height 14
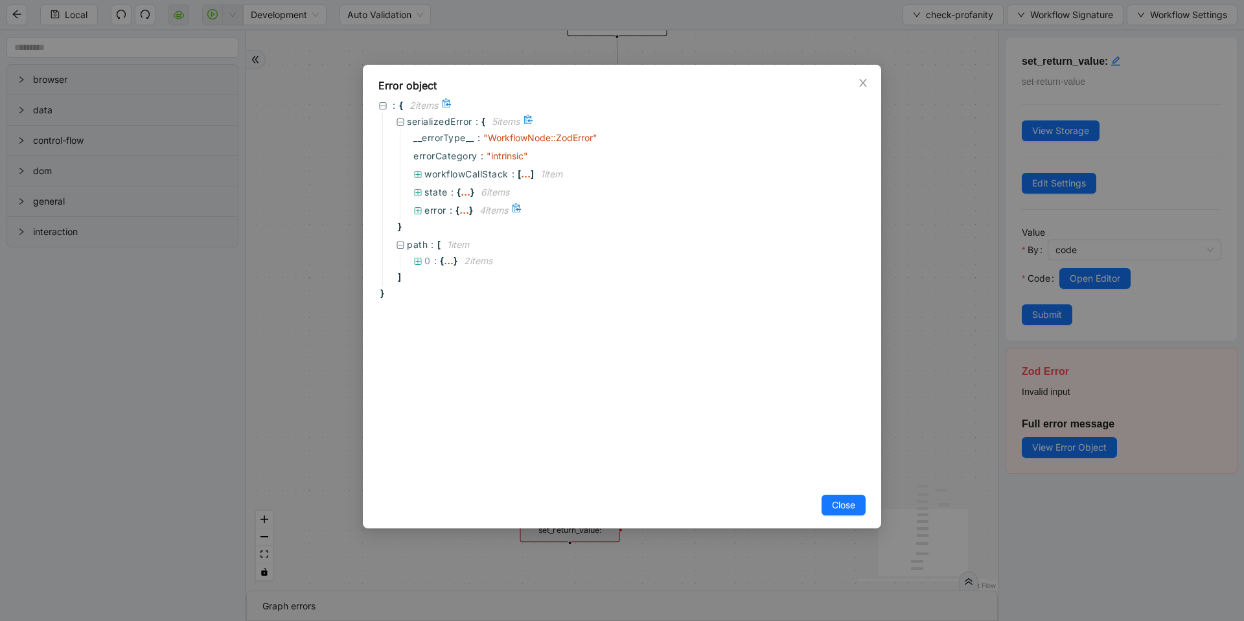
click at [463, 209] on div "..." at bounding box center [464, 210] width 10 height 6
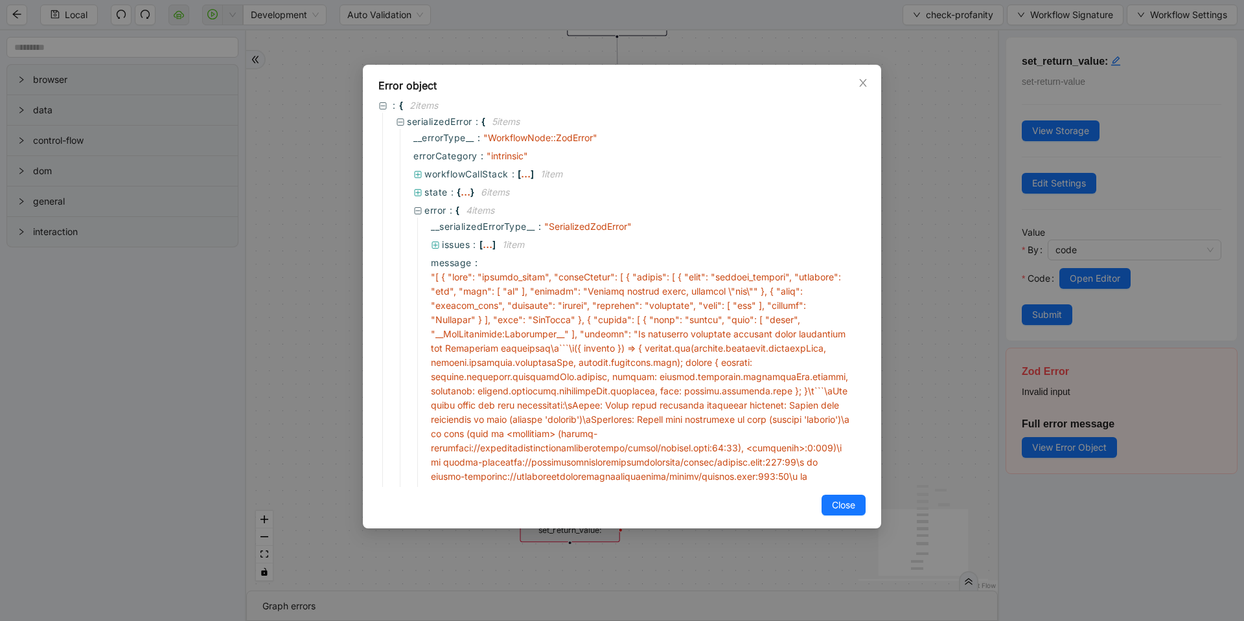
click at [908, 325] on div "Error object : { 2 item s serializedError : { 5 item s __errorType__ : " Workfl…" at bounding box center [622, 310] width 1244 height 621
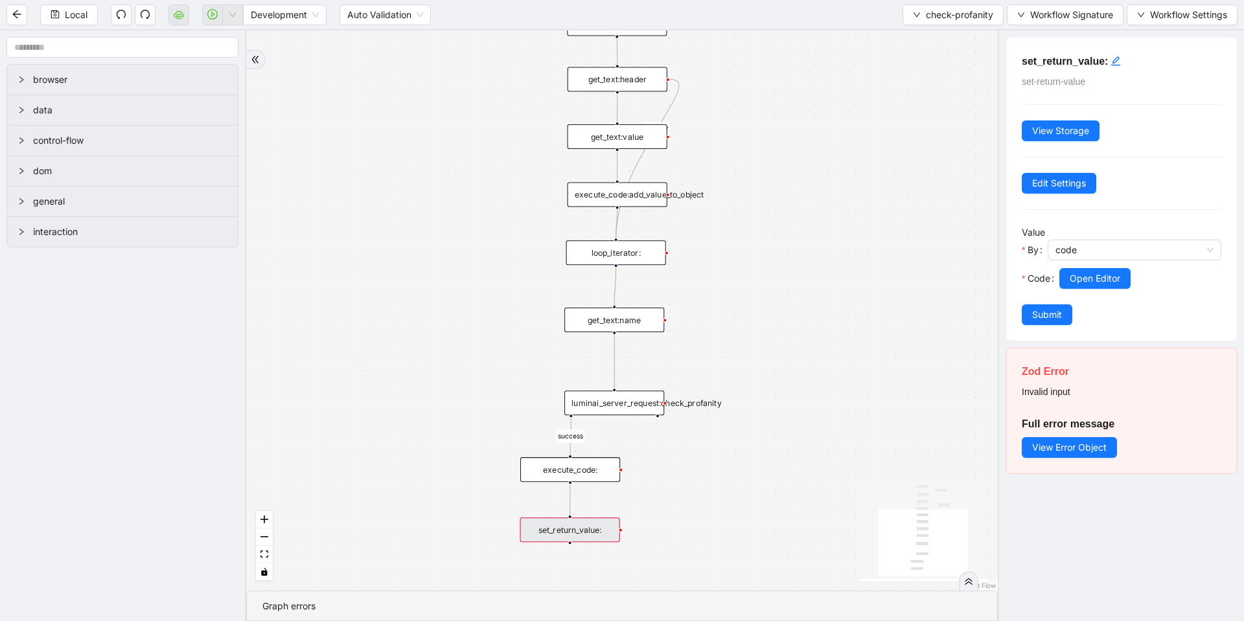
click at [601, 405] on div "luminai_server_request:check_profanity" at bounding box center [614, 403] width 100 height 25
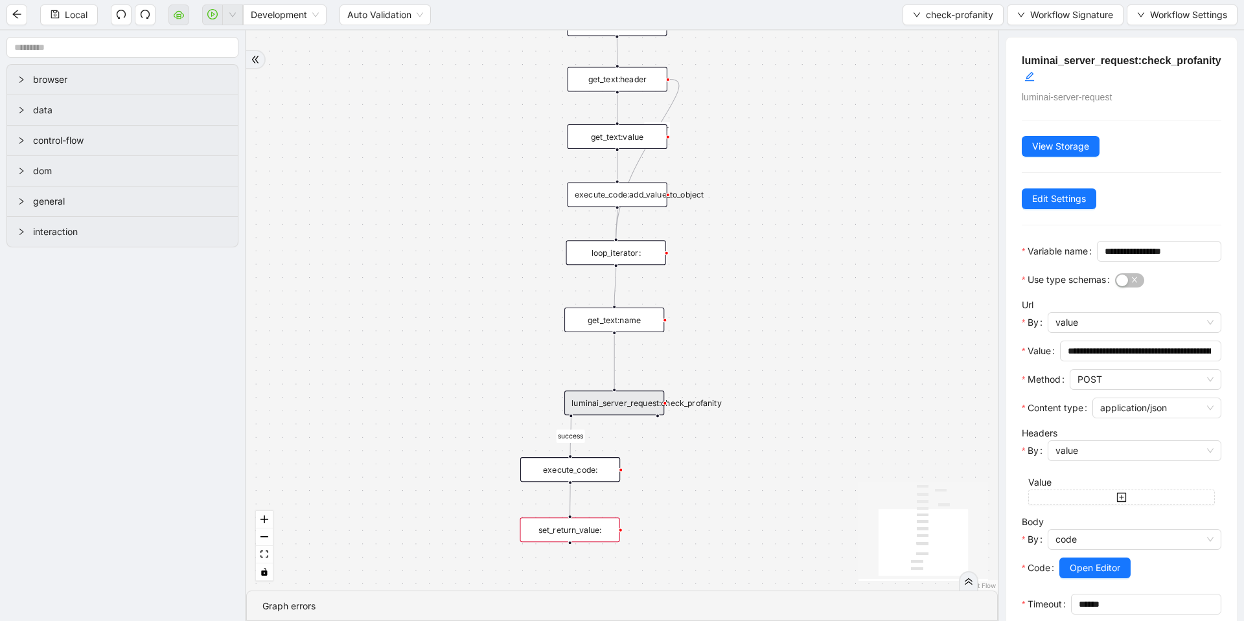
click at [578, 470] on div "execute_code:" at bounding box center [570, 469] width 100 height 25
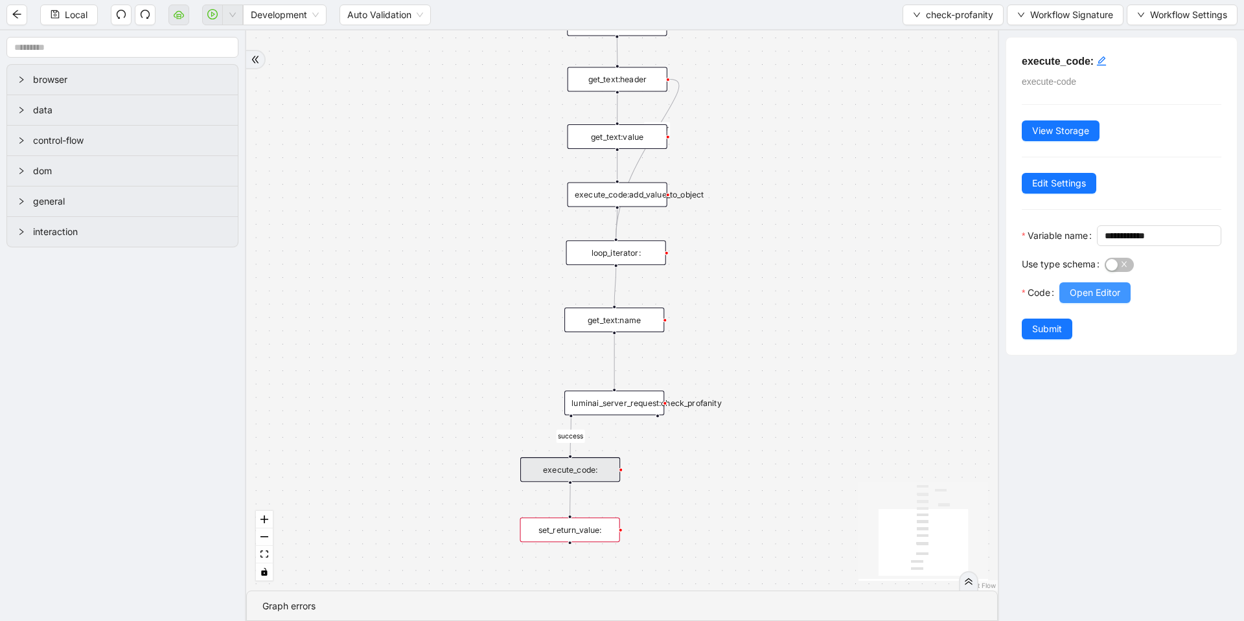
click at [1080, 300] on span "Open Editor" at bounding box center [1095, 293] width 51 height 14
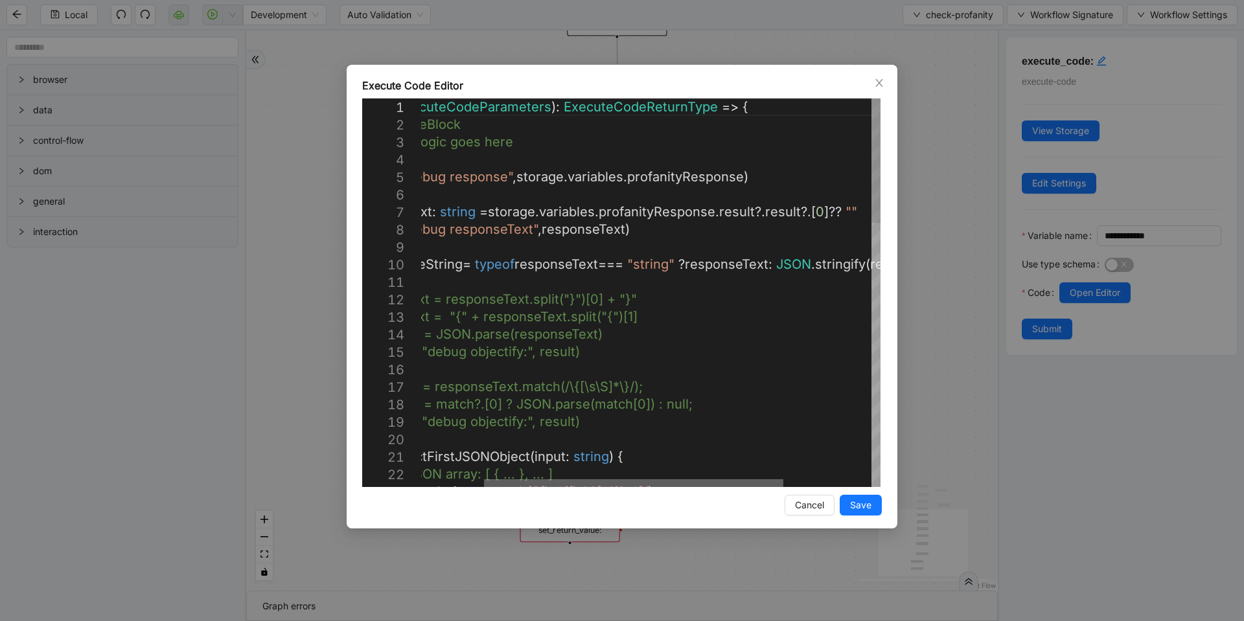
click at [698, 480] on div at bounding box center [633, 484] width 299 height 8
type textarea "**********"
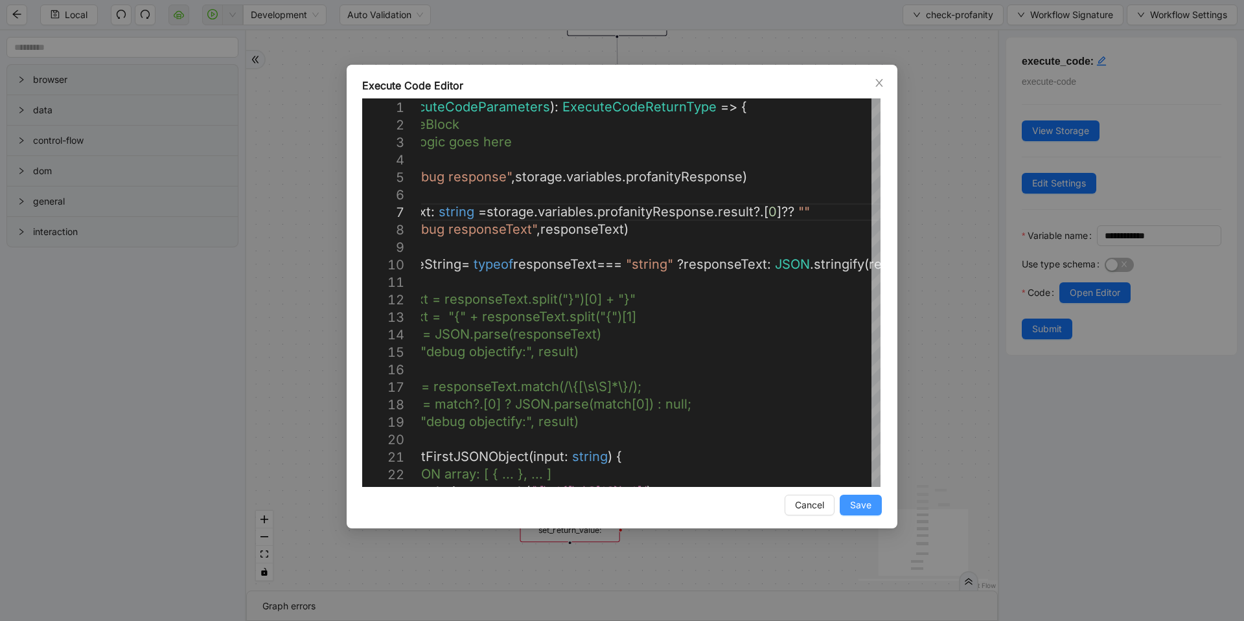
click at [870, 511] on span "Save" at bounding box center [860, 505] width 21 height 14
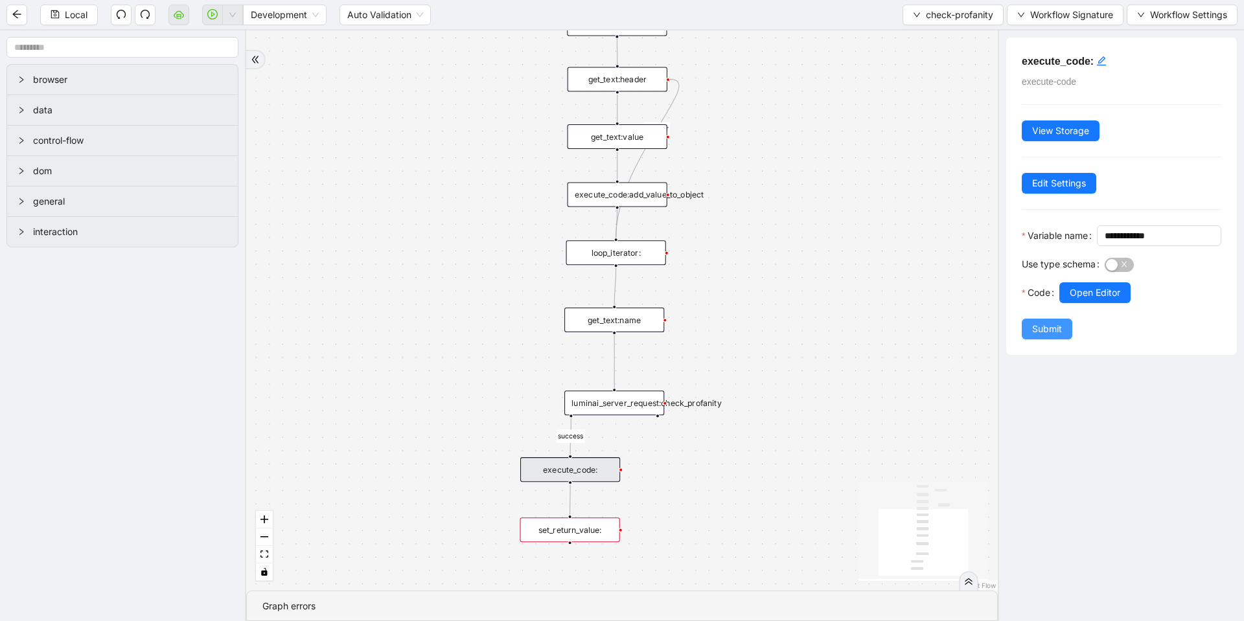
click at [1044, 340] on button "Submit" at bounding box center [1047, 329] width 51 height 21
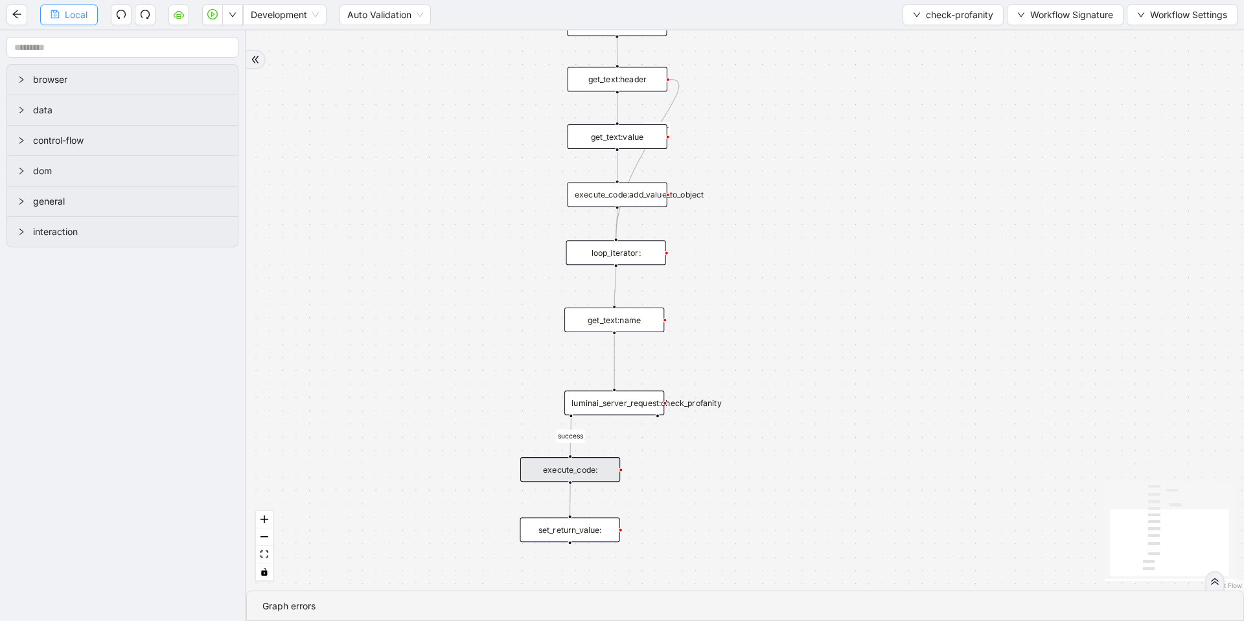
click at [65, 19] on span "Local" at bounding box center [76, 15] width 23 height 14
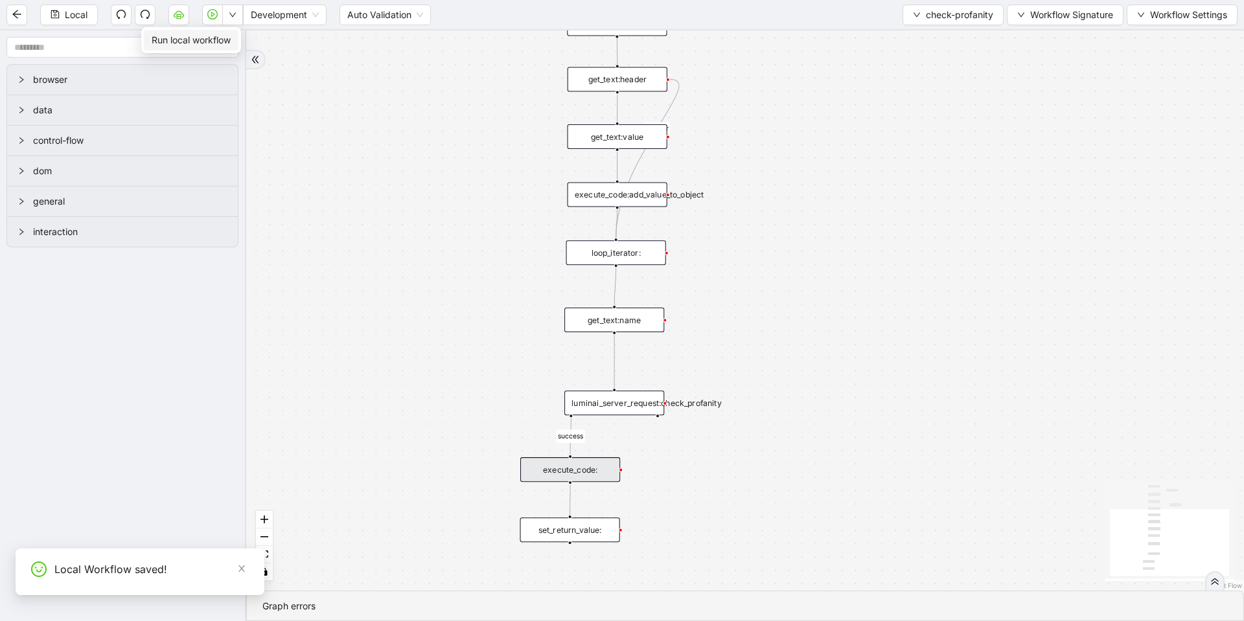
click at [219, 40] on span "Run local workflow" at bounding box center [191, 40] width 79 height 14
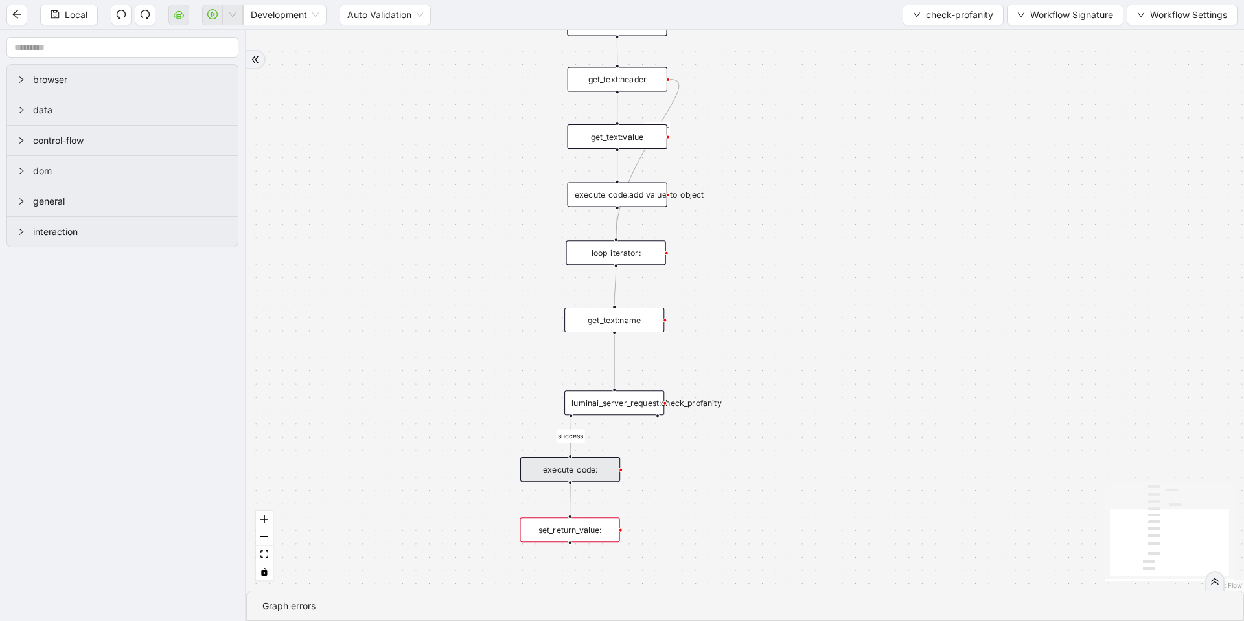
click at [618, 404] on div "luminai_server_request:check_profanity" at bounding box center [614, 403] width 100 height 25
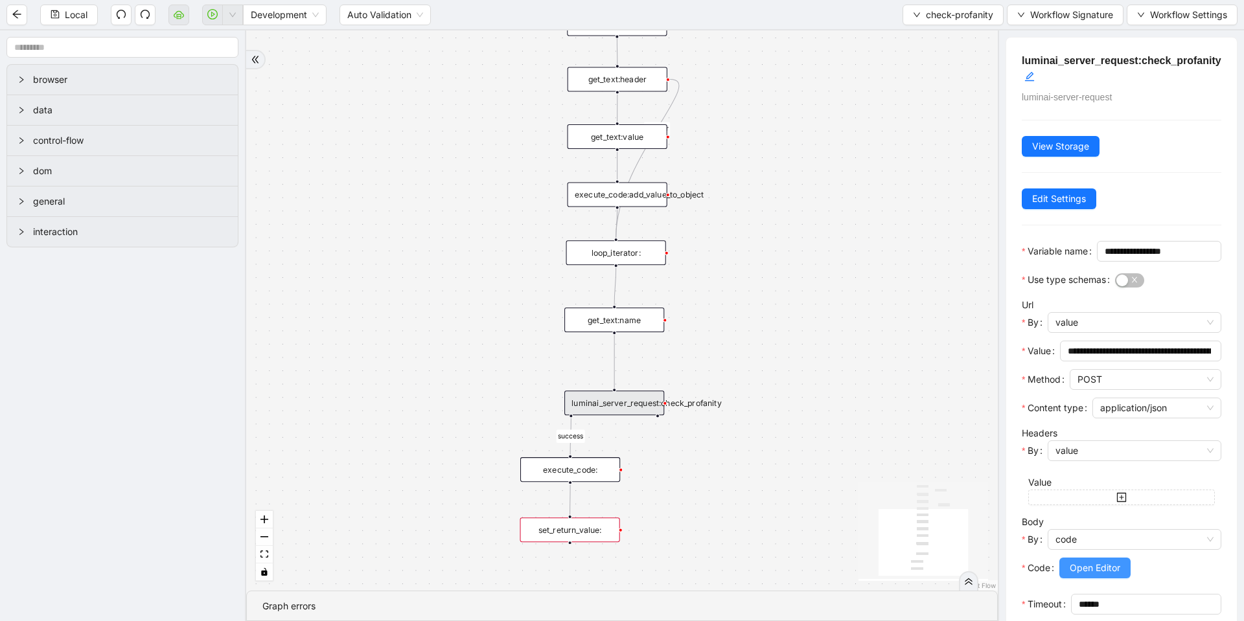
click at [1091, 579] on button "Open Editor" at bounding box center [1094, 568] width 71 height 21
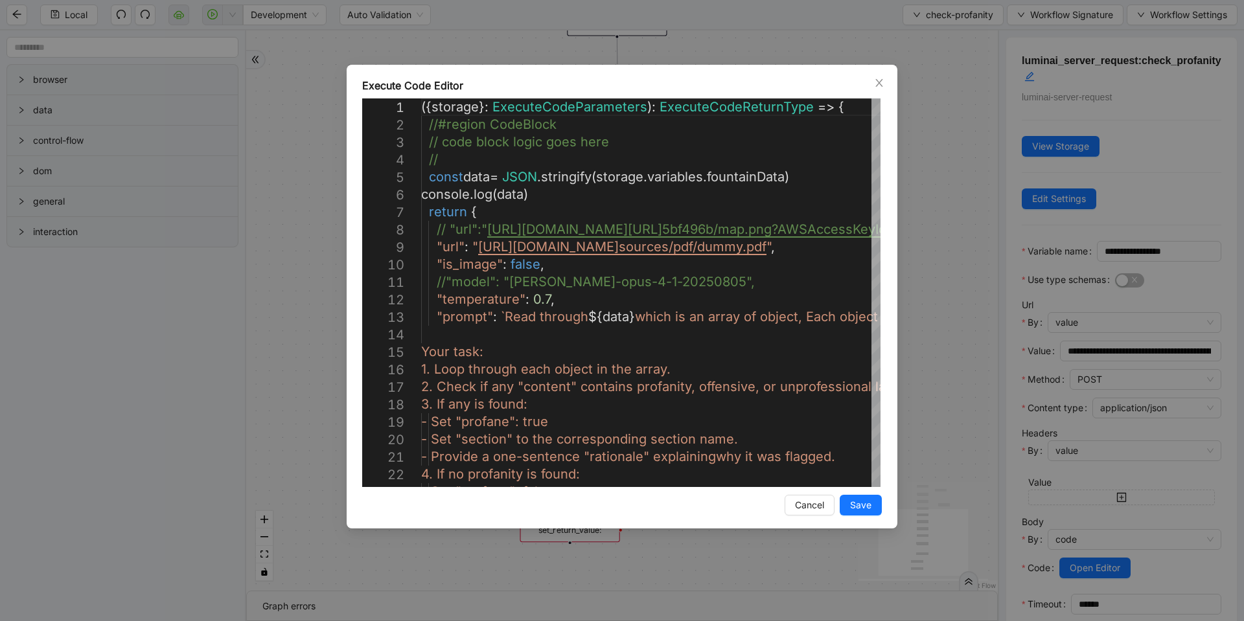
click at [984, 194] on div "Execute Code Editor 1 2 3 4 5 6 7 8 9 10 11 12 13 14 15 16 17 18 19 20 21 22 23…" at bounding box center [622, 310] width 1244 height 621
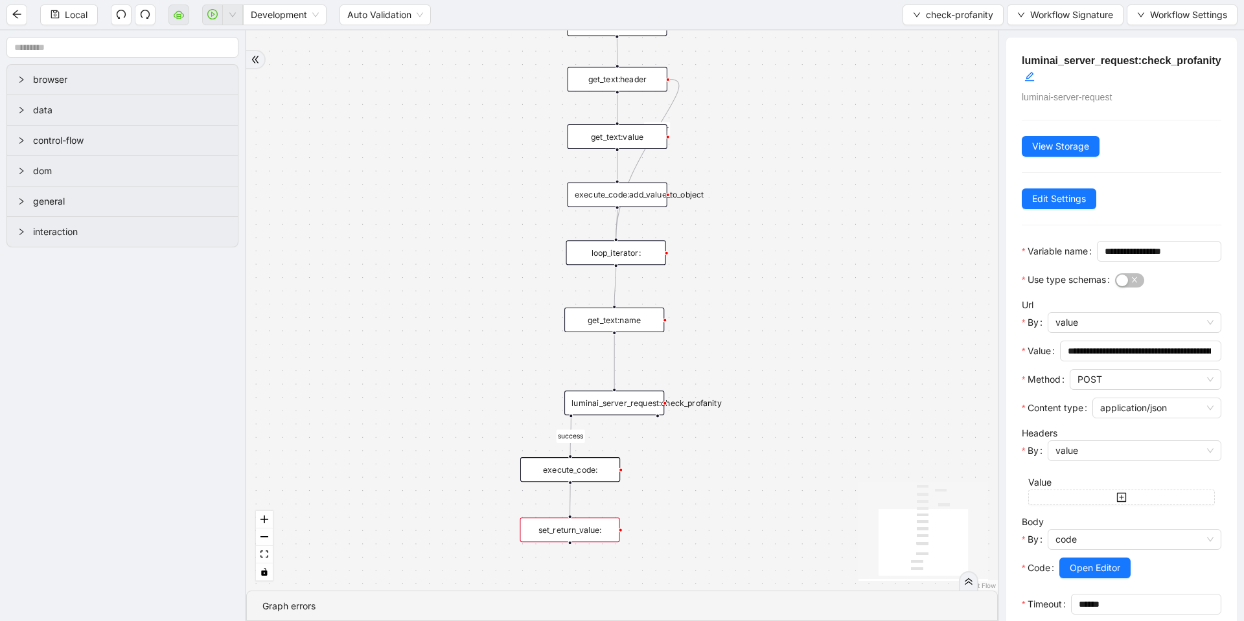
click at [563, 477] on div "execute_code:" at bounding box center [570, 469] width 100 height 25
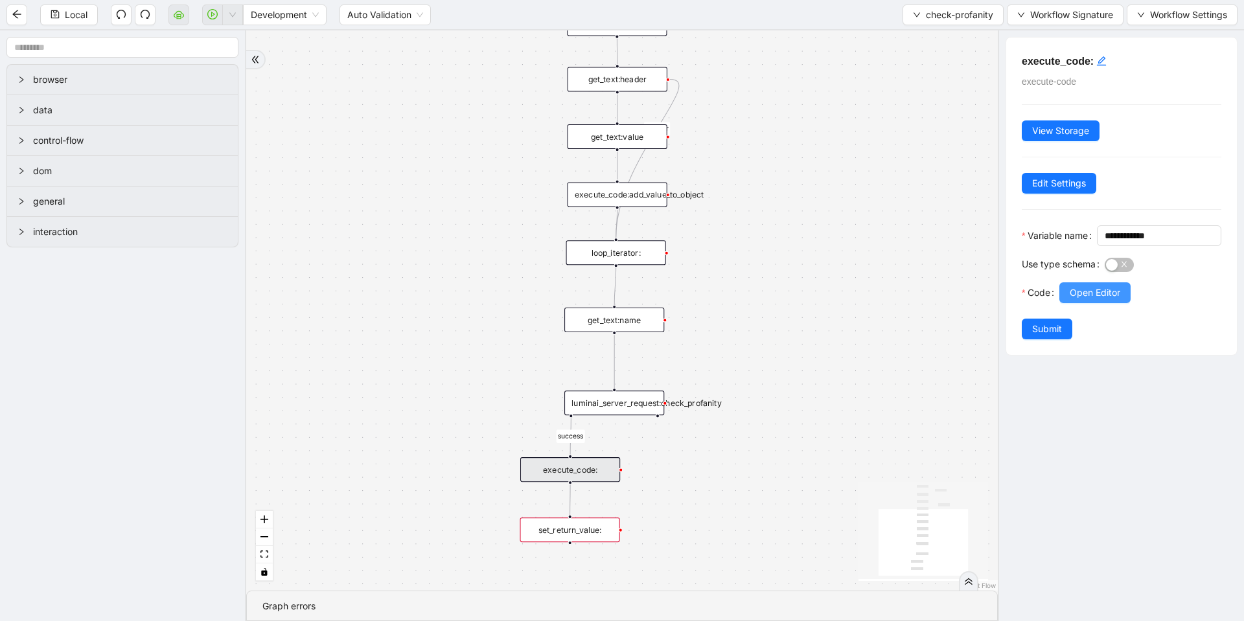
click at [1105, 303] on button "Open Editor" at bounding box center [1094, 293] width 71 height 21
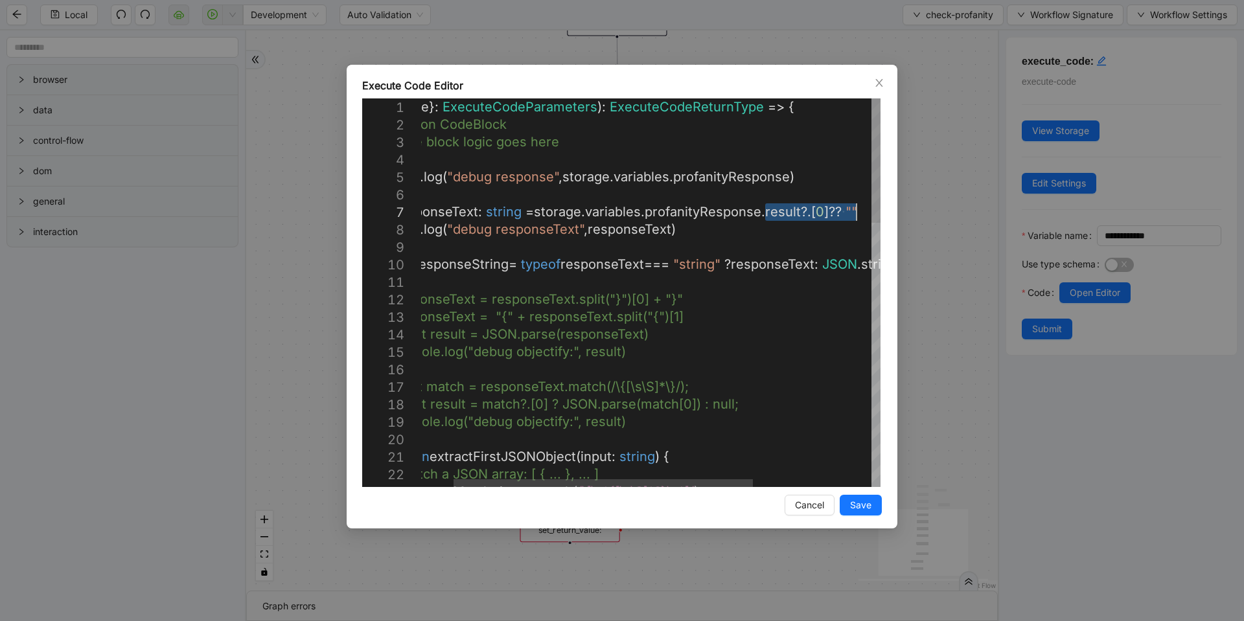
drag, startPoint x: 765, startPoint y: 209, endPoint x: 860, endPoint y: 203, distance: 94.8
paste textarea "**********"
type textarea "**********"
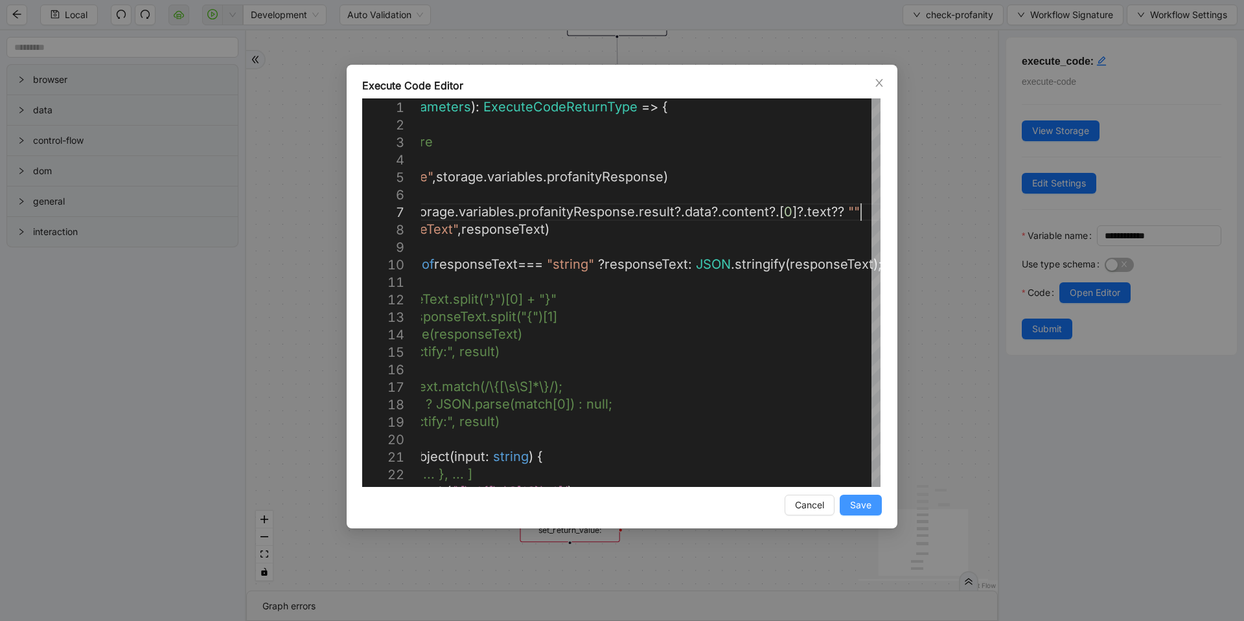
click at [853, 499] on span "Save" at bounding box center [860, 505] width 21 height 14
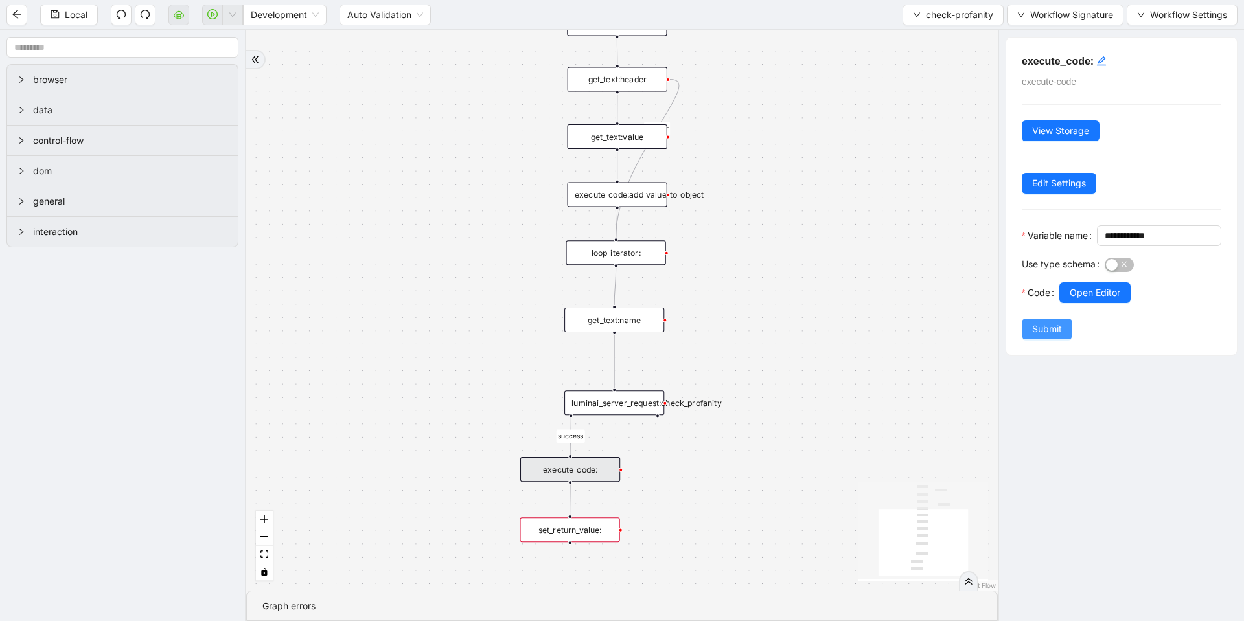
click at [1032, 336] on span "Submit" at bounding box center [1047, 329] width 30 height 14
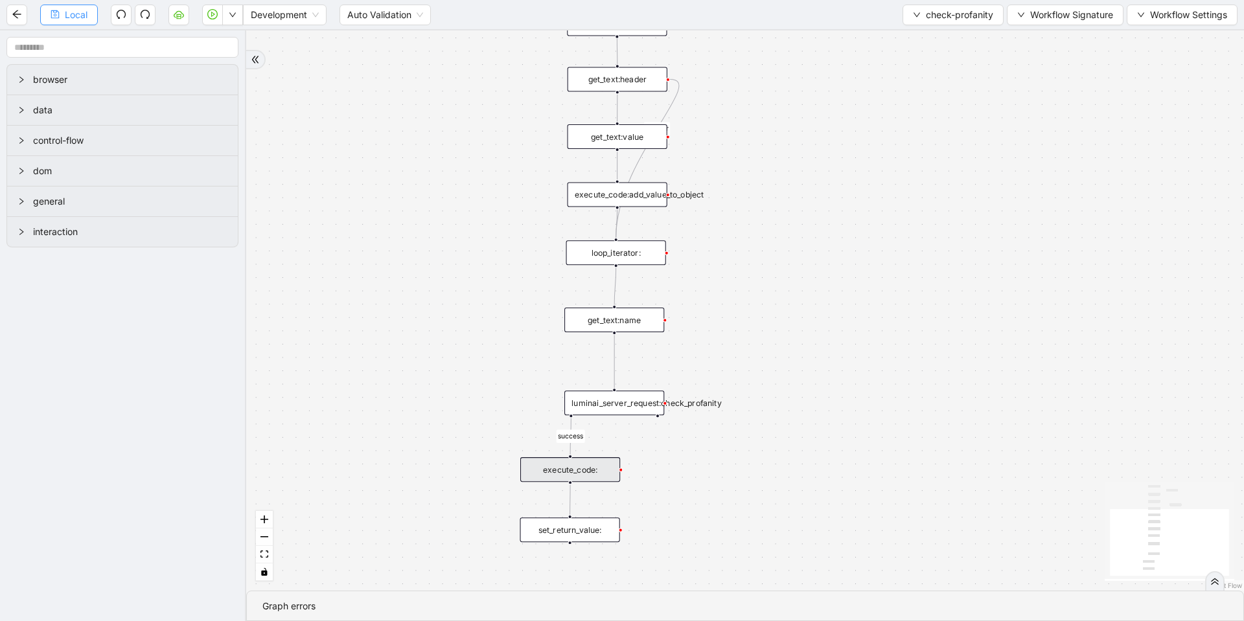
click at [58, 15] on icon "save" at bounding box center [55, 14] width 9 height 9
click at [70, 15] on span "Local" at bounding box center [76, 15] width 23 height 14
click at [225, 18] on button "button" at bounding box center [232, 15] width 21 height 21
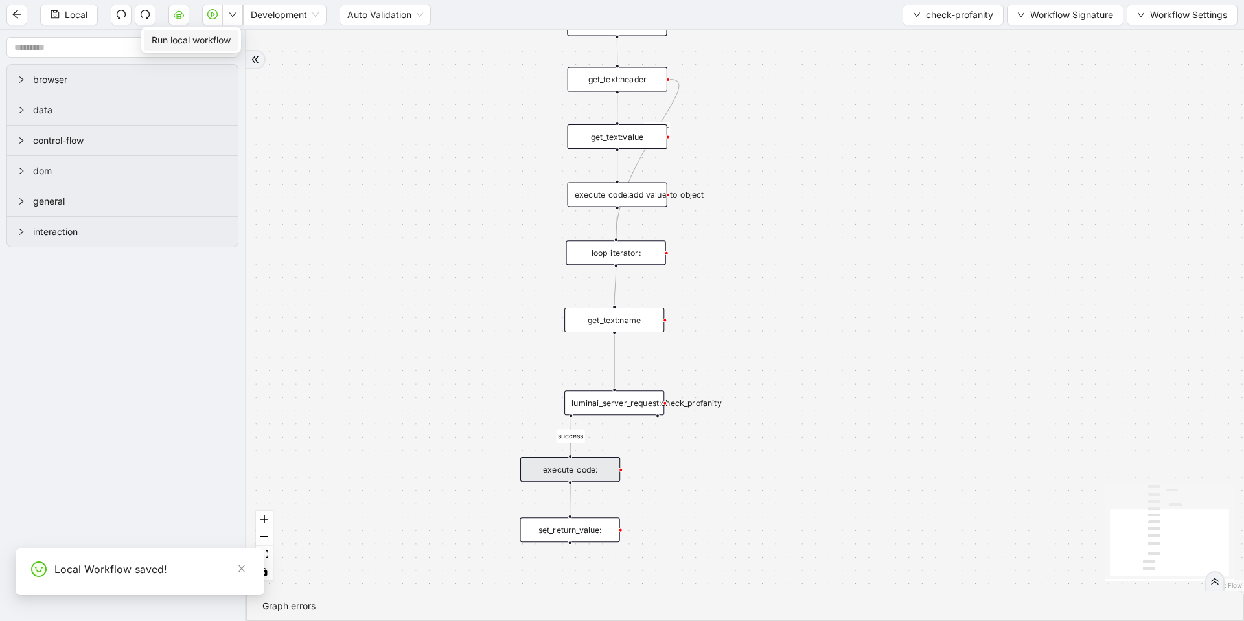
click at [214, 43] on span "Run local workflow" at bounding box center [191, 40] width 79 height 14
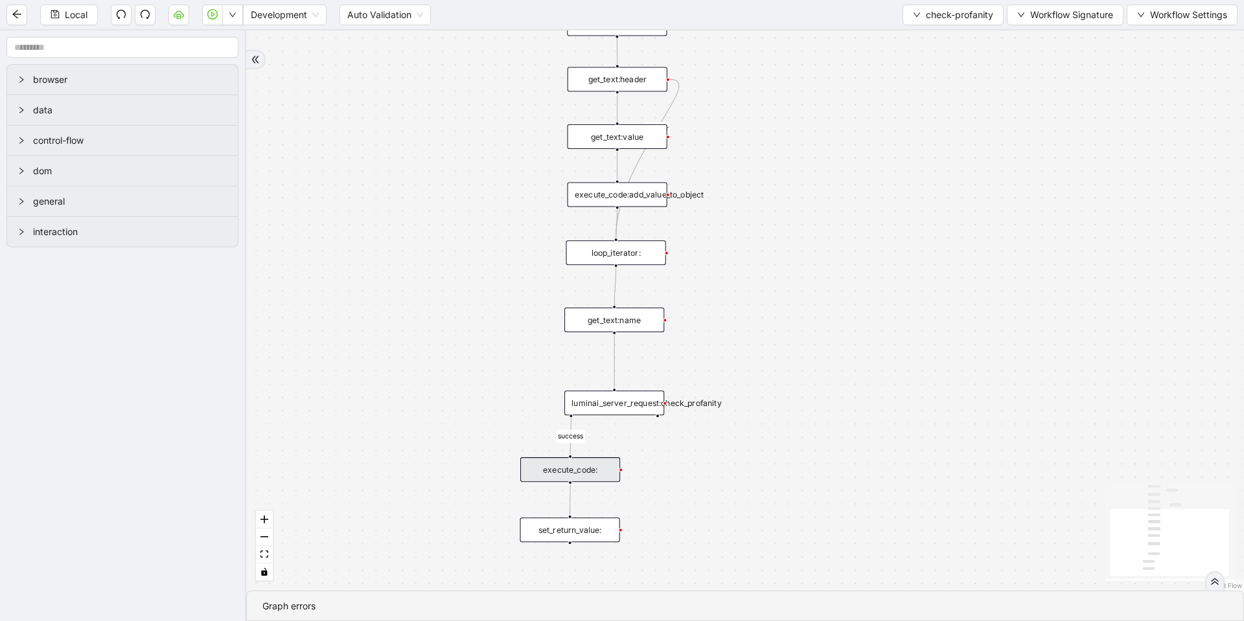
click at [564, 535] on div "set_return_value:" at bounding box center [570, 530] width 100 height 25
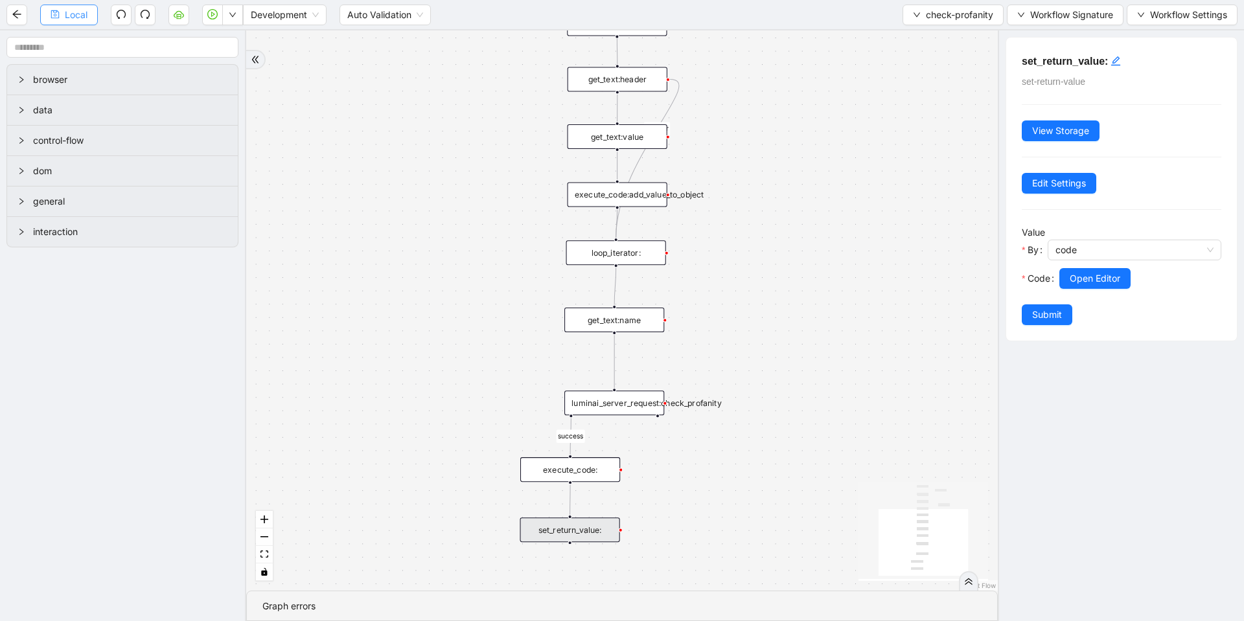
click at [69, 22] on button "Local" at bounding box center [69, 15] width 58 height 21
click at [982, 17] on span "check-profanity" at bounding box center [959, 15] width 67 height 14
click at [1024, 21] on button "Workflow Signature" at bounding box center [1065, 15] width 117 height 21
click at [1028, 101] on span "Defaults" at bounding box center [1063, 102] width 87 height 14
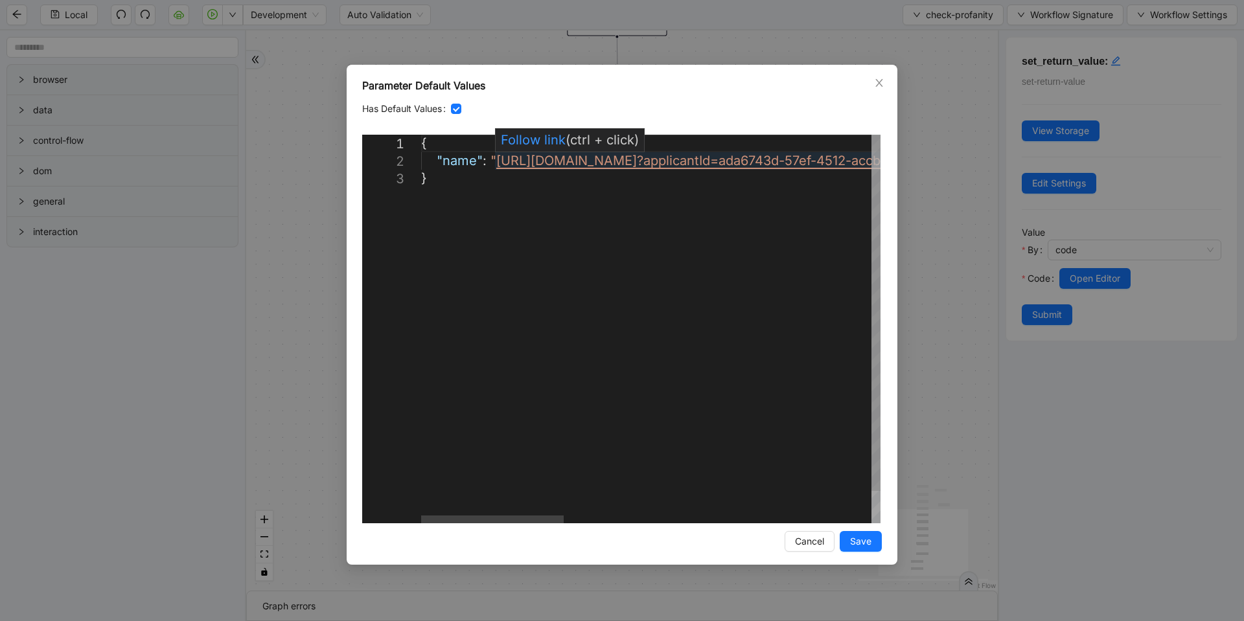
click at [496, 165] on div "{ "name" : " https://app.fountain.com/modern-health/applicants? applicantId=ada…" at bounding box center [1144, 347] width 1446 height 424
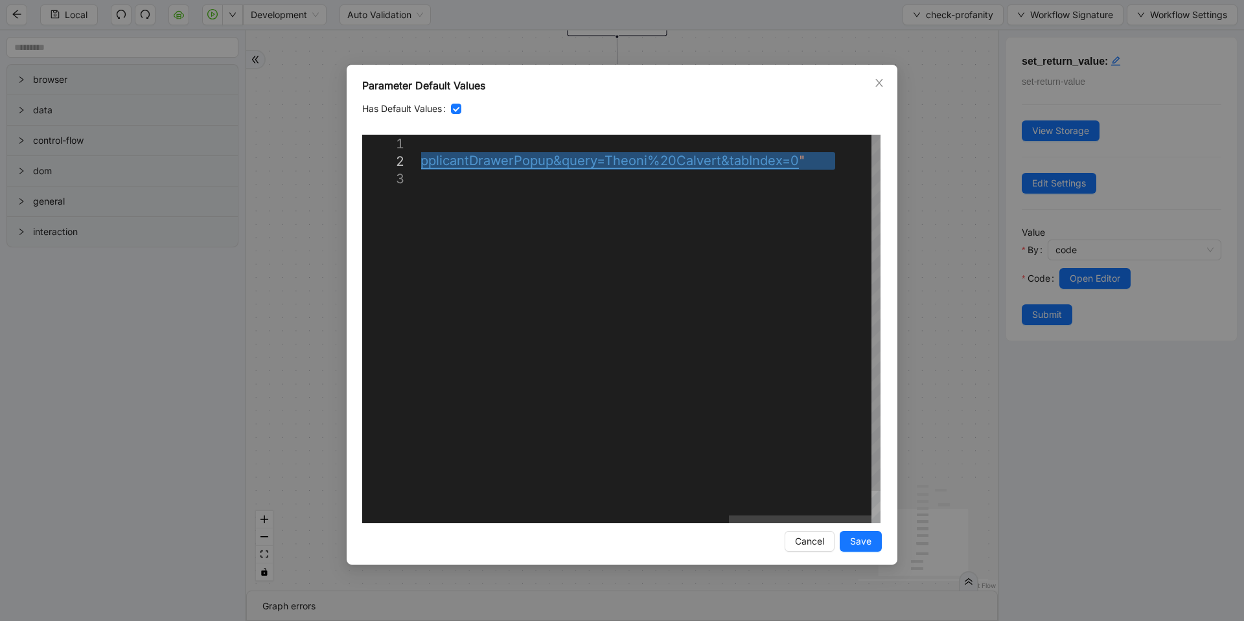
paste textarea "Editor content;Press Alt+F1 for Accessibility Options."
type textarea "**********"
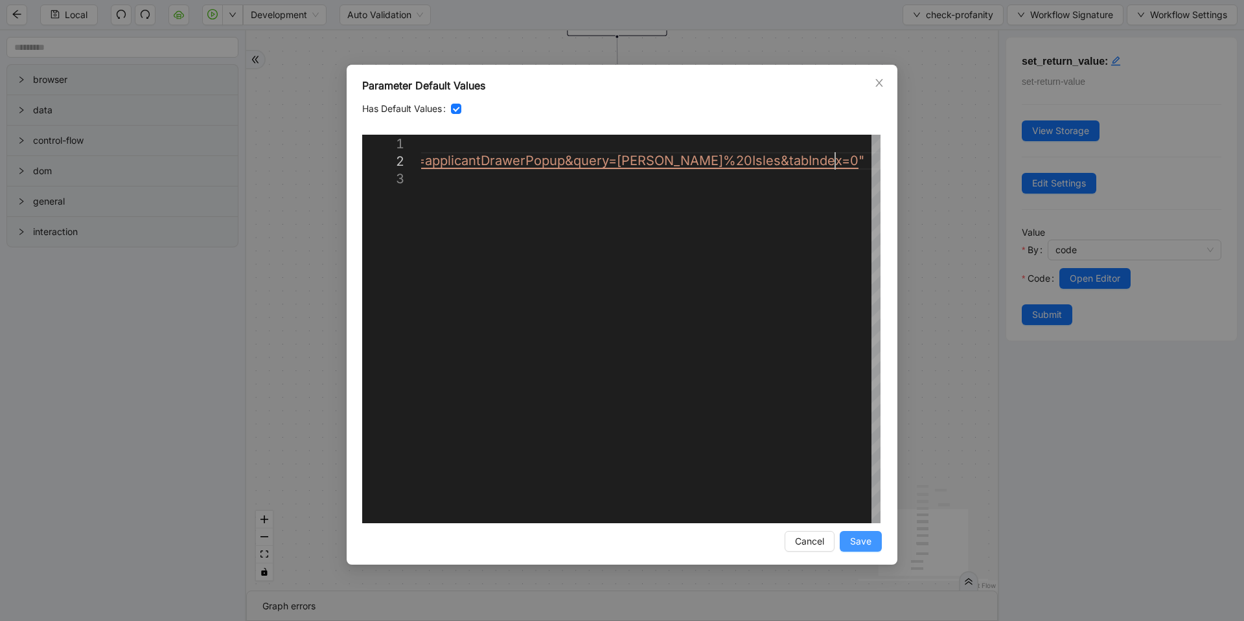
click at [855, 537] on span "Save" at bounding box center [860, 542] width 21 height 14
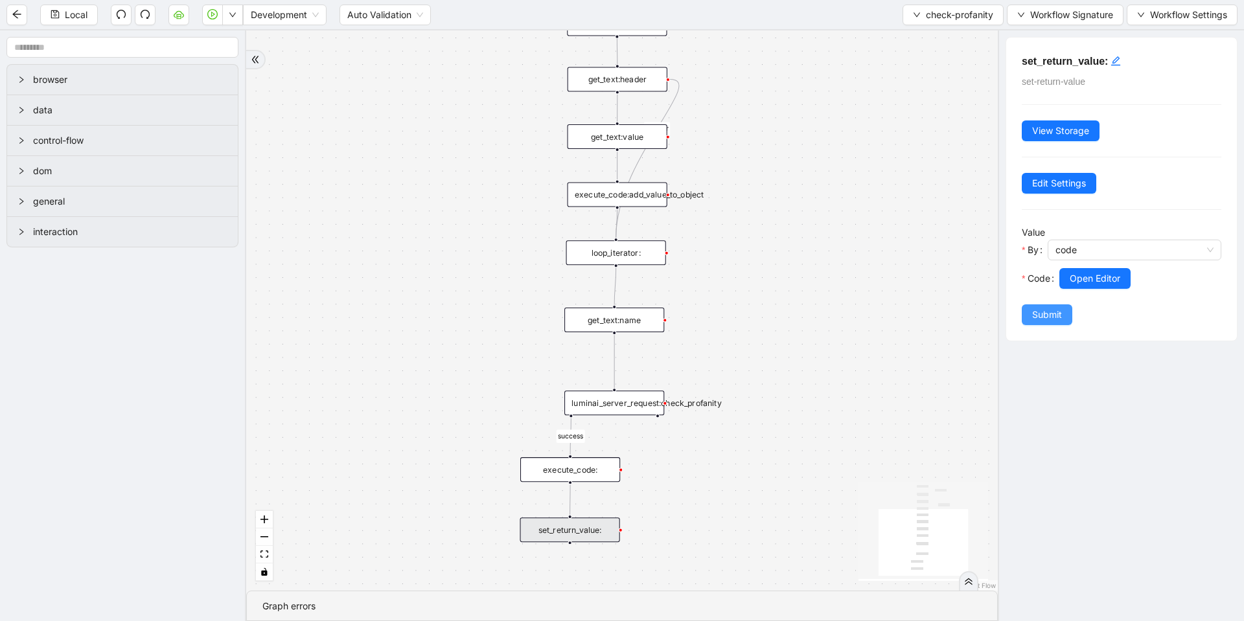
click at [1038, 308] on span "Submit" at bounding box center [1047, 315] width 30 height 14
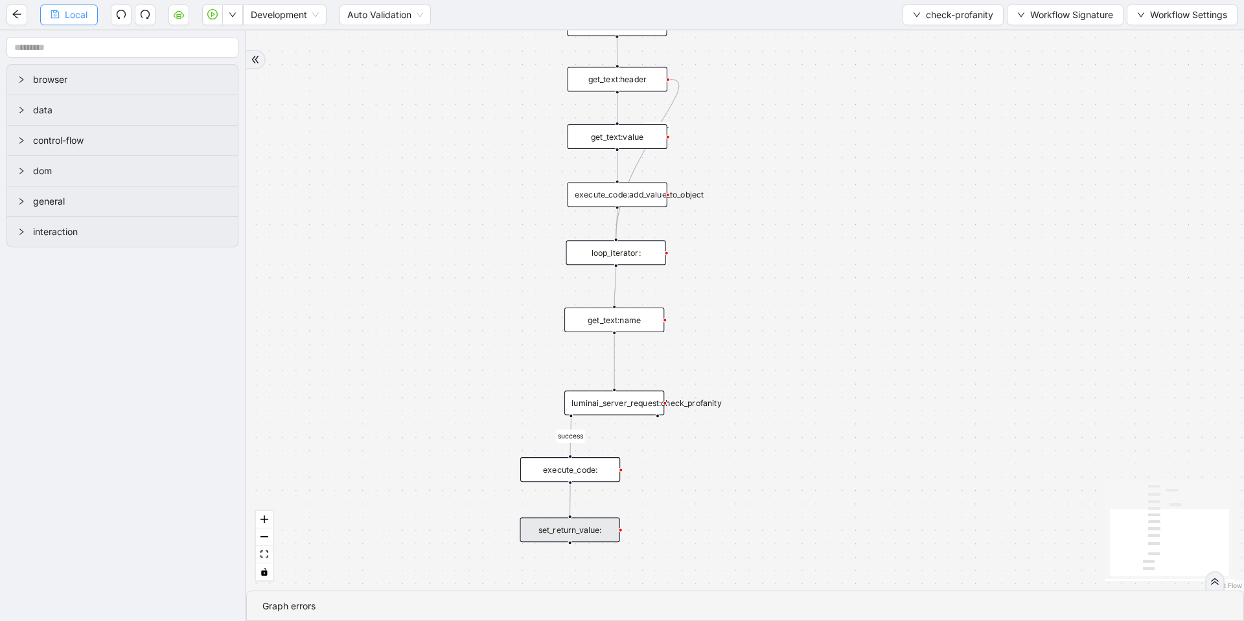
click at [79, 18] on span "Local" at bounding box center [76, 15] width 23 height 14
click at [218, 38] on span "Run local workflow" at bounding box center [191, 40] width 79 height 14
click at [577, 538] on div "set_return_value:" at bounding box center [570, 530] width 100 height 25
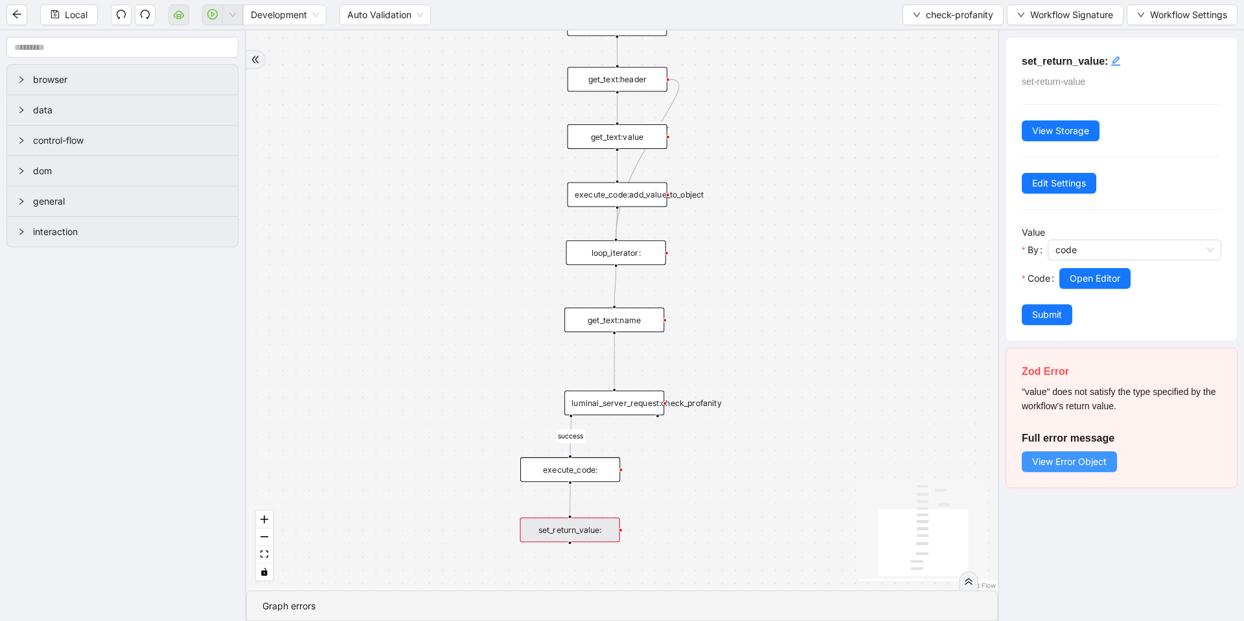
click at [1091, 459] on span "View Error Object" at bounding box center [1069, 462] width 75 height 14
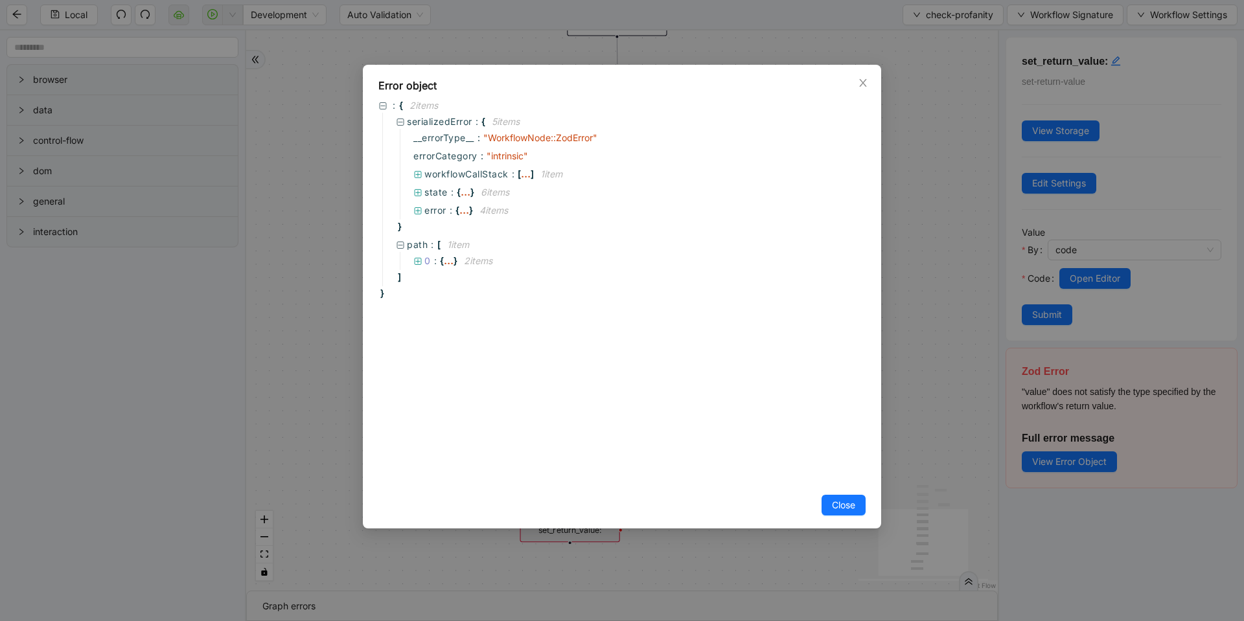
click at [923, 387] on div "Error object : { 2 item s serializedError : { 5 item s __errorType__ : " Workfl…" at bounding box center [622, 310] width 1244 height 621
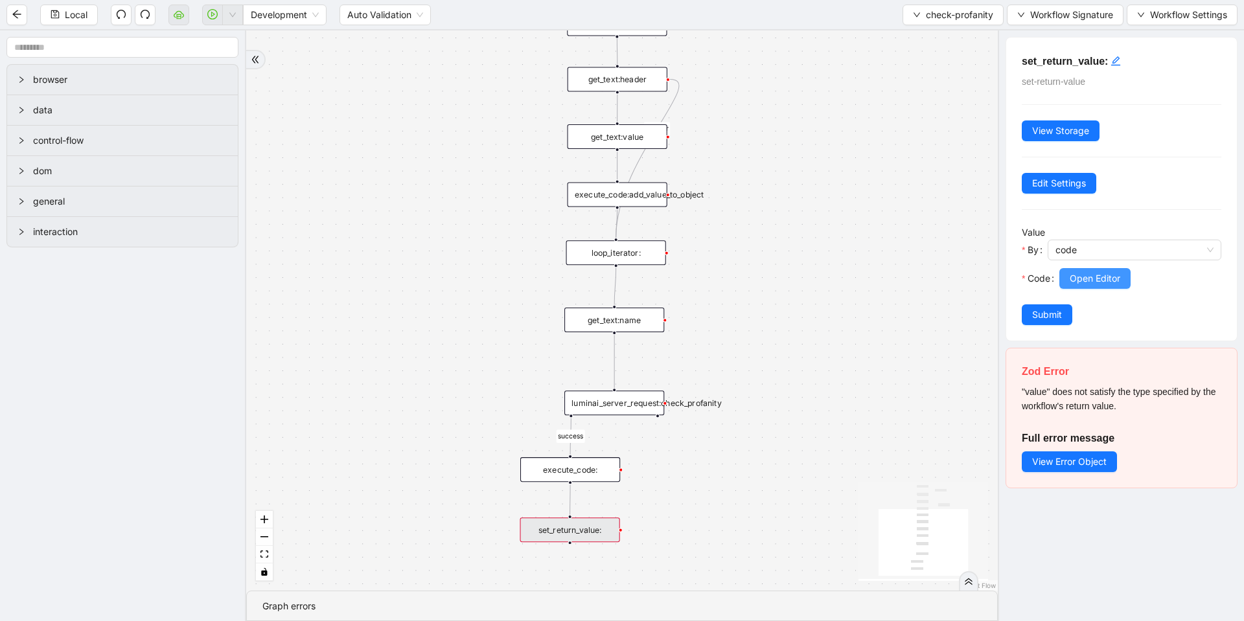
click at [1089, 272] on span "Open Editor" at bounding box center [1095, 279] width 51 height 14
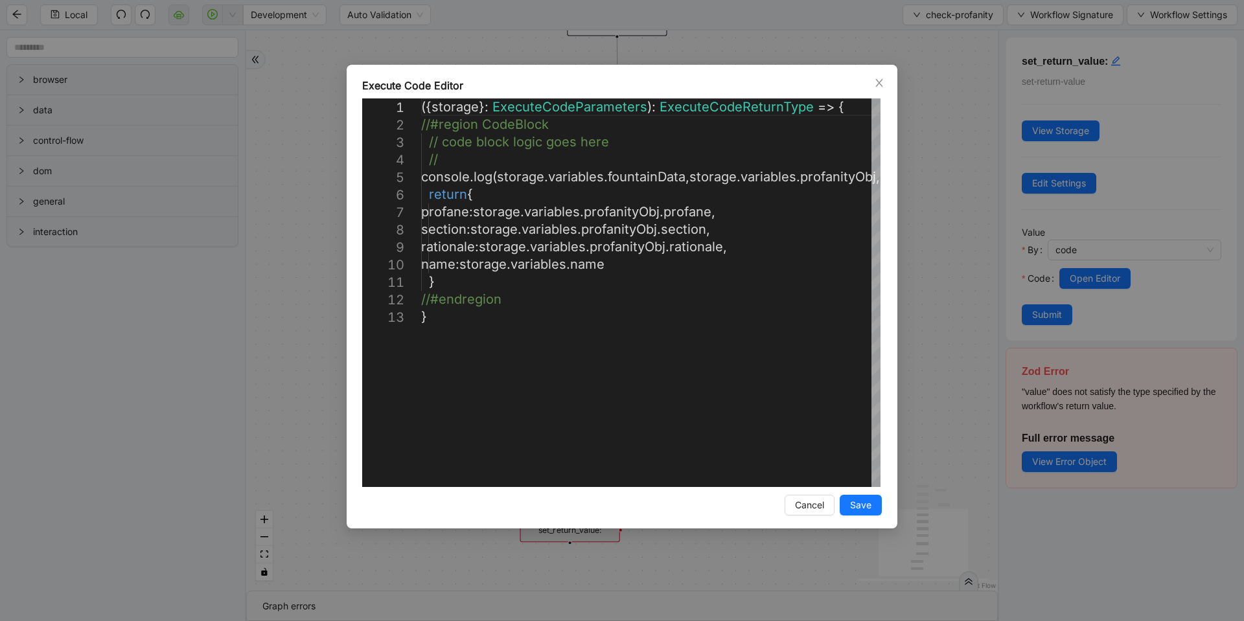
click at [916, 273] on div "Execute Code Editor 1 2 3 4 5 6 7 8 9 10 11 12 13 ({ storage }: ExecuteCodePara…" at bounding box center [622, 310] width 1244 height 621
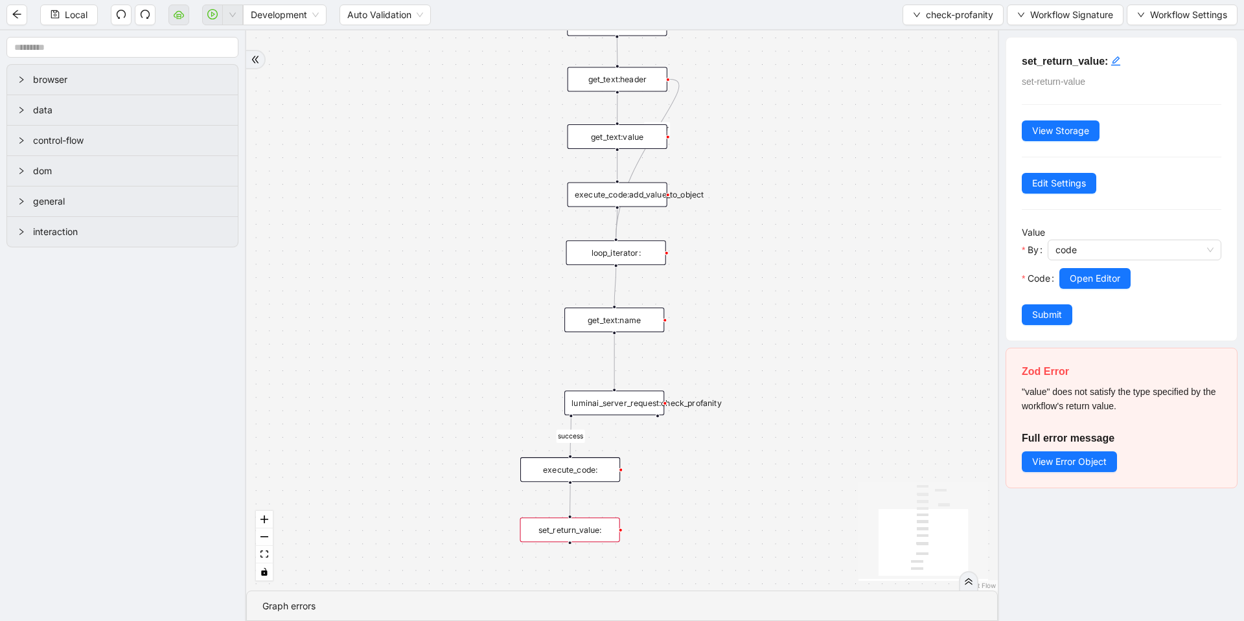
click at [559, 468] on div "execute_code:" at bounding box center [570, 469] width 100 height 25
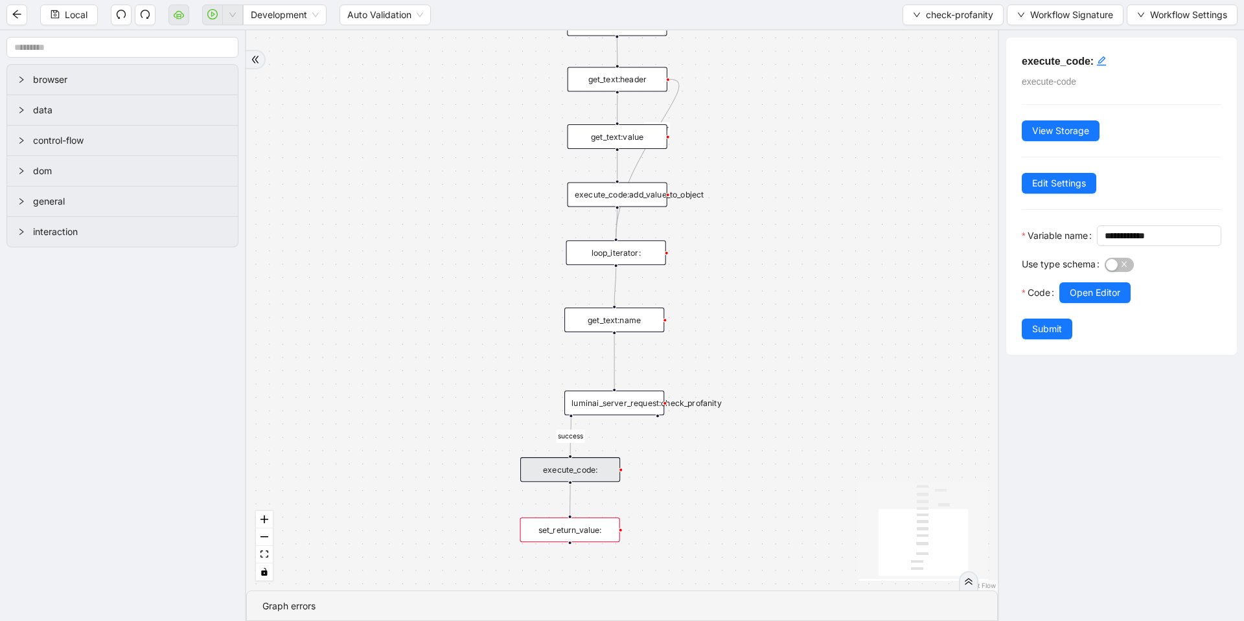
click at [643, 406] on div "luminai_server_request:check_profanity" at bounding box center [614, 403] width 100 height 25
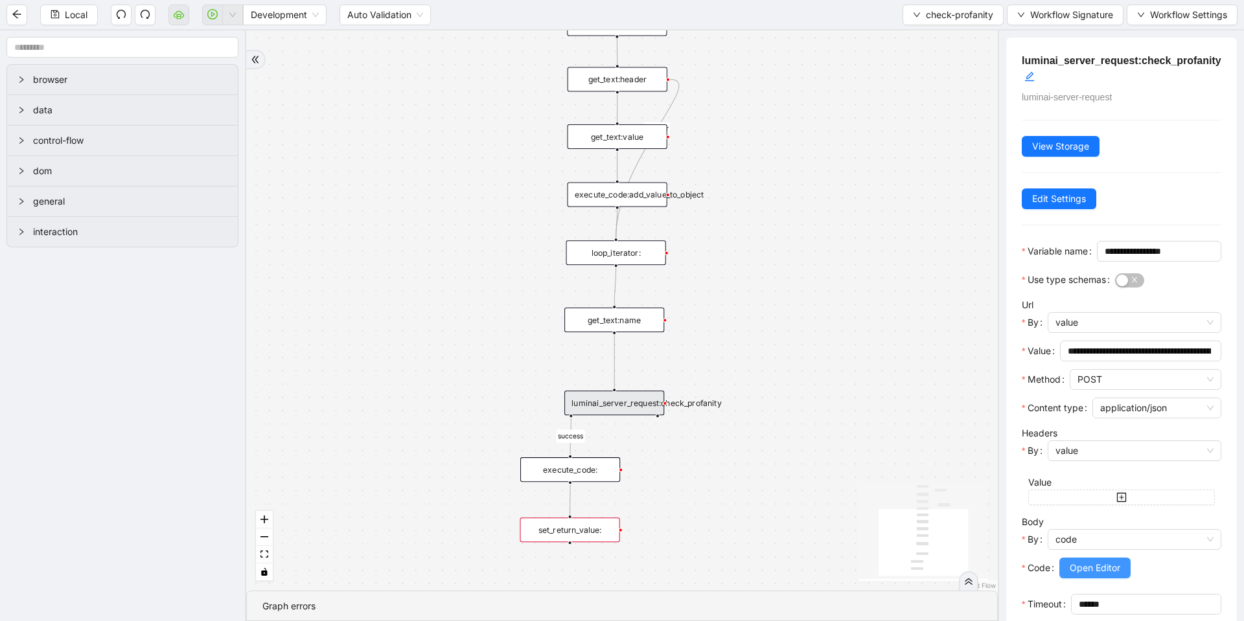
click at [1069, 579] on button "Open Editor" at bounding box center [1094, 568] width 71 height 21
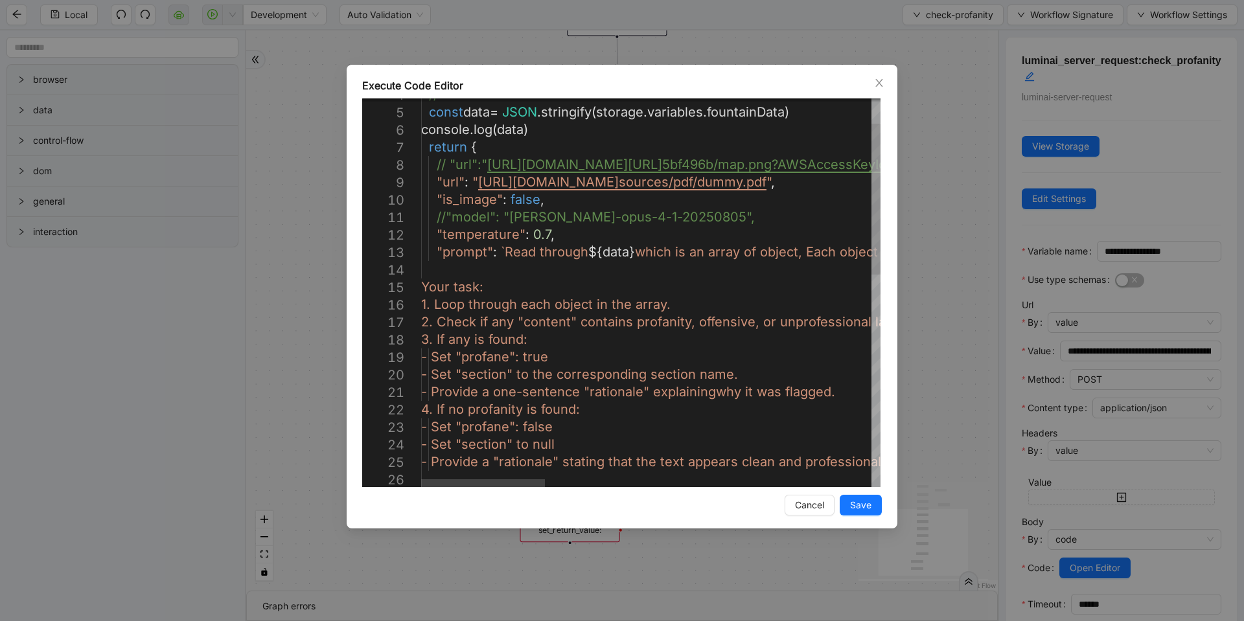
click at [544, 448] on div "// const data = JSON . stringify ( storage . variables . fountainData ) console…" at bounding box center [1256, 534] width 1670 height 1001
type textarea "**********"
click at [861, 511] on span "Save" at bounding box center [860, 505] width 21 height 14
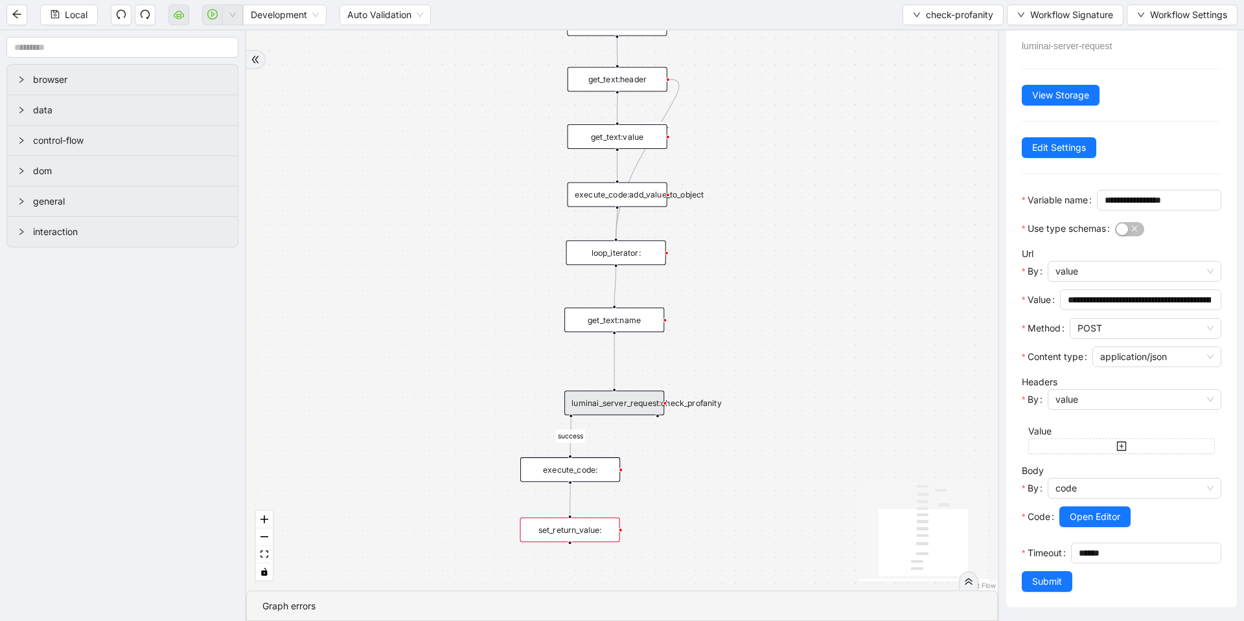
scroll to position [93, 0]
click at [1044, 586] on span "Submit" at bounding box center [1047, 582] width 30 height 14
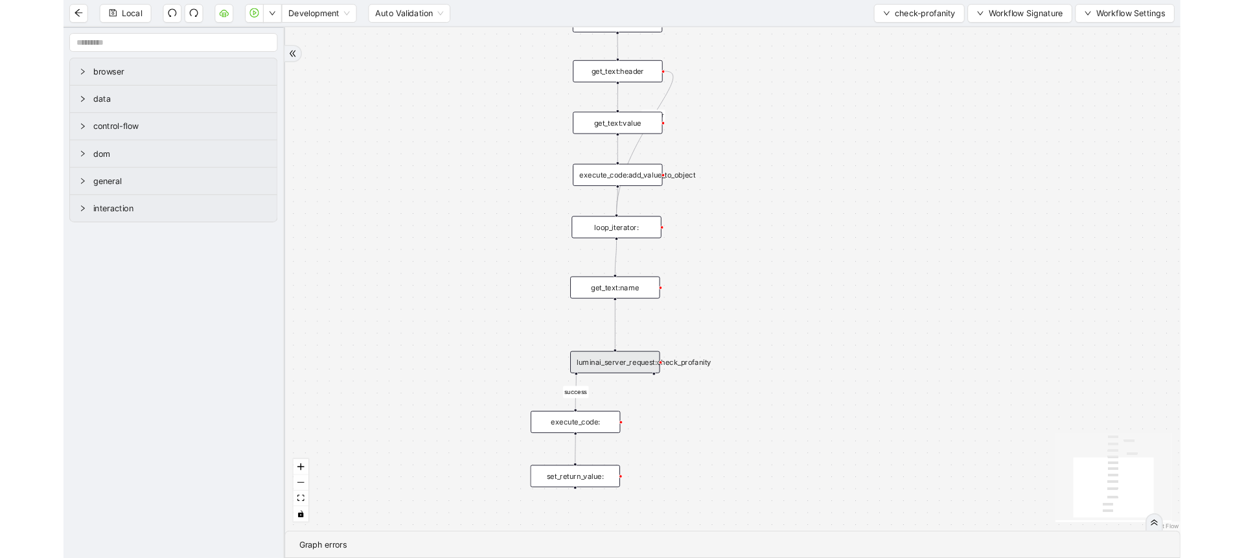
scroll to position [0, 0]
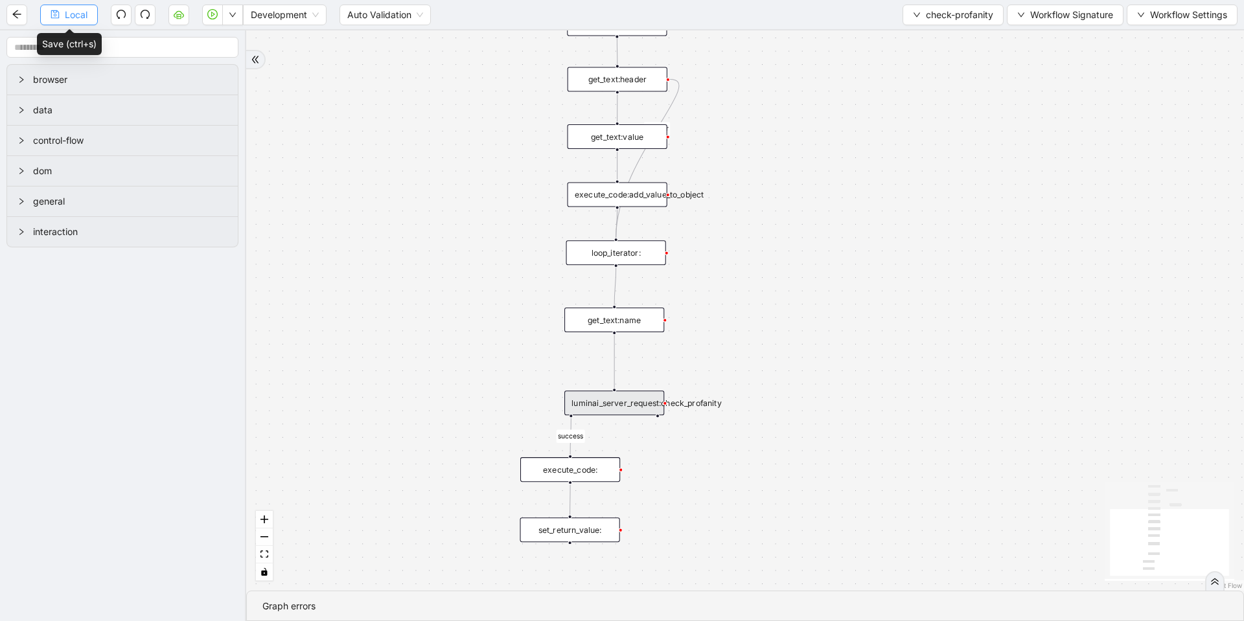
click at [67, 16] on span "Local" at bounding box center [76, 15] width 23 height 14
click at [69, 14] on span "Local" at bounding box center [76, 15] width 23 height 14
click at [224, 42] on span "Run local workflow" at bounding box center [191, 40] width 79 height 14
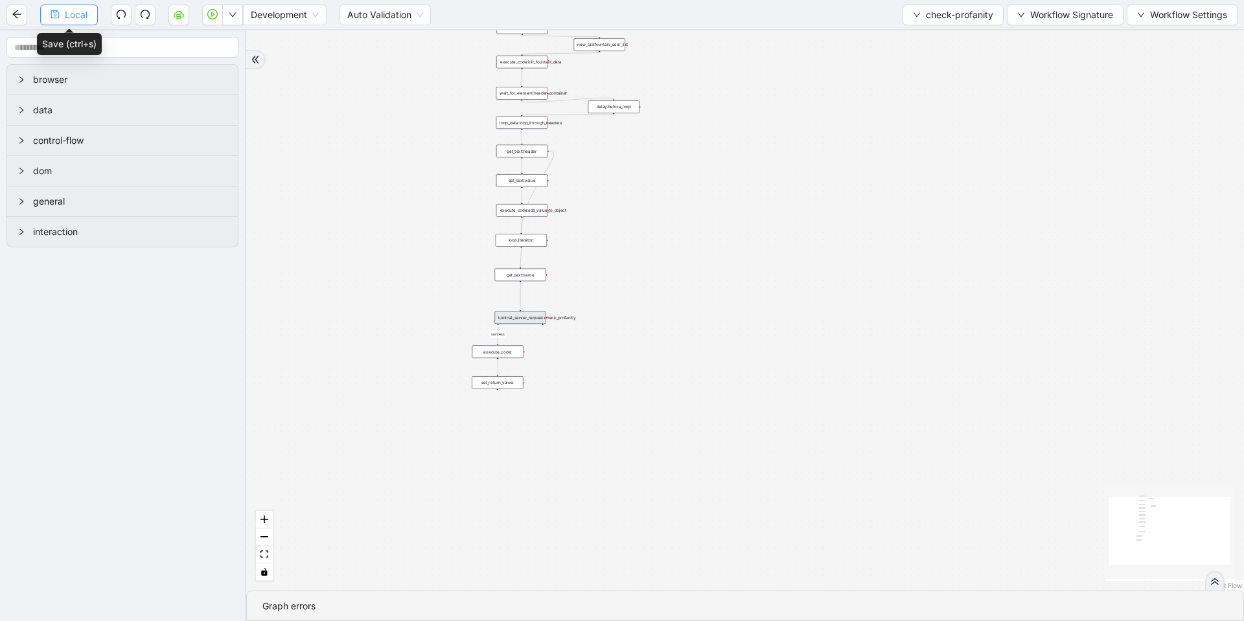
click at [72, 13] on span "Local" at bounding box center [76, 15] width 23 height 14
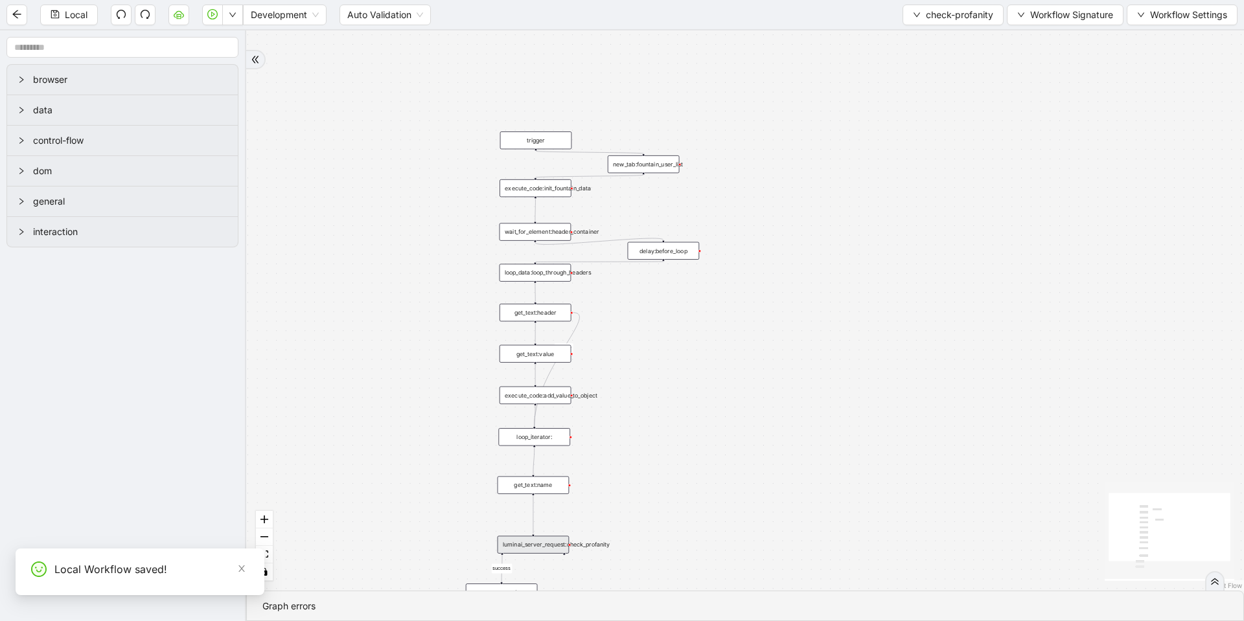
drag, startPoint x: 619, startPoint y: 275, endPoint x: 629, endPoint y: 340, distance: 66.2
click at [629, 340] on div "onError success trigger loop_iterator: execute_code:init_fountain_data set_retu…" at bounding box center [745, 310] width 998 height 561
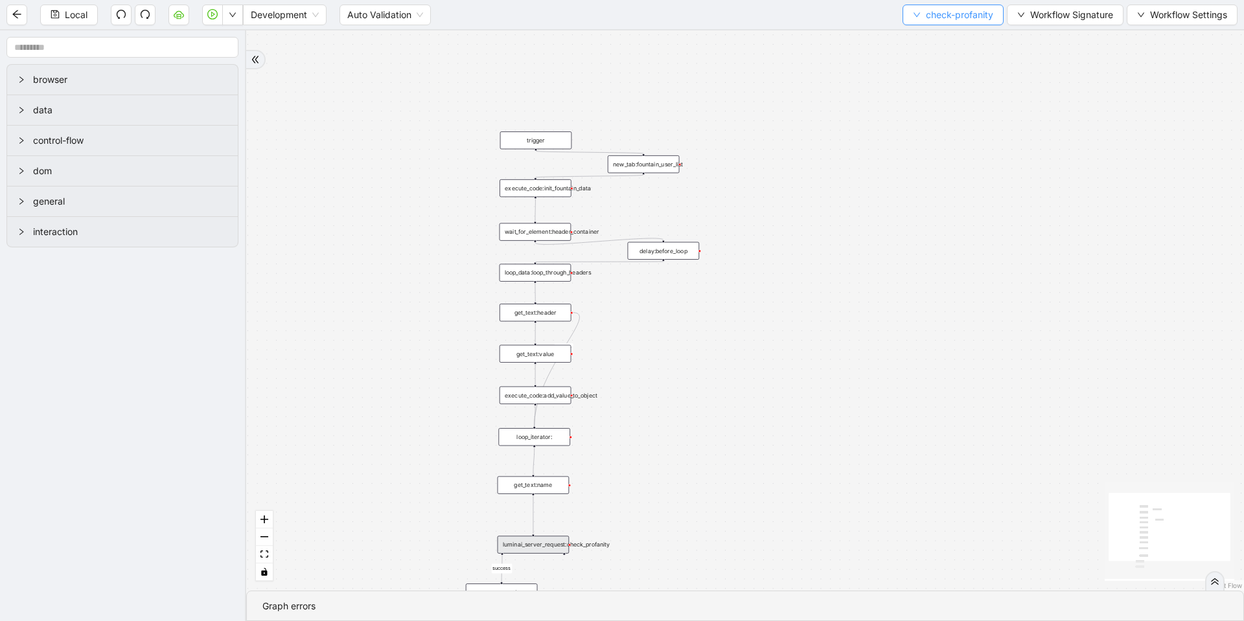
click at [933, 11] on span "check-profanity" at bounding box center [959, 15] width 67 height 14
click at [916, 36] on span "Select" at bounding box center [950, 40] width 81 height 14
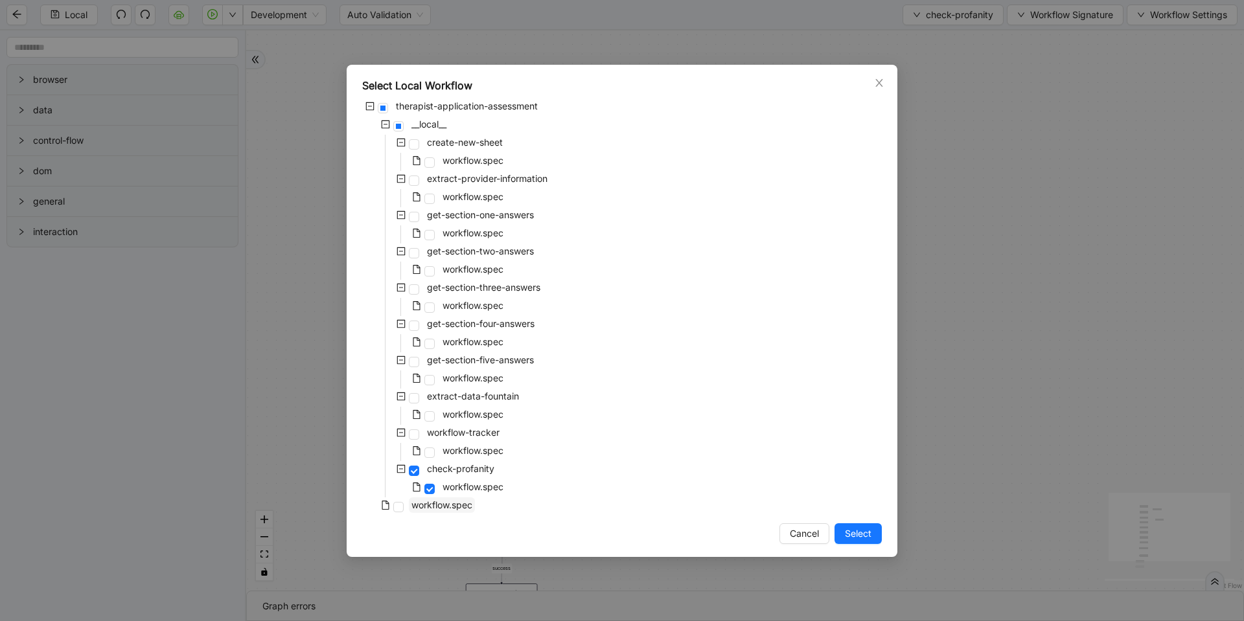
click at [442, 498] on span "workflow.spec" at bounding box center [442, 506] width 66 height 16
click at [843, 538] on button "Select" at bounding box center [858, 534] width 47 height 21
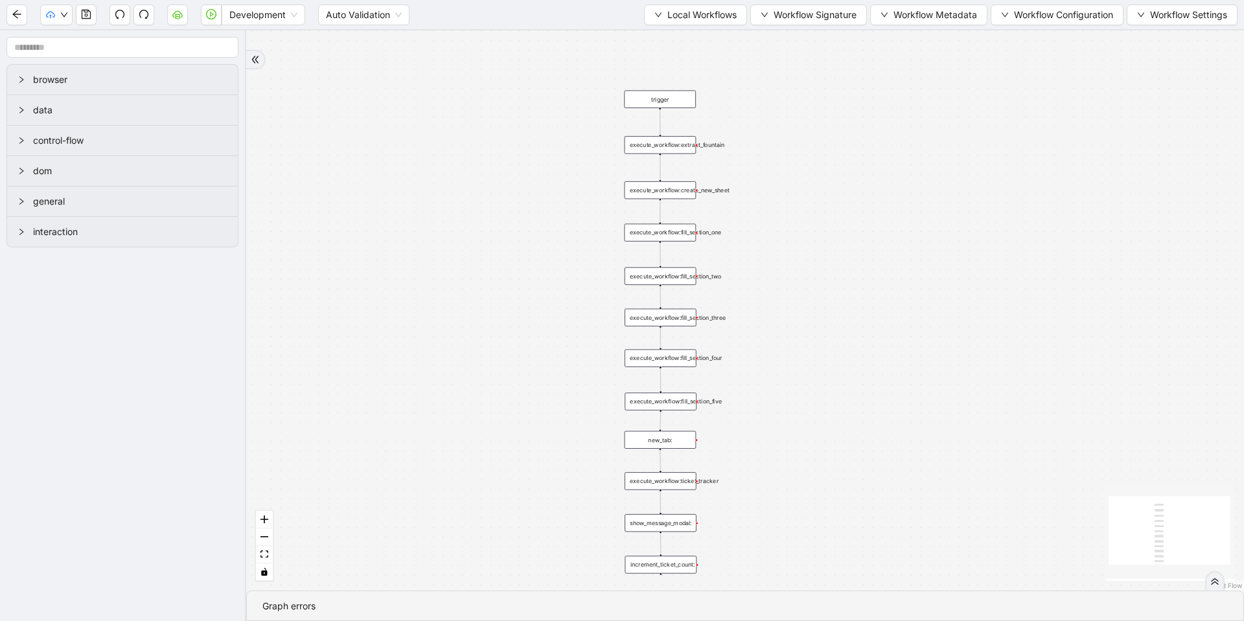
drag, startPoint x: 684, startPoint y: 406, endPoint x: 783, endPoint y: 412, distance: 100.0
click at [783, 412] on div "trigger execute_workflow:create_new_sheet execute_workflow:fill_section_one exe…" at bounding box center [745, 310] width 998 height 561
drag, startPoint x: 839, startPoint y: 437, endPoint x: 816, endPoint y: 346, distance: 93.5
click at [816, 346] on div "trigger execute_workflow:create_new_sheet execute_workflow:fill_section_one exe…" at bounding box center [745, 310] width 998 height 561
drag, startPoint x: 814, startPoint y: 349, endPoint x: 816, endPoint y: 397, distance: 48.0
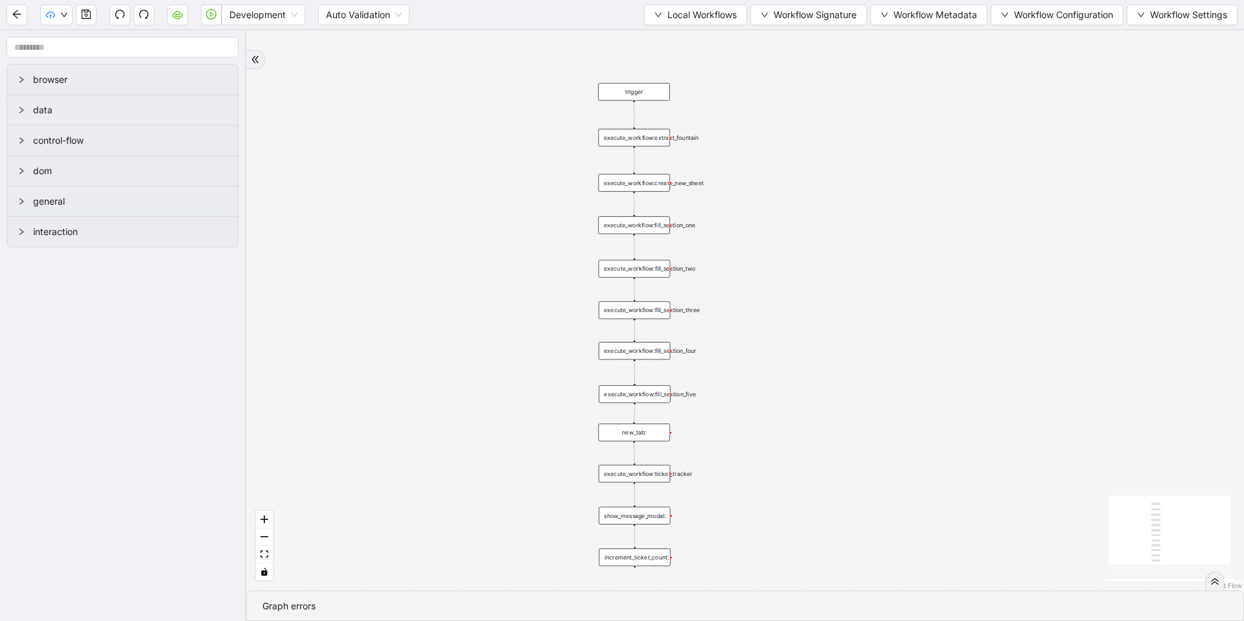
click at [816, 397] on div "trigger execute_workflow:create_new_sheet execute_workflow:fill_section_one exe…" at bounding box center [745, 310] width 998 height 561
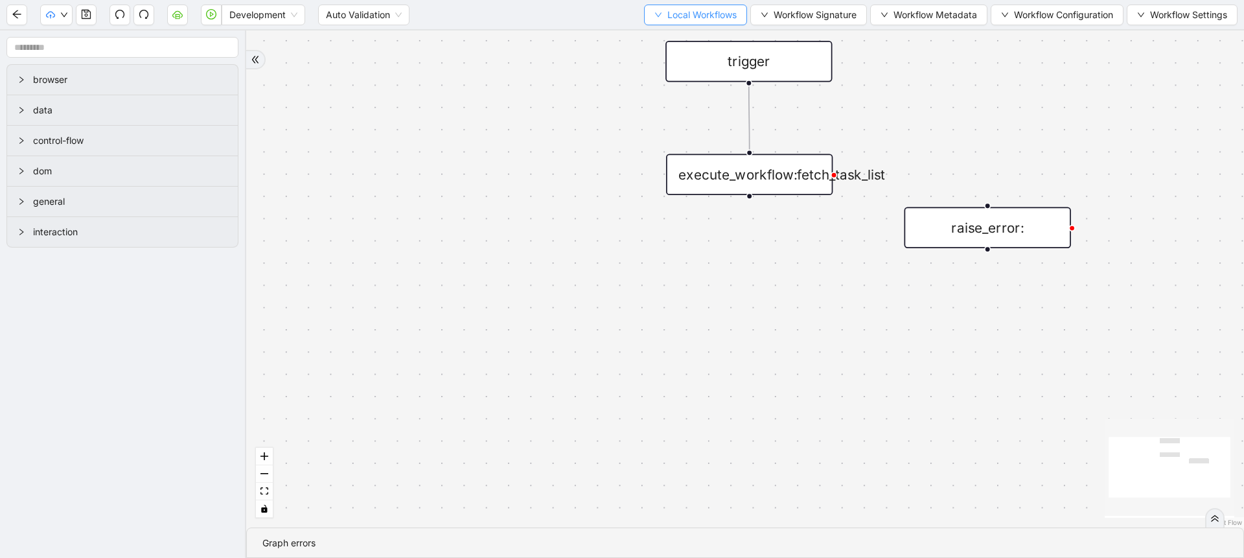
click at [654, 17] on icon "down" at bounding box center [658, 15] width 8 height 8
click at [662, 33] on span "Select" at bounding box center [689, 40] width 84 height 14
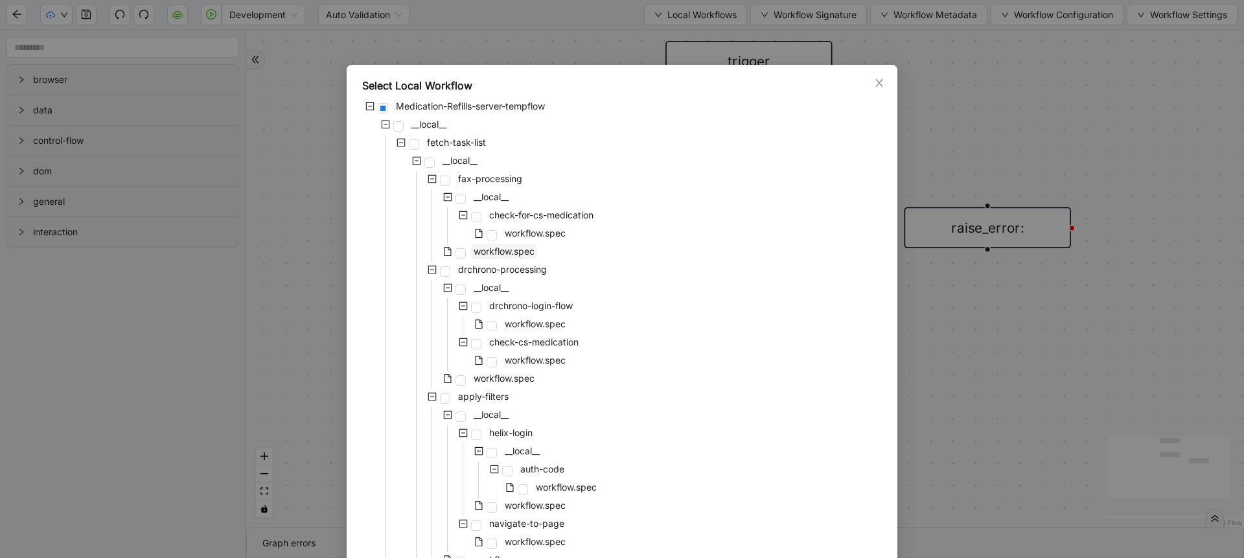
click at [507, 246] on span "workflow.spec" at bounding box center [504, 251] width 61 height 11
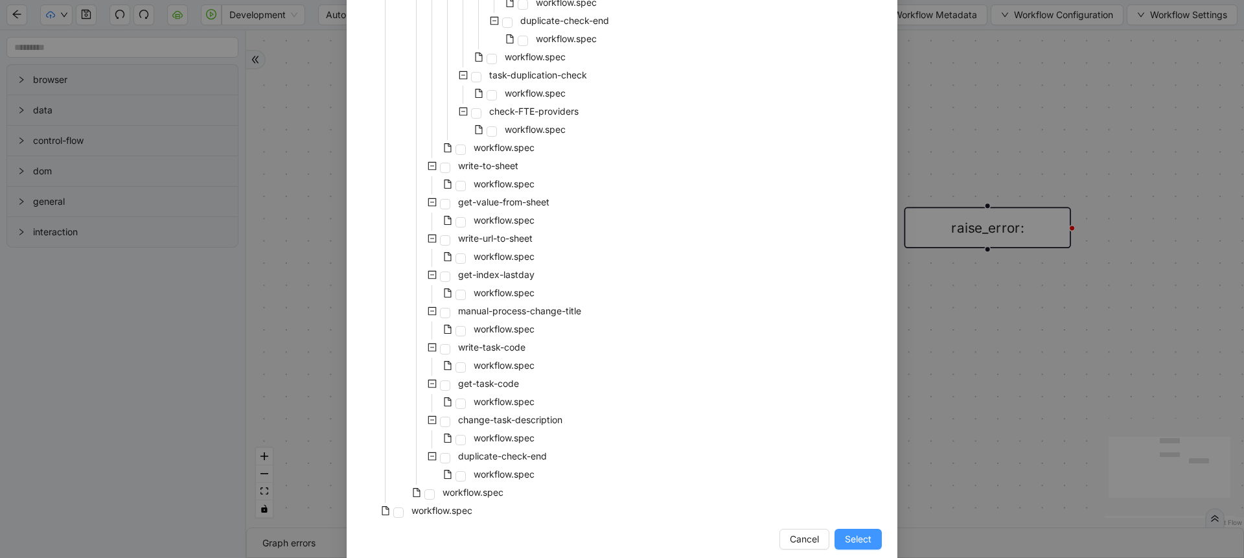
scroll to position [1031, 0]
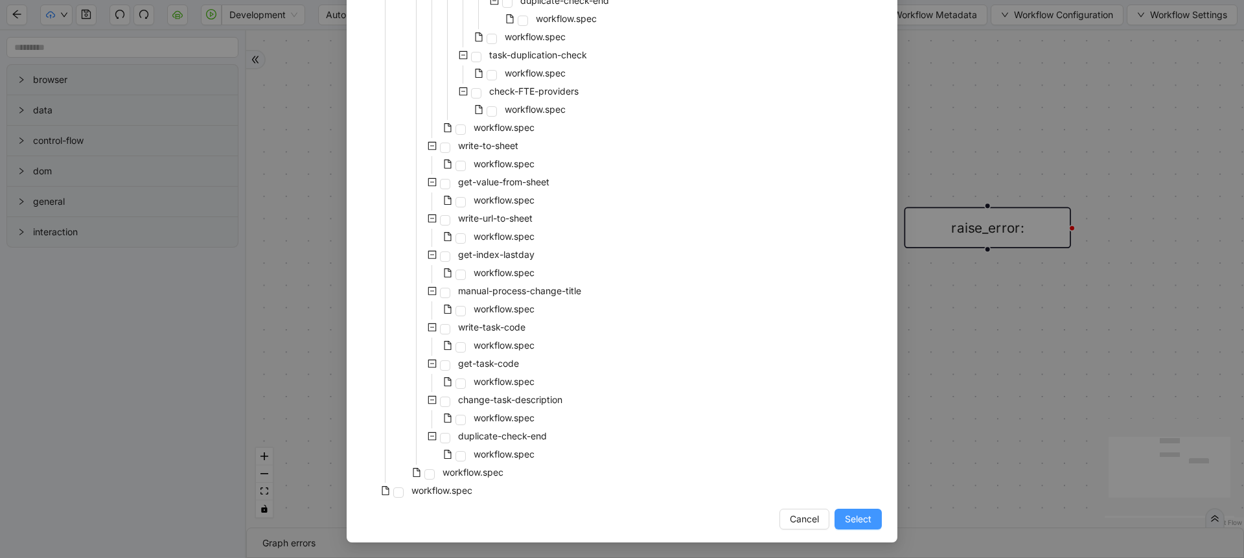
click at [846, 522] on span "Select" at bounding box center [858, 519] width 27 height 14
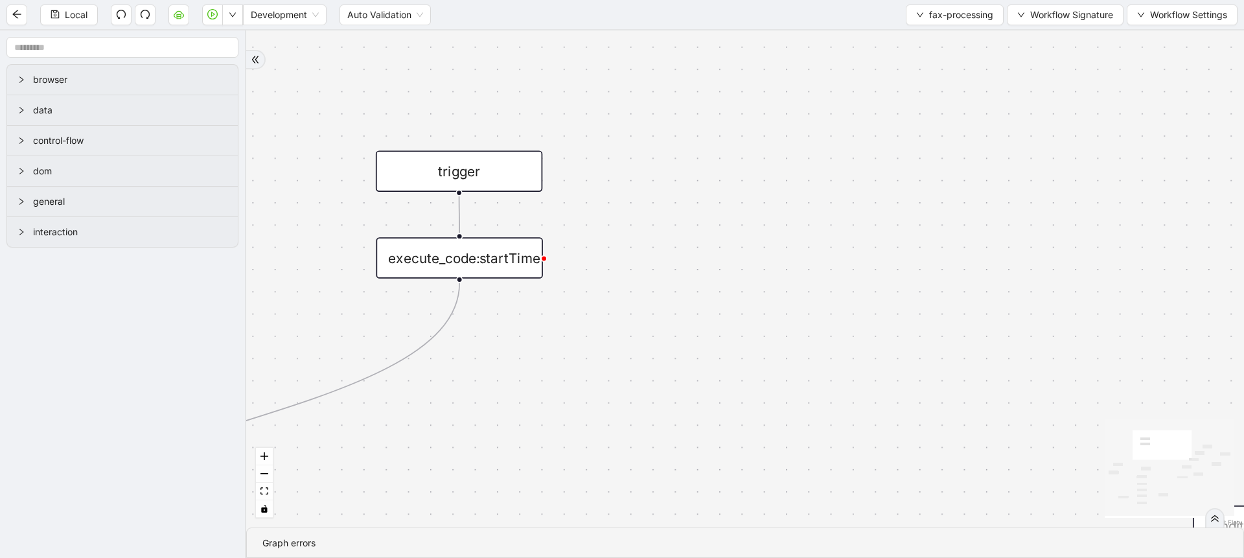
drag, startPoint x: 426, startPoint y: 341, endPoint x: 646, endPoint y: 277, distance: 228.8
click at [646, 277] on div "fallback success fallback success fallback success completed success success on…" at bounding box center [745, 278] width 998 height 497
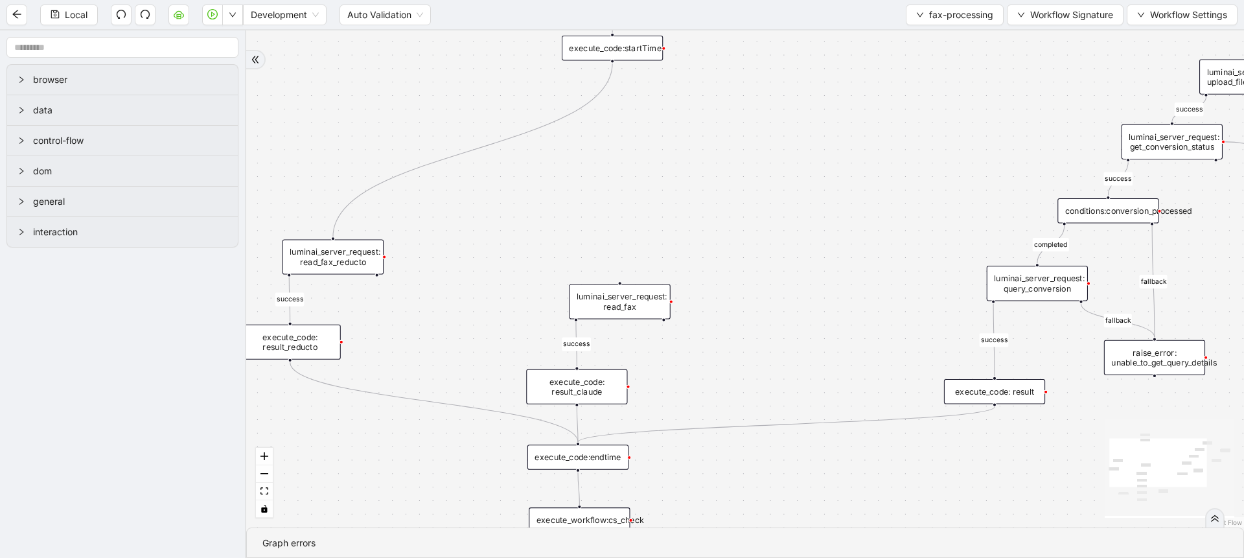
drag, startPoint x: 643, startPoint y: 329, endPoint x: 718, endPoint y: 112, distance: 228.9
click at [718, 112] on div "fallback success fallback success fallback success completed success success on…" at bounding box center [745, 278] width 998 height 497
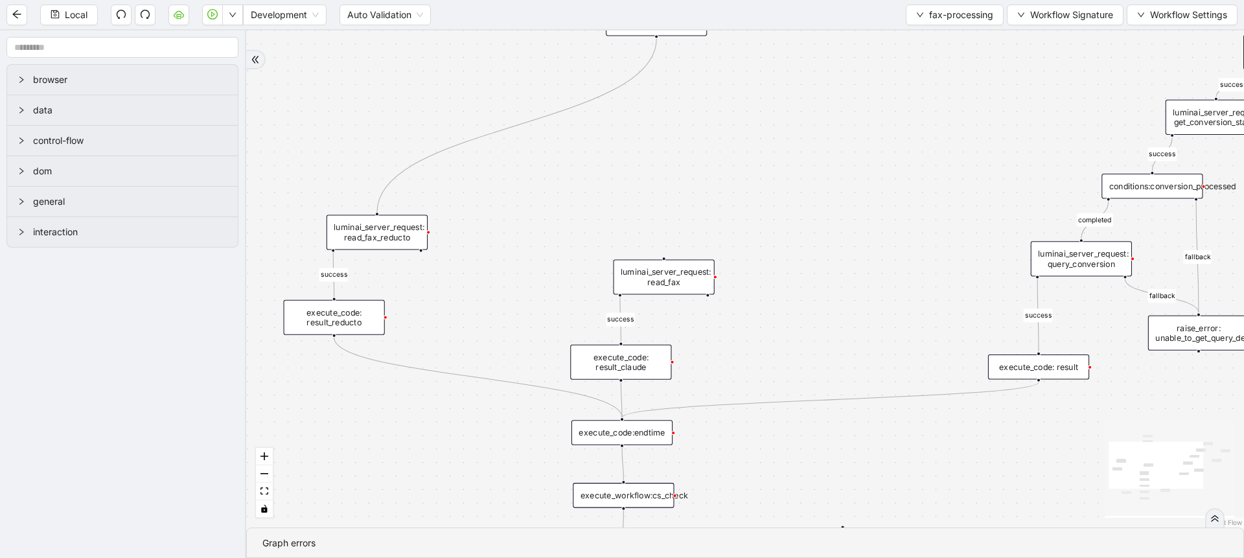
drag, startPoint x: 486, startPoint y: 253, endPoint x: 546, endPoint y: 218, distance: 69.1
click at [555, 216] on div "fallback success fallback success fallback success completed success success on…" at bounding box center [745, 278] width 998 height 497
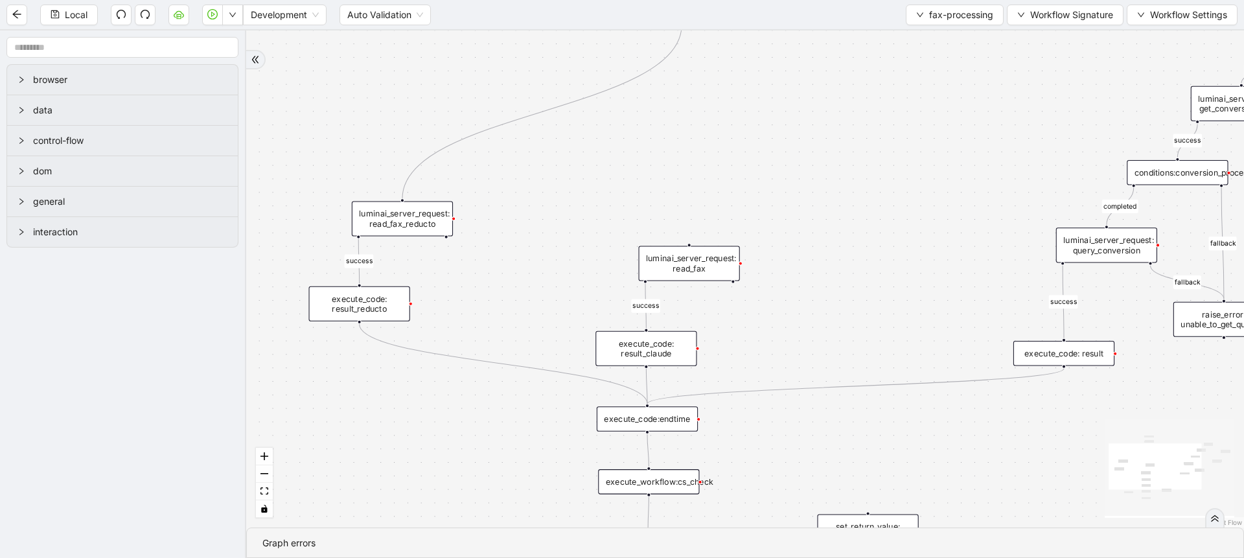
click at [383, 301] on div "execute_code: result_reducto" at bounding box center [359, 303] width 101 height 35
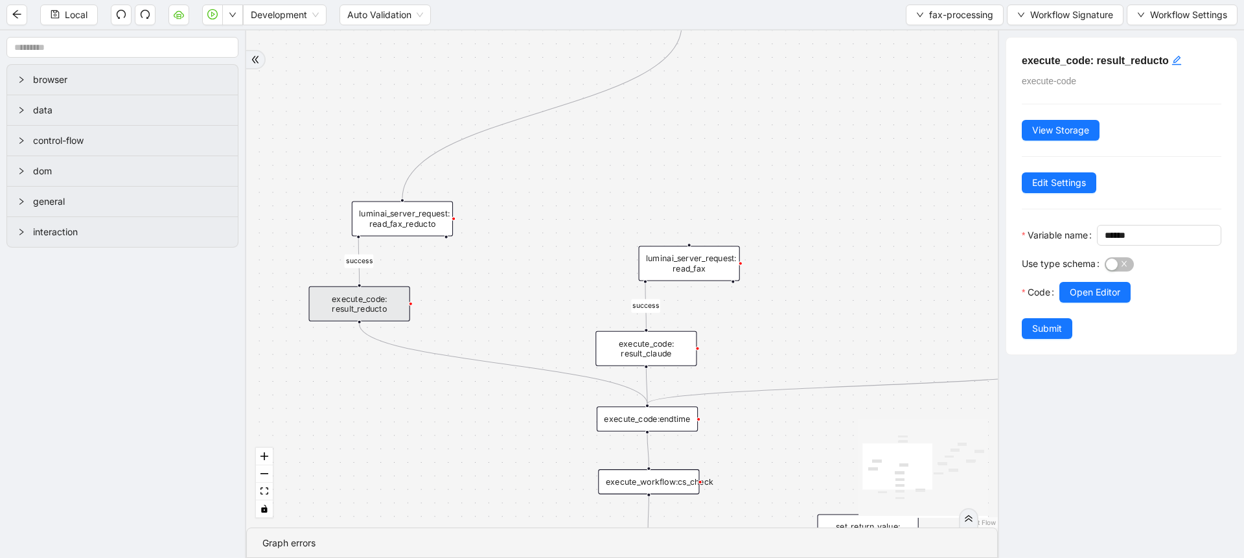
click at [424, 224] on div "luminai_server_request: read_fax_reducto" at bounding box center [402, 218] width 101 height 35
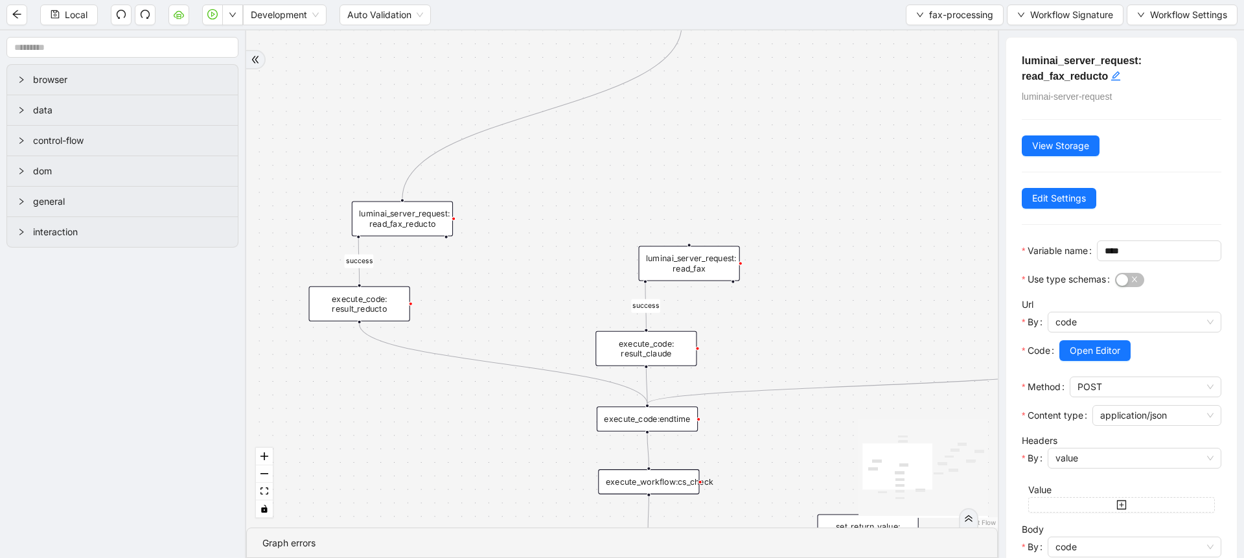
click at [384, 303] on div "execute_code: result_reducto" at bounding box center [359, 303] width 101 height 35
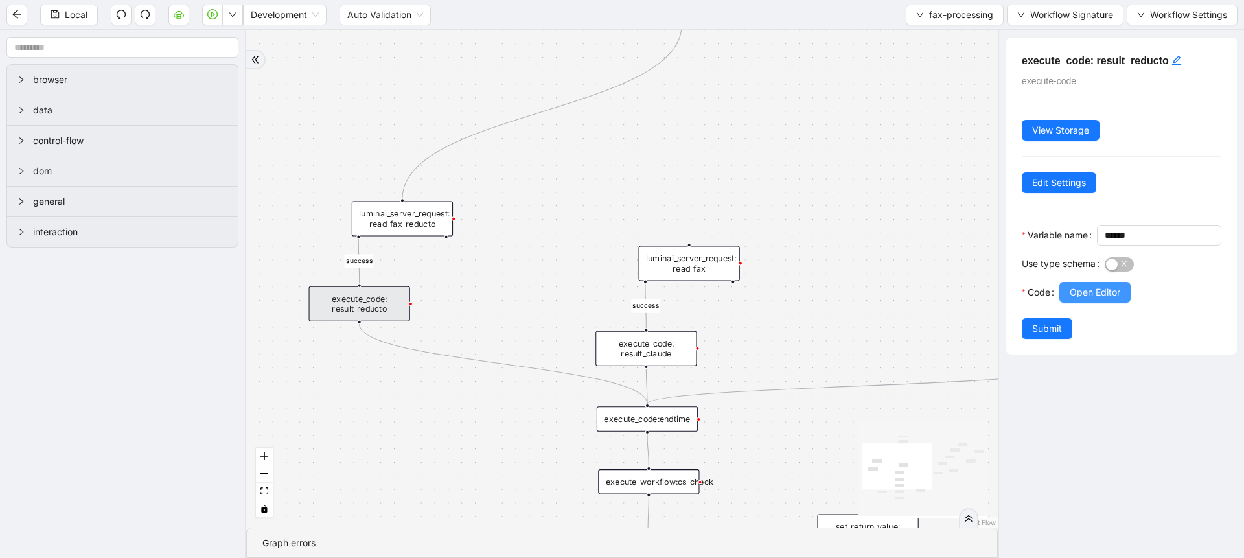
click at [1096, 299] on span "Open Editor" at bounding box center [1095, 292] width 51 height 14
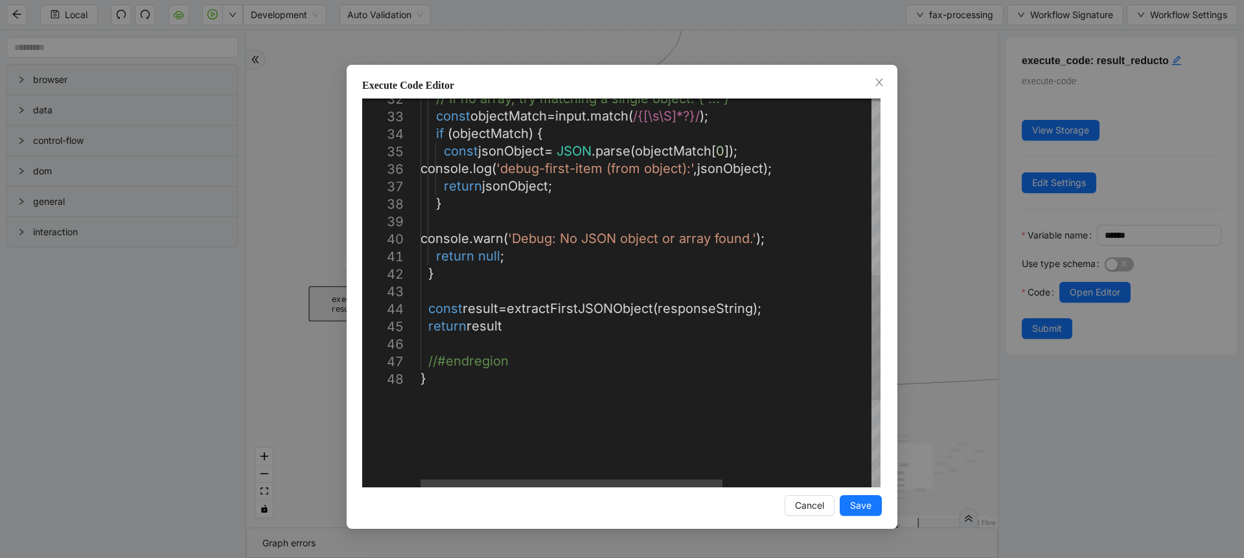
click at [572, 343] on div "// If no array, try matching a single object: { .. . } const objectMatch = inpu…" at bounding box center [764, 153] width 687 height 1211
click at [570, 343] on div "// If no array, try matching a single object: { .. . } const objectMatch = inpu…" at bounding box center [764, 153] width 687 height 1211
type textarea "**********"
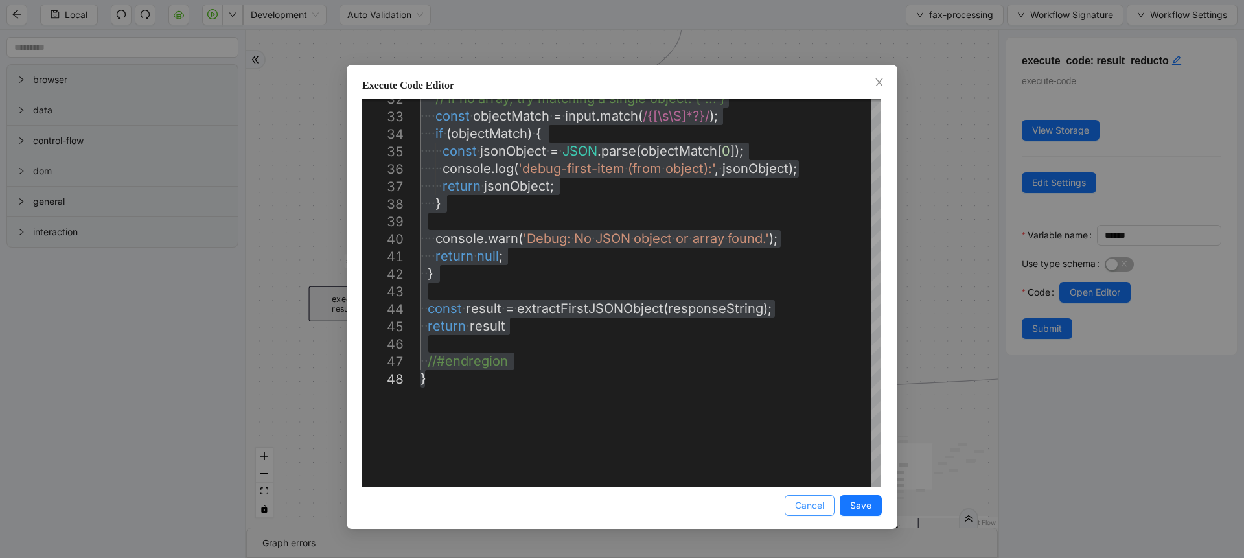
click at [825, 504] on button "Cancel" at bounding box center [810, 505] width 50 height 21
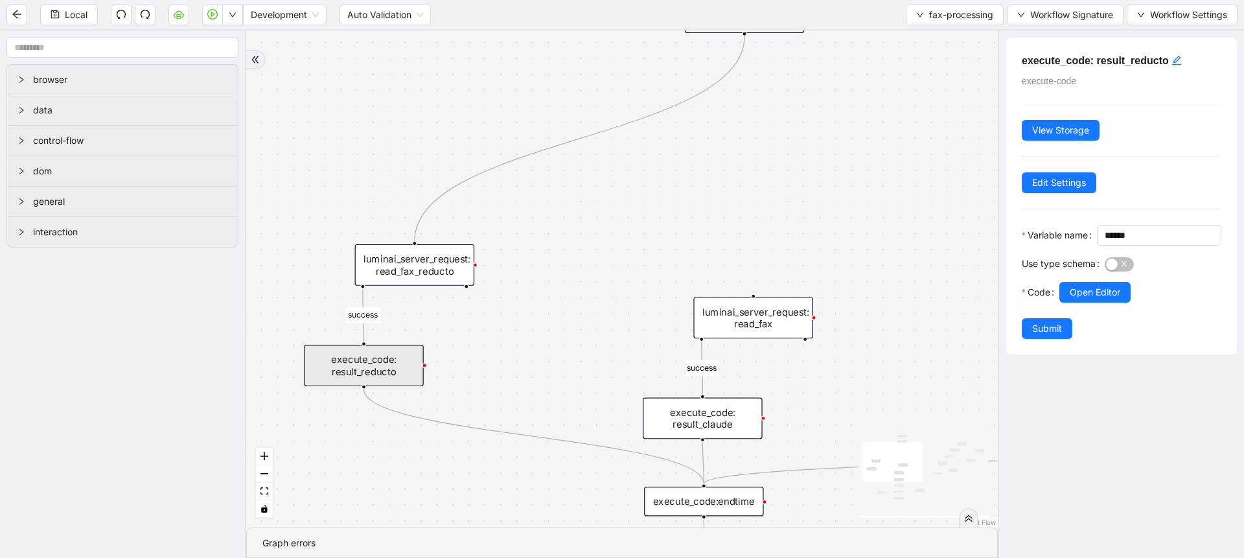
click at [422, 272] on div "luminai_server_request: read_fax_reducto" at bounding box center [415, 264] width 120 height 41
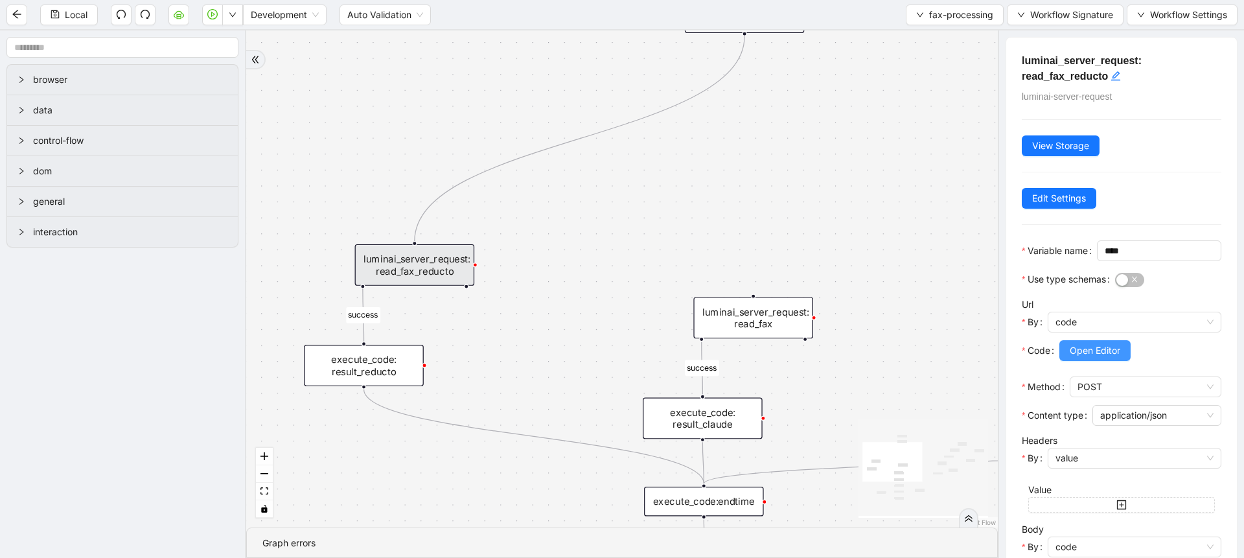
click at [1073, 361] on button "Open Editor" at bounding box center [1094, 350] width 71 height 21
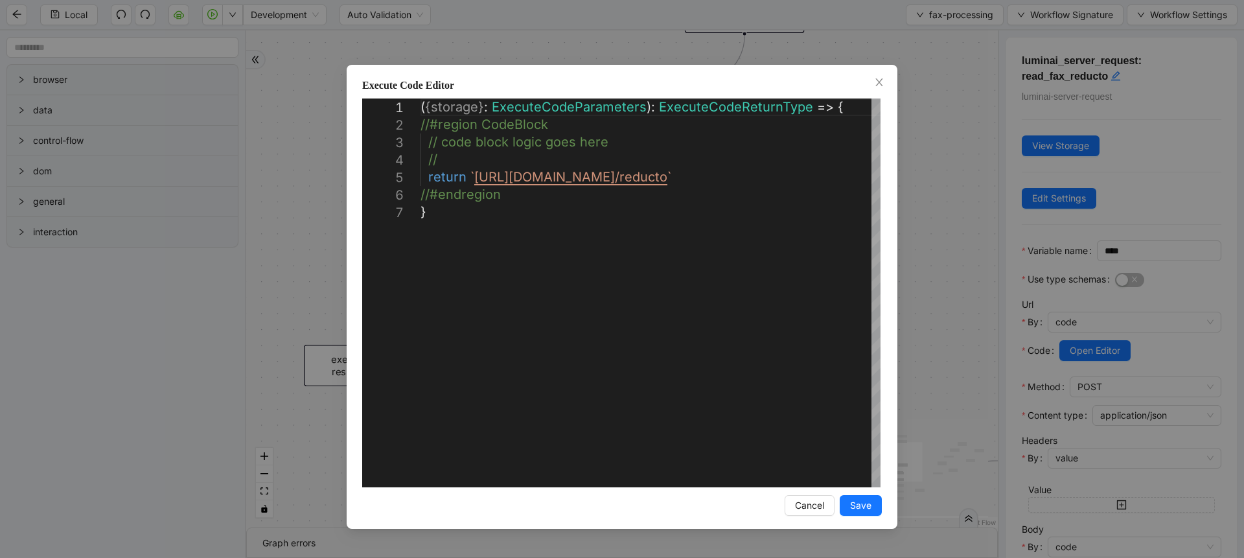
click at [945, 295] on div "**********" at bounding box center [622, 279] width 1244 height 558
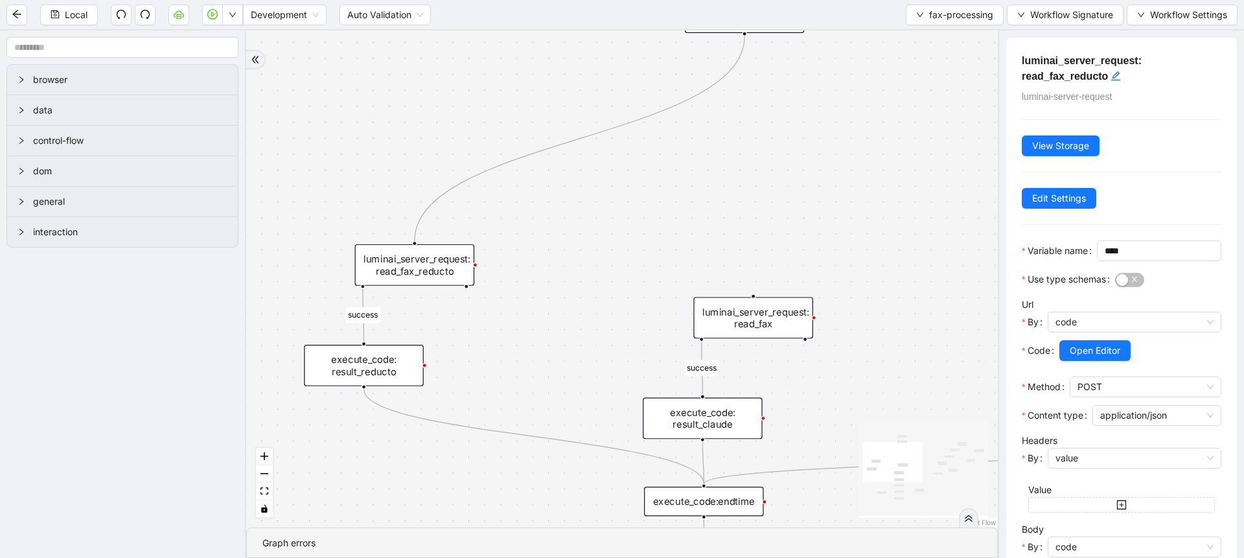
click at [344, 360] on div "execute_code: result_reducto" at bounding box center [364, 365] width 120 height 41
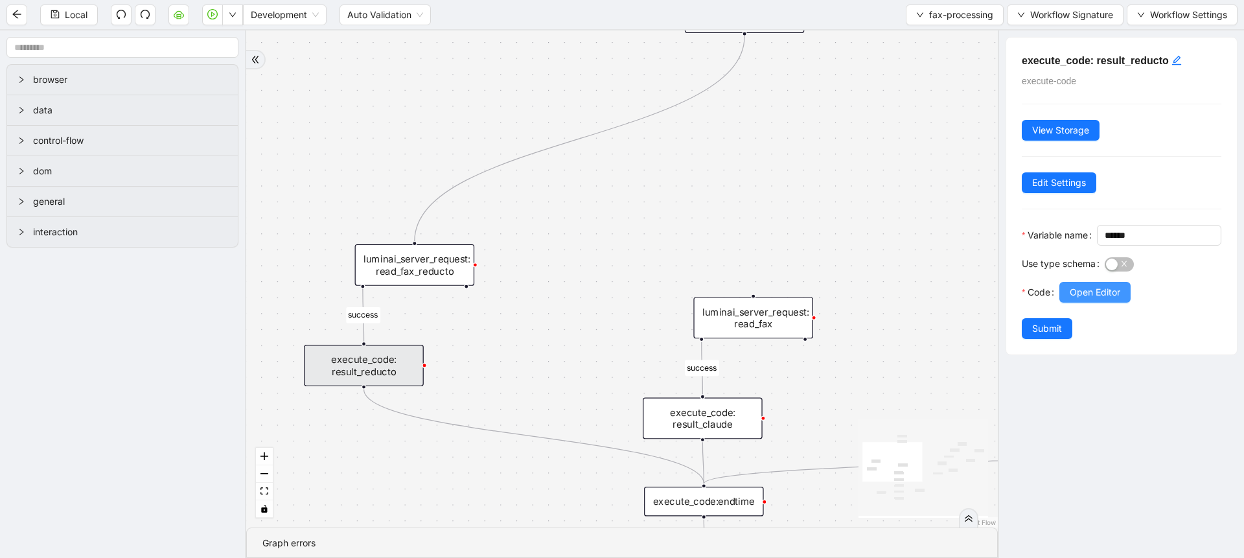
click at [1085, 299] on span "Open Editor" at bounding box center [1095, 292] width 51 height 14
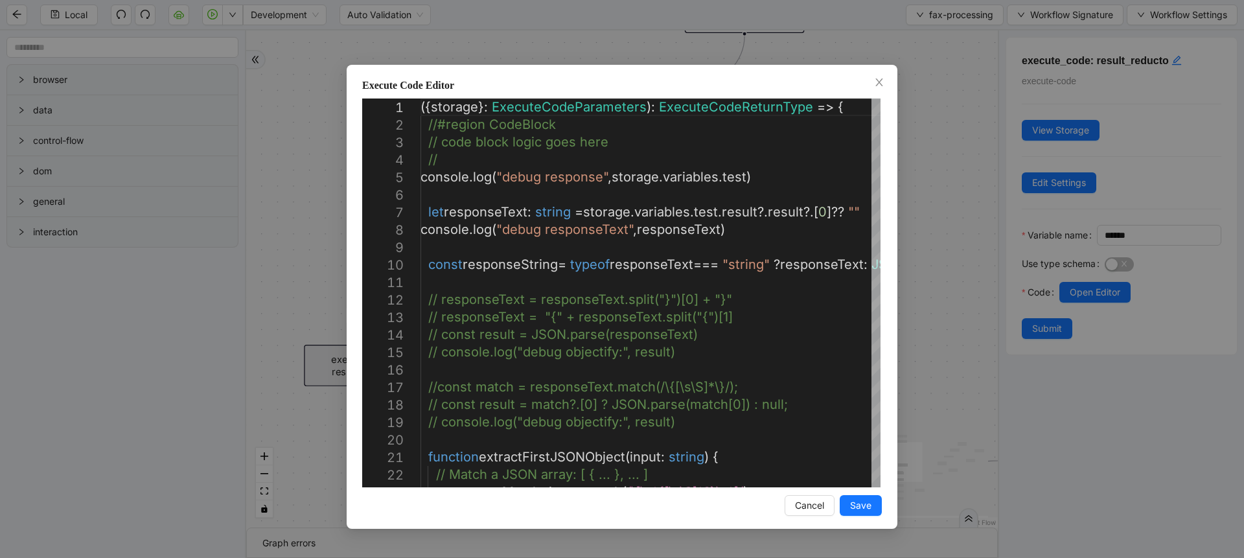
click at [958, 321] on div "Execute Code Editor 1 2 3 4 5 6 7 8 9 10 11 12 13 14 15 16 17 18 19 20 21 22 23…" at bounding box center [622, 279] width 1244 height 558
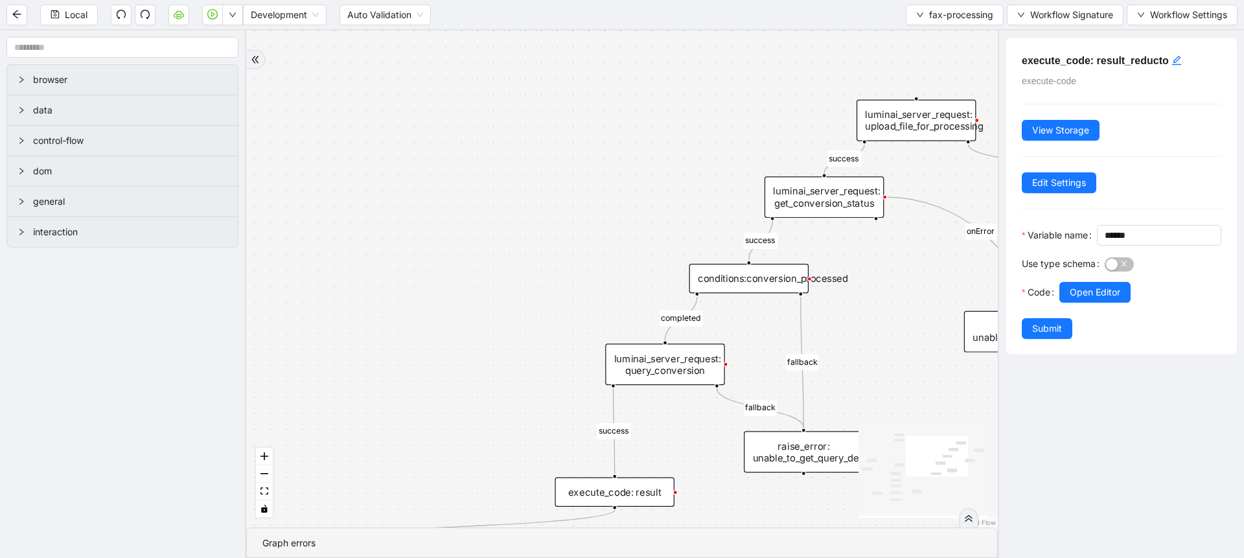
drag, startPoint x: 837, startPoint y: 376, endPoint x: 319, endPoint y: 444, distance: 522.2
click at [319, 444] on div "fallback success fallback success fallback success completed success success on…" at bounding box center [622, 278] width 752 height 497
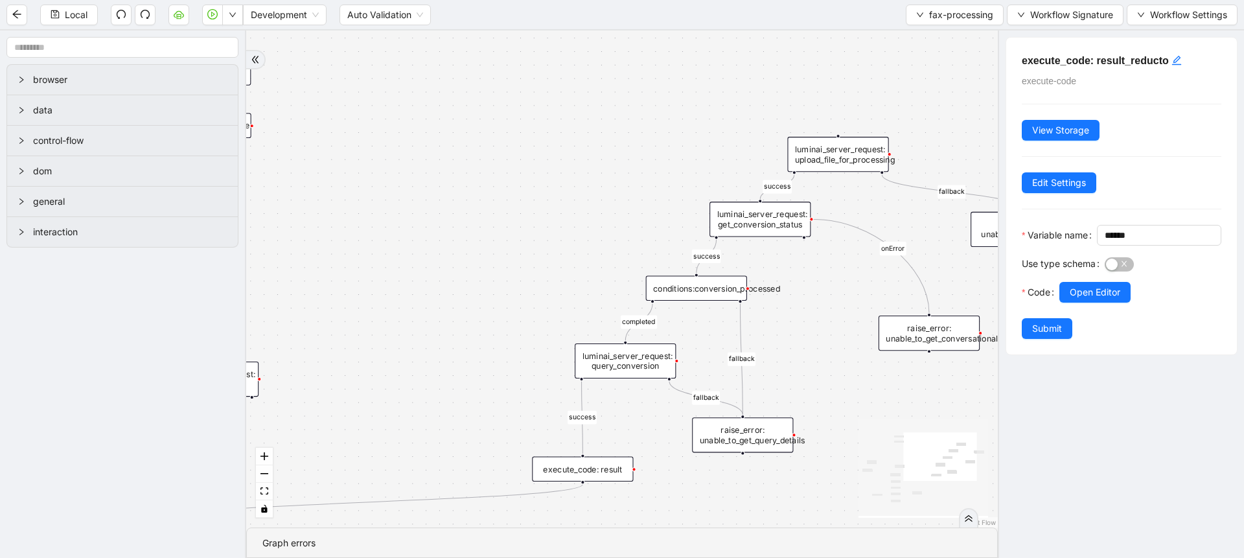
drag, startPoint x: 802, startPoint y: 320, endPoint x: 917, endPoint y: 420, distance: 152.0
click at [917, 420] on div "fallback success fallback success fallback success completed success success on…" at bounding box center [622, 278] width 752 height 497
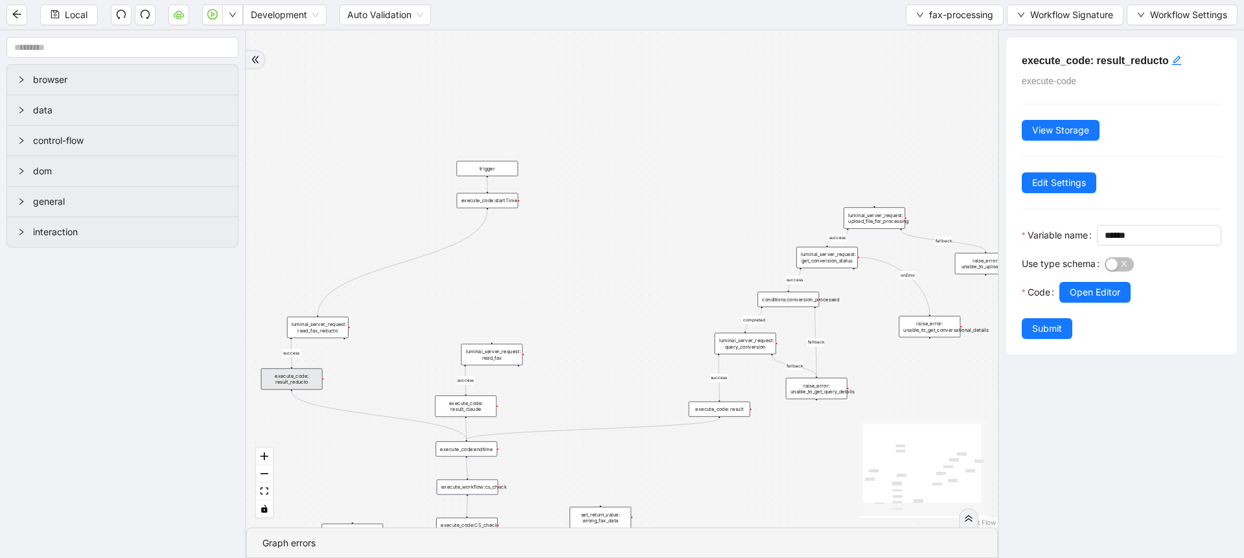
drag, startPoint x: 599, startPoint y: 345, endPoint x: 621, endPoint y: 255, distance: 92.1
click at [657, 248] on div "fallback success fallback success fallback success completed success success on…" at bounding box center [622, 278] width 752 height 497
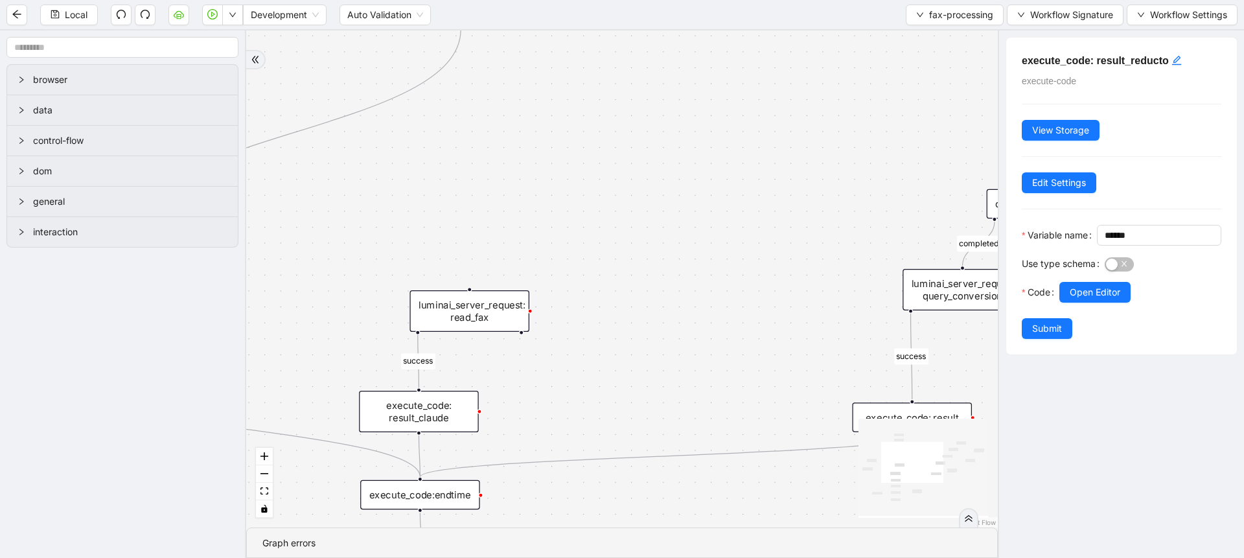
click at [459, 404] on div "execute_code: result_claude" at bounding box center [419, 411] width 120 height 41
click at [1080, 303] on button "Open Editor" at bounding box center [1094, 292] width 71 height 21
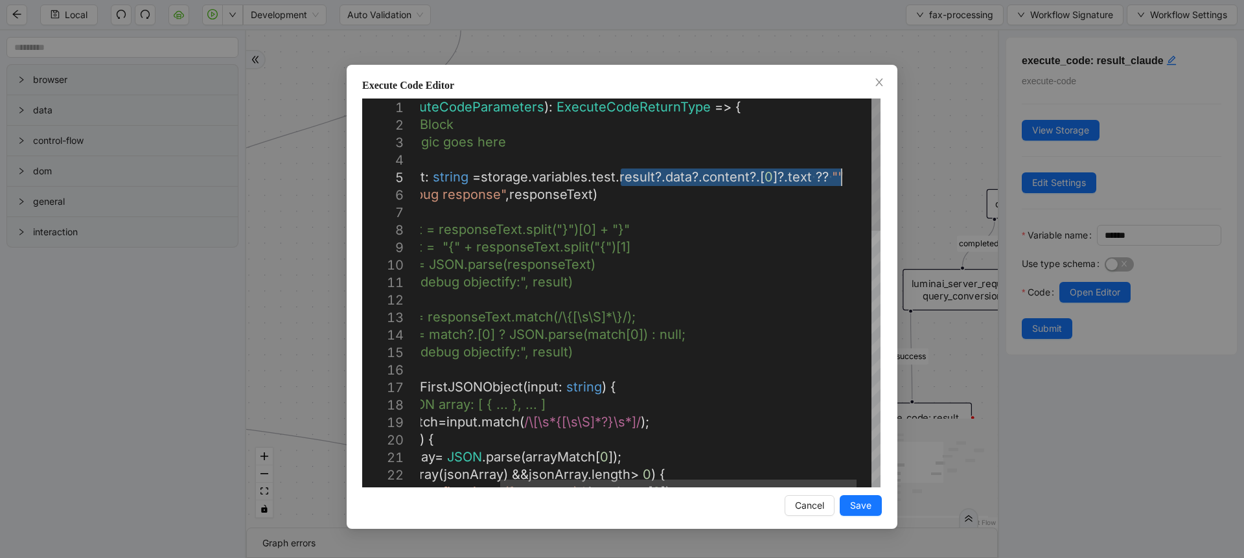
drag, startPoint x: 621, startPoint y: 181, endPoint x: 846, endPoint y: 179, distance: 224.9
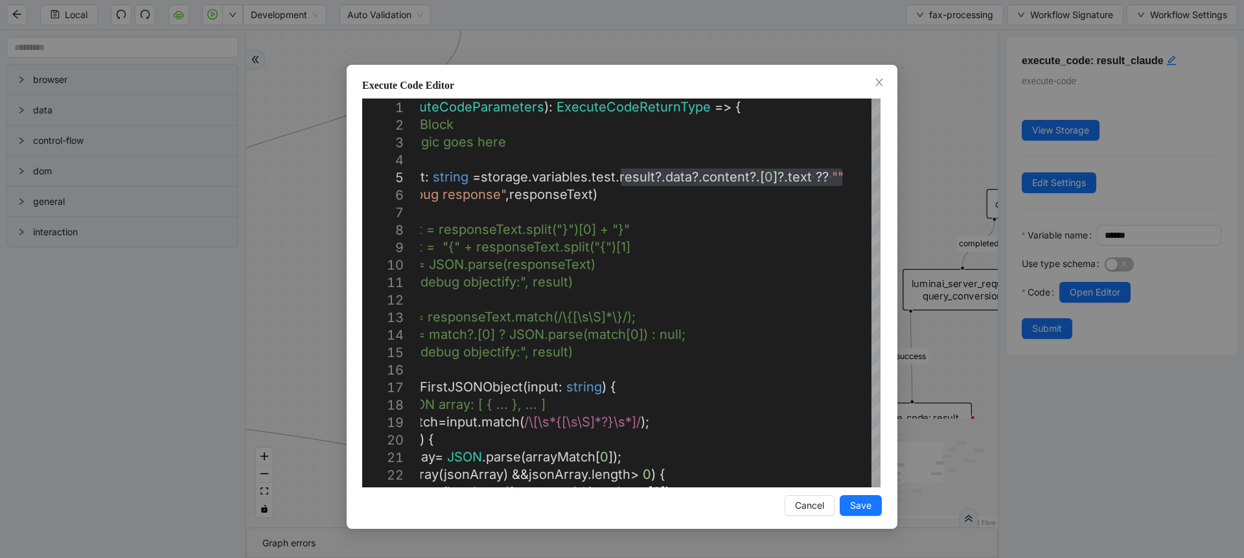
click at [322, 299] on div "Execute Code Editor 1 2 3 4 5 6 7 8 9 10 11 12 13 14 15 16 17 18 19 20 21 22 23…" at bounding box center [622, 279] width 1244 height 558
